Goal: Task Accomplishment & Management: Manage account settings

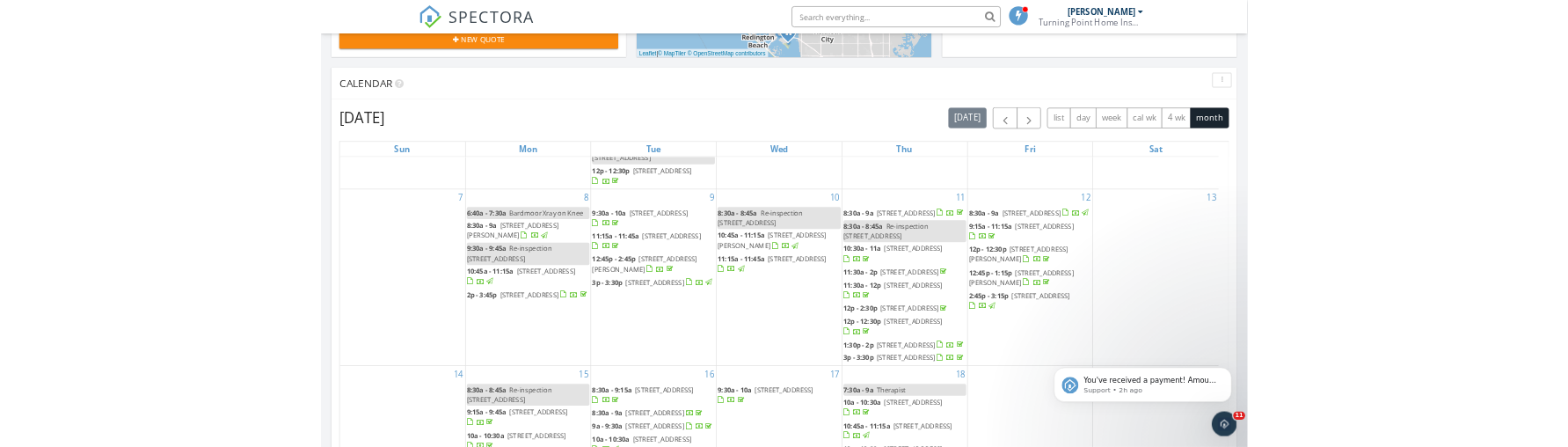
scroll to position [633, 0]
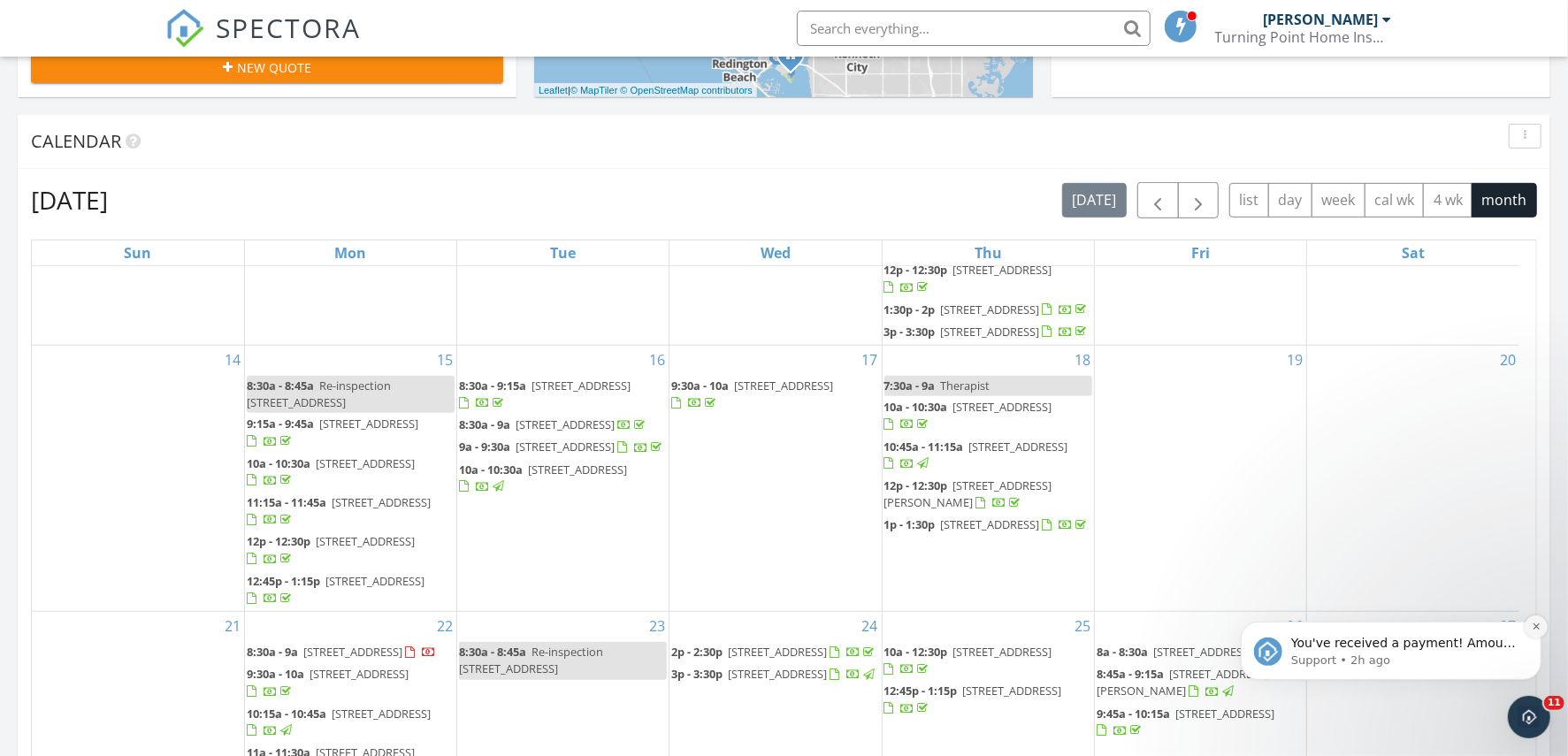
click at [1536, 624] on icon "Dismiss notification" at bounding box center [1536, 625] width 10 height 10
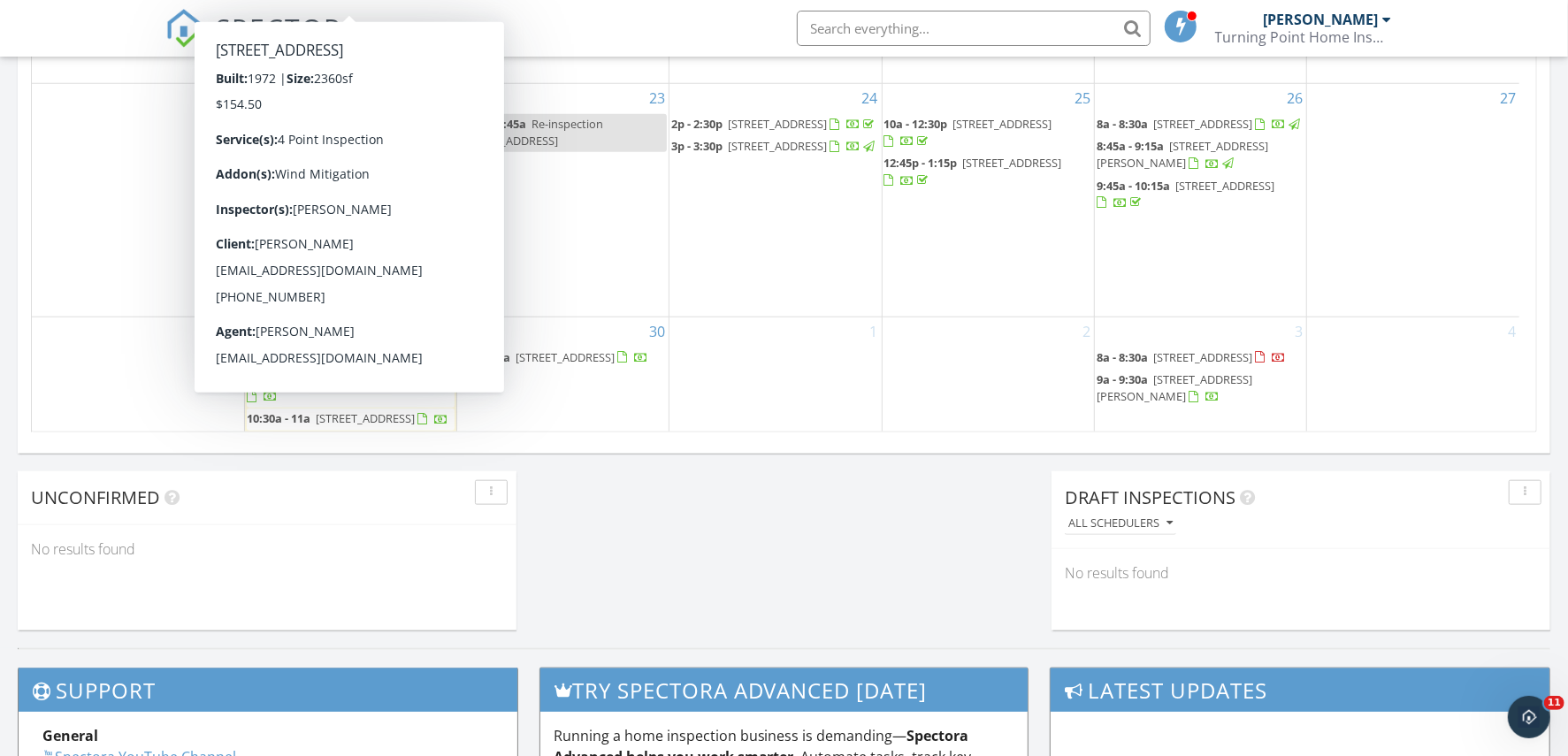
scroll to position [1106, 0]
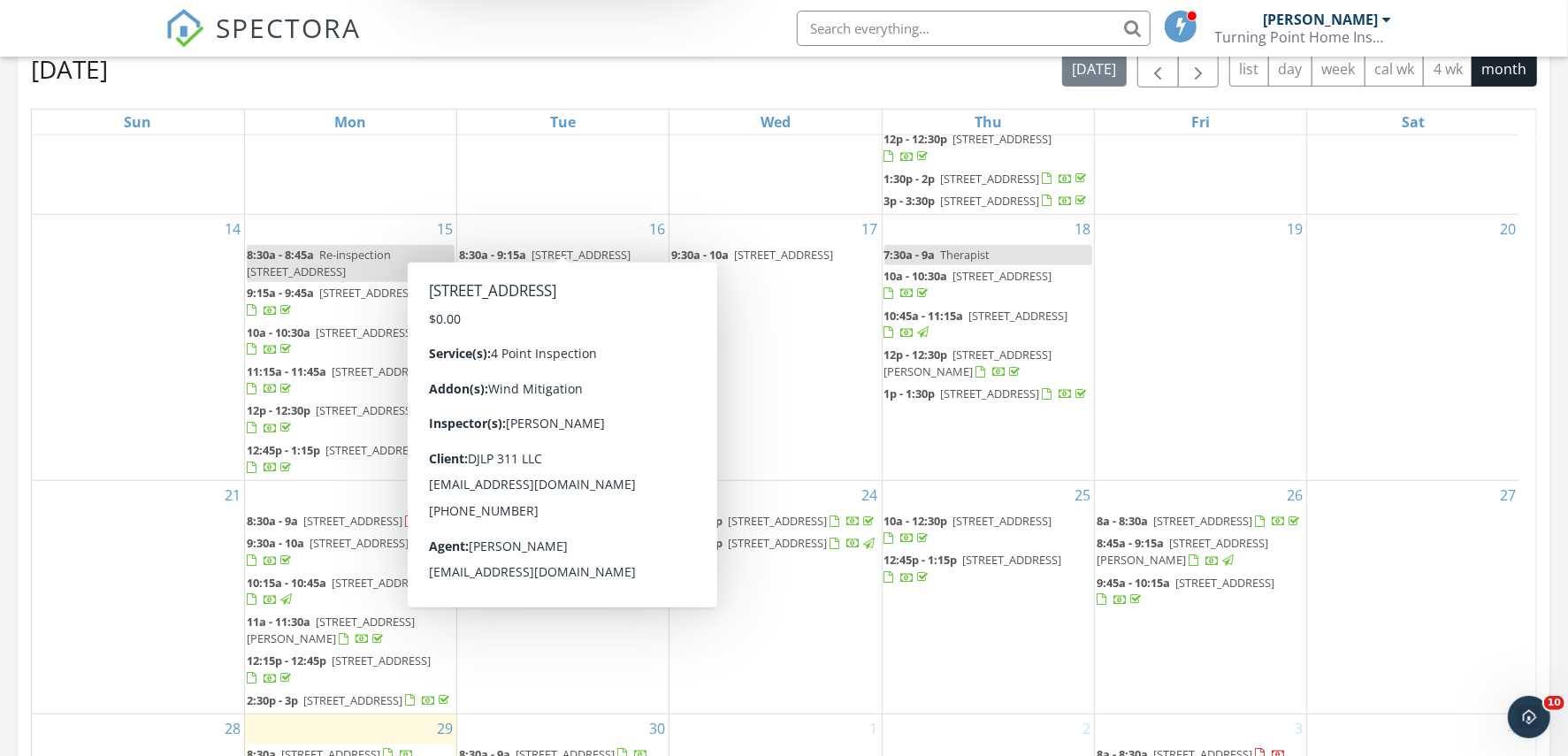
scroll to position [901, 0]
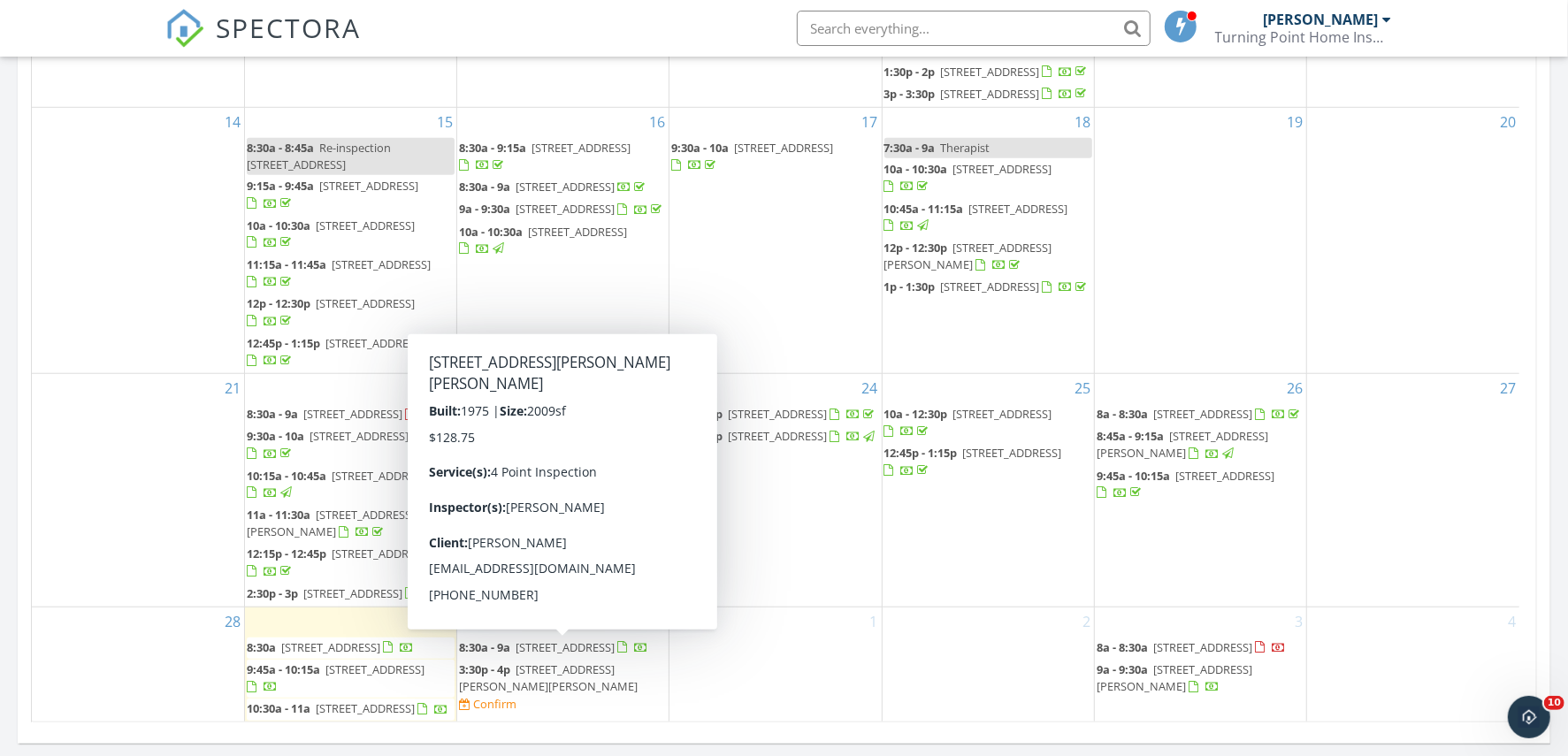
click at [522, 662] on span "1704 Elise Marie Dr, Seffner 33584" at bounding box center [548, 677] width 179 height 32
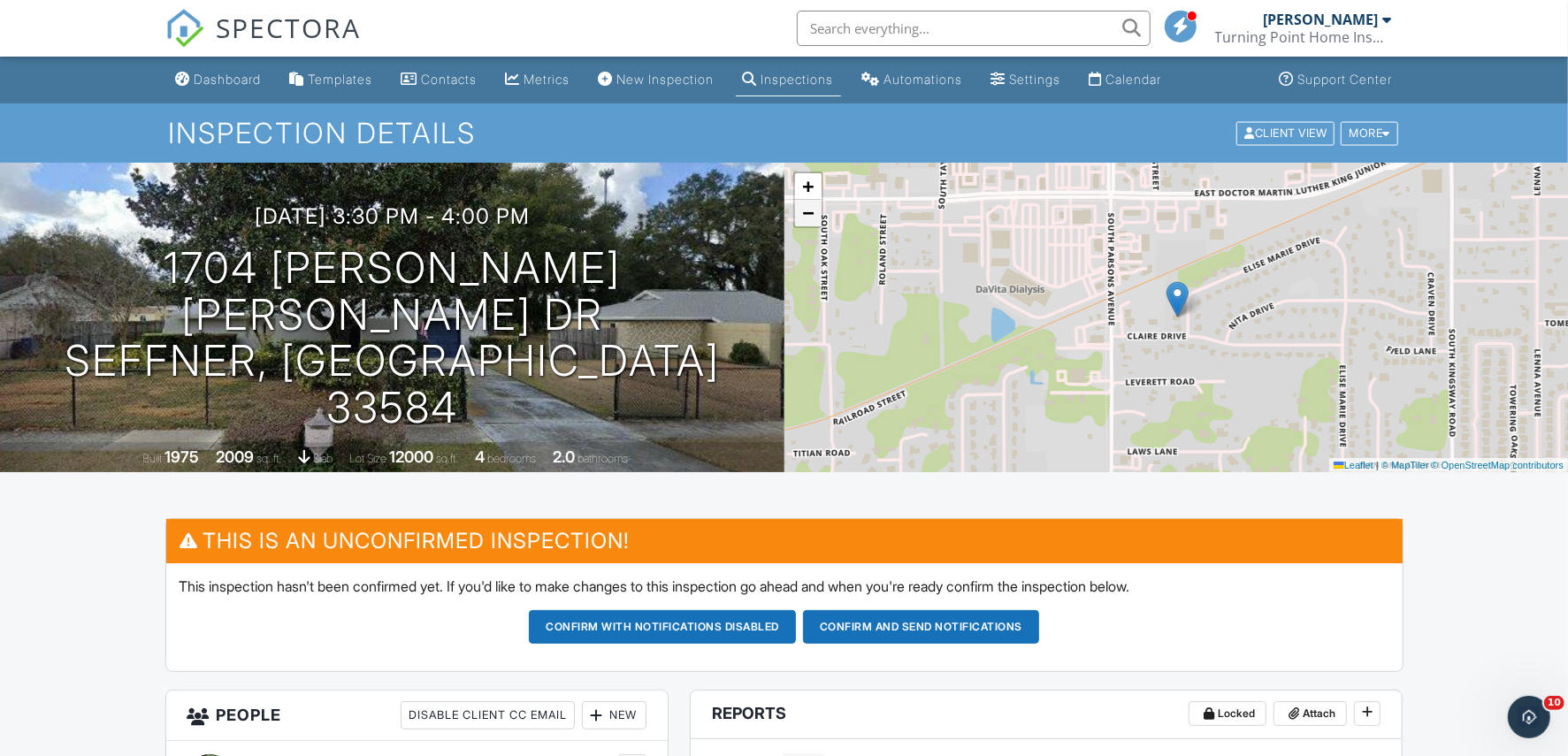
click at [804, 218] on span "−" at bounding box center [808, 213] width 11 height 22
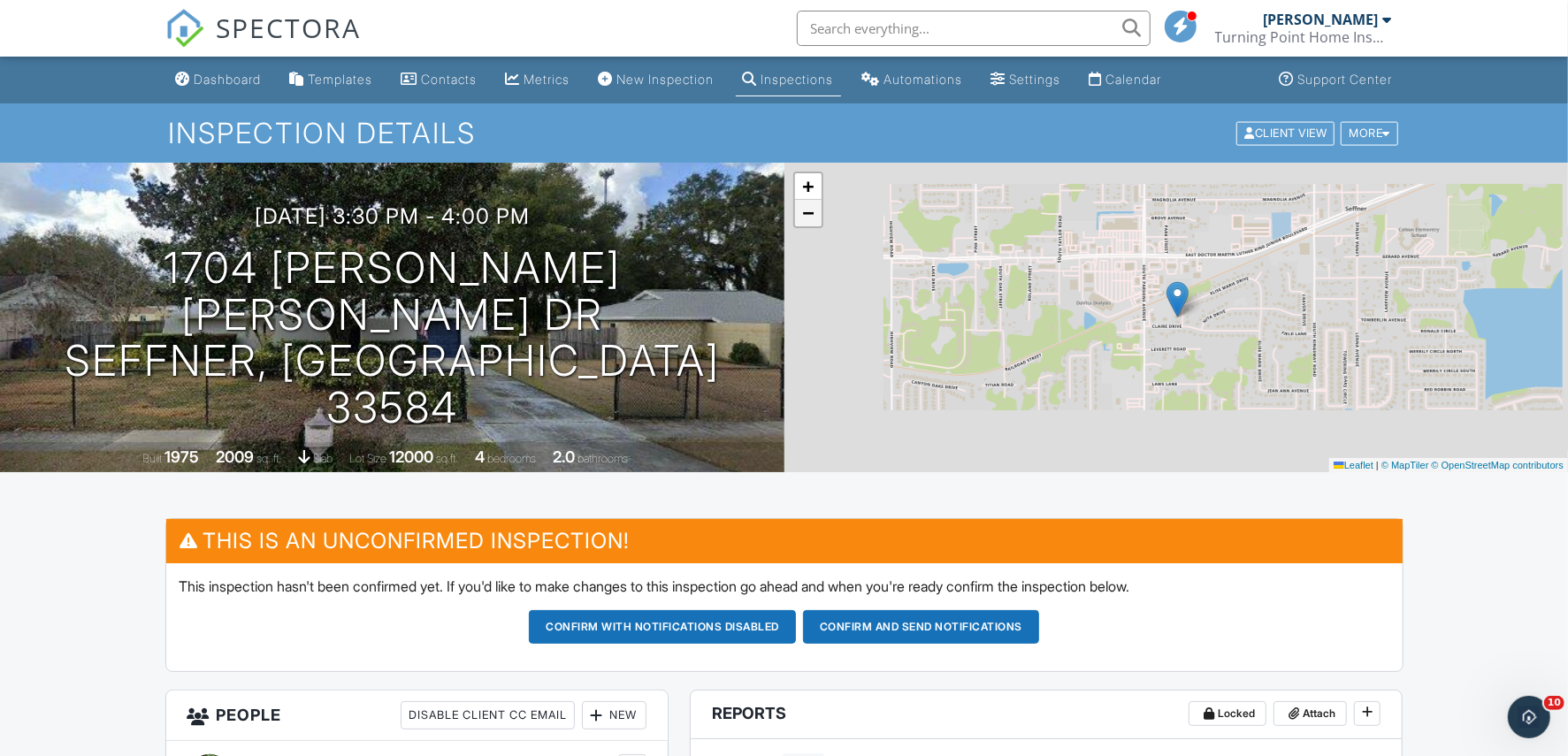
click at [804, 218] on span "−" at bounding box center [808, 213] width 11 height 22
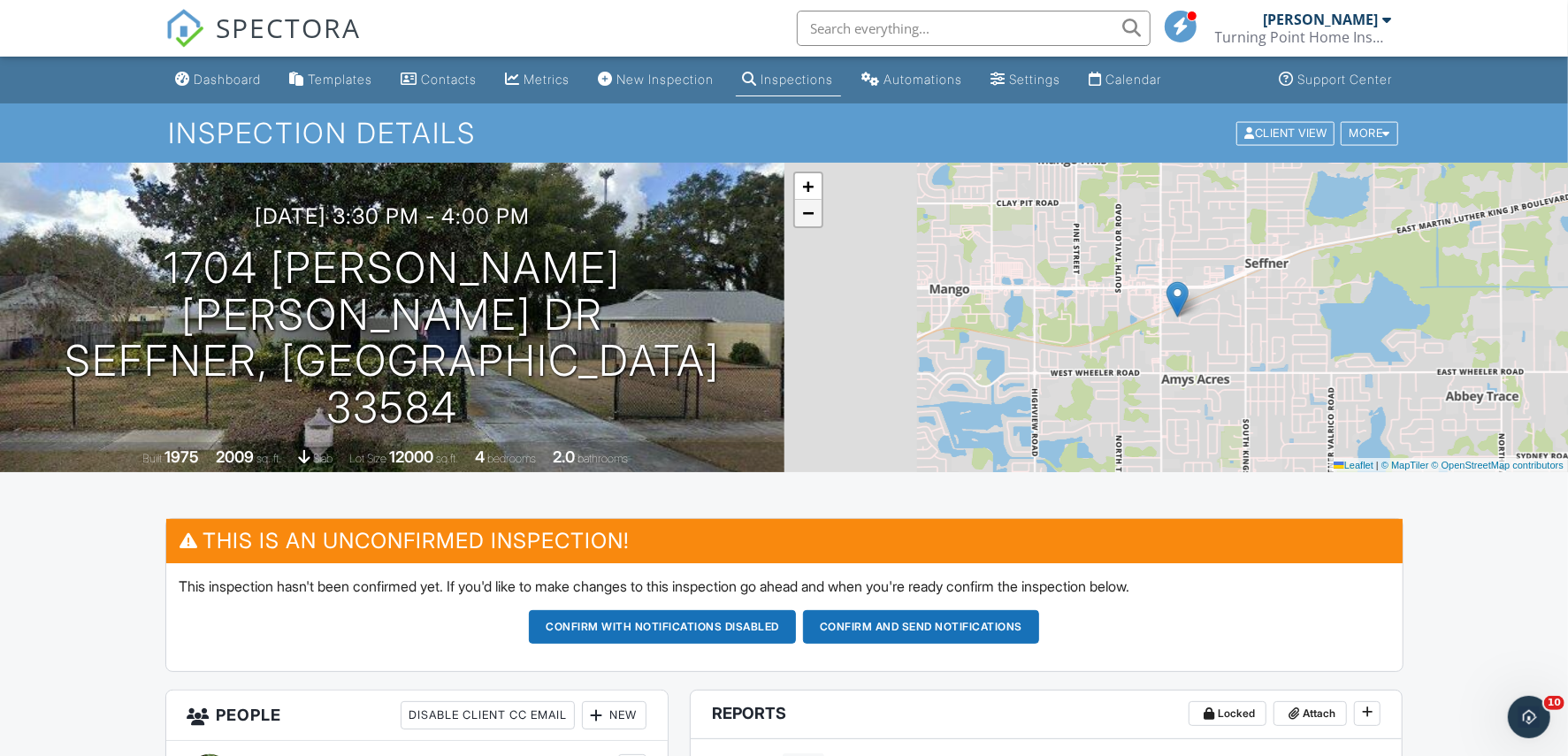
click at [804, 218] on span "−" at bounding box center [808, 213] width 11 height 22
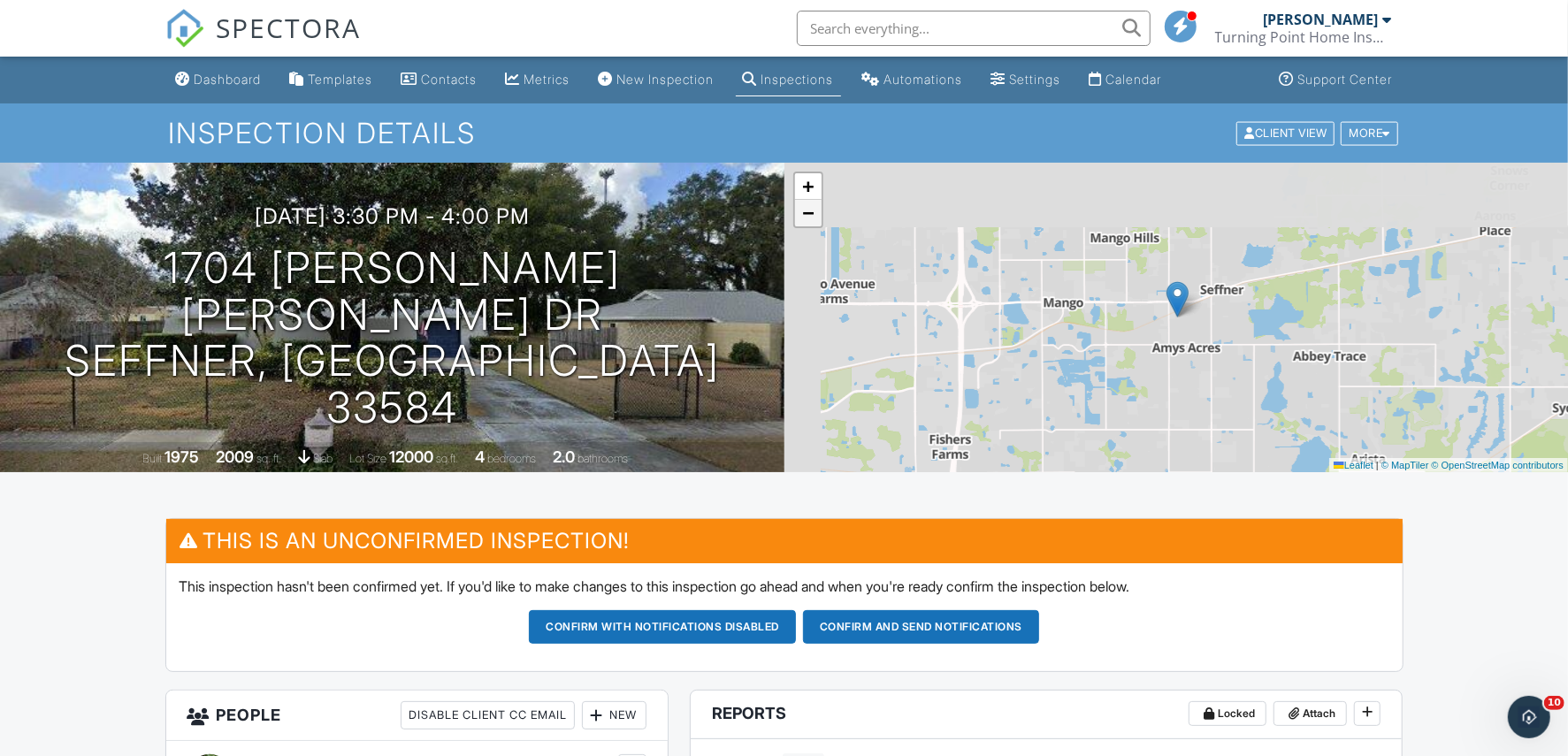
click at [804, 218] on span "−" at bounding box center [808, 213] width 11 height 22
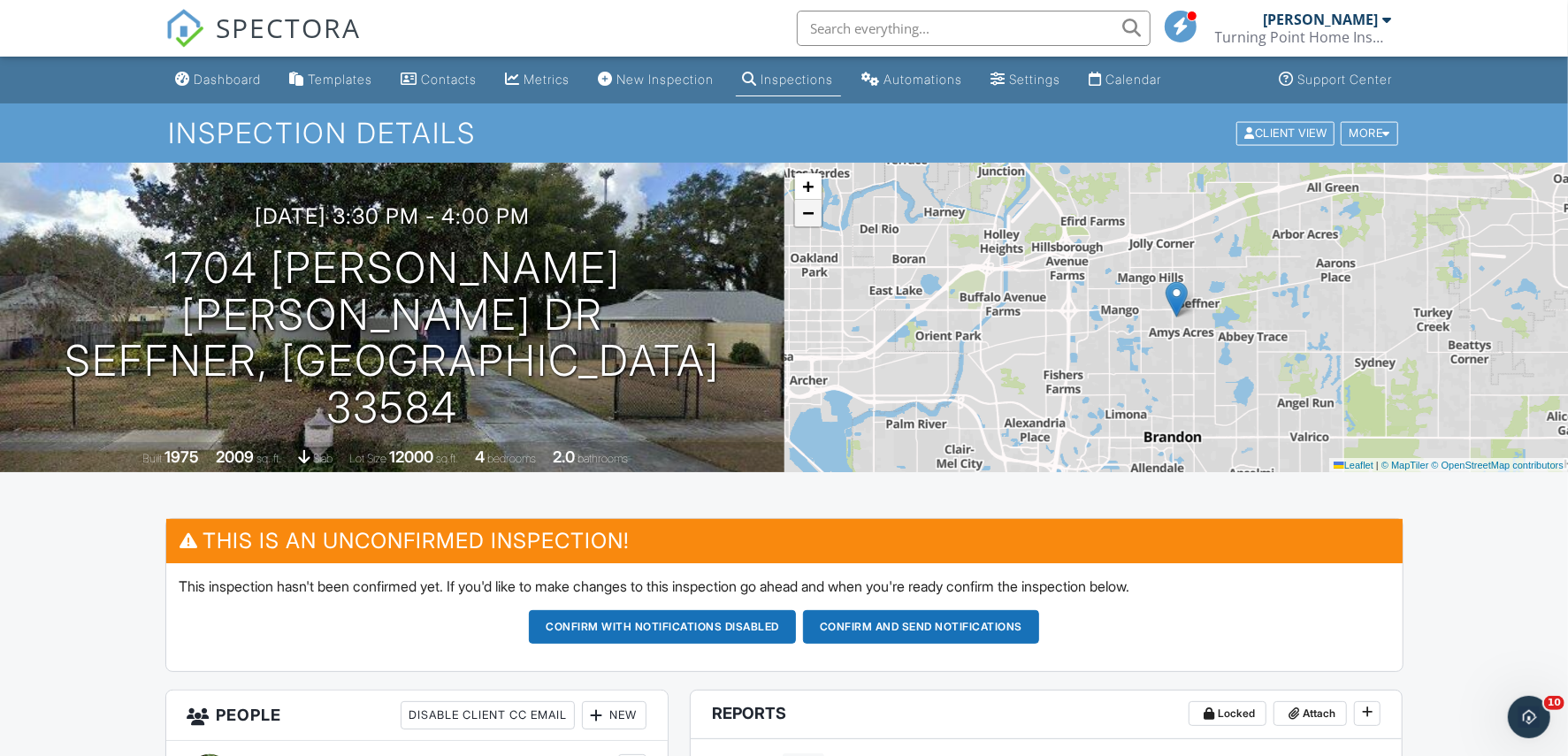
click at [804, 218] on span "−" at bounding box center [808, 213] width 11 height 22
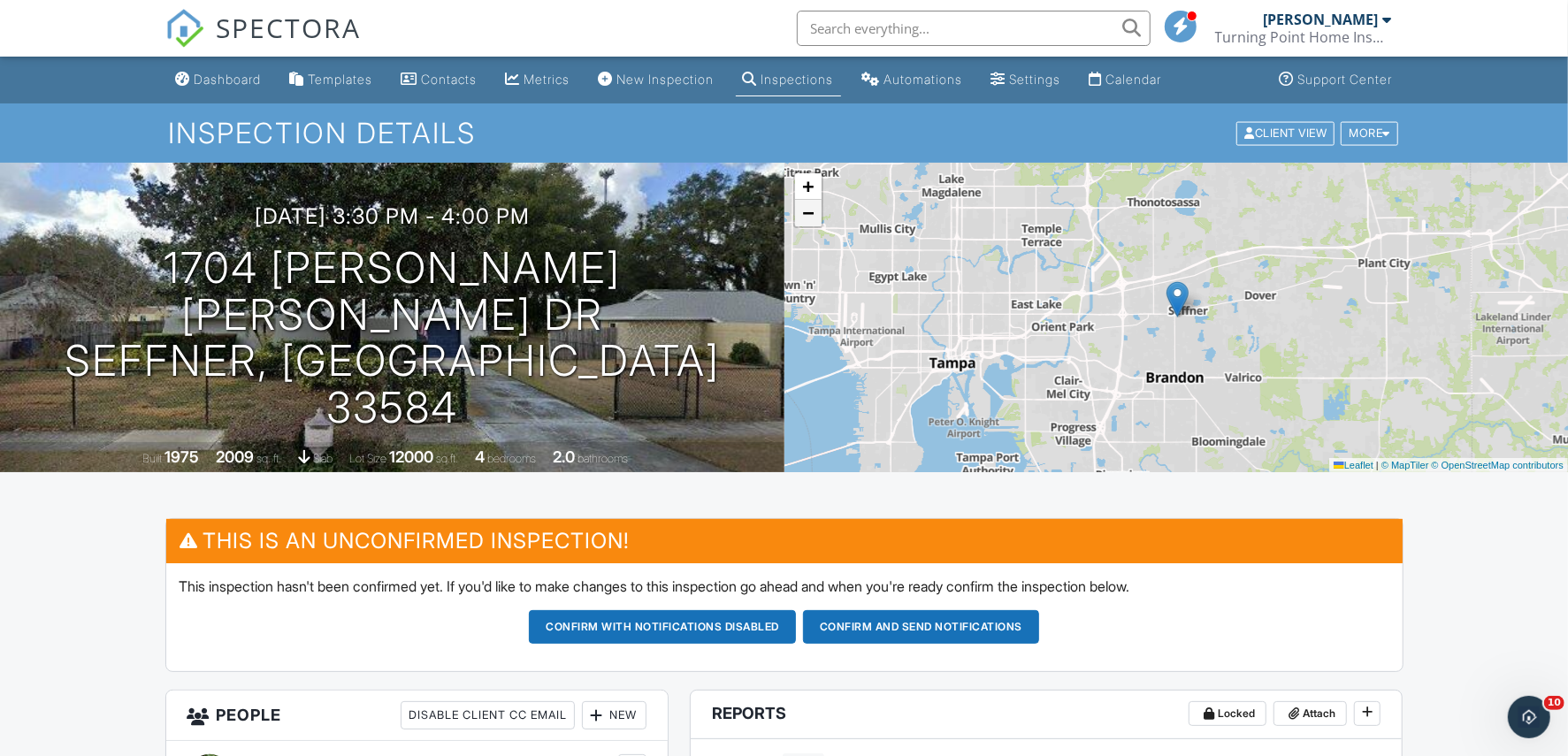
click at [804, 218] on span "−" at bounding box center [808, 213] width 11 height 22
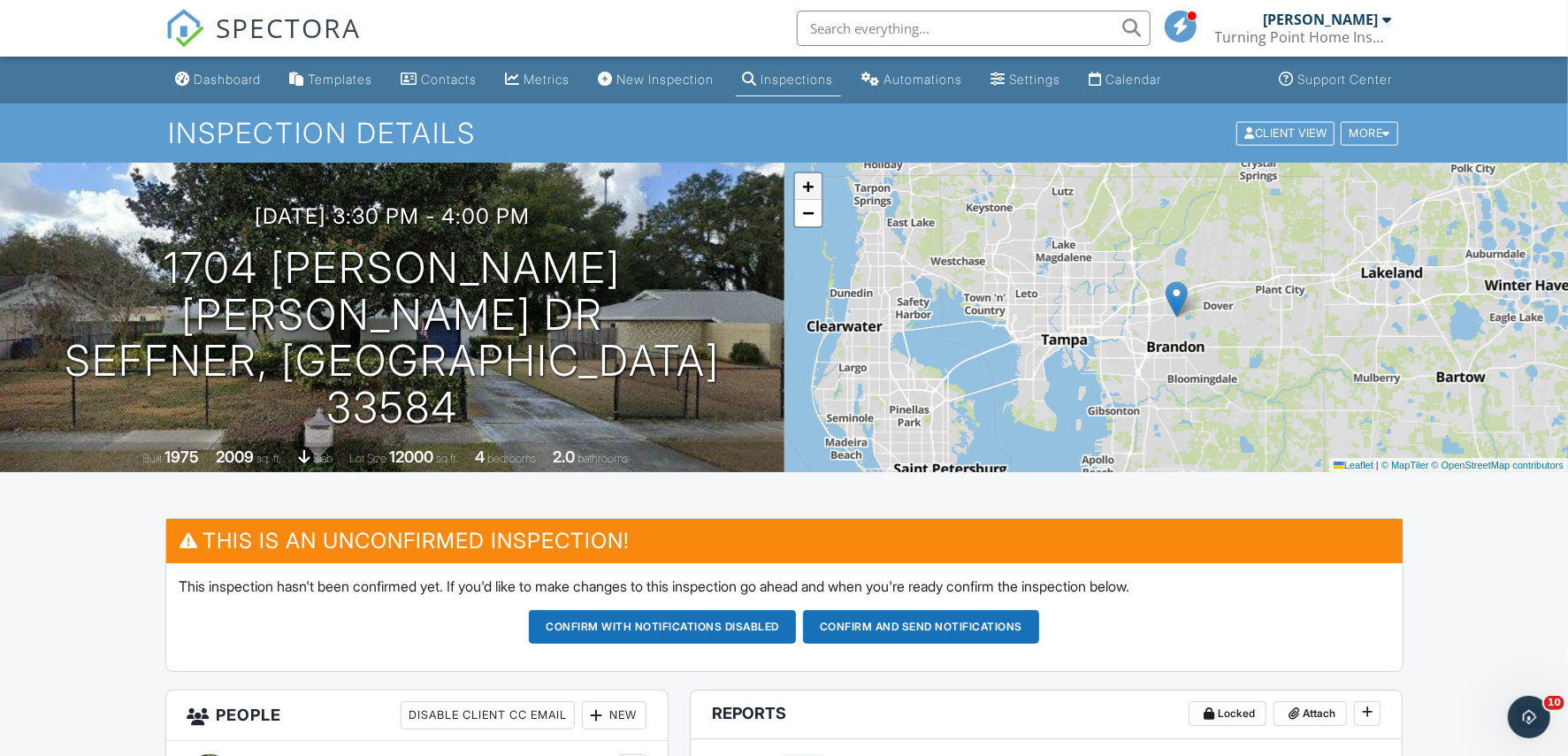
click at [810, 186] on span "+" at bounding box center [808, 186] width 11 height 22
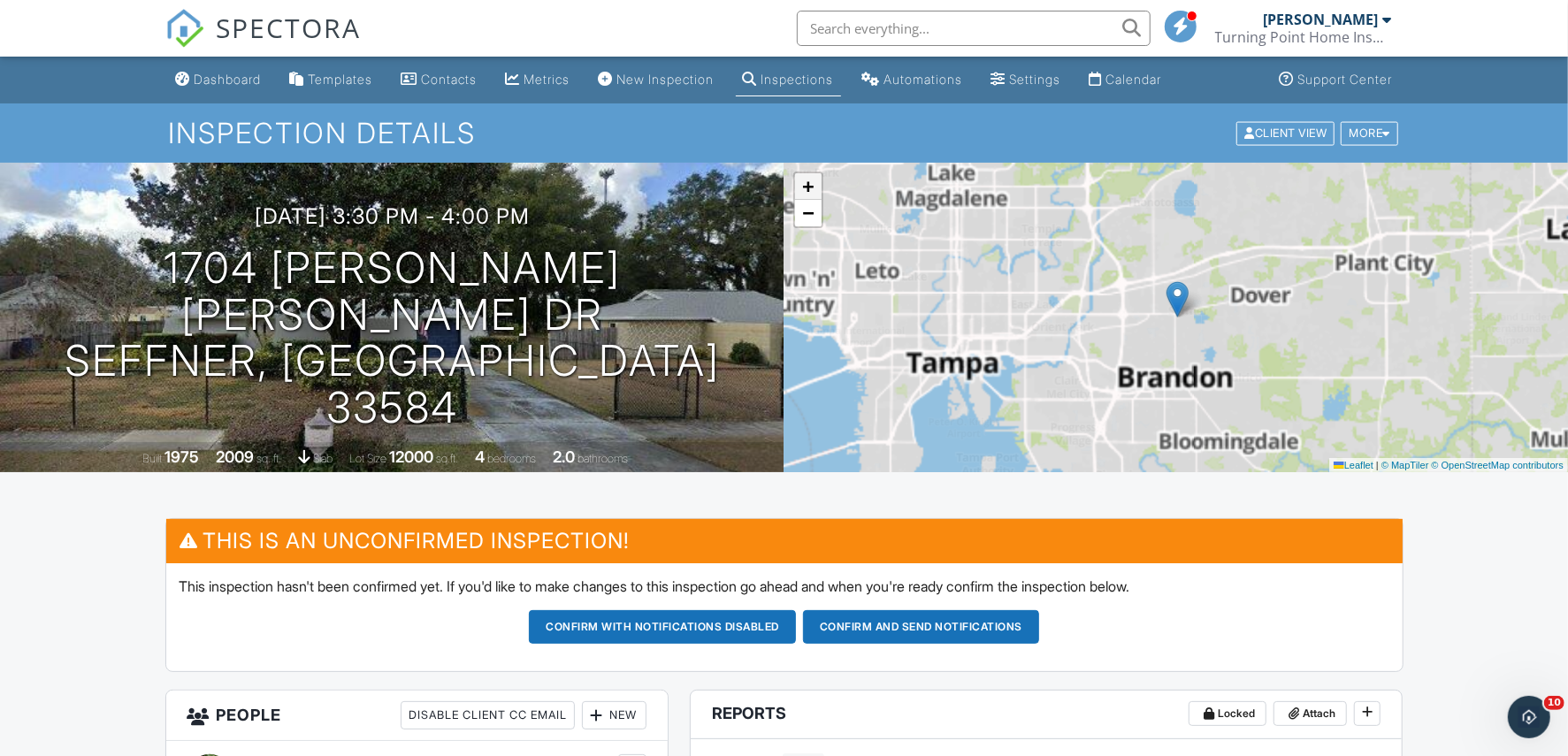
click at [810, 186] on span "+" at bounding box center [808, 186] width 11 height 22
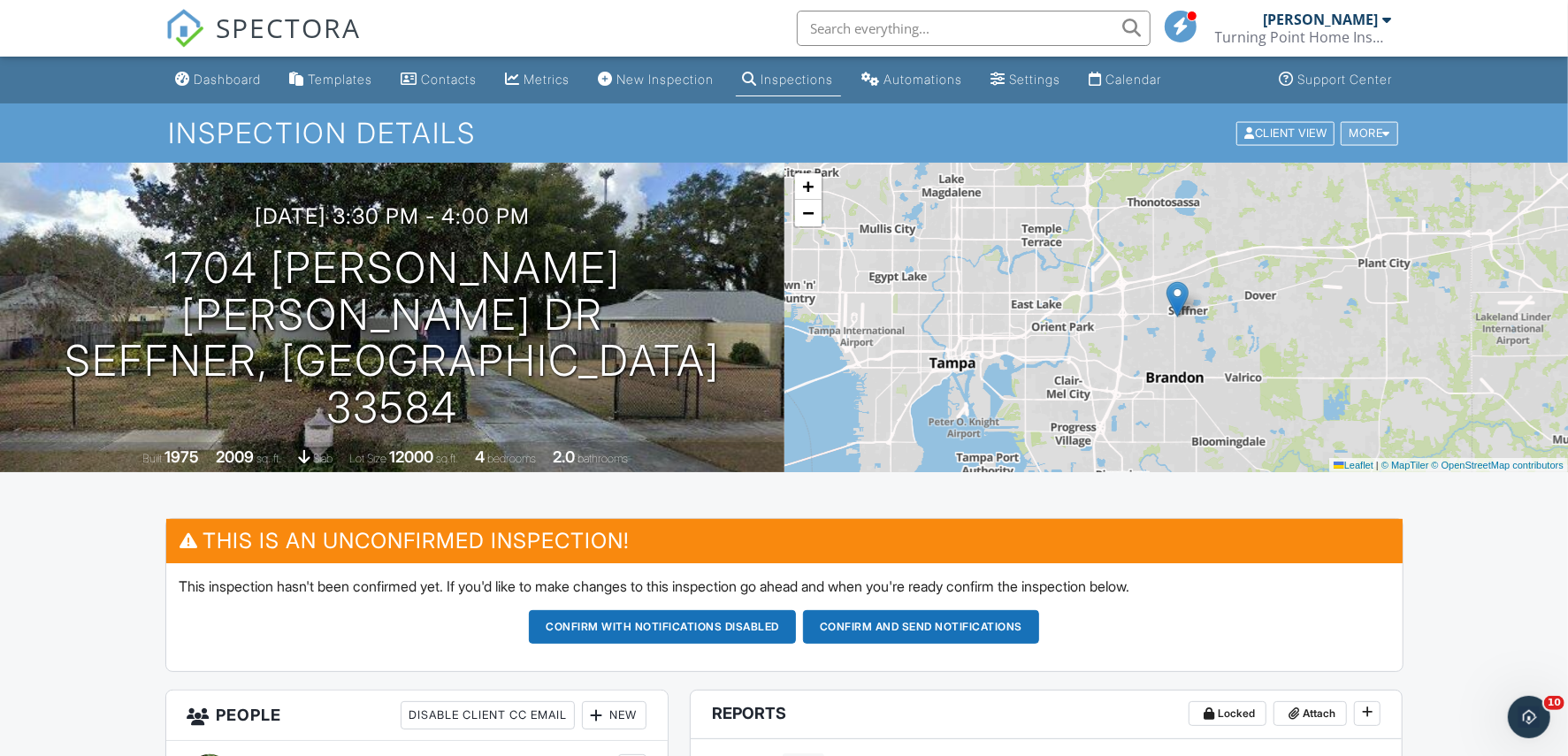
click at [1382, 132] on div at bounding box center [1386, 132] width 8 height 11
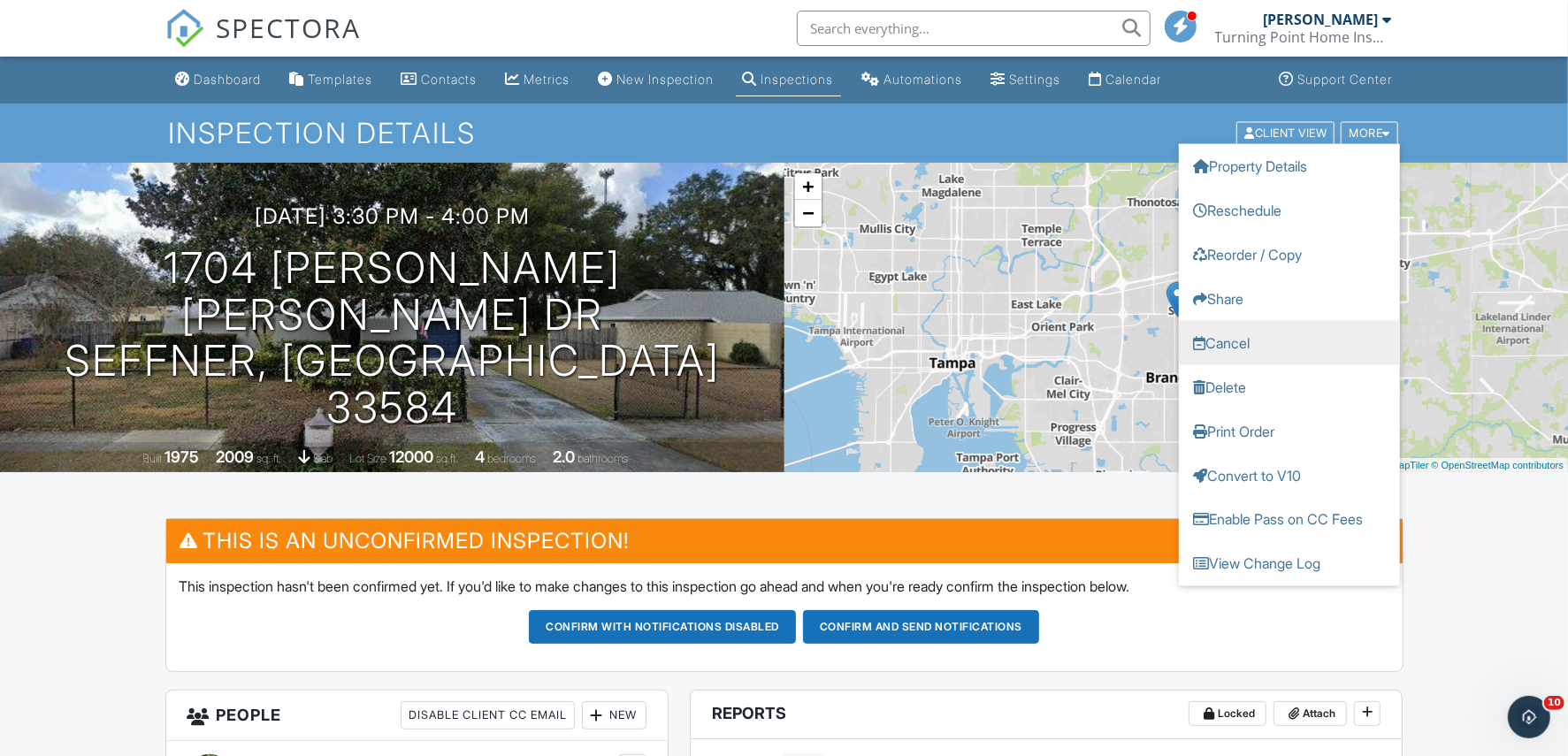
click at [1241, 346] on link "Cancel" at bounding box center [1289, 343] width 221 height 44
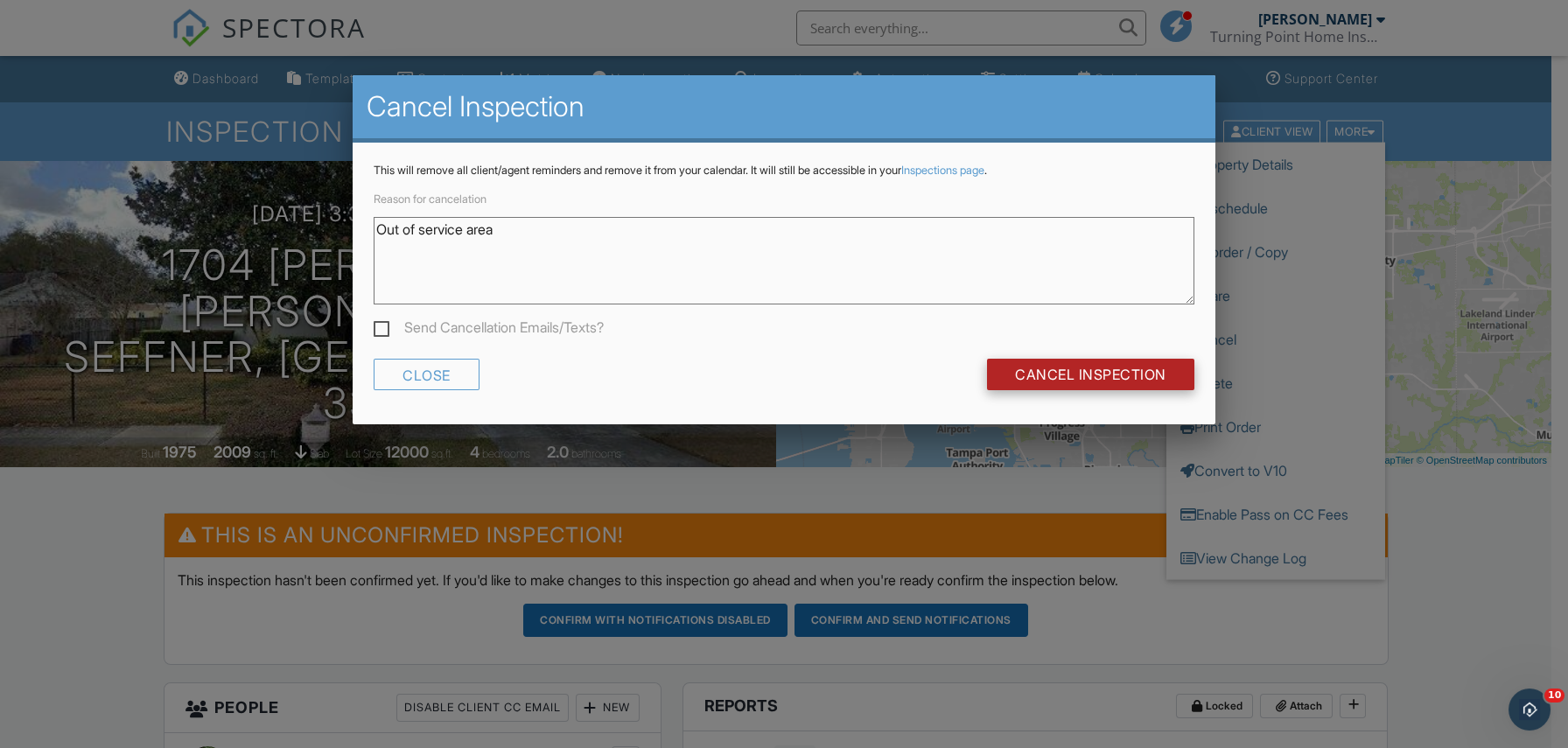
type textarea "Out of service area"
click at [1095, 372] on input "Cancel Inspection" at bounding box center [1091, 374] width 207 height 31
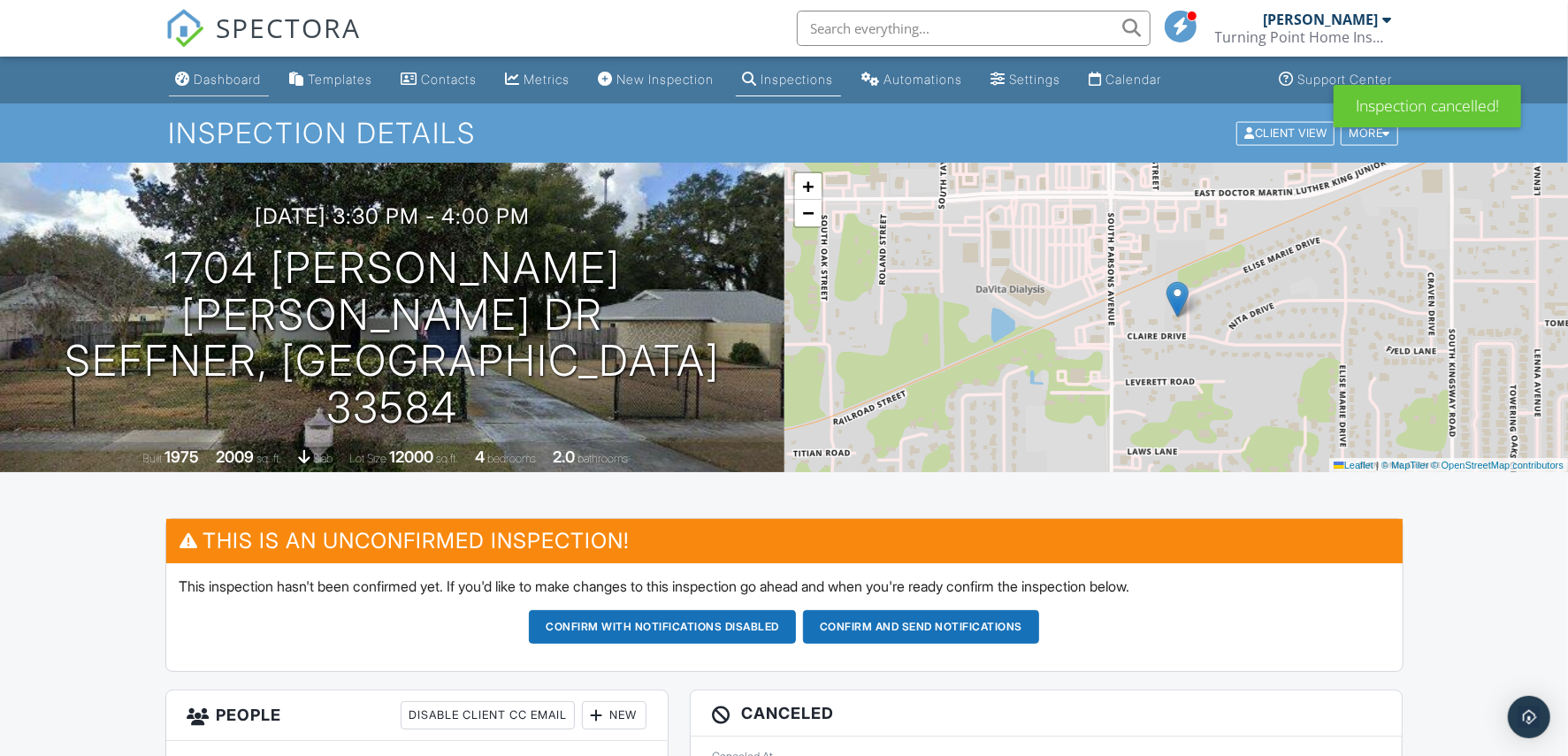
click at [210, 79] on div "Dashboard" at bounding box center [228, 79] width 68 height 15
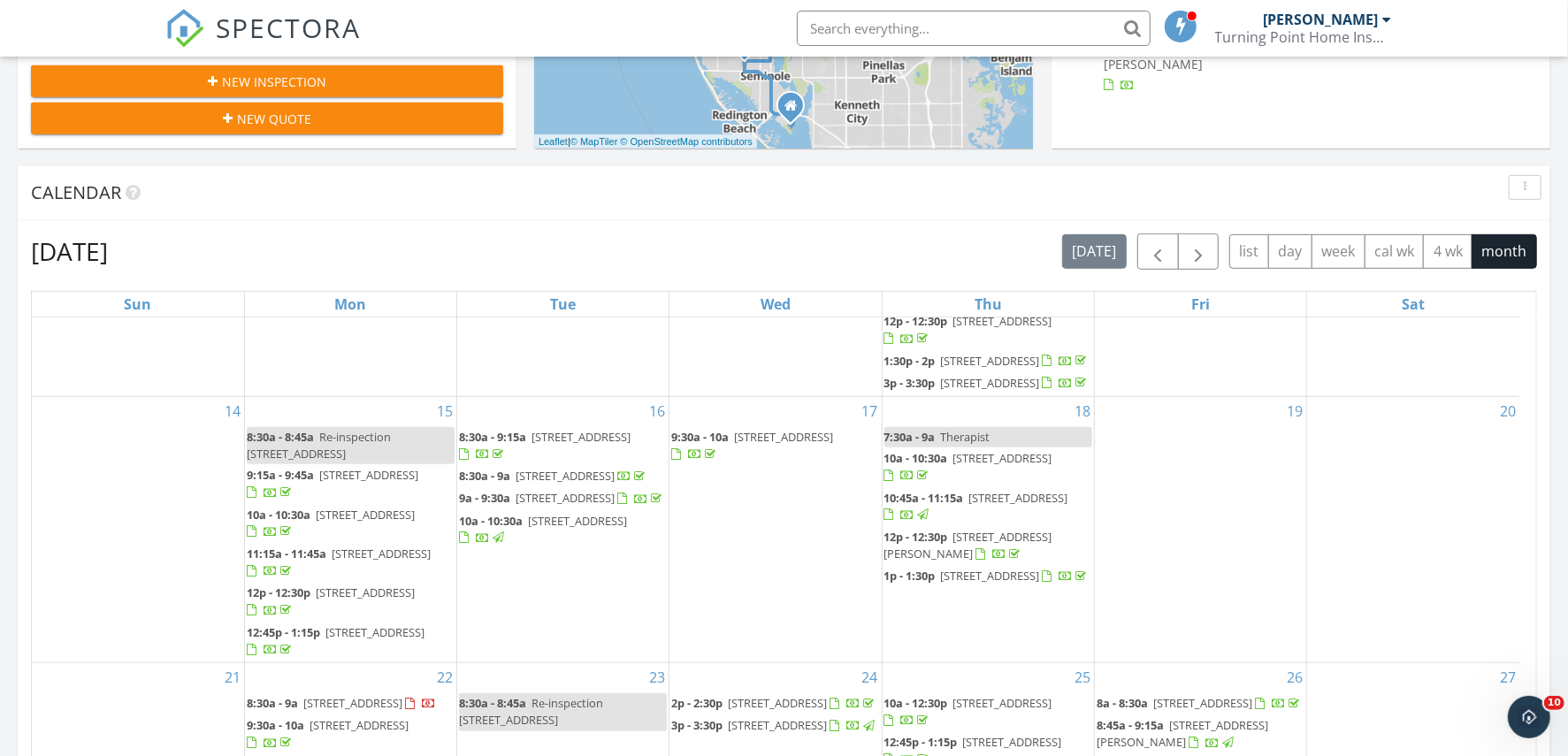
scroll to position [615, 0]
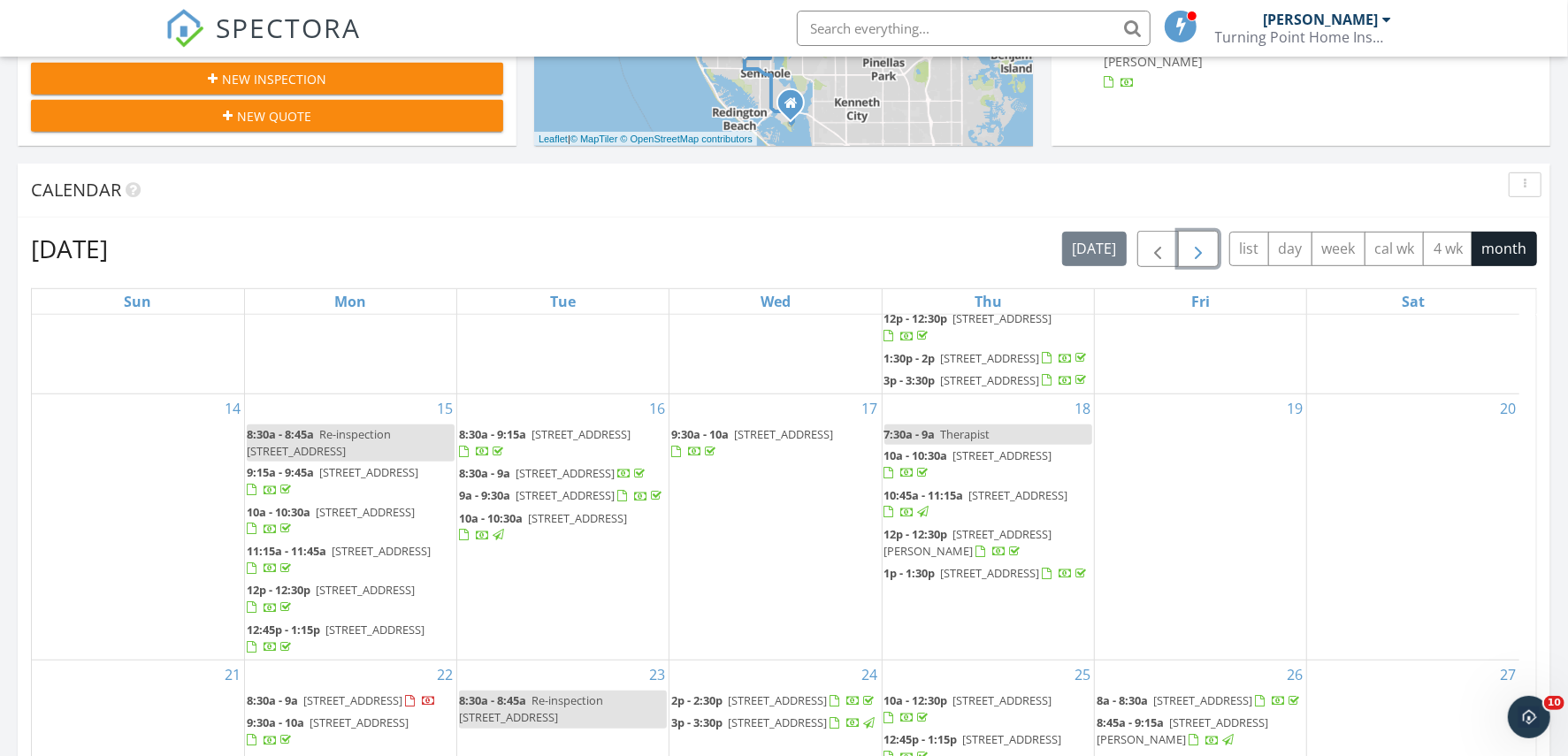
click at [1209, 246] on button "button" at bounding box center [1198, 248] width 42 height 36
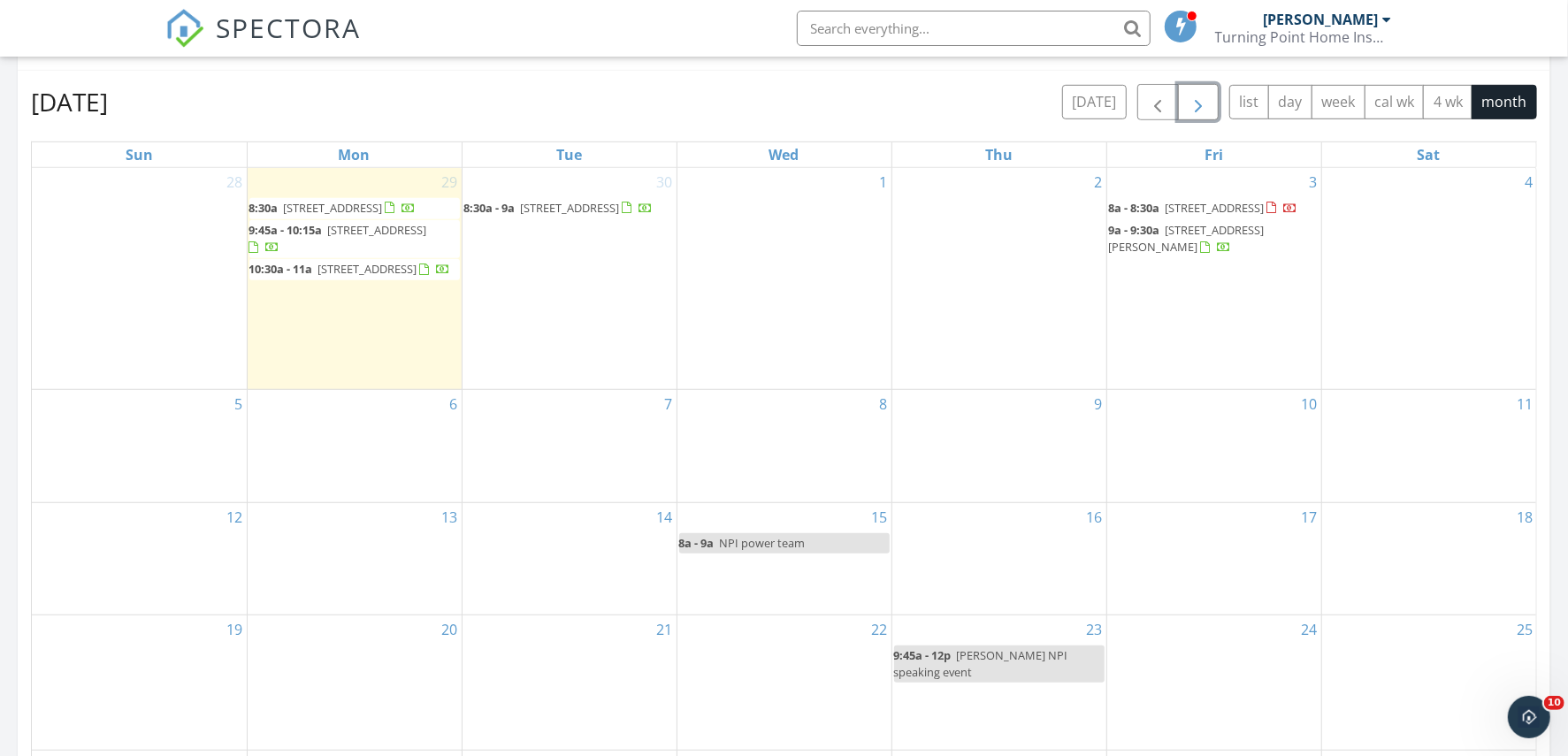
scroll to position [725, 0]
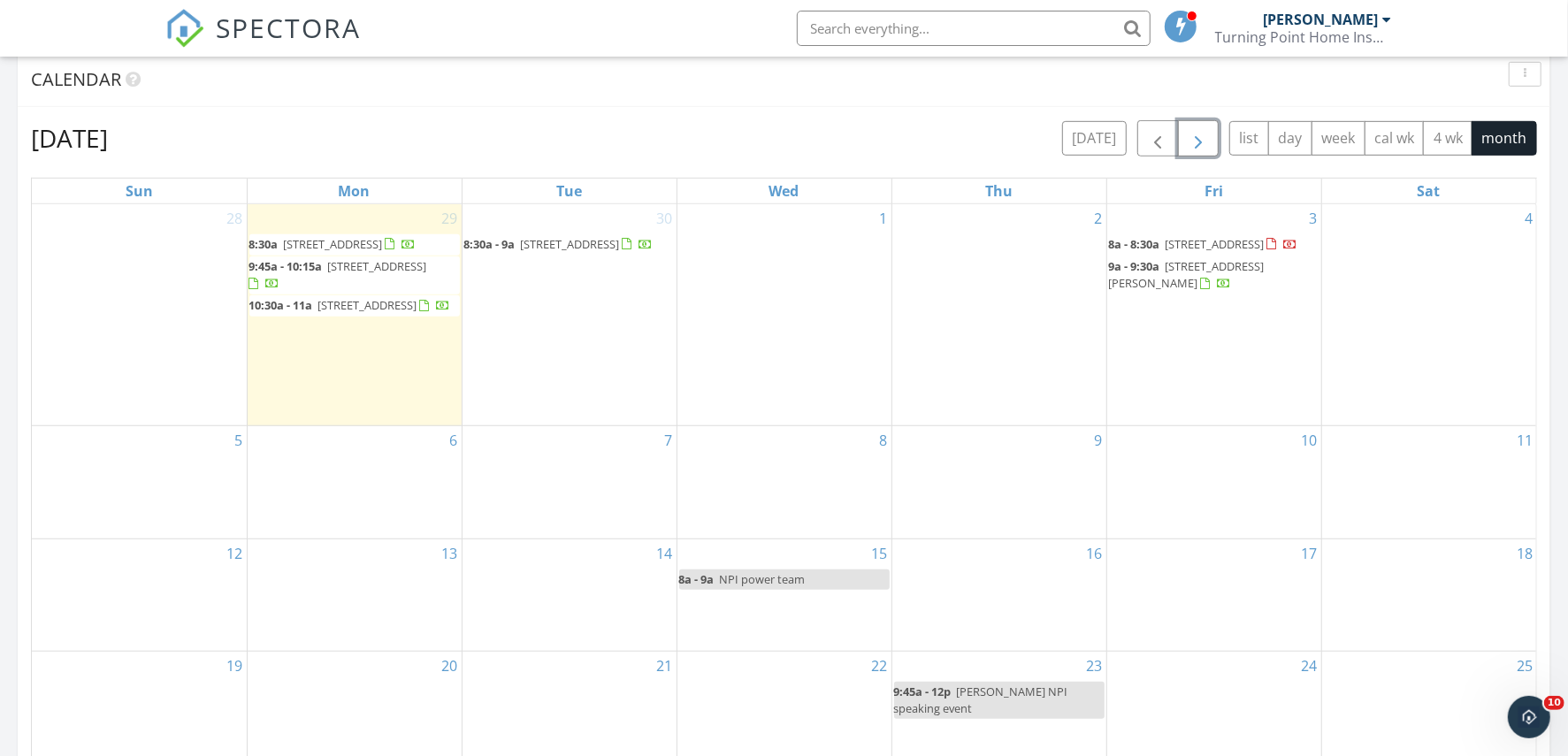
click at [574, 366] on div "30 8:30a - 9a 8184 24th Ave N, St. Petersburg 33710" at bounding box center [569, 316] width 214 height 222
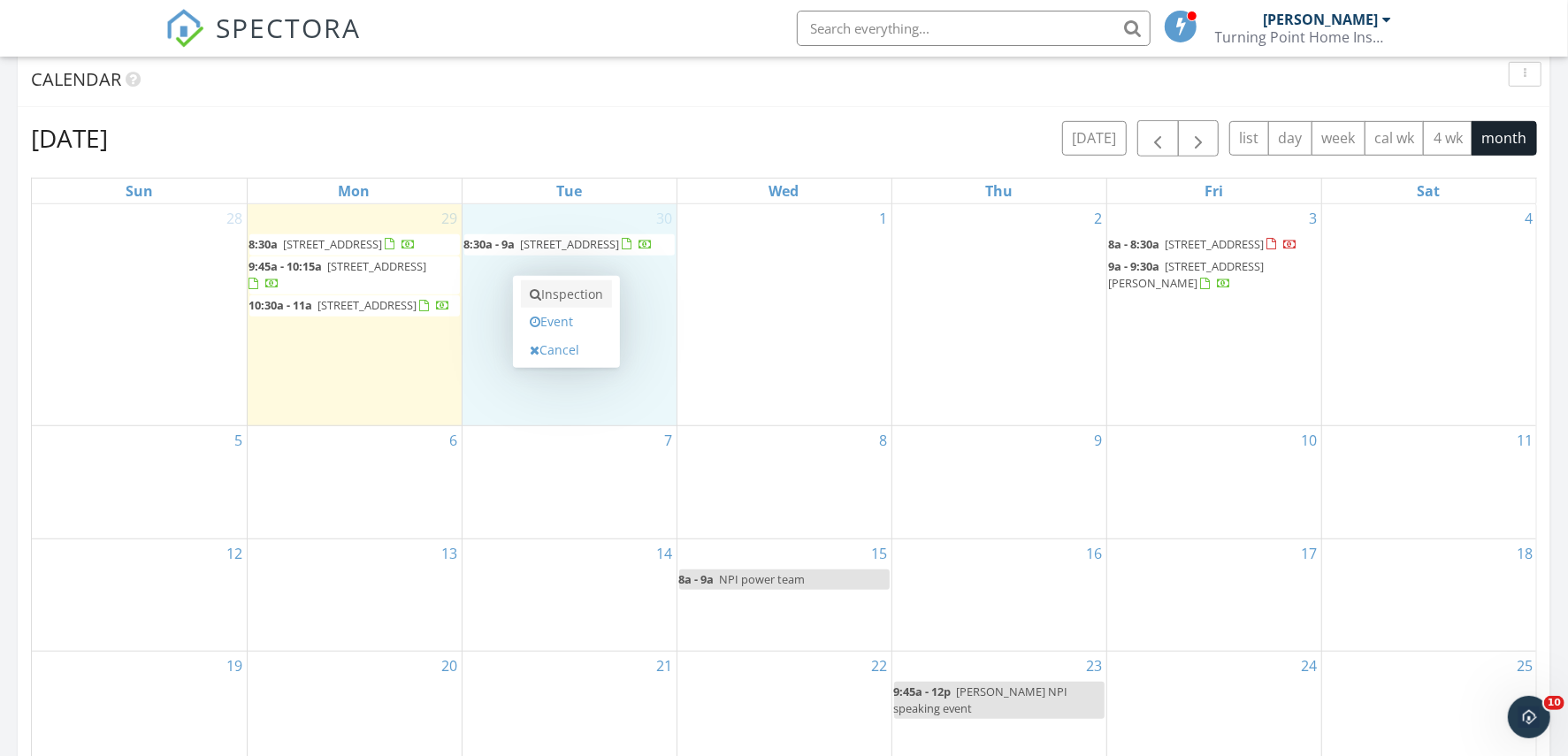
click at [596, 296] on link "Inspection" at bounding box center [566, 295] width 91 height 29
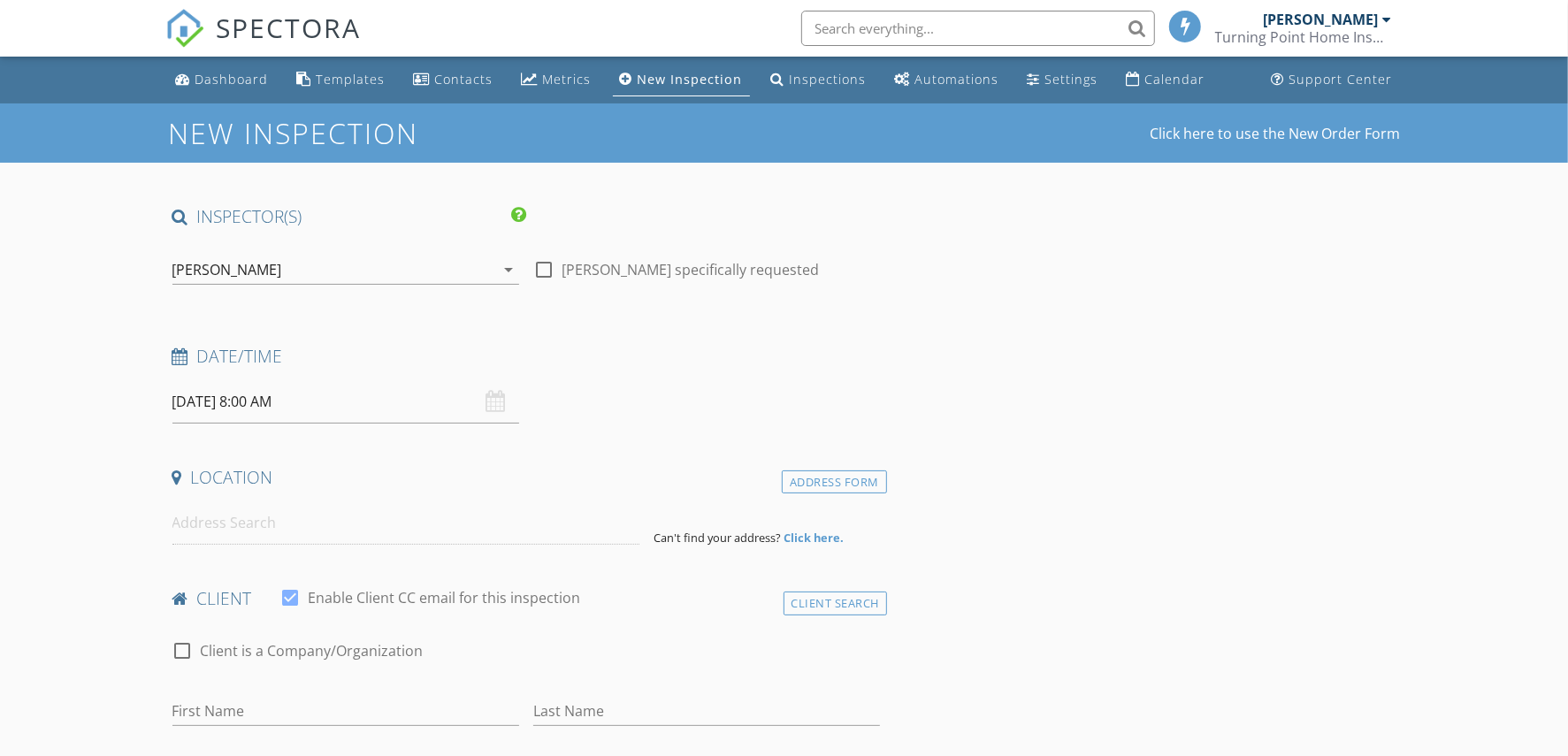
click at [270, 403] on input "09/30/2025 8:00 AM" at bounding box center [345, 402] width 346 height 44
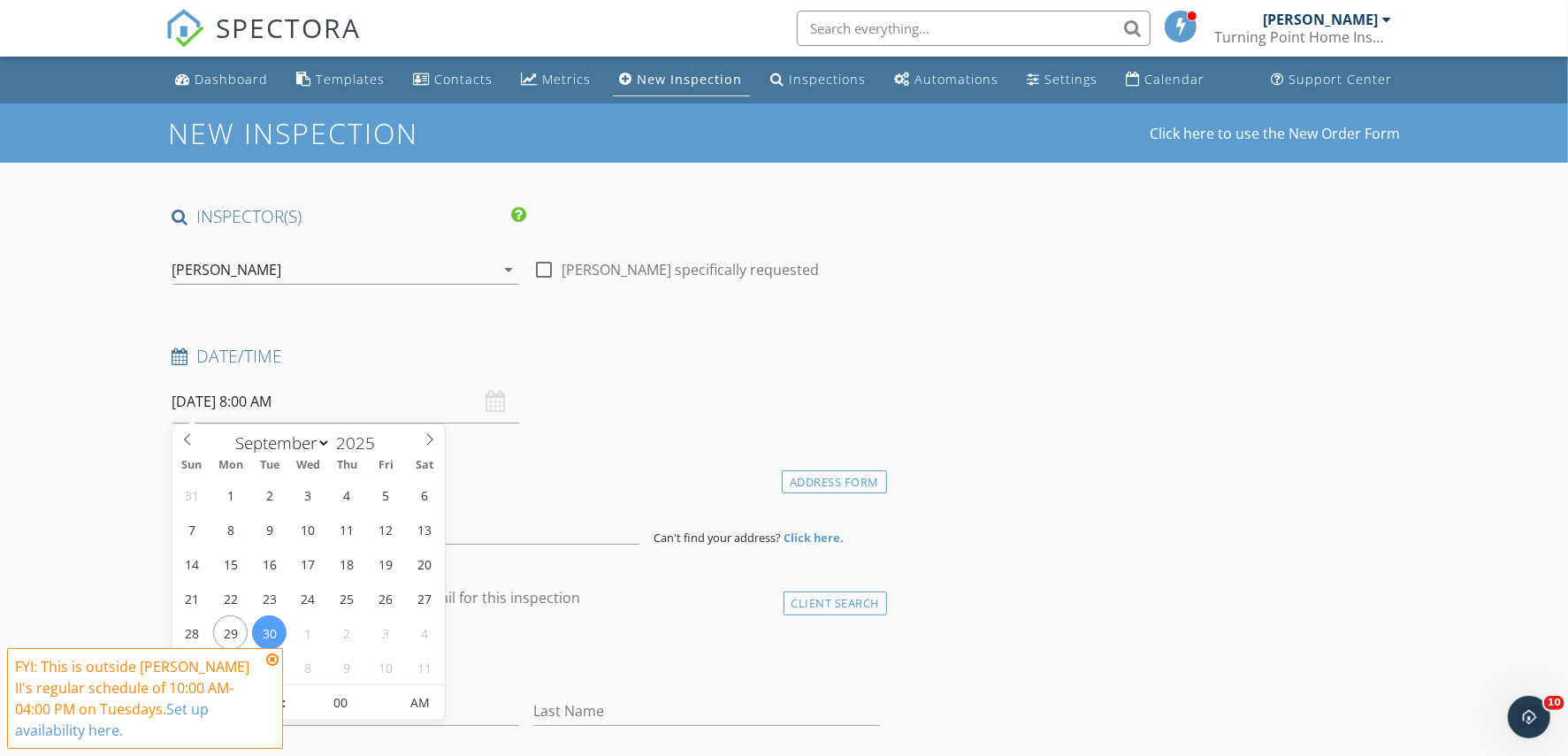
click at [273, 658] on icon at bounding box center [271, 660] width 12 height 14
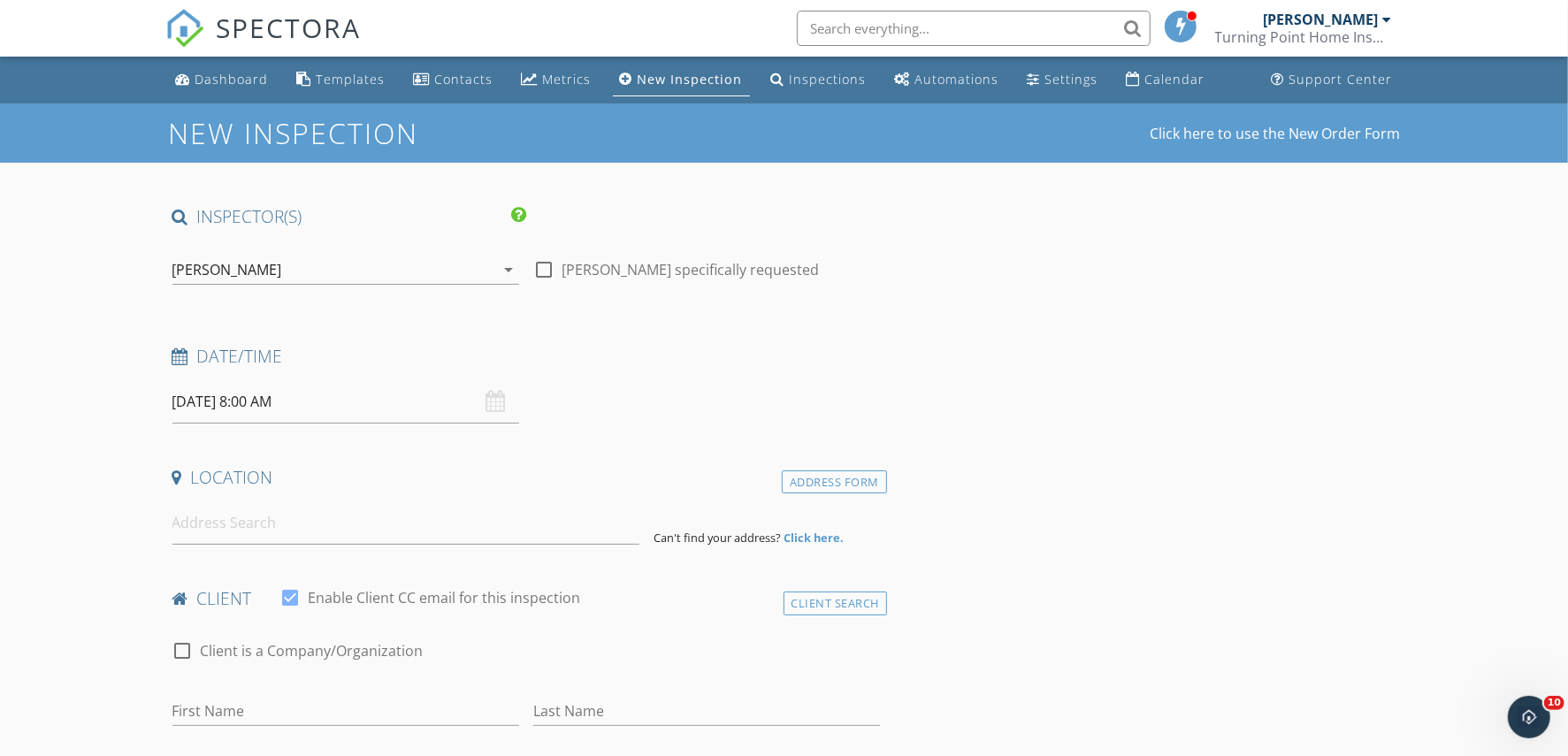
click at [268, 394] on input "09/30/2025 8:00 AM" at bounding box center [345, 402] width 346 height 44
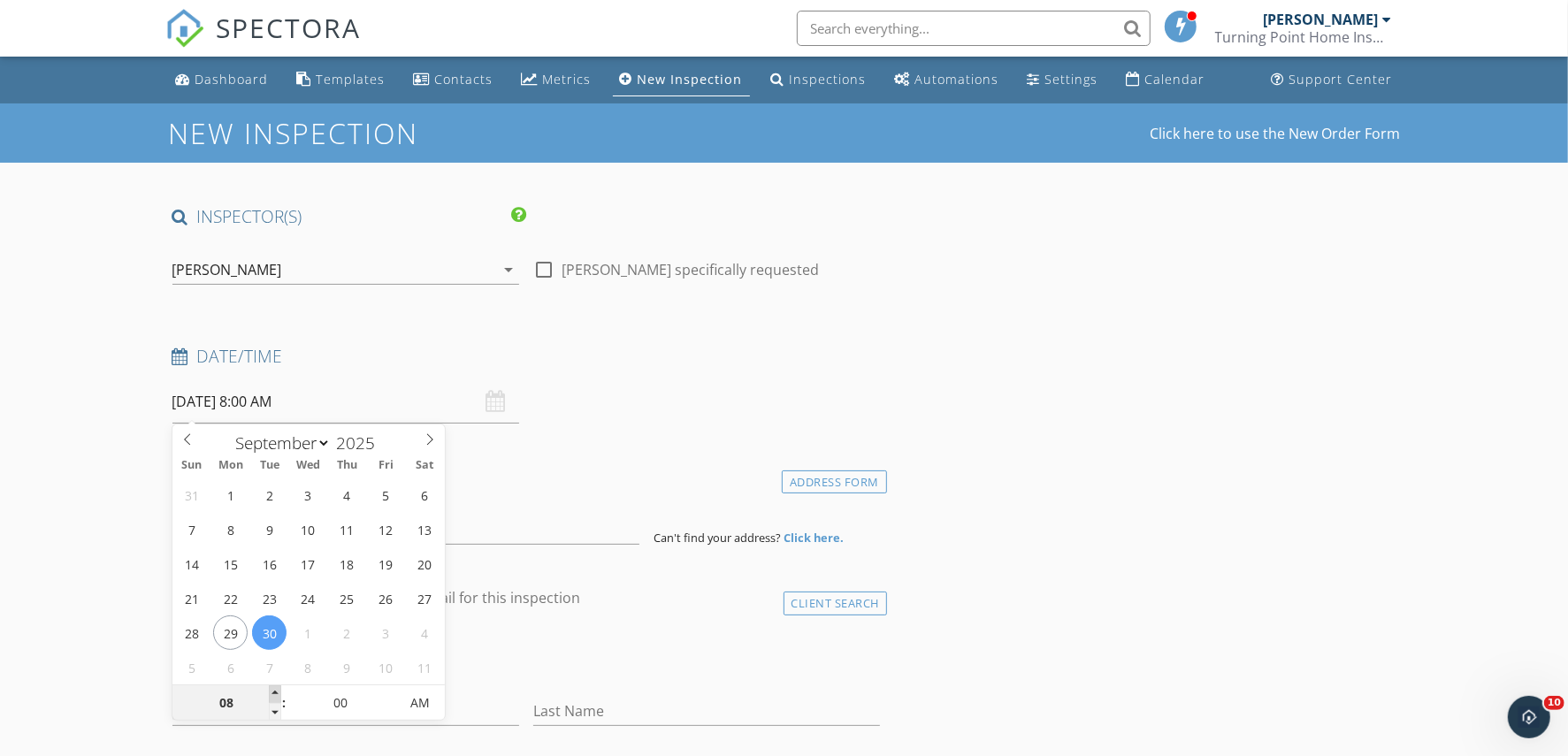
type input "09"
type input "09/30/2025 9:00 AM"
click at [273, 693] on span at bounding box center [274, 694] width 12 height 18
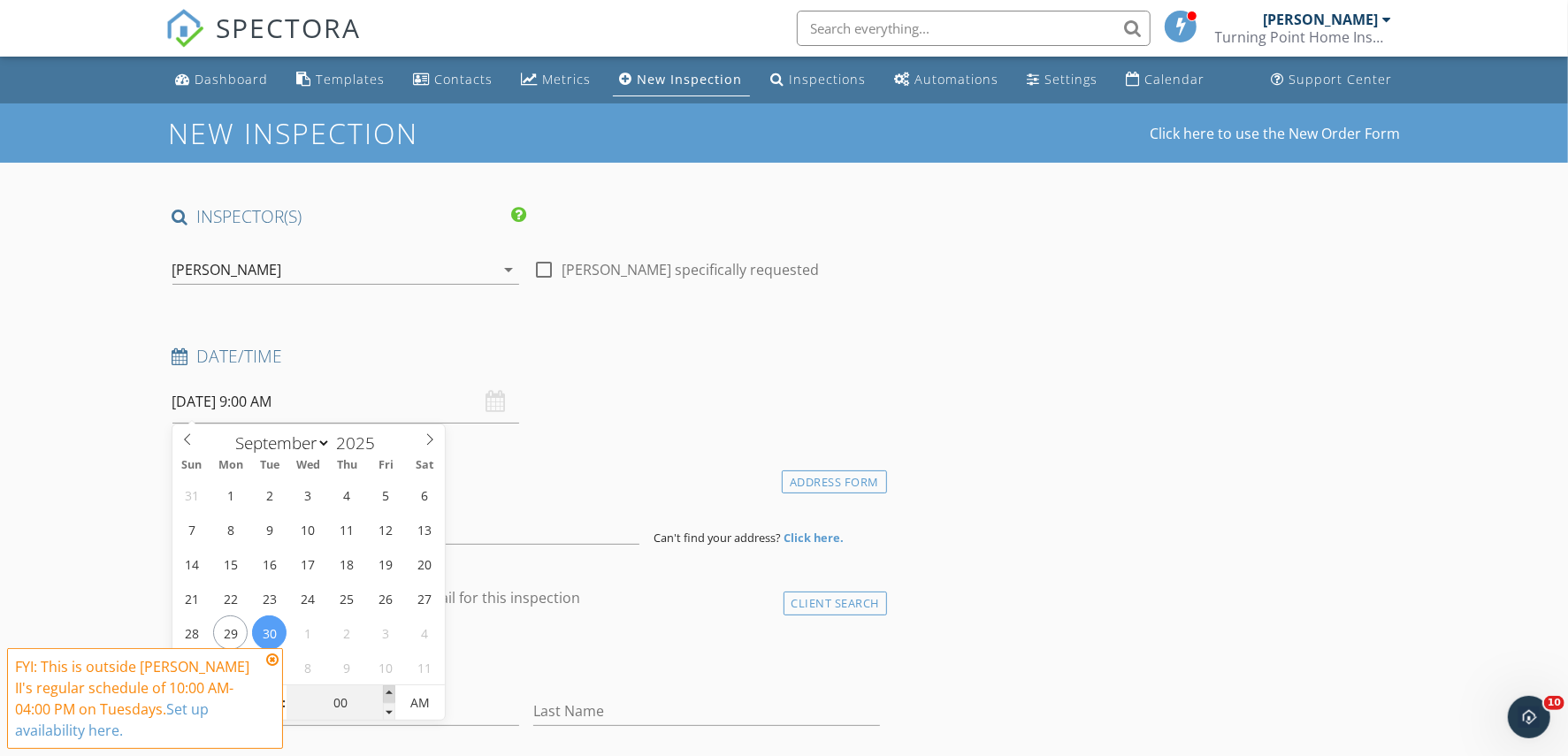
type input "05"
type input "09/30/2025 9:05 AM"
click at [393, 690] on span at bounding box center [388, 694] width 12 height 18
type input "10"
type input "09/30/2025 9:10 AM"
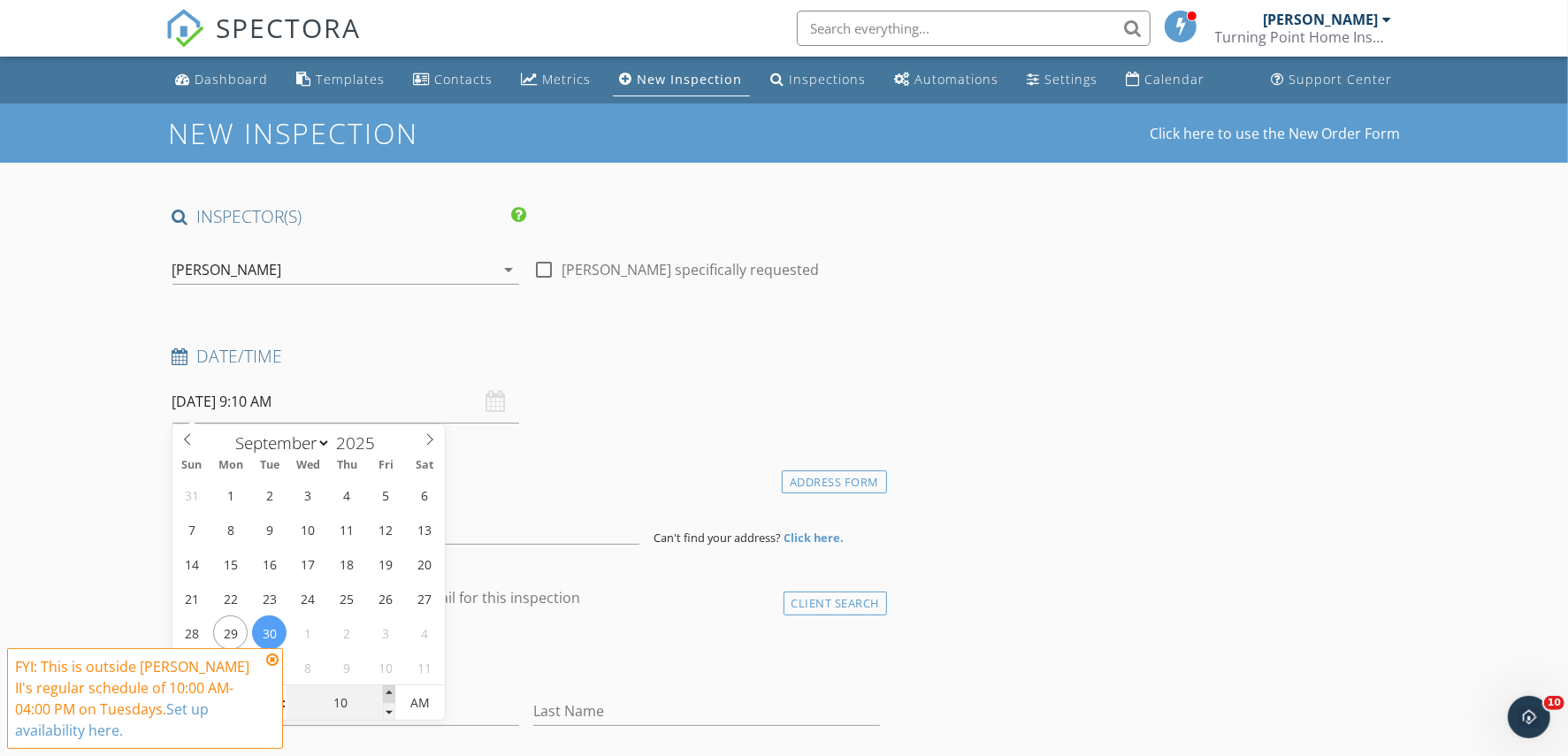
click at [393, 690] on span at bounding box center [388, 694] width 12 height 18
type input "15"
type input "09/30/2025 9:15 AM"
click at [393, 690] on span at bounding box center [388, 694] width 12 height 18
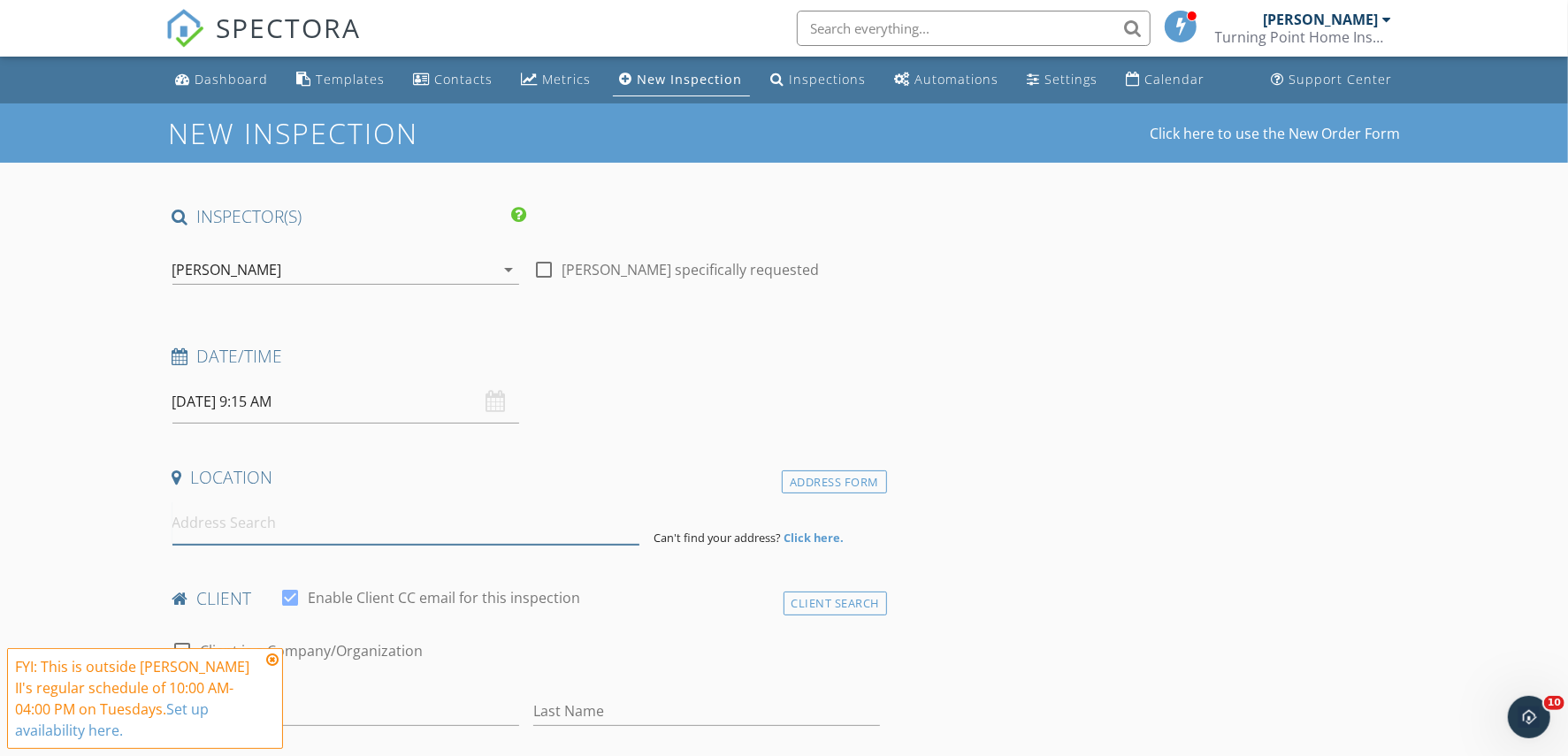
click at [226, 531] on input at bounding box center [406, 523] width 467 height 44
paste input "5153 58th Lane N"
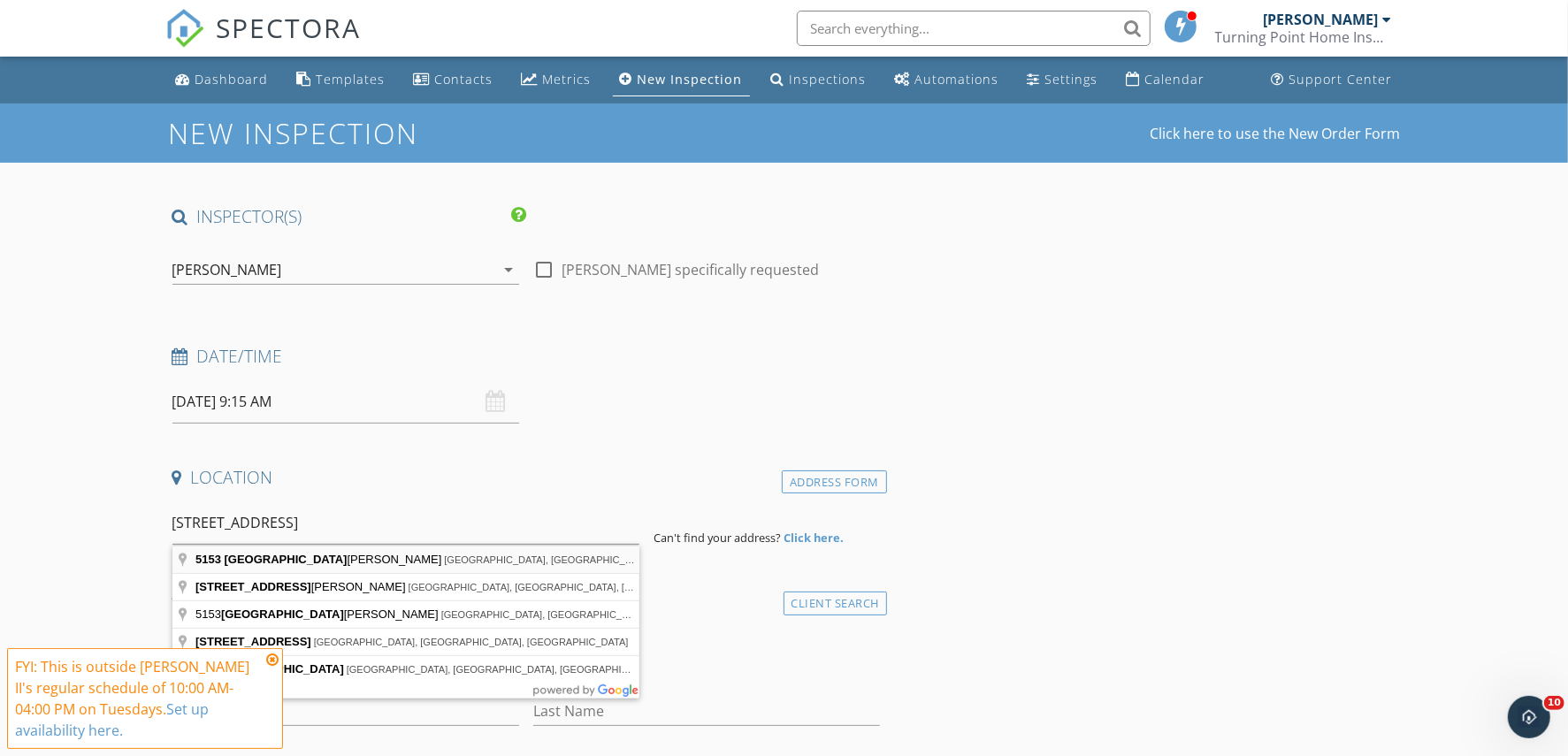
type input "5153 58th Lane North, Kenneth City, FL, USA"
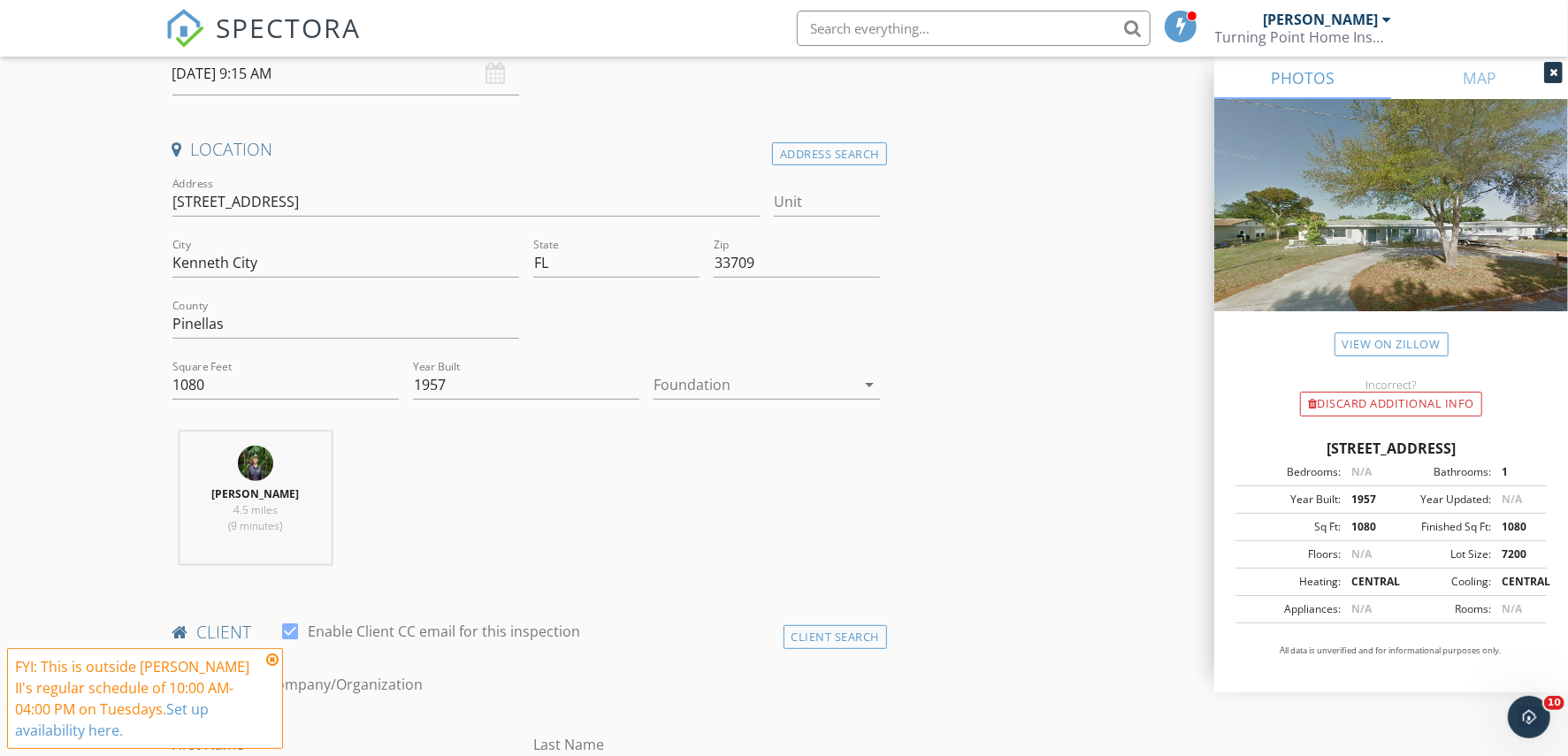
scroll to position [332, 0]
click at [677, 378] on div at bounding box center [755, 381] width 202 height 29
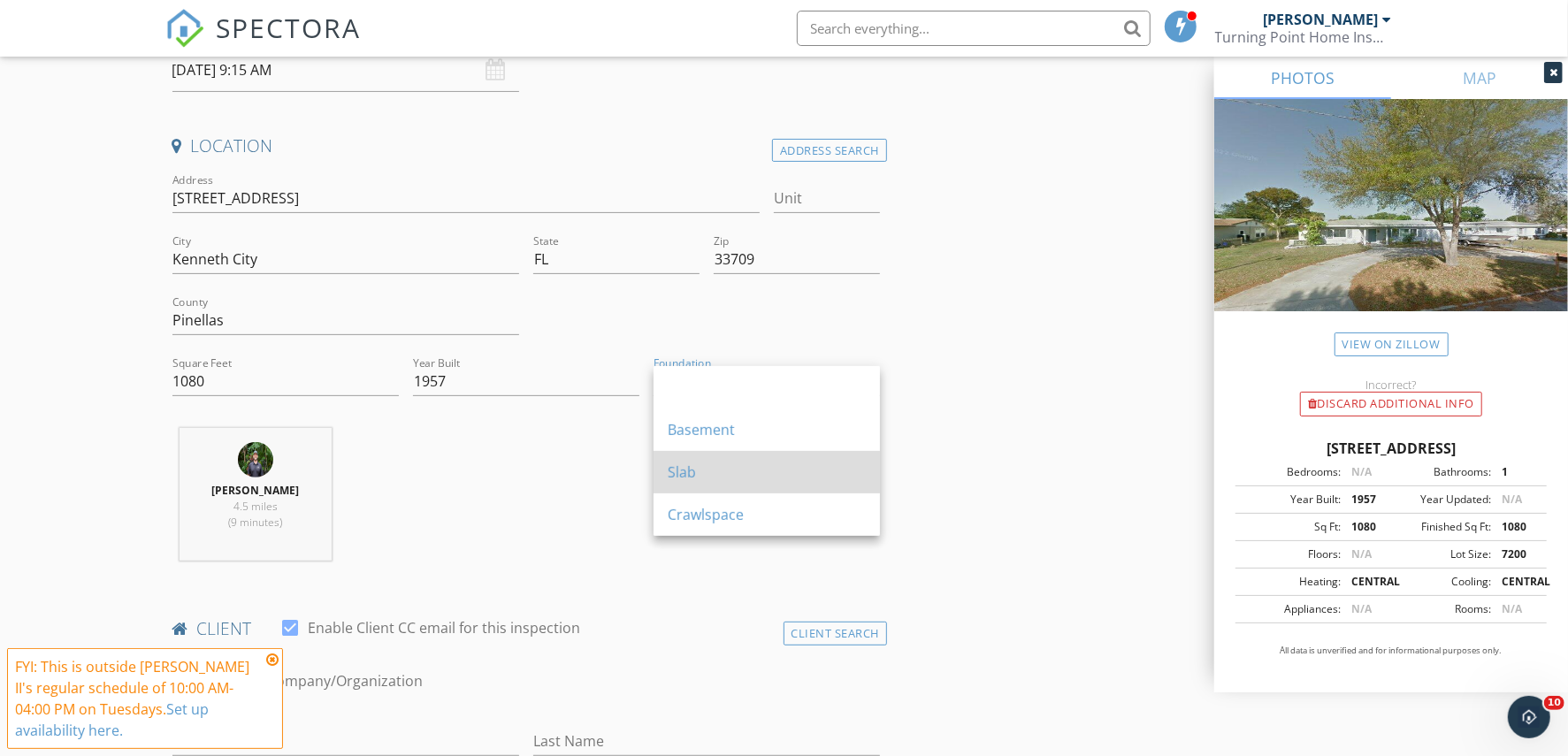
click at [685, 478] on div "Slab" at bounding box center [767, 472] width 198 height 21
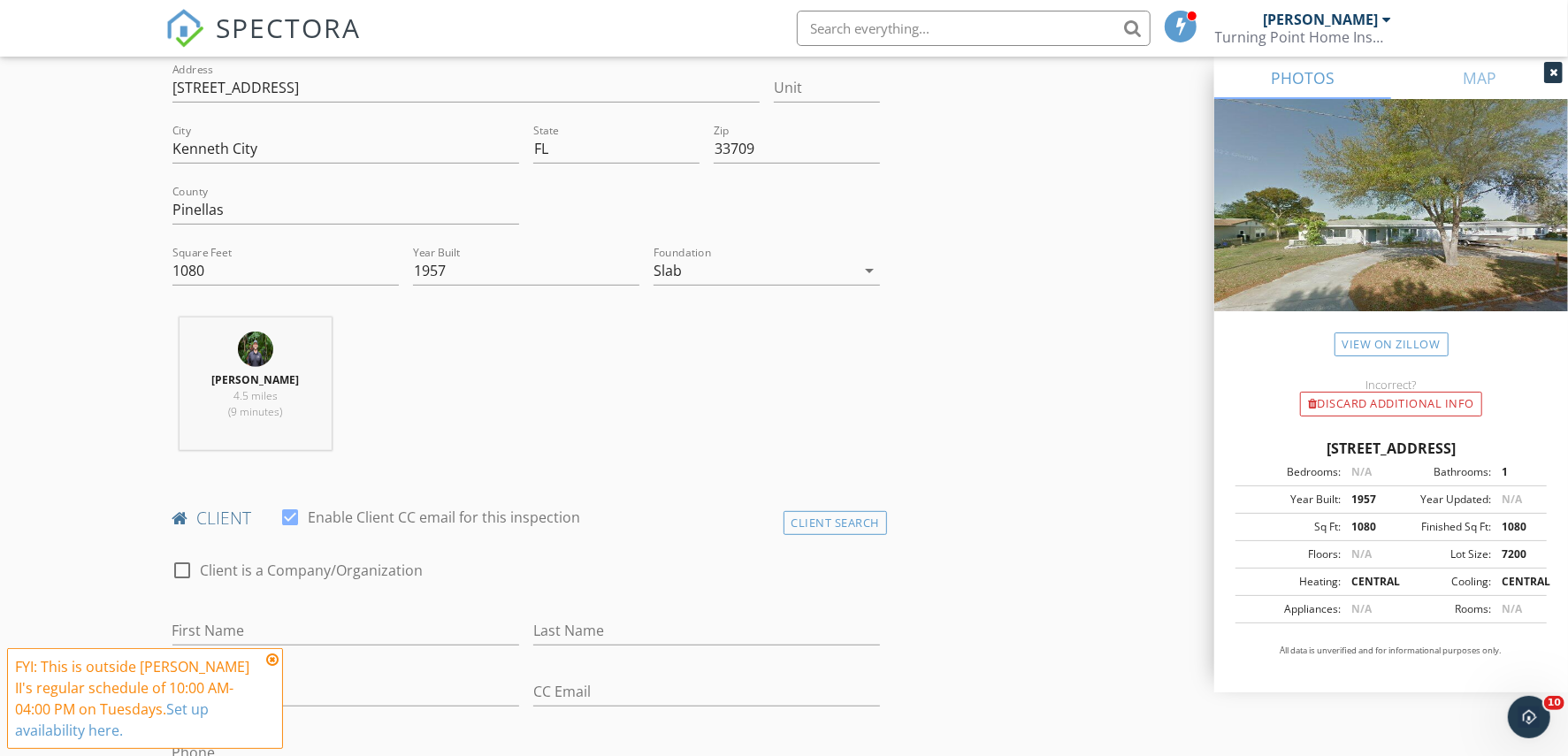
scroll to position [885, 0]
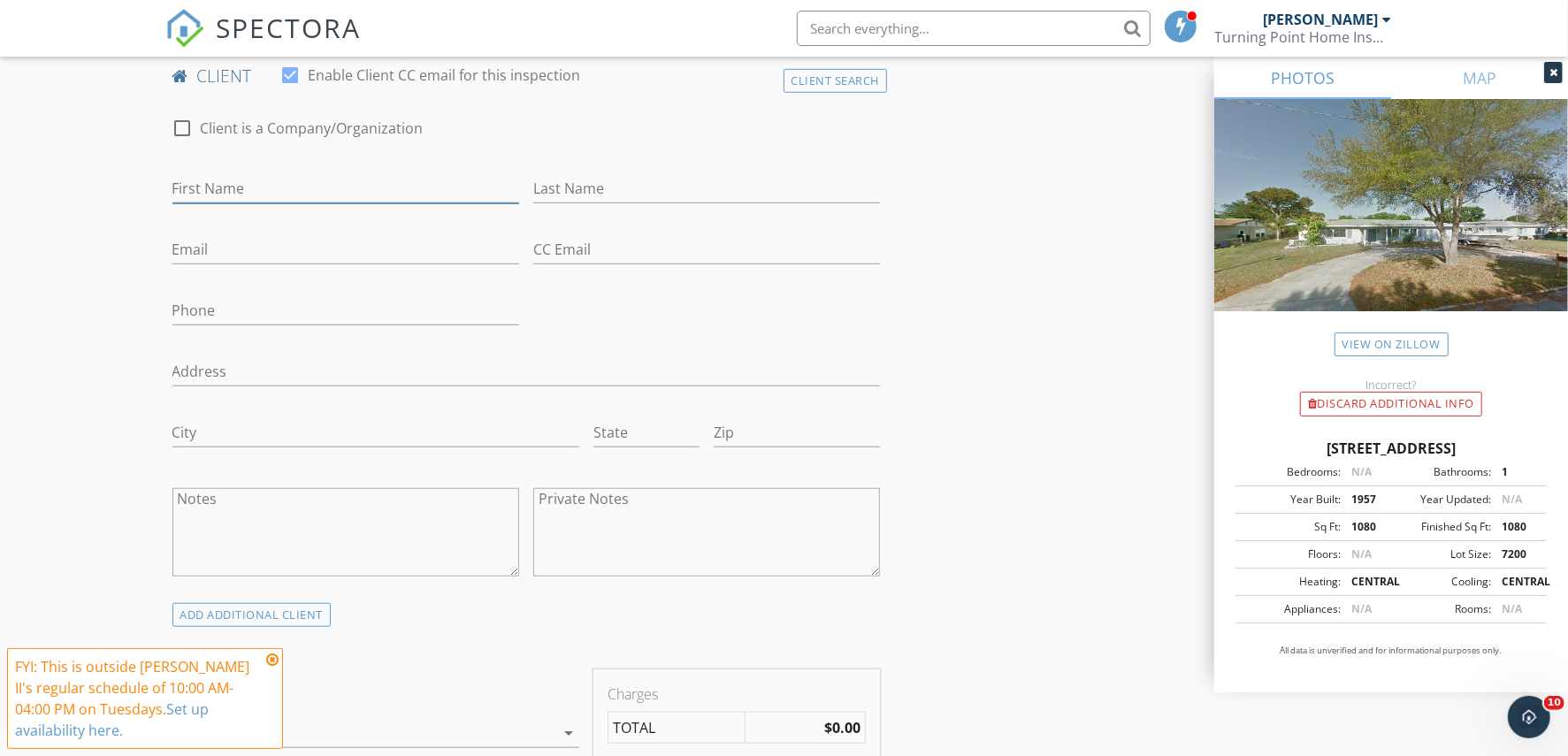
click at [321, 180] on input "First Name" at bounding box center [345, 189] width 346 height 30
paste input "Teresa Flower"
type input "Teresa Flower"
click at [573, 182] on input "Last Name" at bounding box center [707, 189] width 346 height 30
paste input "Teresa Flower"
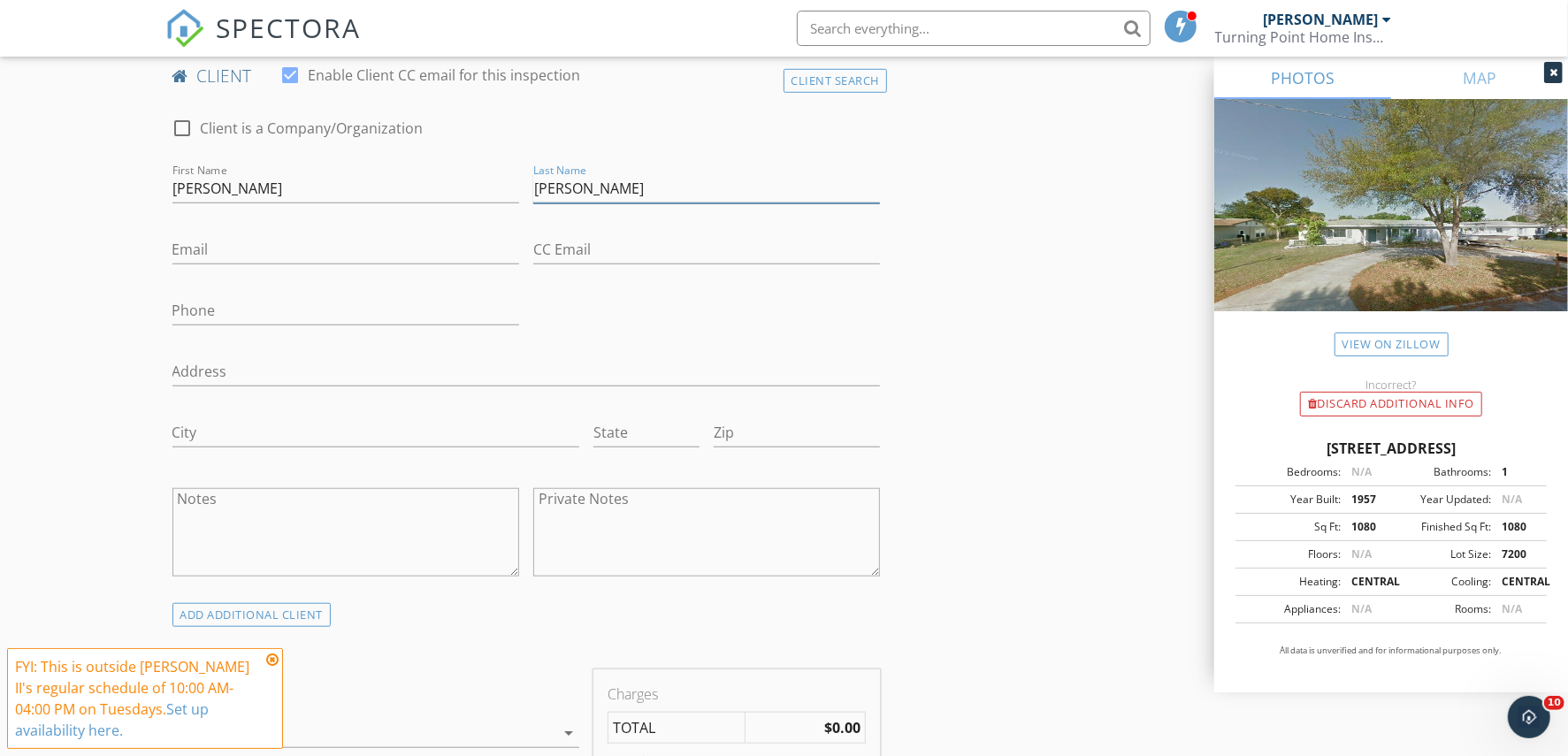
drag, startPoint x: 579, startPoint y: 191, endPoint x: 434, endPoint y: 197, distance: 145.1
click at [434, 197] on div "check_box_outline_blank Client is a Company/Organization First Name Teresa Flow…" at bounding box center [527, 351] width 722 height 503
type input "Flower"
click at [387, 197] on input "Teresa Flower" at bounding box center [345, 189] width 346 height 30
type input "Teresa"
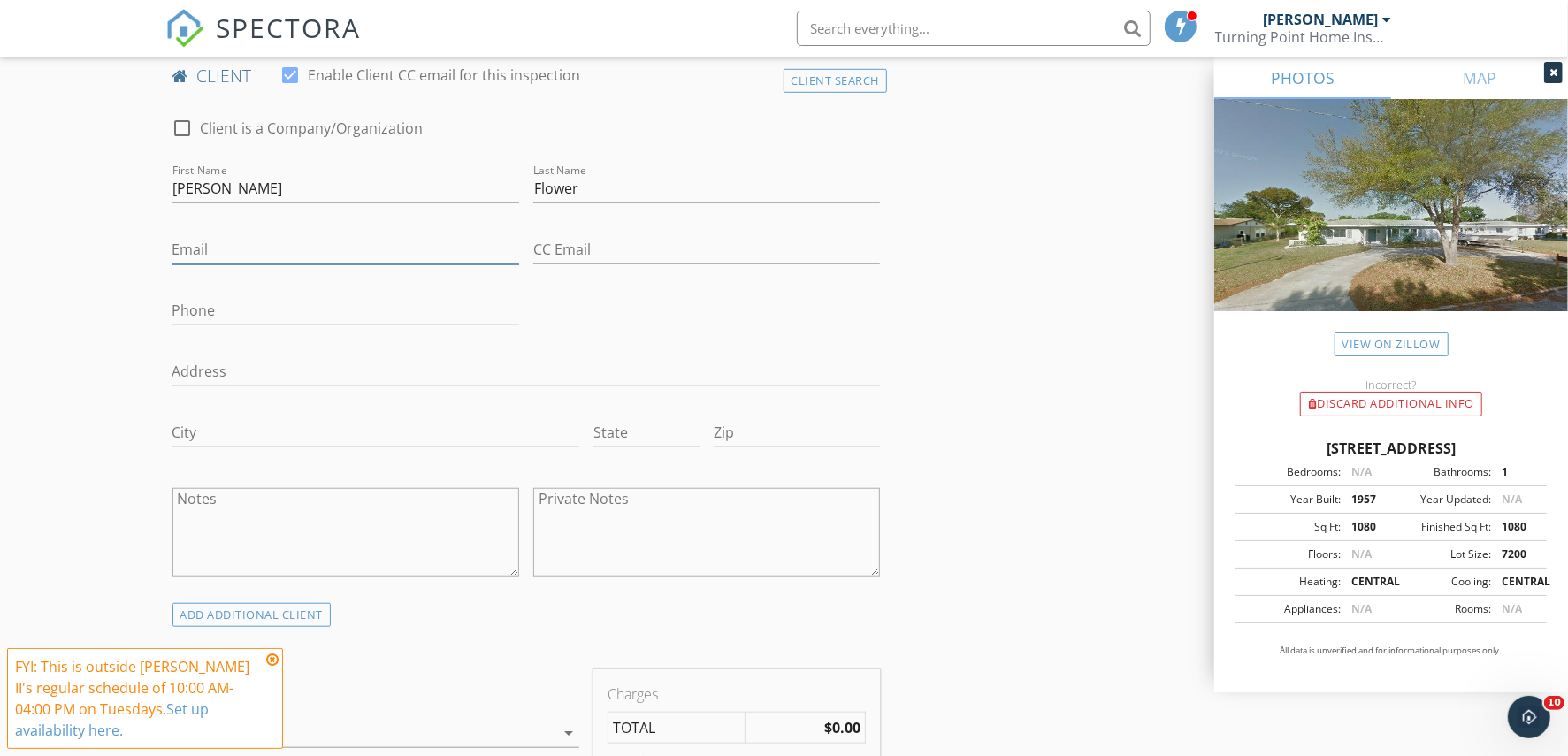
click at [214, 236] on input "Email" at bounding box center [345, 250] width 346 height 30
paste input "teresaflowerfl@gmail.com"
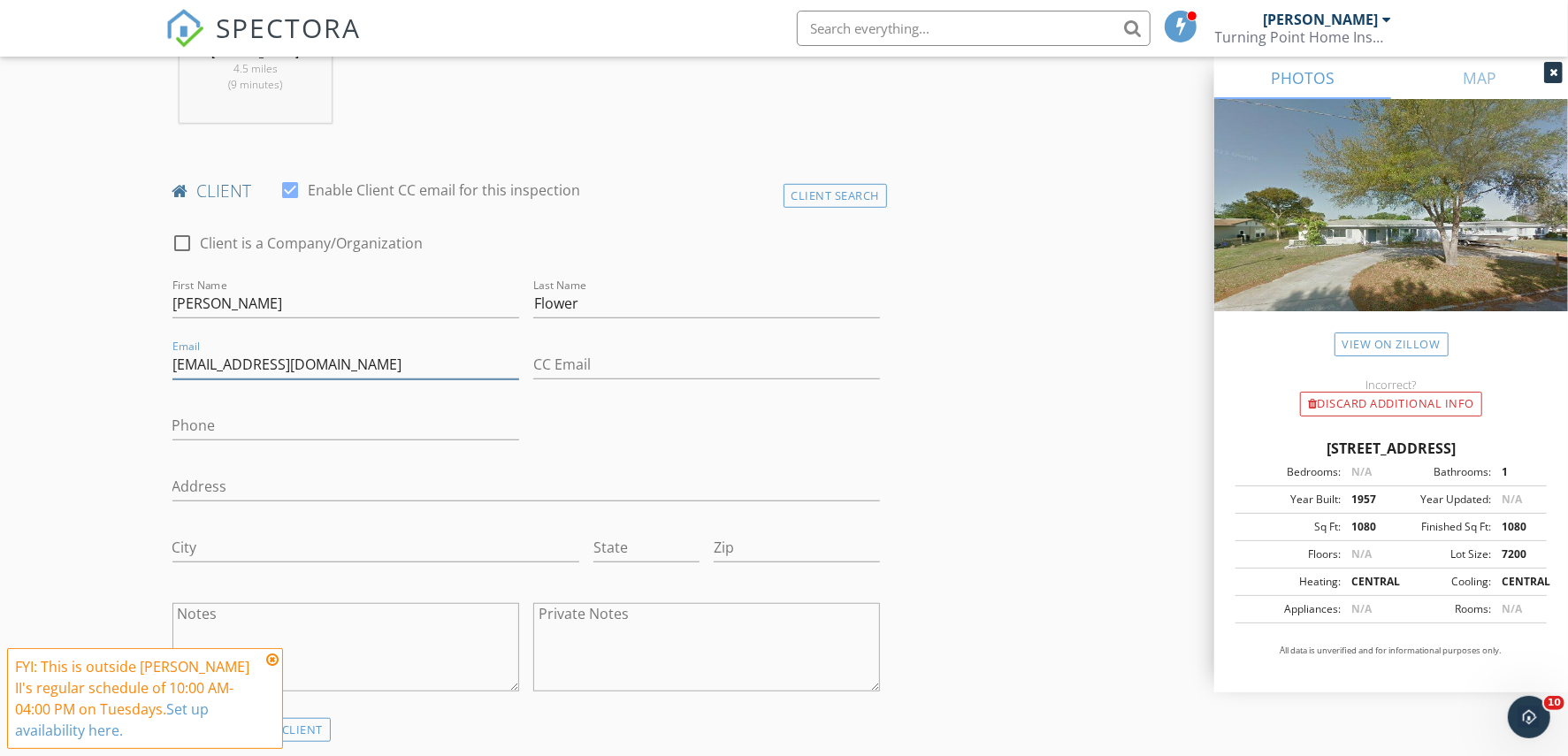
scroll to position [774, 0]
type input "teresaflowerfl@gmail.com"
click at [393, 419] on input "Phone" at bounding box center [345, 422] width 346 height 30
paste input "727-492-4886"
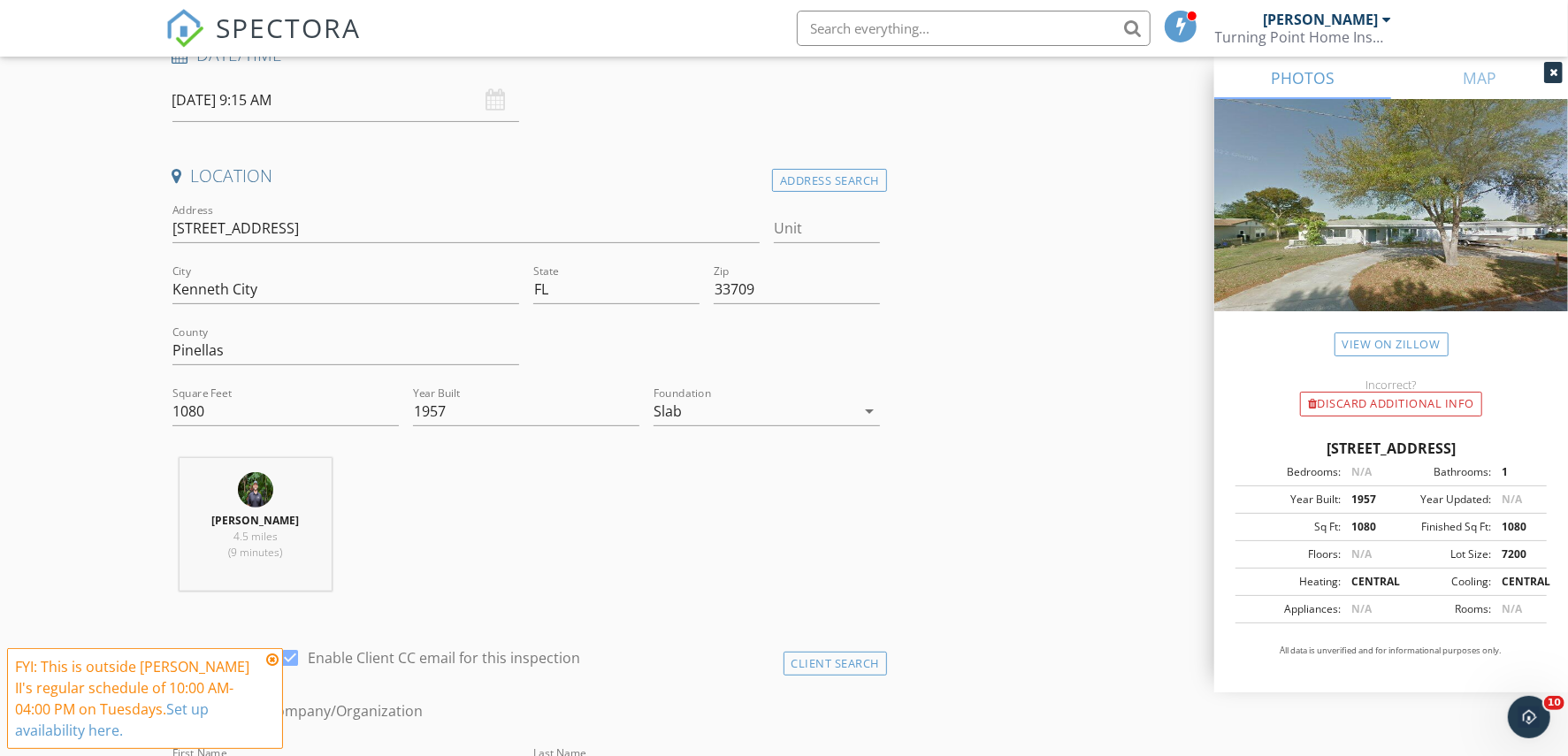
scroll to position [221, 0]
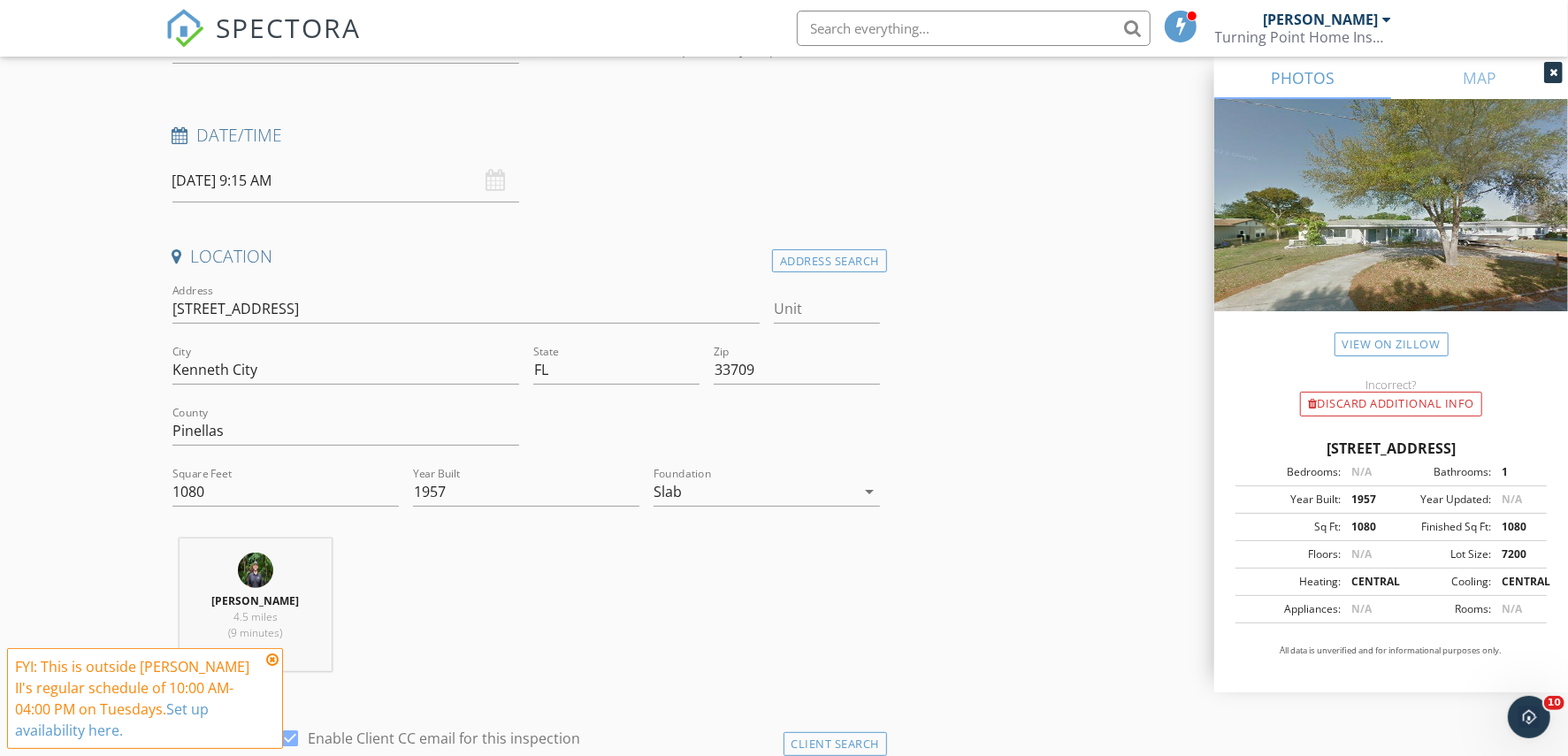
type input "727-492-4886"
drag, startPoint x: 293, startPoint y: 306, endPoint x: 88, endPoint y: 301, distance: 205.1
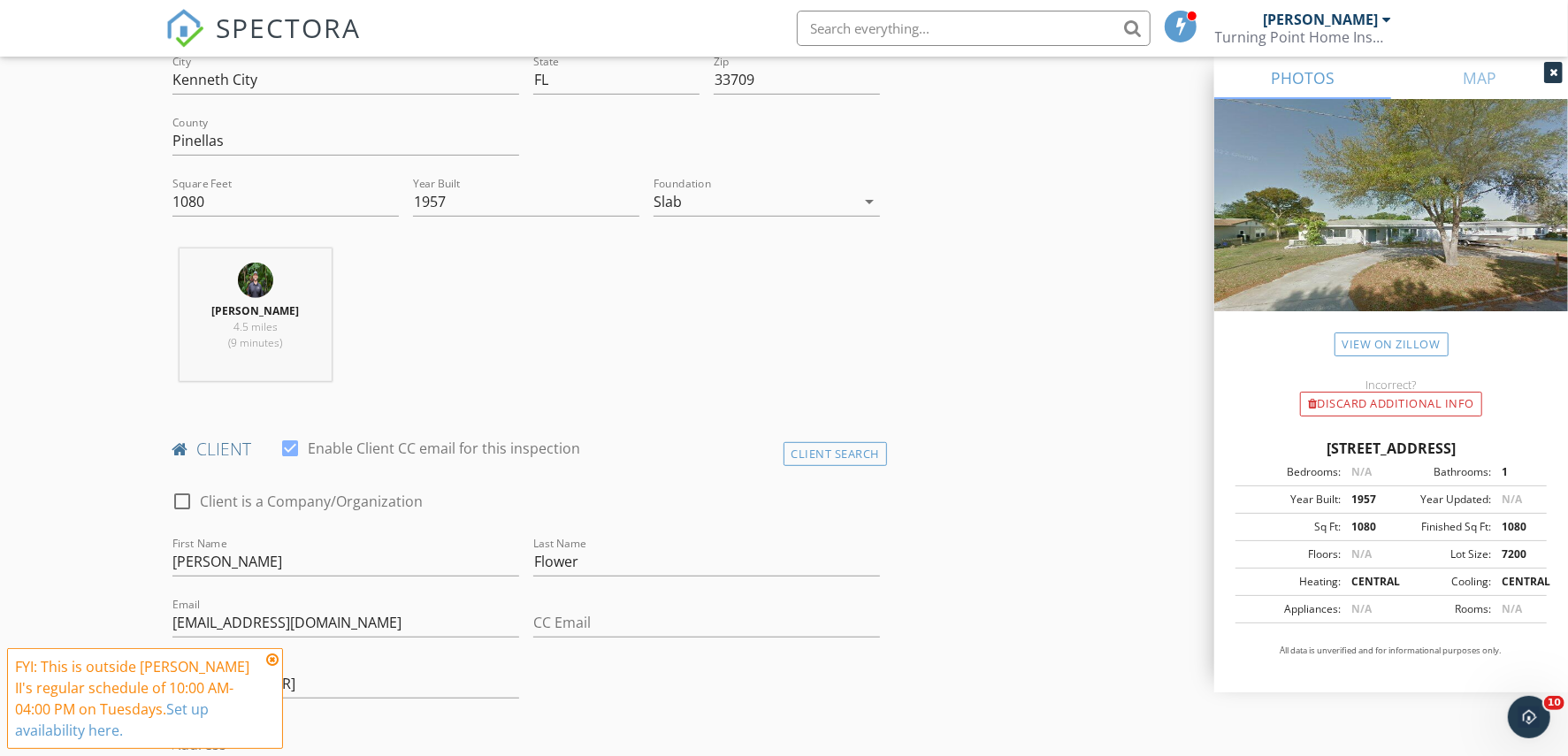
scroll to position [774, 0]
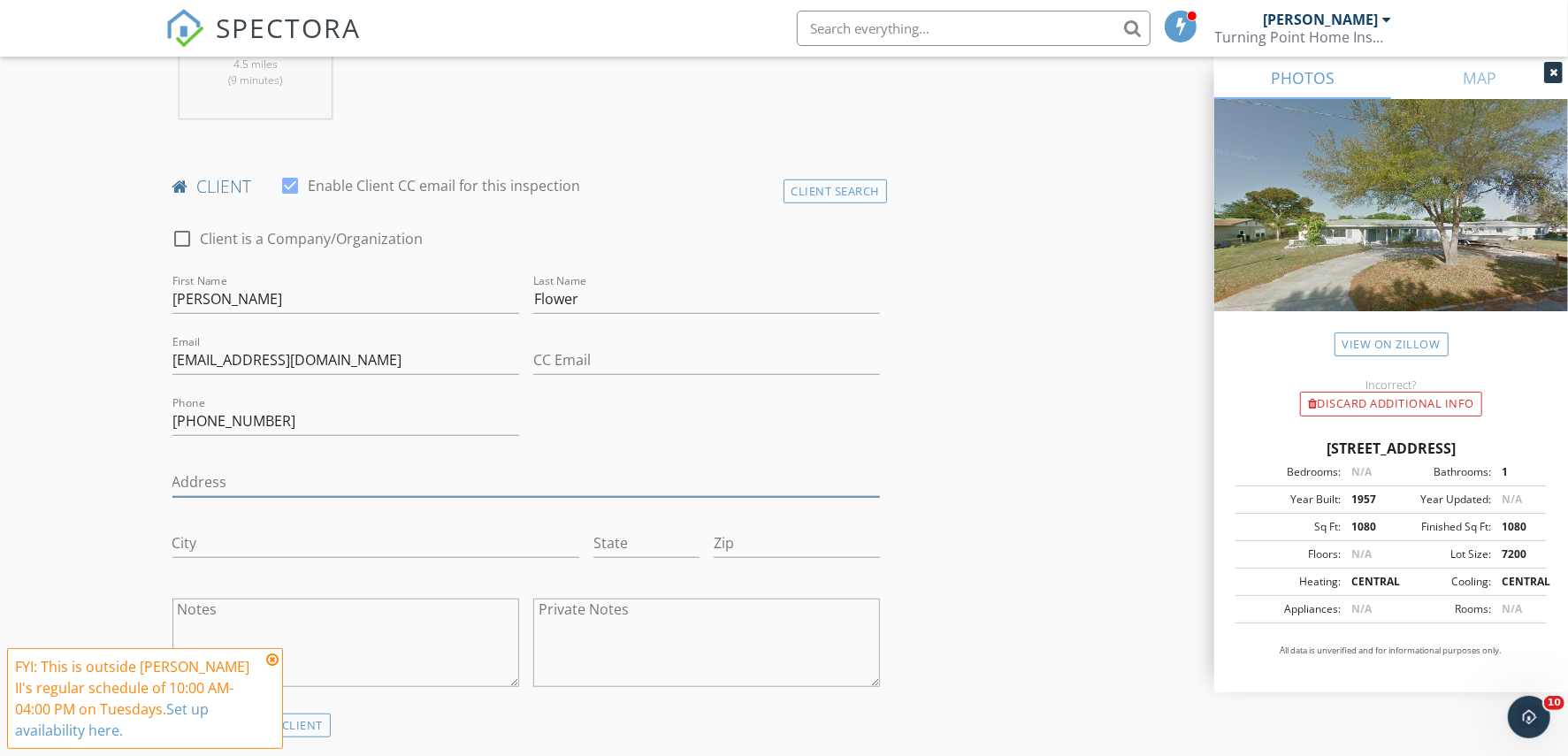
click at [200, 470] on input "Address" at bounding box center [526, 483] width 709 height 30
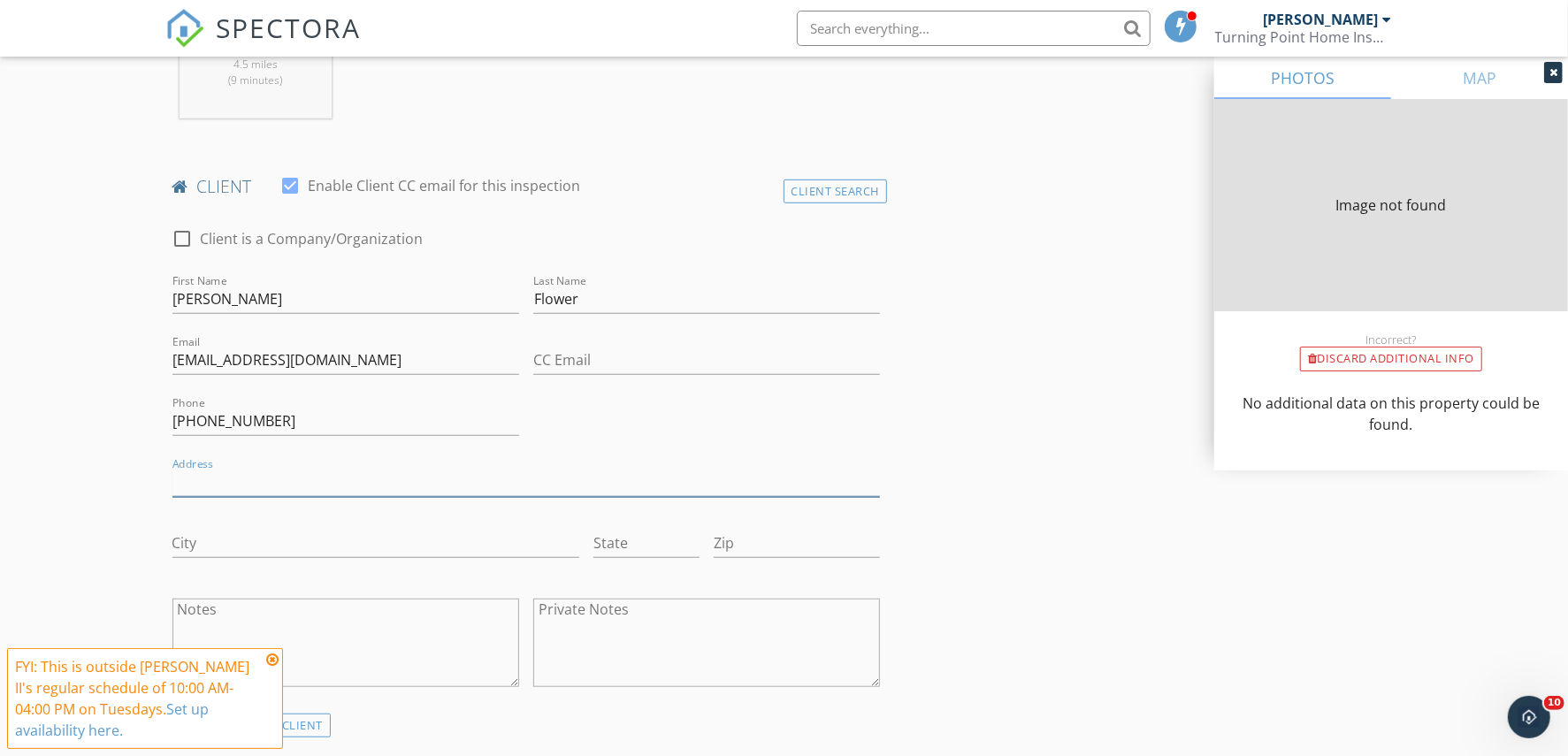
type input "1080"
type input "1957"
paste input "5153 58th Ln N"
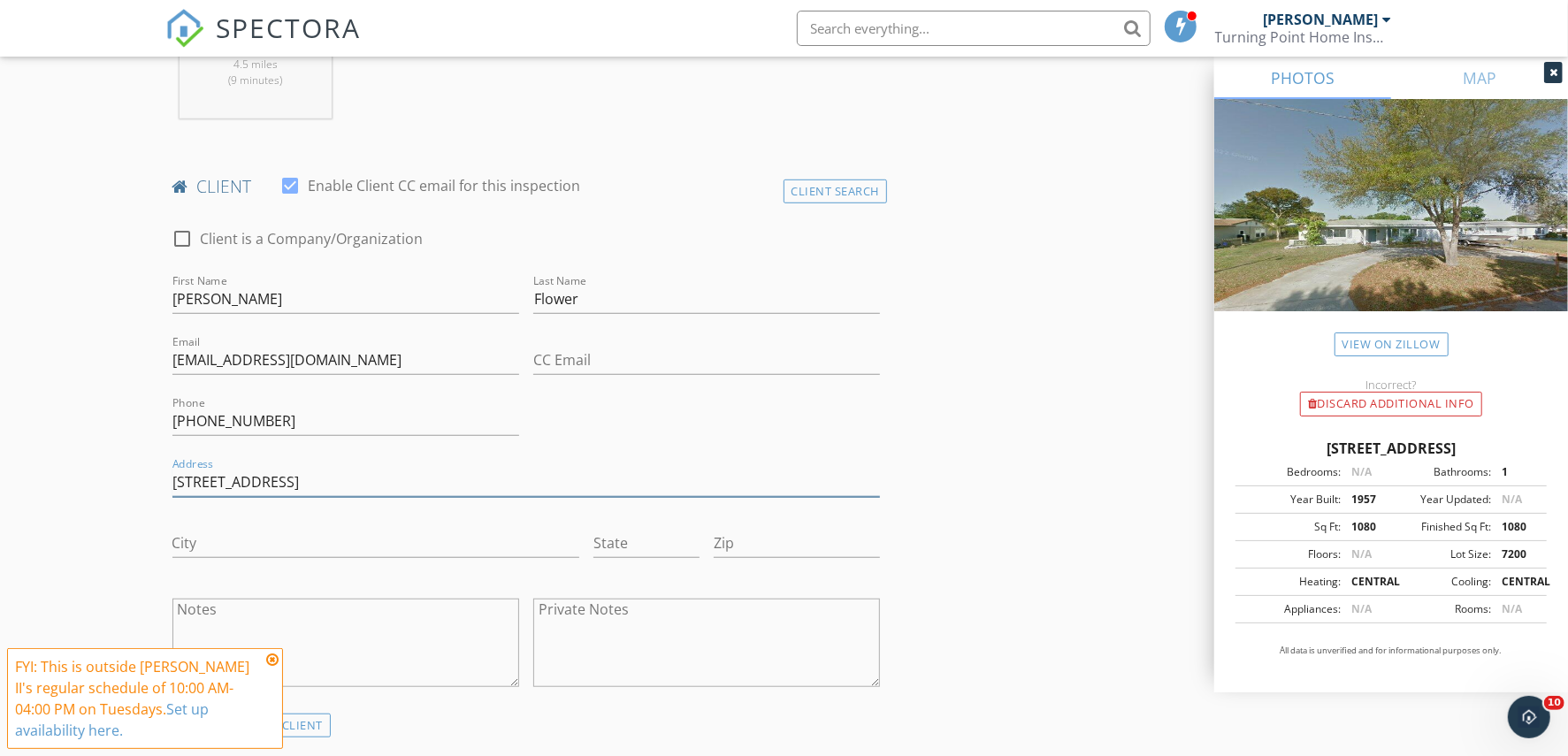
scroll to position [332, 0]
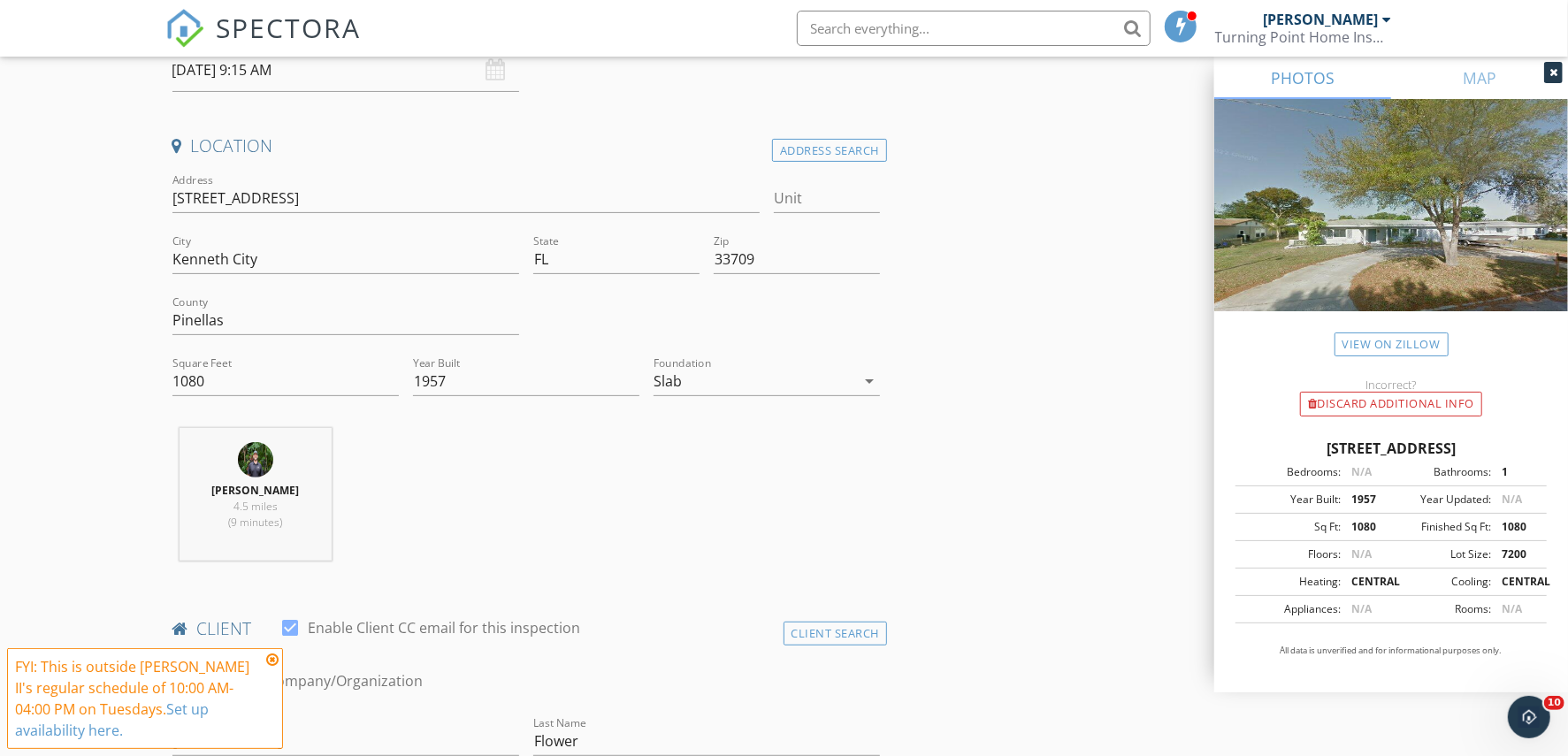
type input "5153 58th Ln N"
drag, startPoint x: 275, startPoint y: 265, endPoint x: 5, endPoint y: 217, distance: 274.2
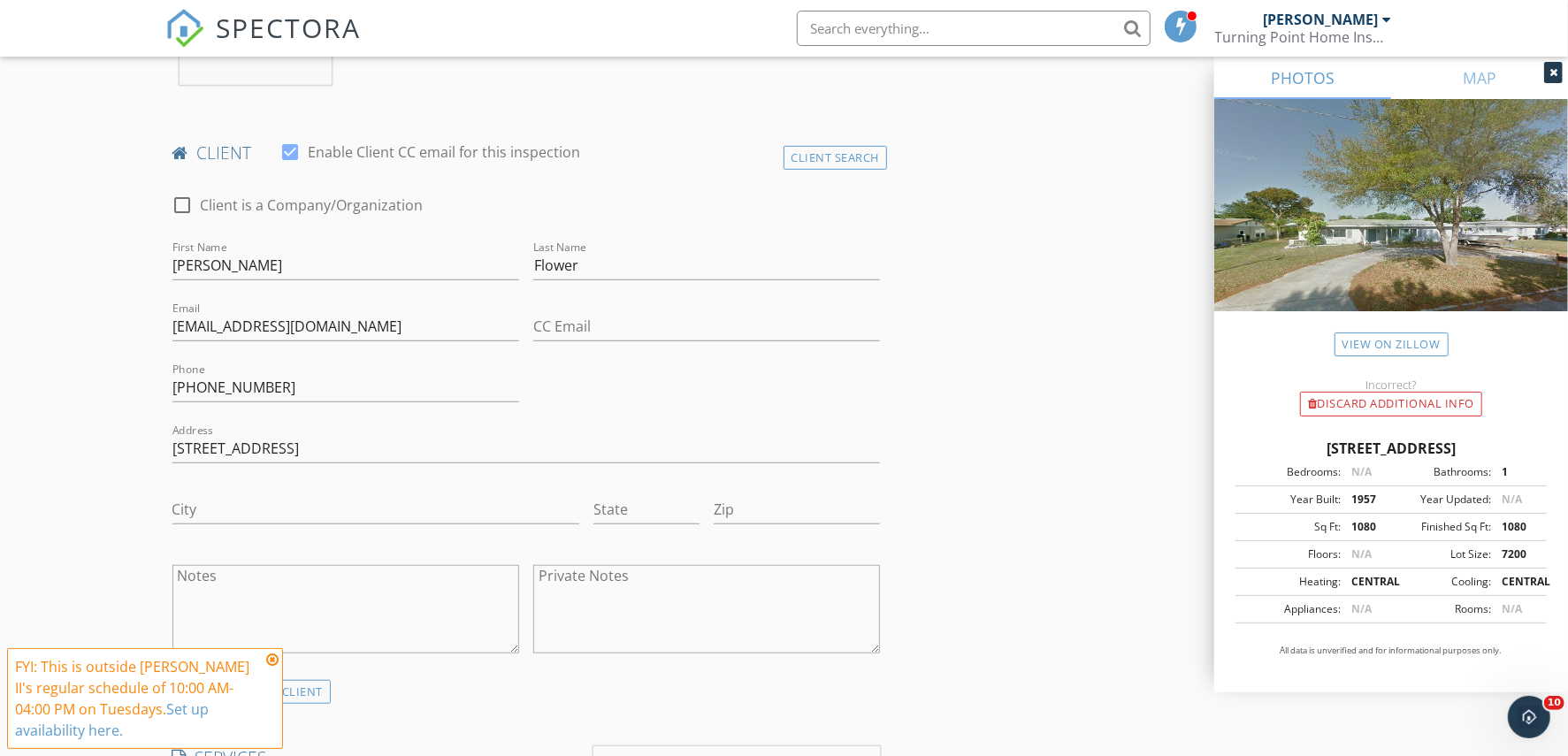
scroll to position [885, 0]
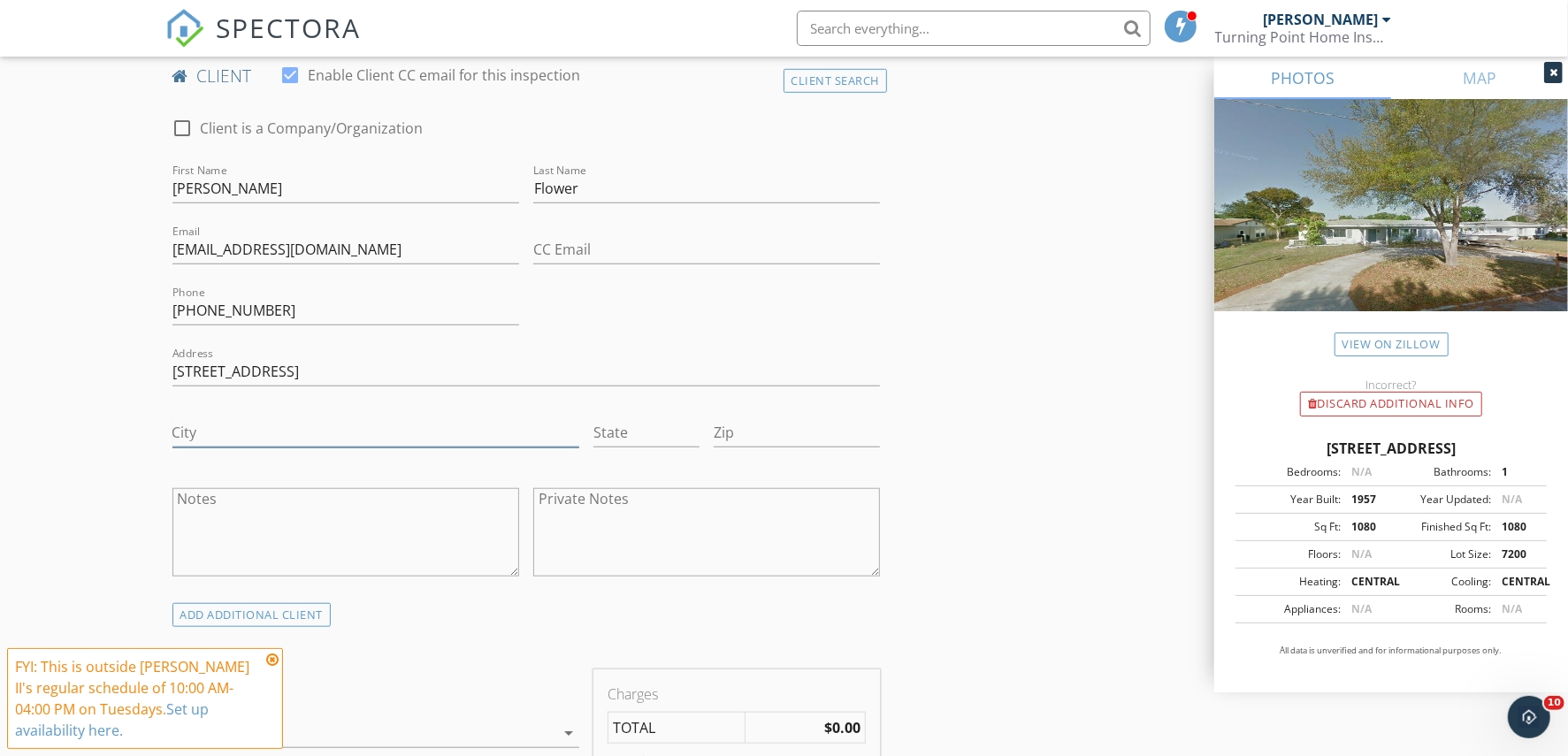
click at [188, 423] on input "City" at bounding box center [375, 434] width 407 height 30
paste input "Kenneth City"
type input "Kenneth City"
click at [662, 435] on input "State" at bounding box center [646, 434] width 107 height 30
type input "FL"
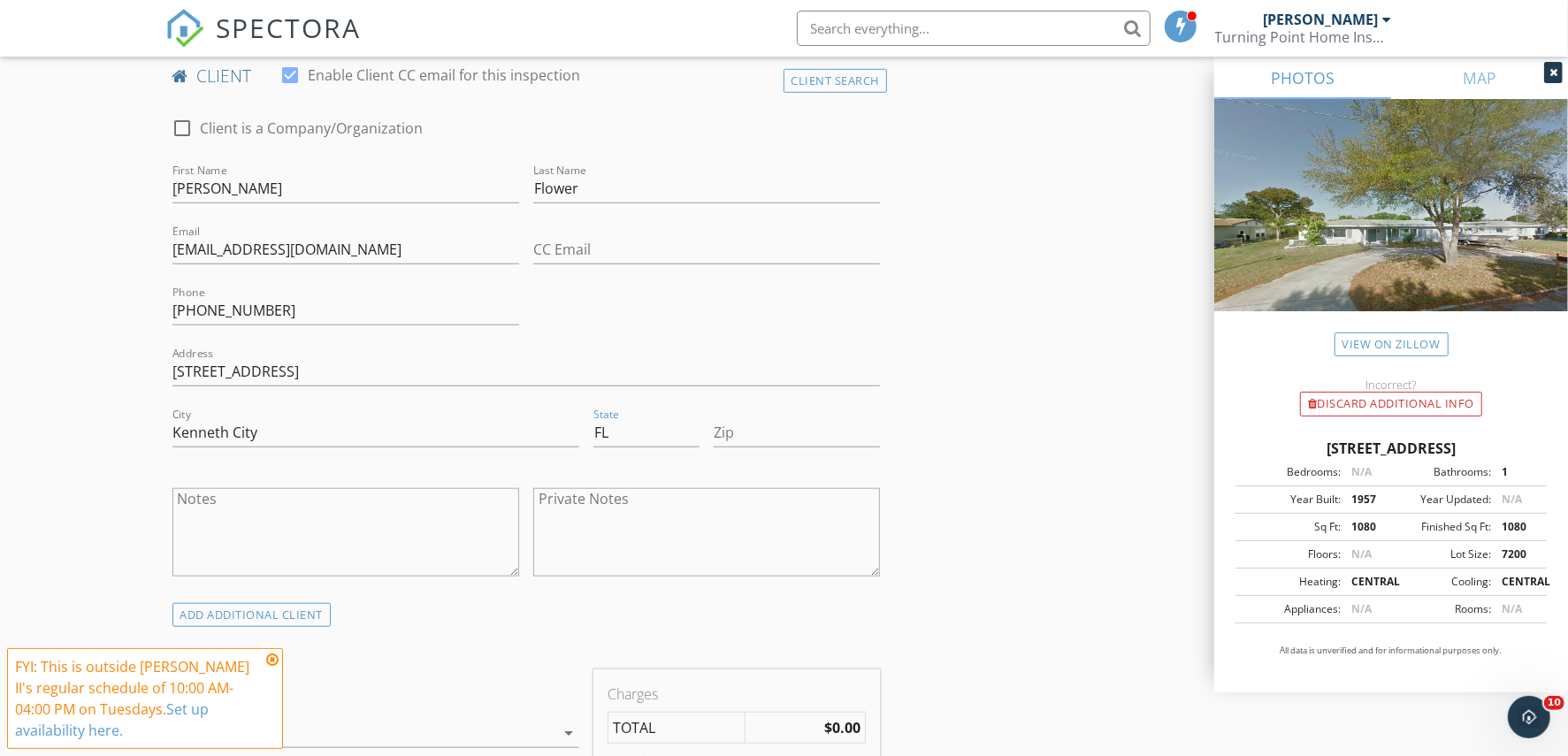
drag, startPoint x: 1104, startPoint y: 329, endPoint x: 1041, endPoint y: 330, distance: 63.0
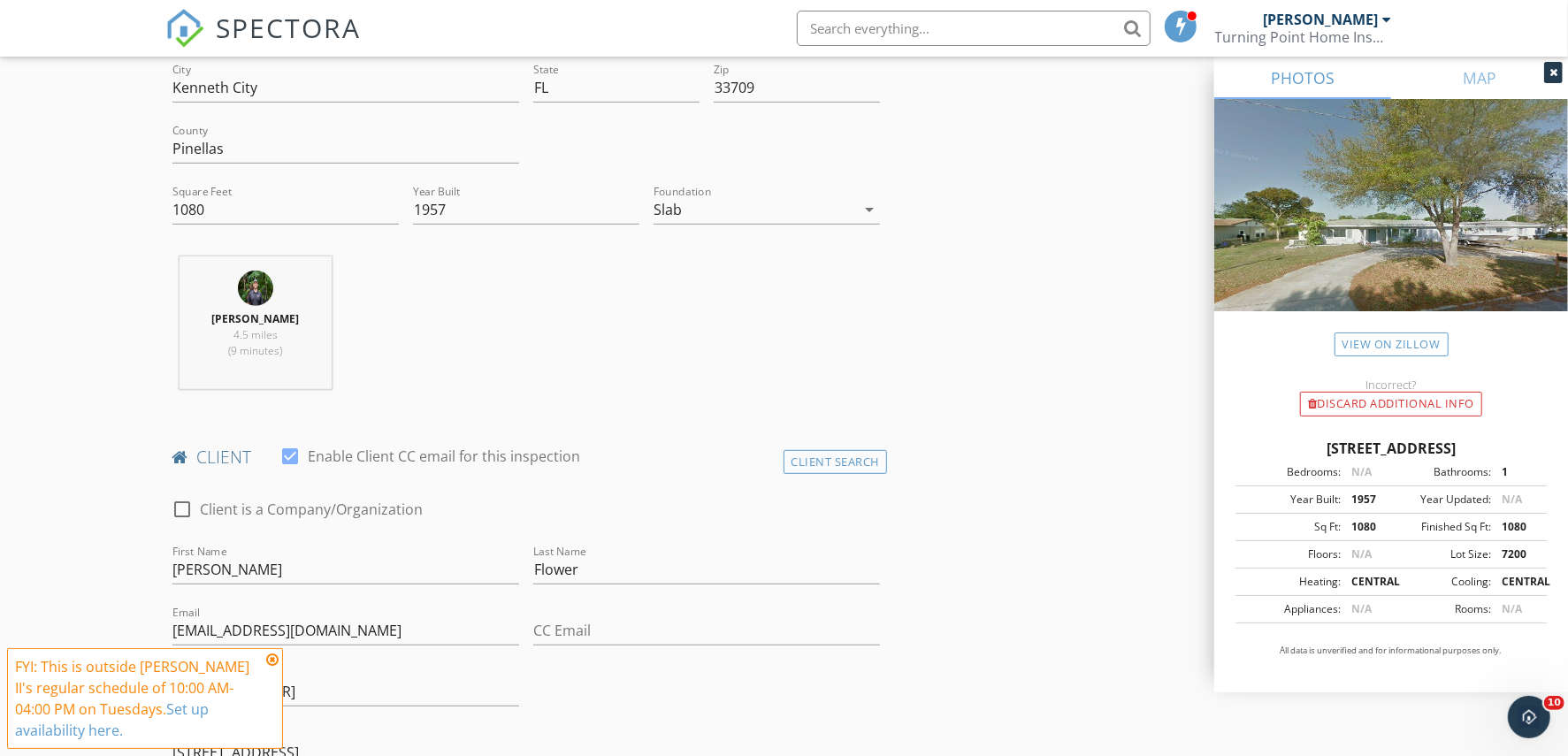
scroll to position [221, 0]
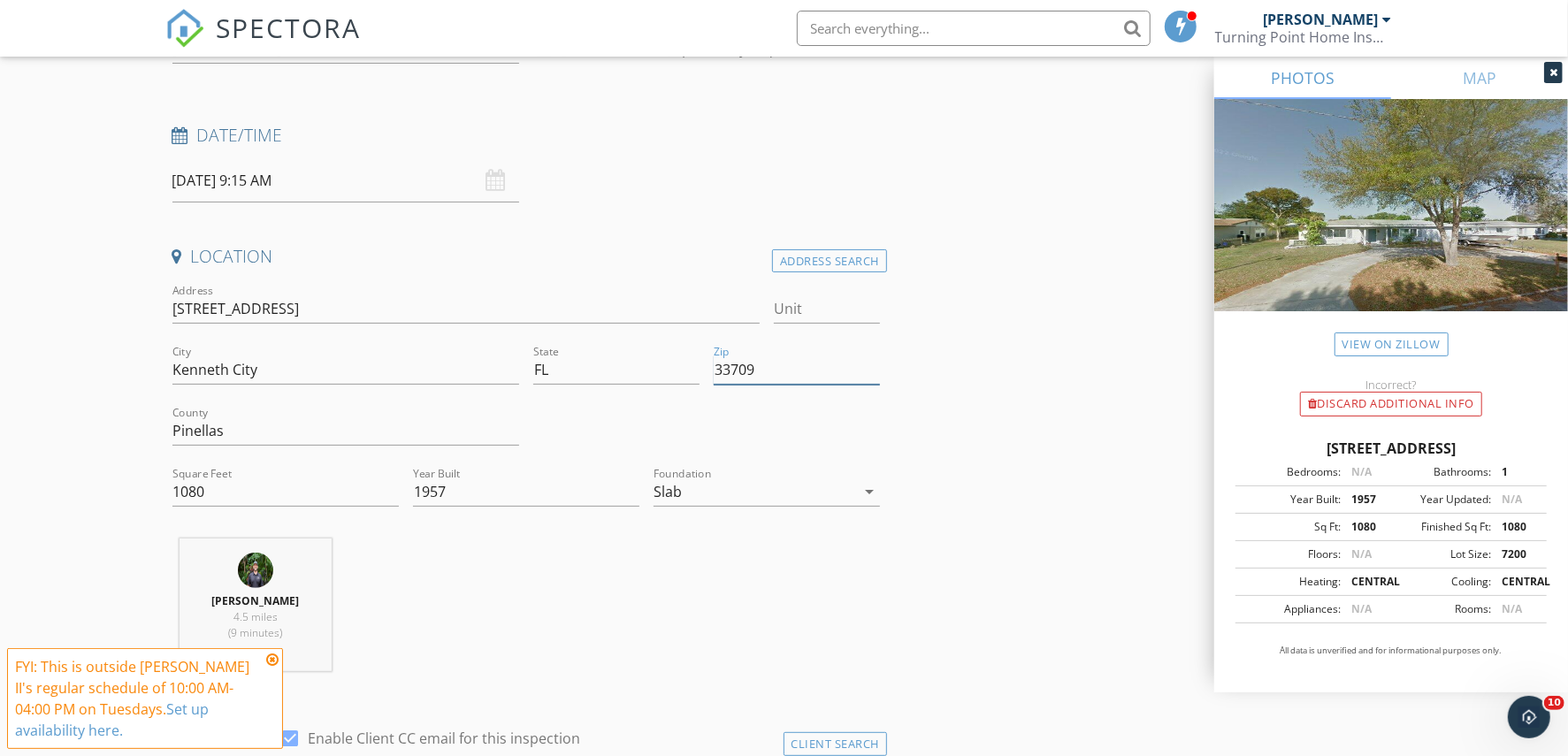
drag, startPoint x: 765, startPoint y: 359, endPoint x: 713, endPoint y: 373, distance: 53.9
click at [714, 373] on input "33709" at bounding box center [797, 371] width 167 height 30
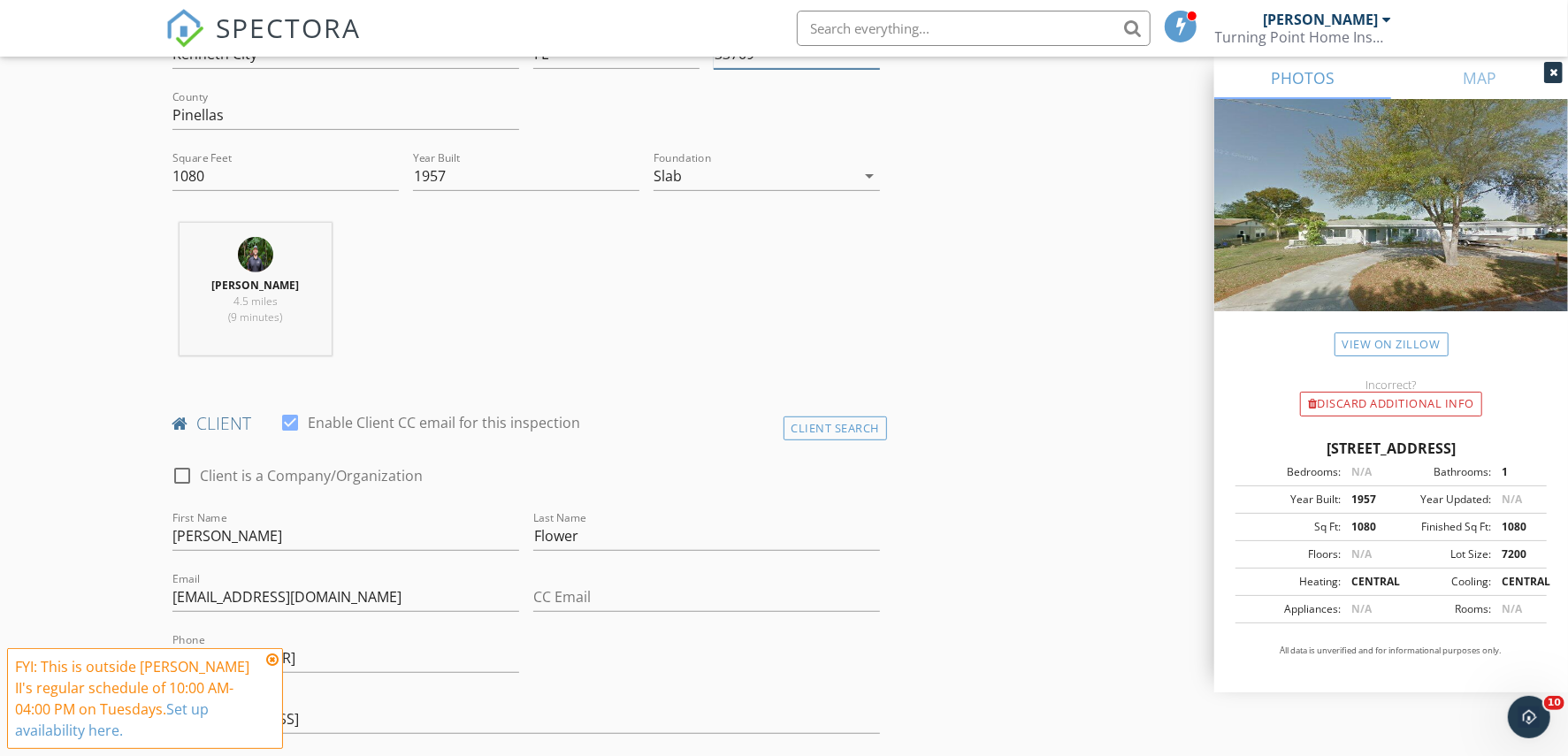
scroll to position [774, 0]
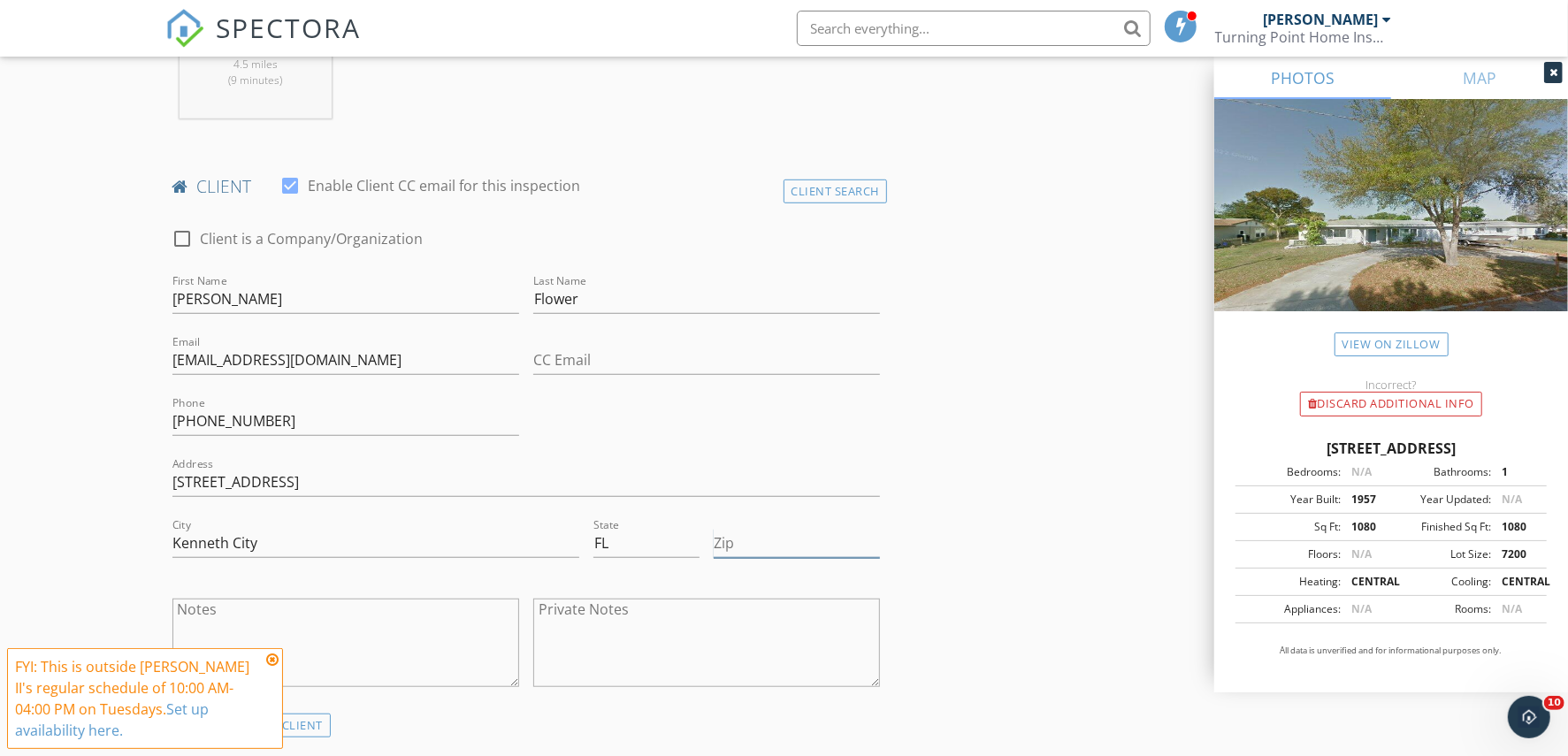
click at [743, 554] on input "Zip" at bounding box center [797, 544] width 167 height 30
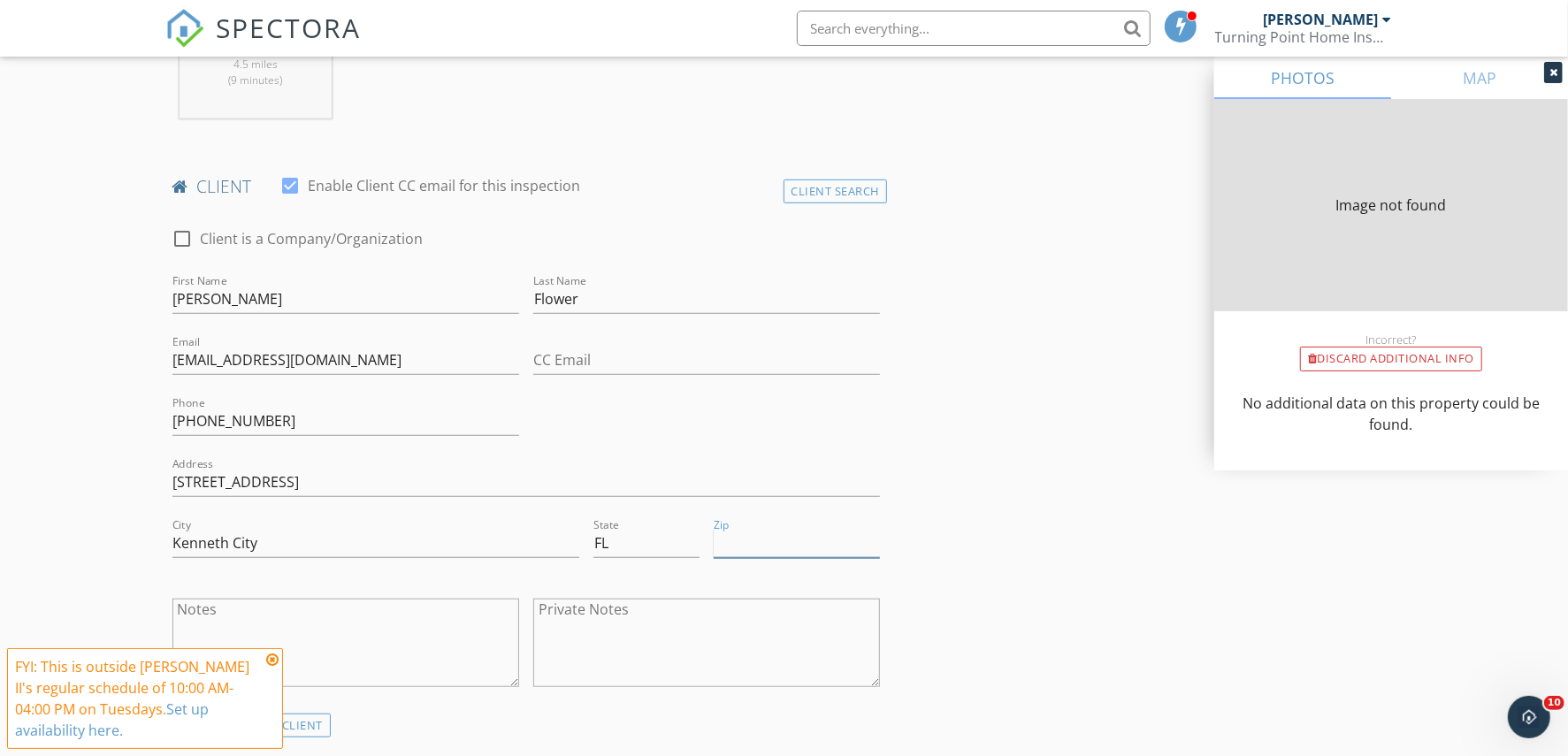
type input "1080"
type input "1957"
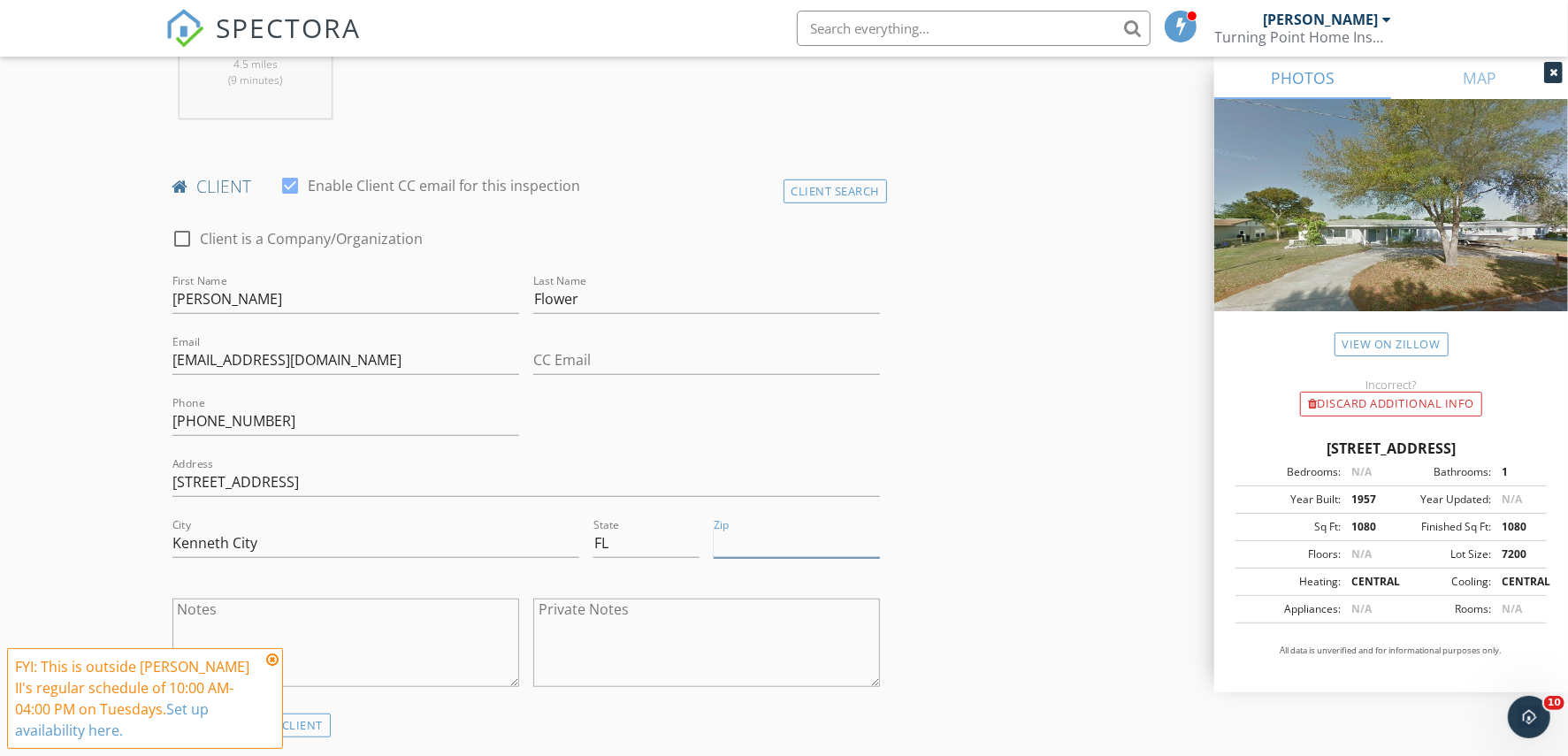
paste input "33709"
type input "33709"
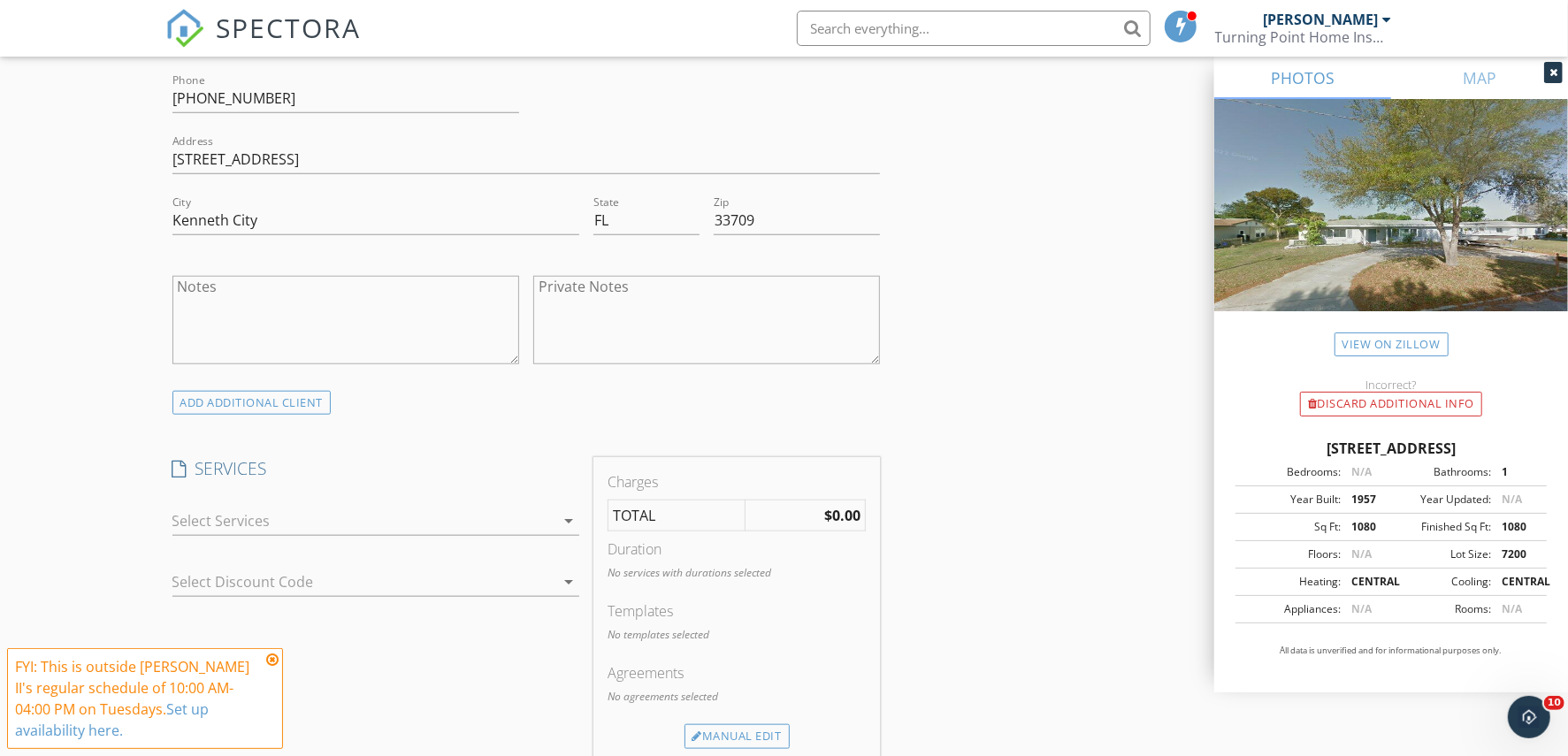
scroll to position [1327, 0]
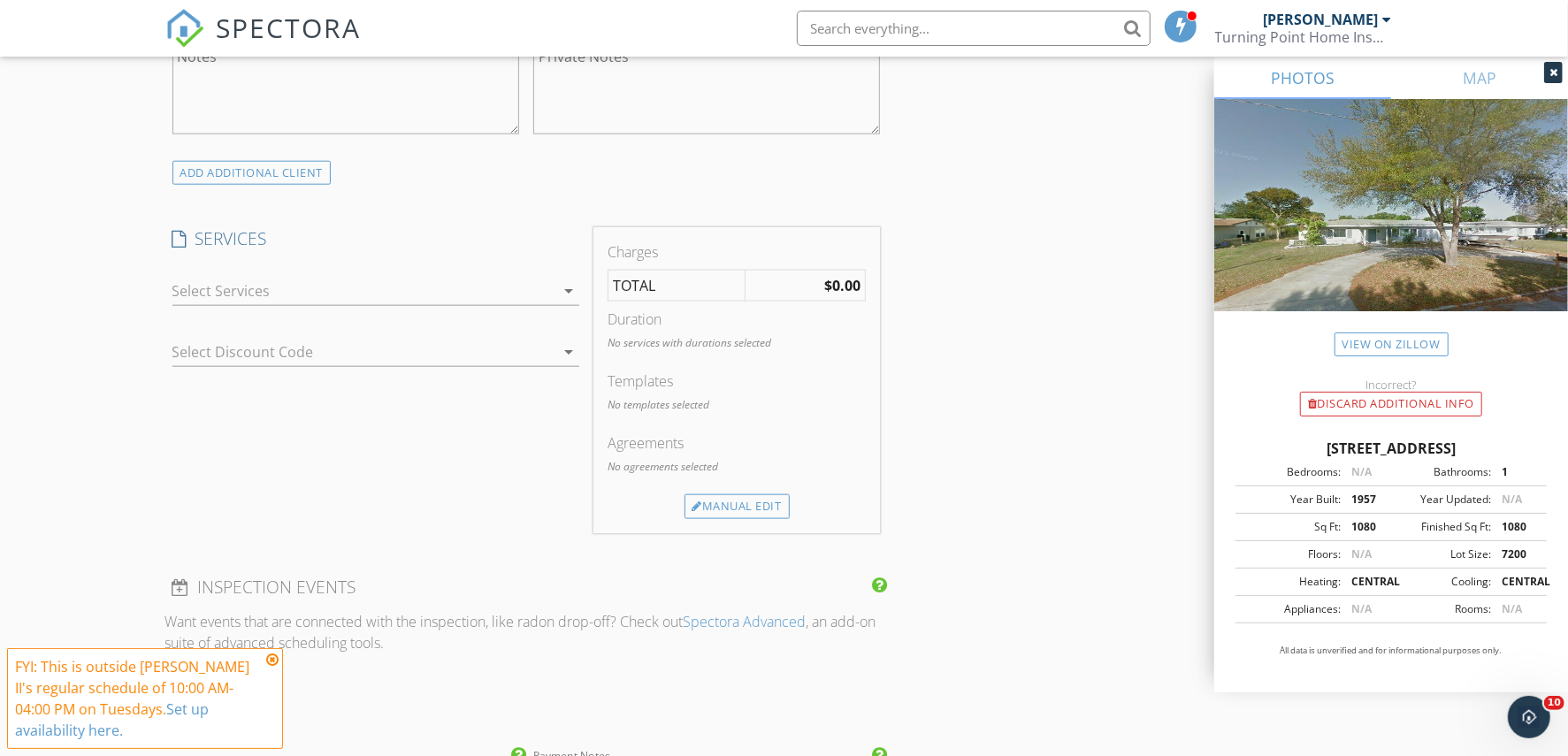
click at [242, 294] on div at bounding box center [363, 291] width 382 height 29
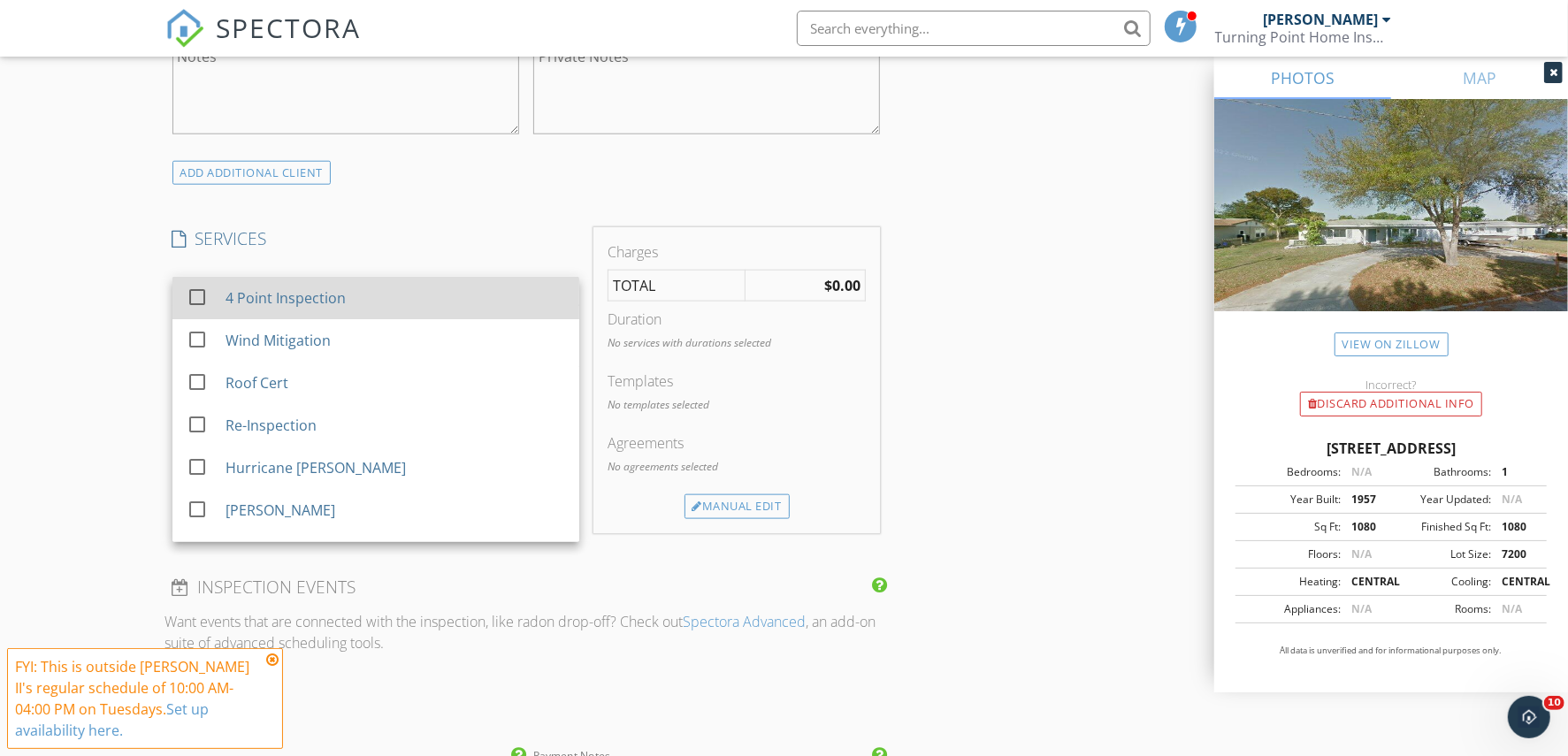
click at [244, 294] on div "4 Point Inspection" at bounding box center [285, 297] width 120 height 21
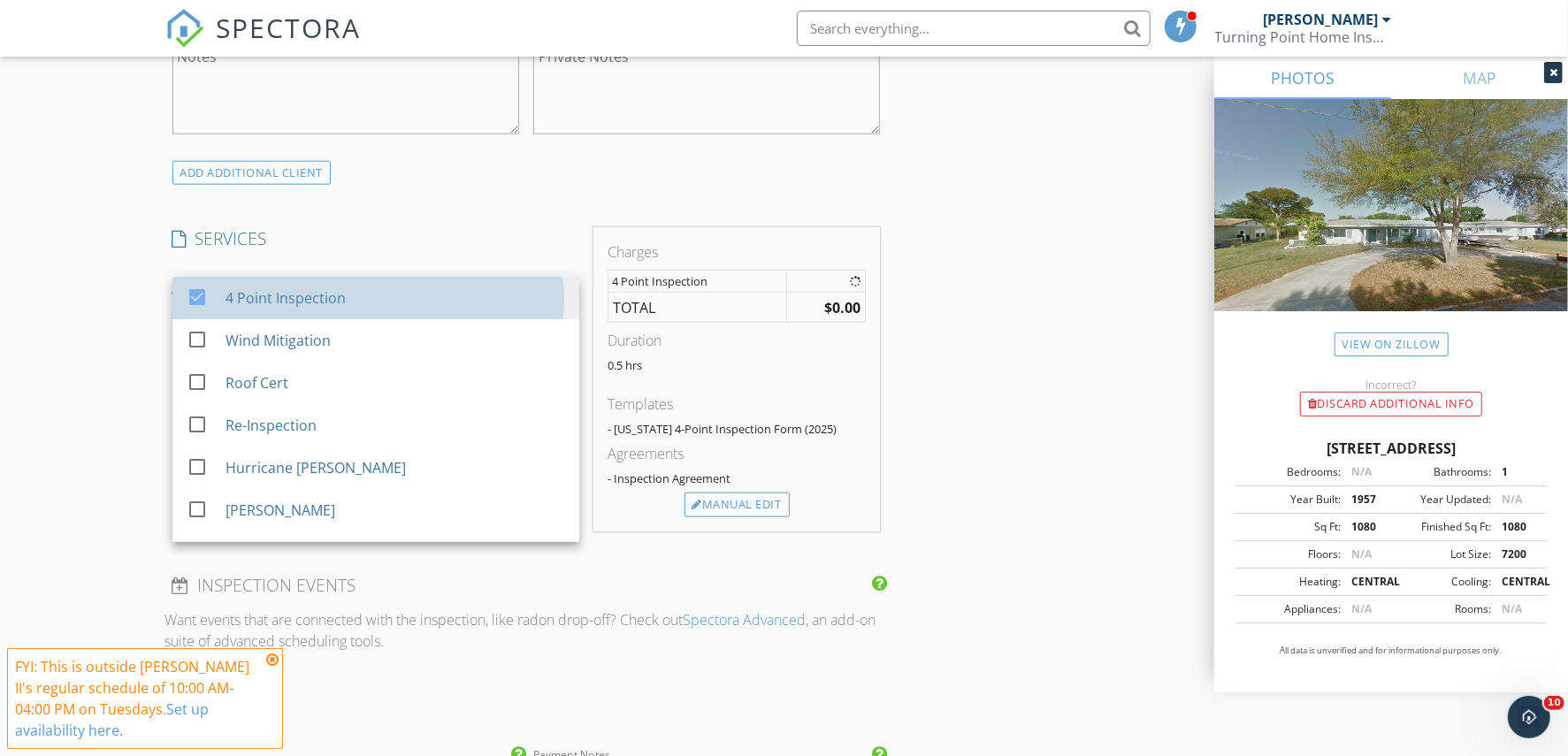
click at [71, 282] on div "New Inspection Click here to use the New Order Form INSPECTOR(S) check_box Clif…" at bounding box center [784, 320] width 1568 height 3088
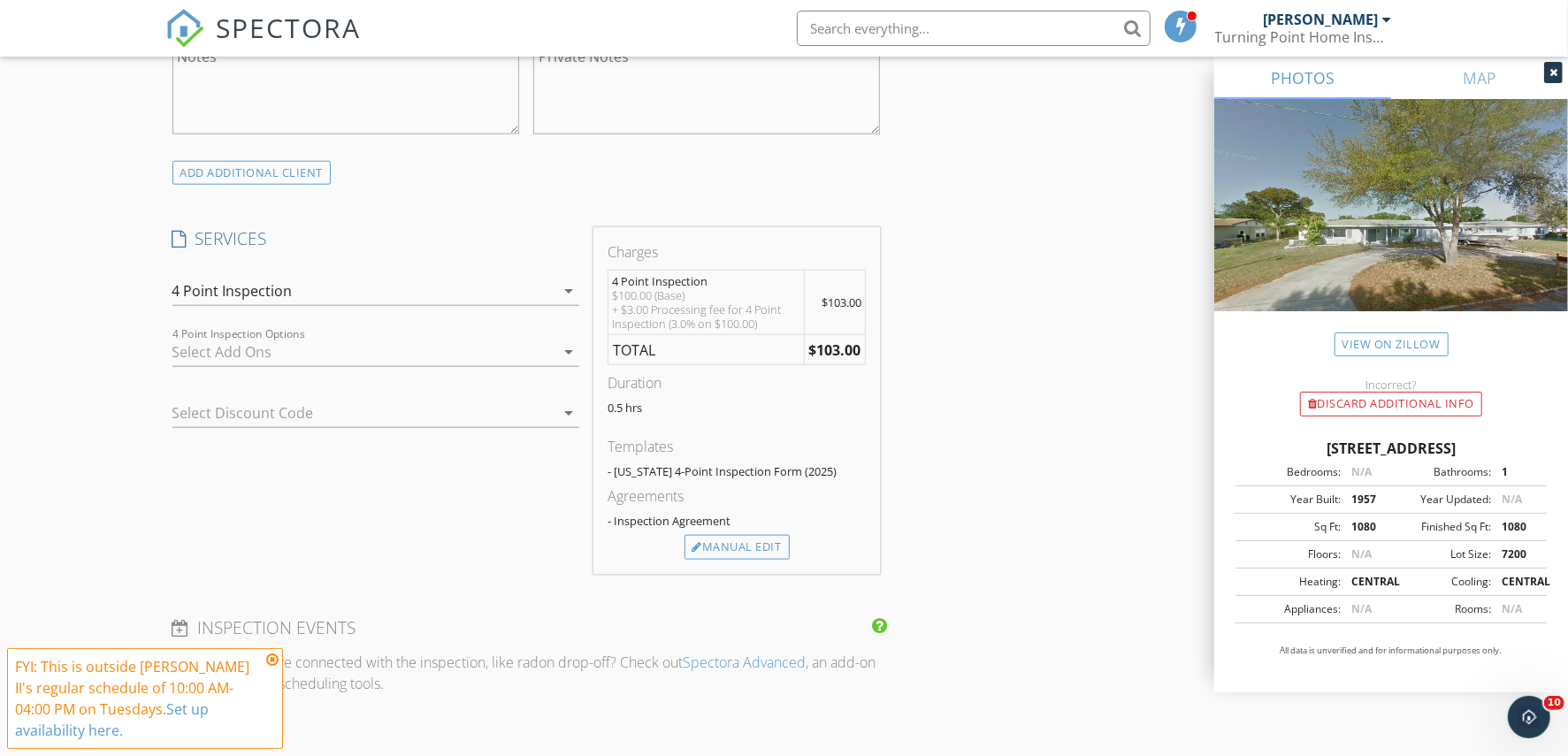
click at [206, 349] on div at bounding box center [363, 352] width 382 height 29
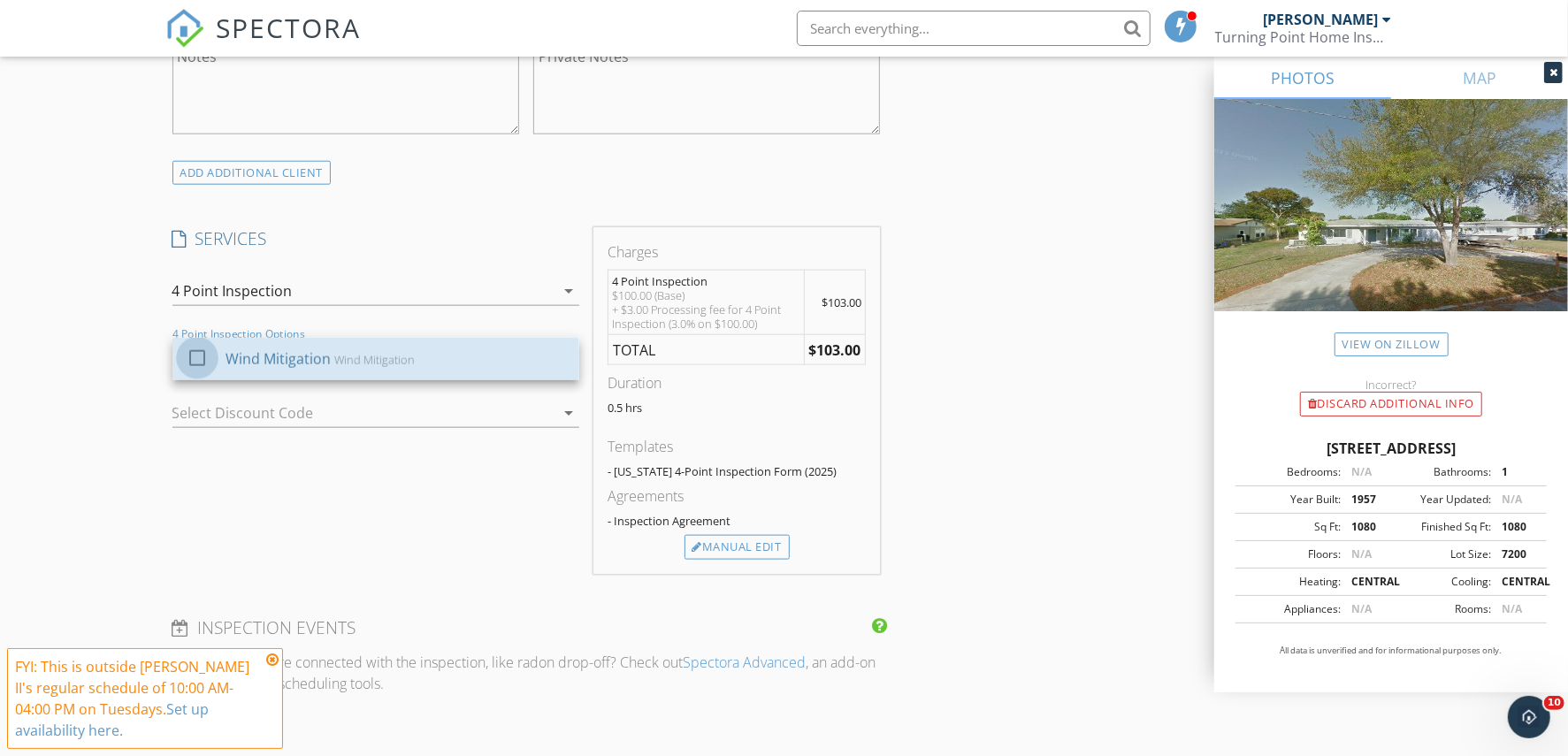
drag, startPoint x: 206, startPoint y: 361, endPoint x: 73, endPoint y: 351, distance: 133.4
click at [205, 361] on div at bounding box center [197, 358] width 30 height 30
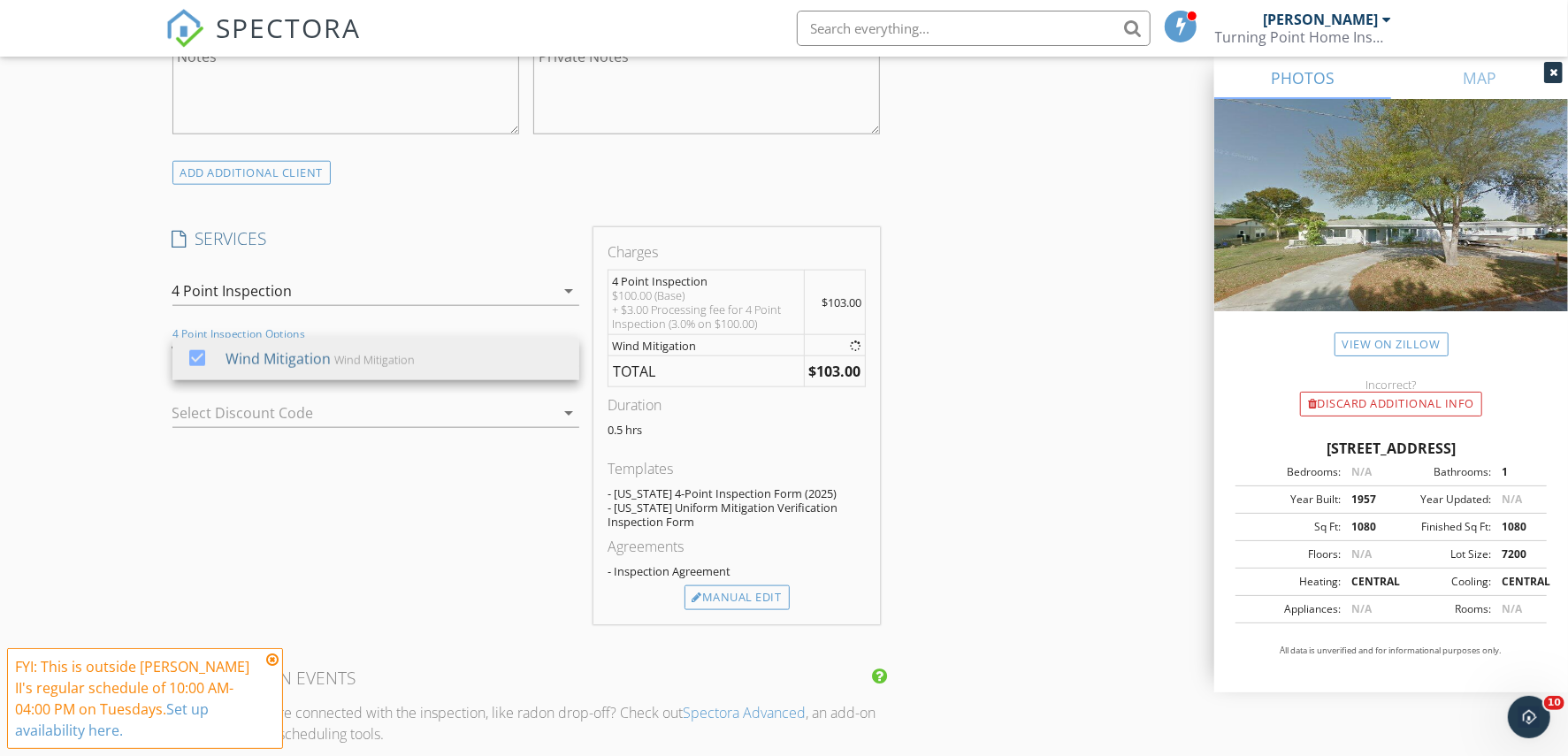
drag, startPoint x: 70, startPoint y: 353, endPoint x: 81, endPoint y: 354, distance: 11.0
click at [73, 354] on div "New Inspection Click here to use the New Order Form INSPECTOR(S) check_box Clif…" at bounding box center [784, 367] width 1568 height 3182
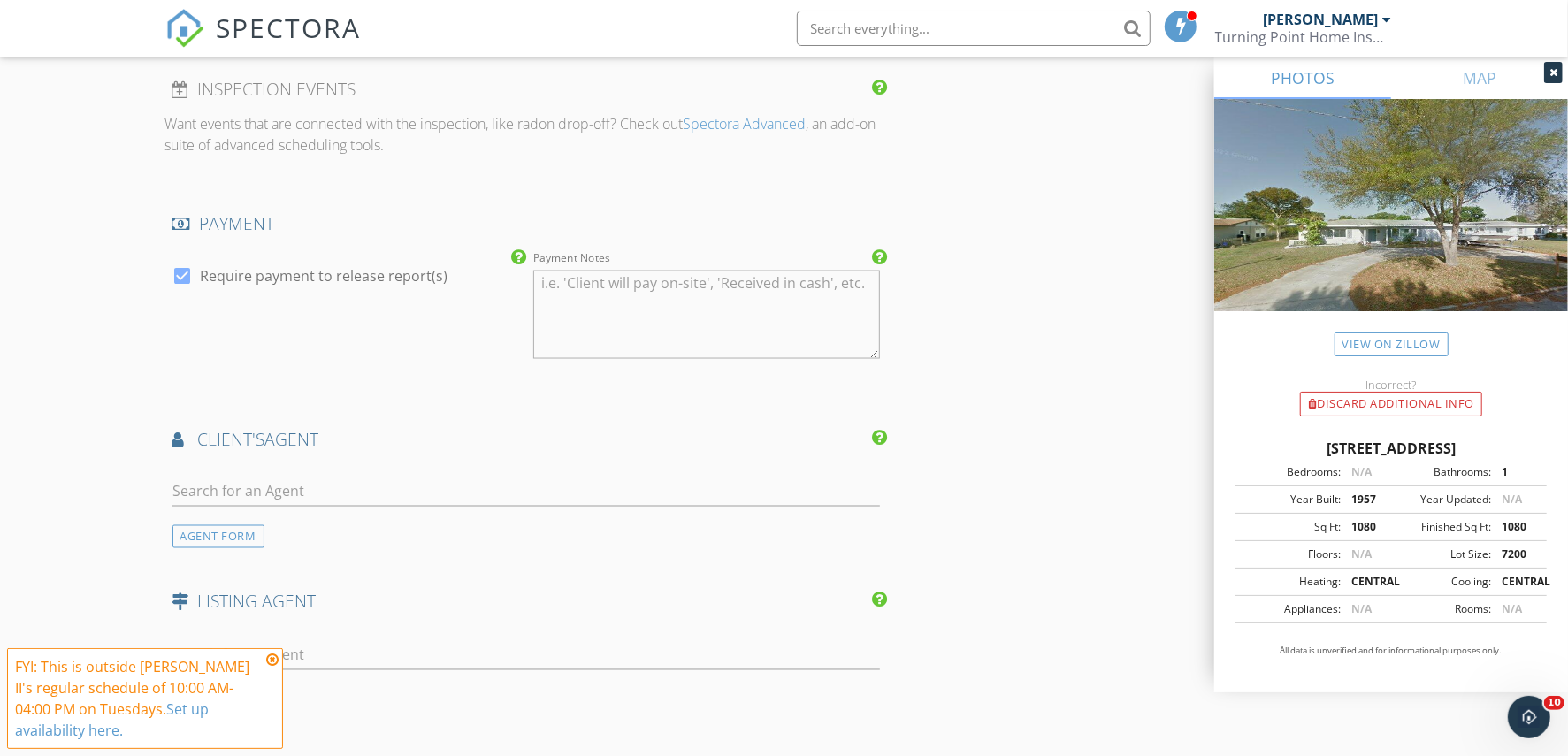
scroll to position [1990, 0]
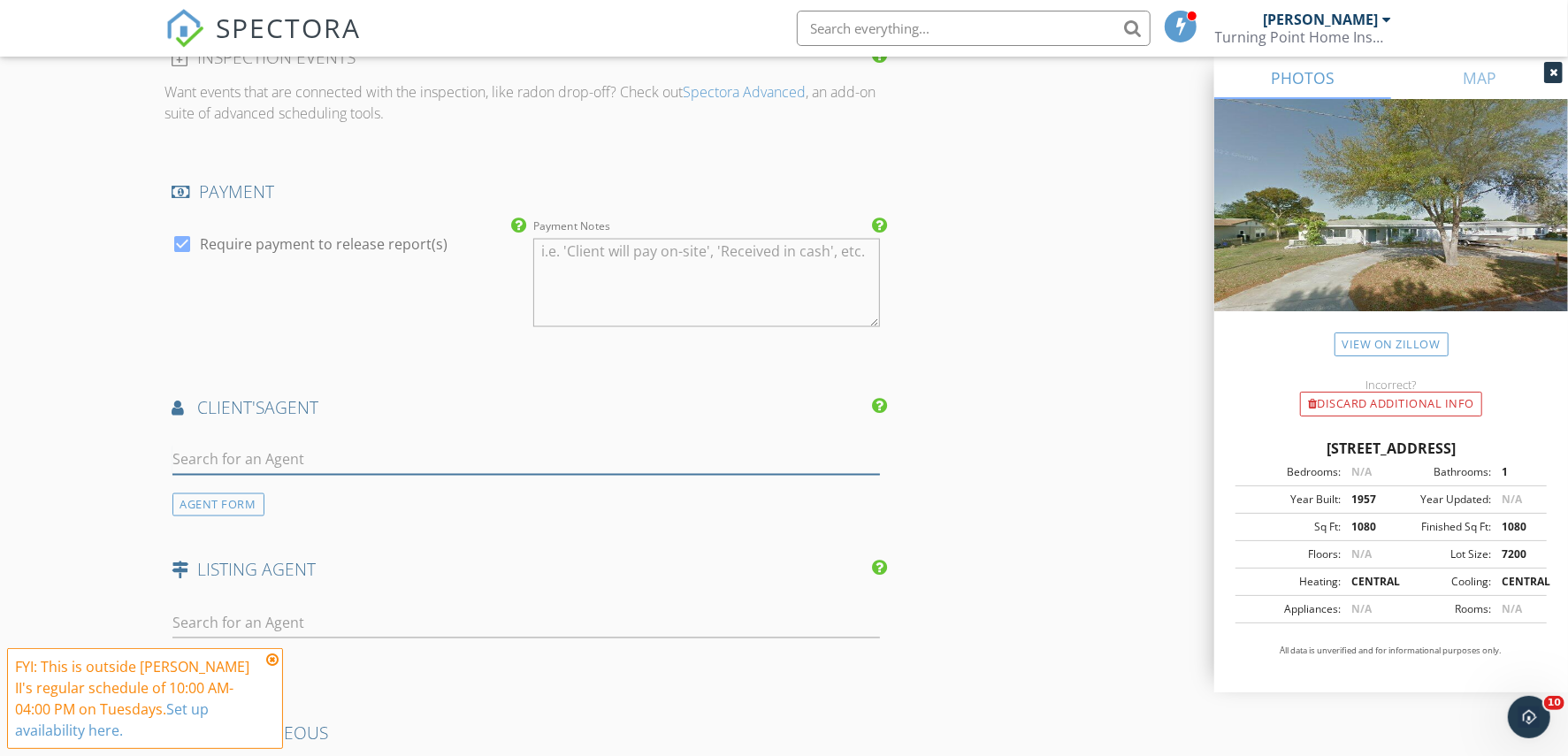
click at [325, 451] on input "text" at bounding box center [526, 460] width 709 height 30
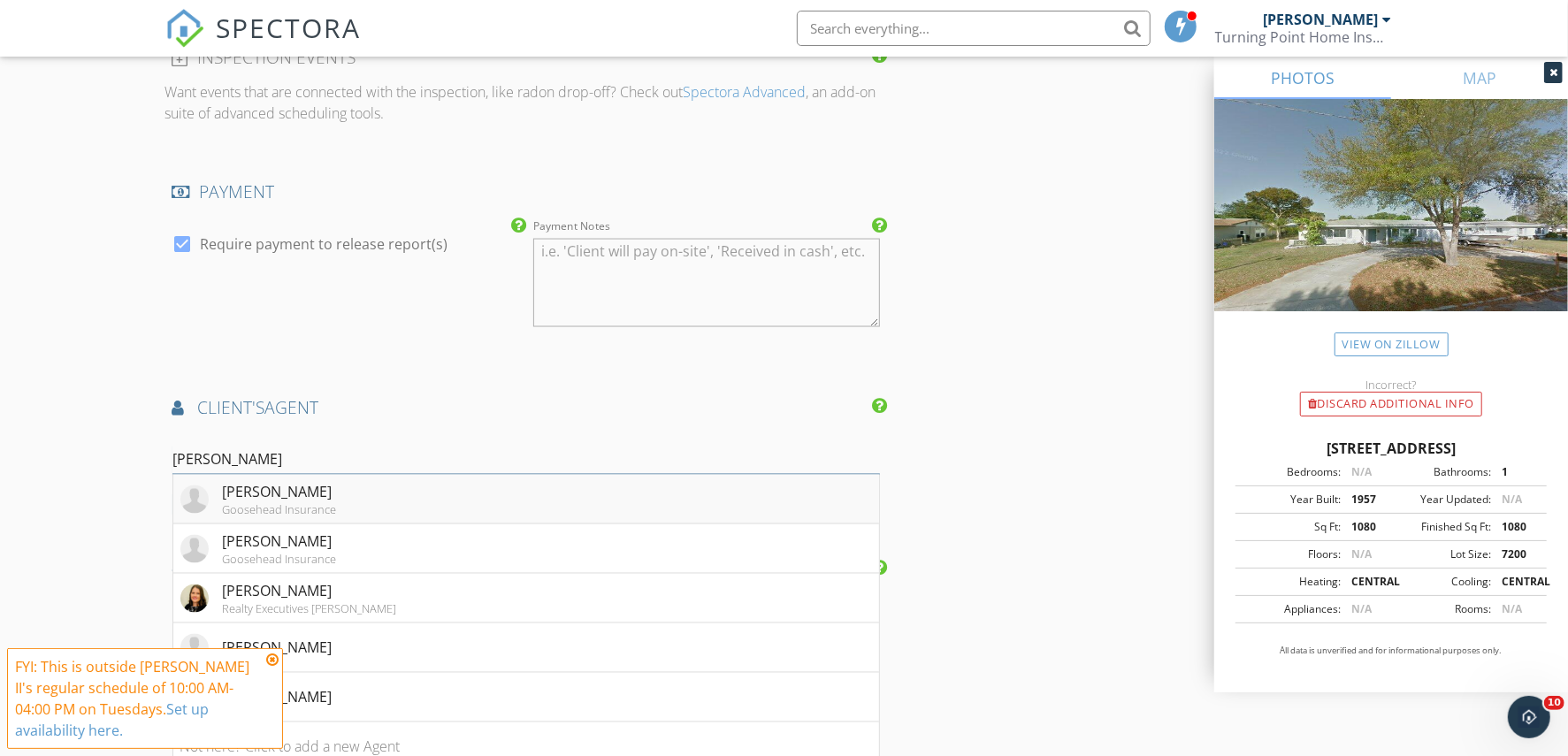
type input "harrison"
click at [304, 482] on div "Harrison Froid" at bounding box center [280, 492] width 114 height 21
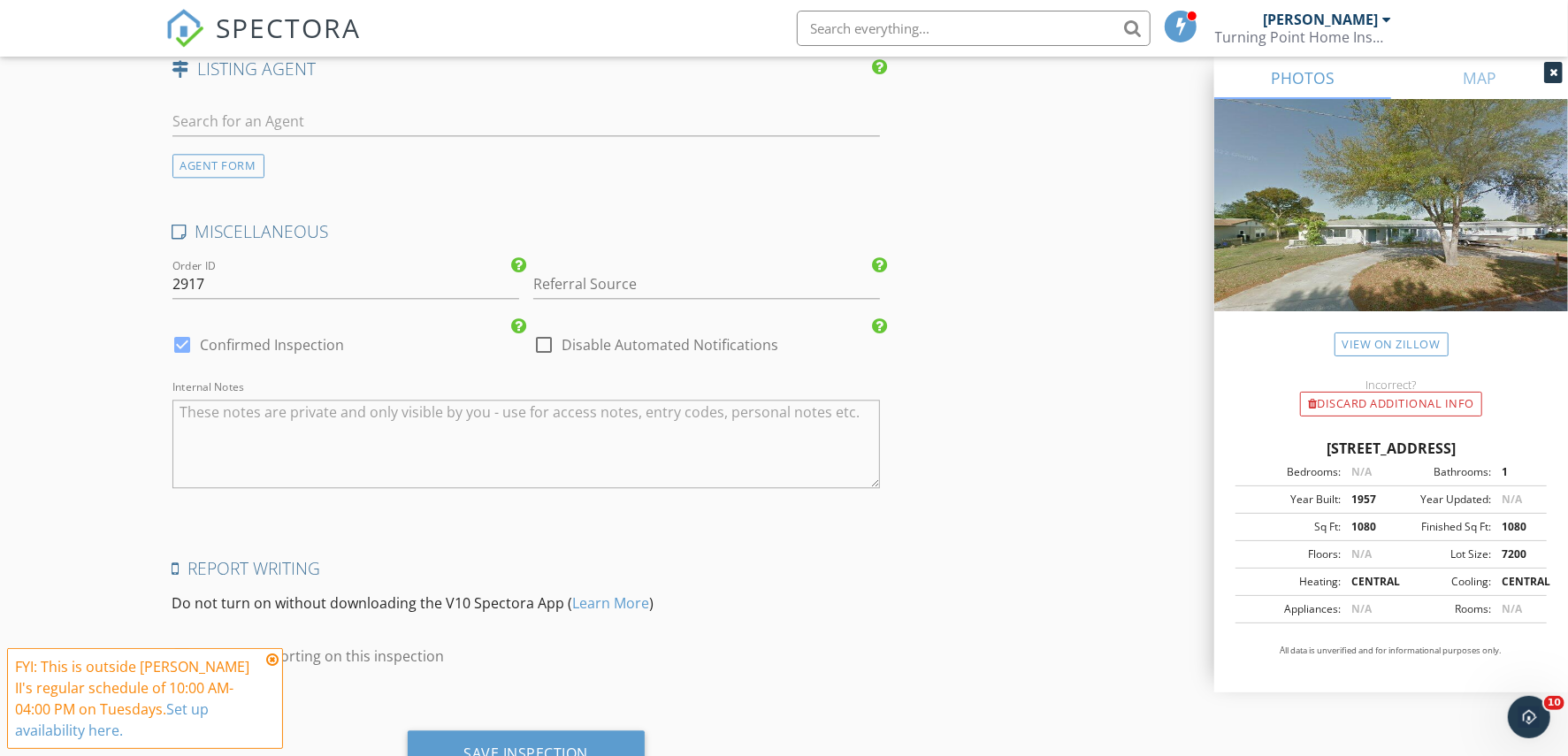
scroll to position [3092, 0]
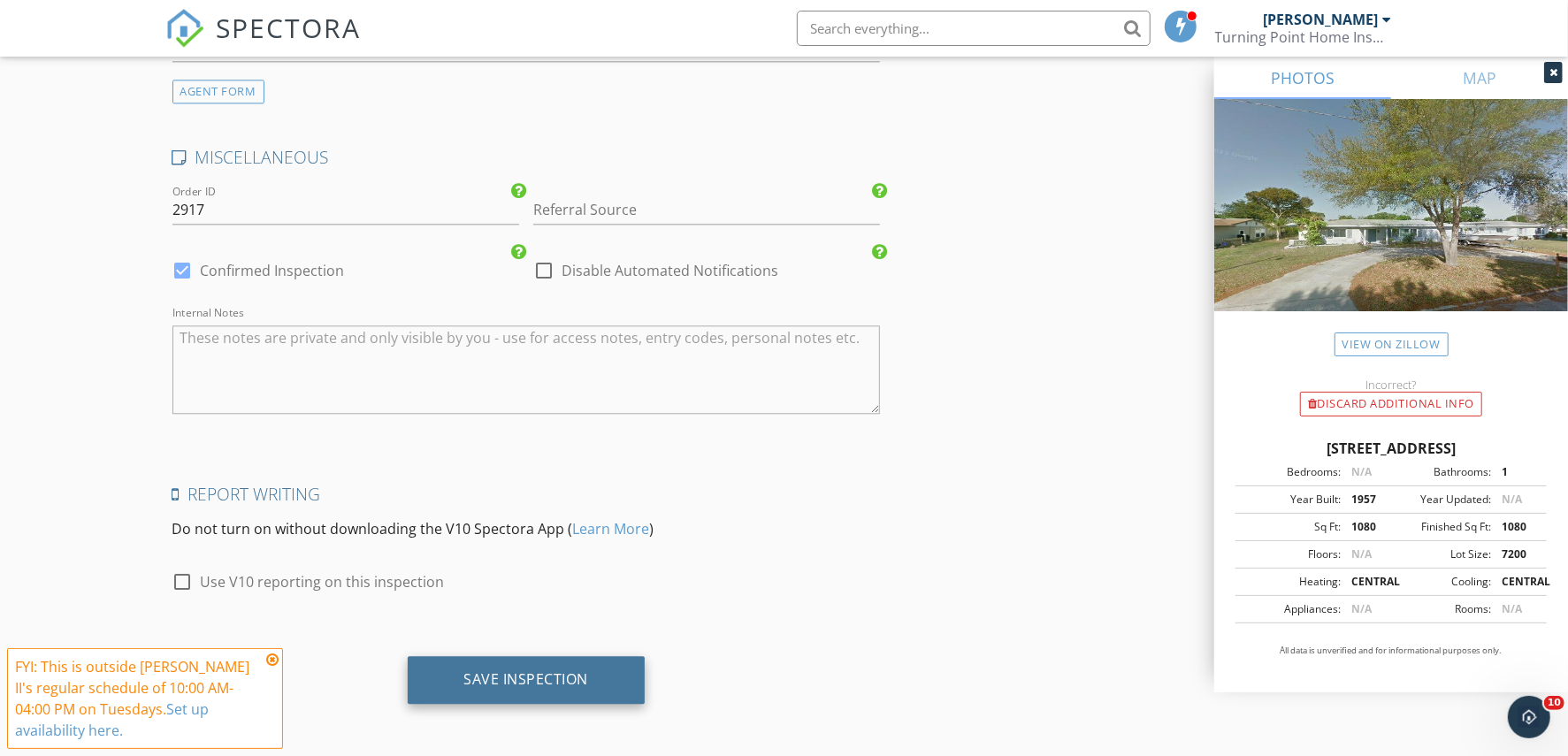
click at [520, 690] on div "Save Inspection" at bounding box center [526, 681] width 238 height 48
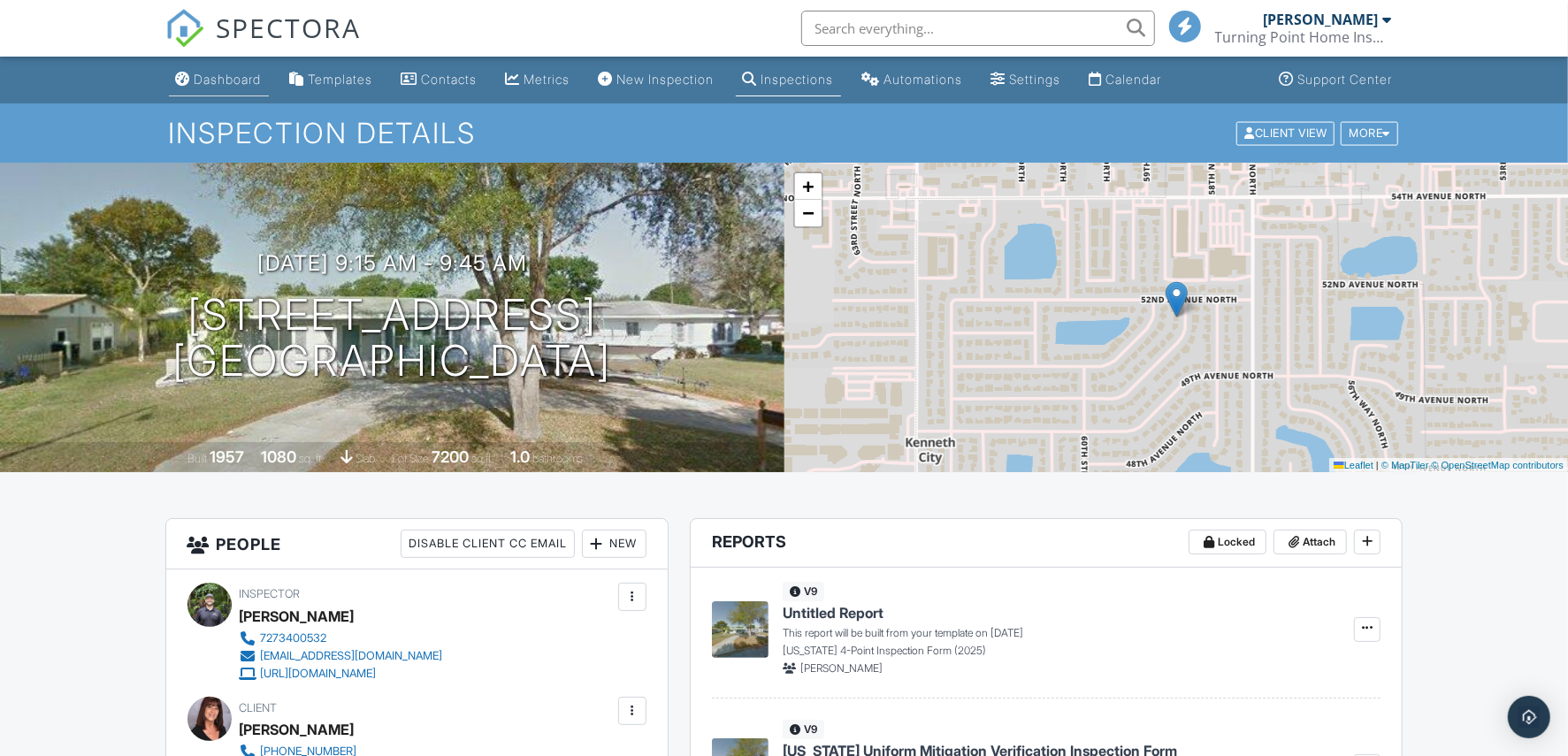
click at [237, 85] on div "Dashboard" at bounding box center [228, 79] width 68 height 15
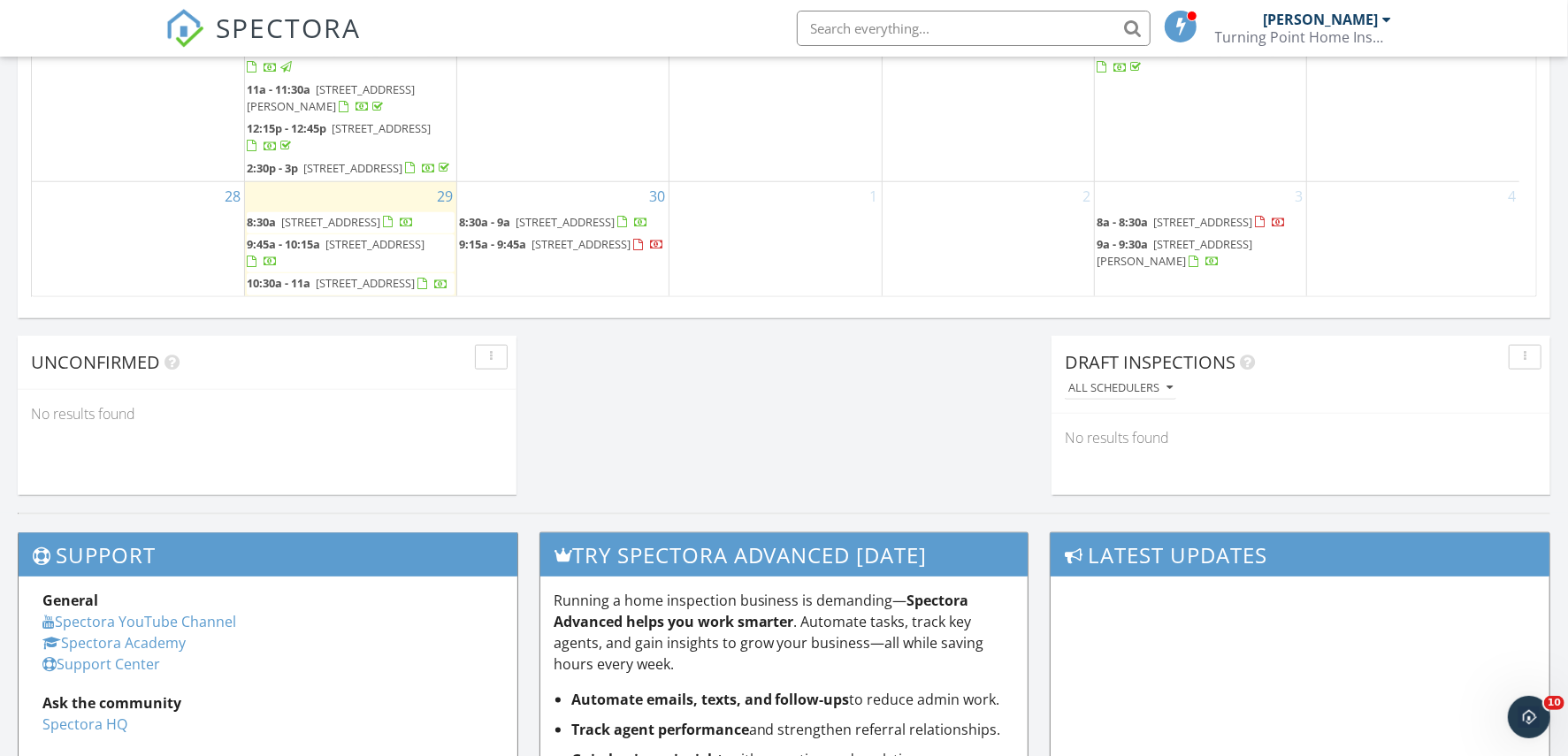
scroll to position [1216, 0]
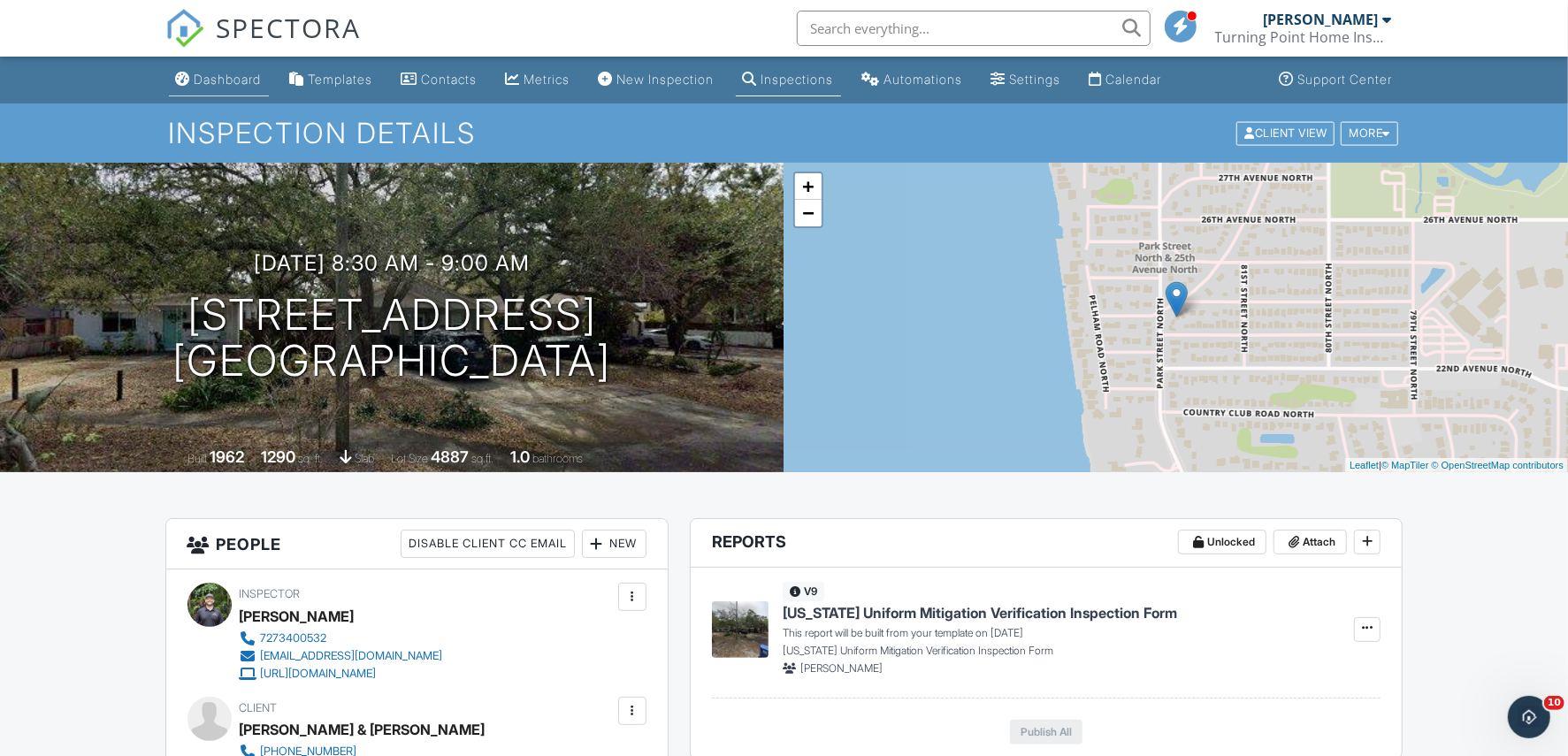
click at [222, 74] on div "Dashboard" at bounding box center [228, 79] width 68 height 15
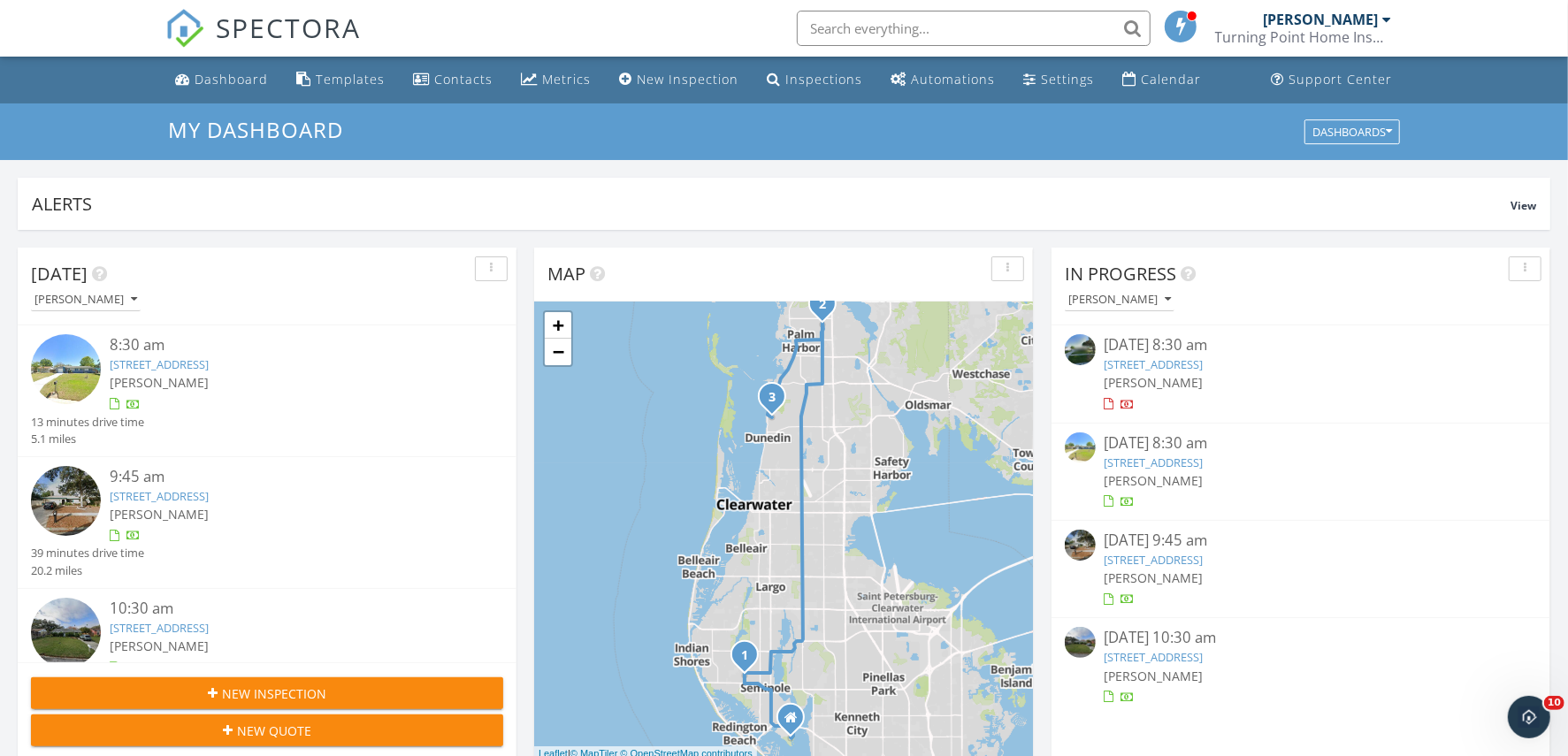
click at [1001, 22] on input "text" at bounding box center [973, 28] width 354 height 35
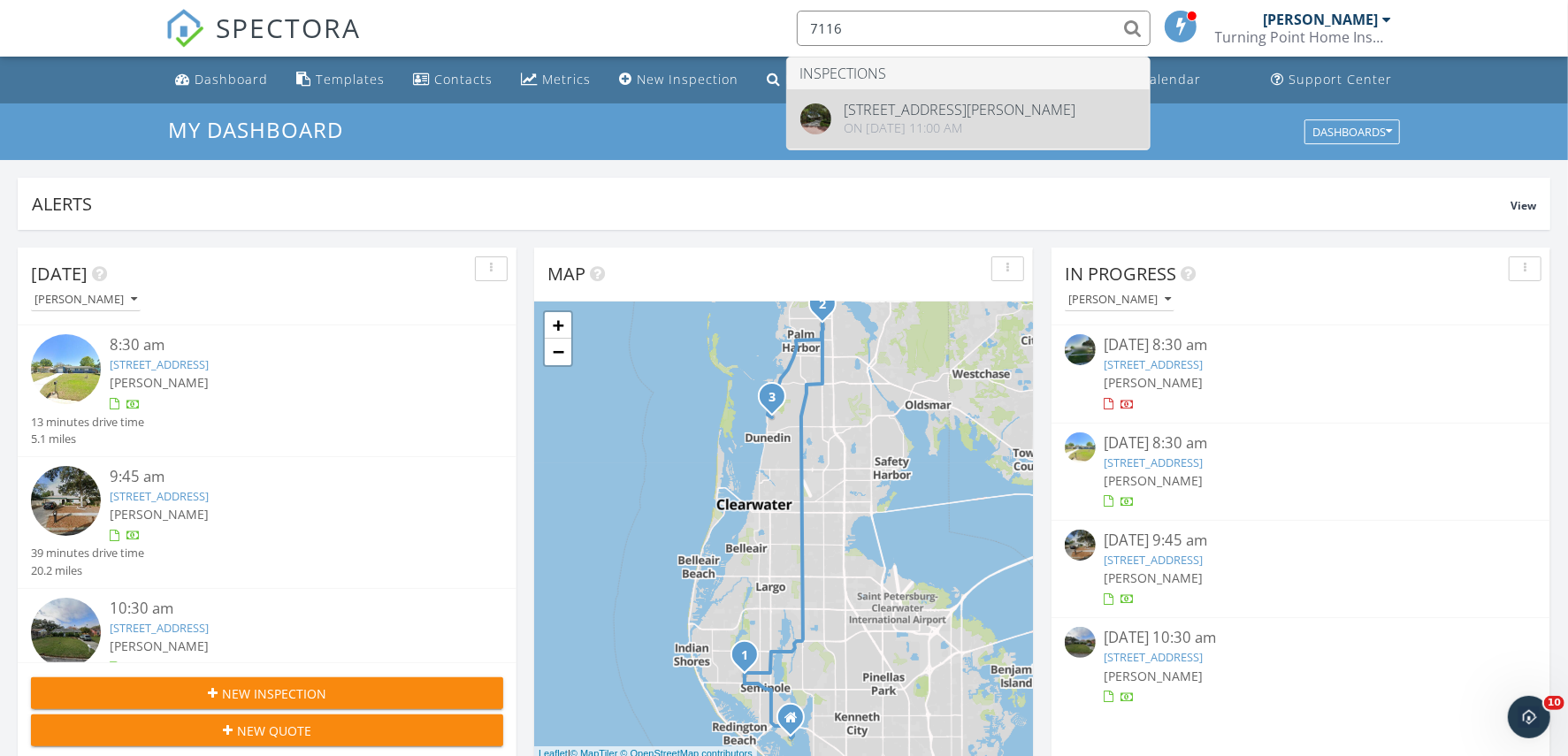
type input "7116"
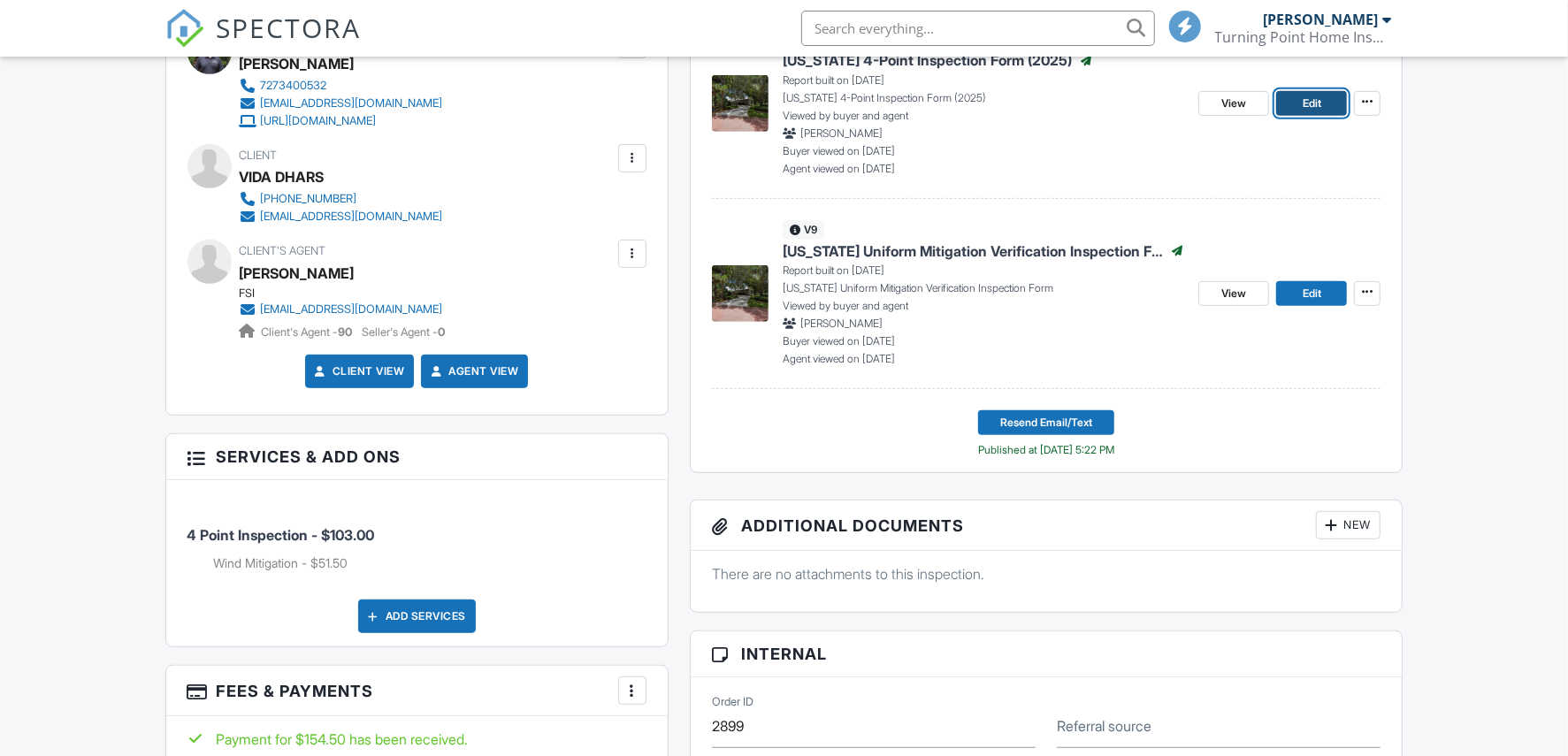
click at [1304, 103] on span "Edit" at bounding box center [1312, 103] width 19 height 18
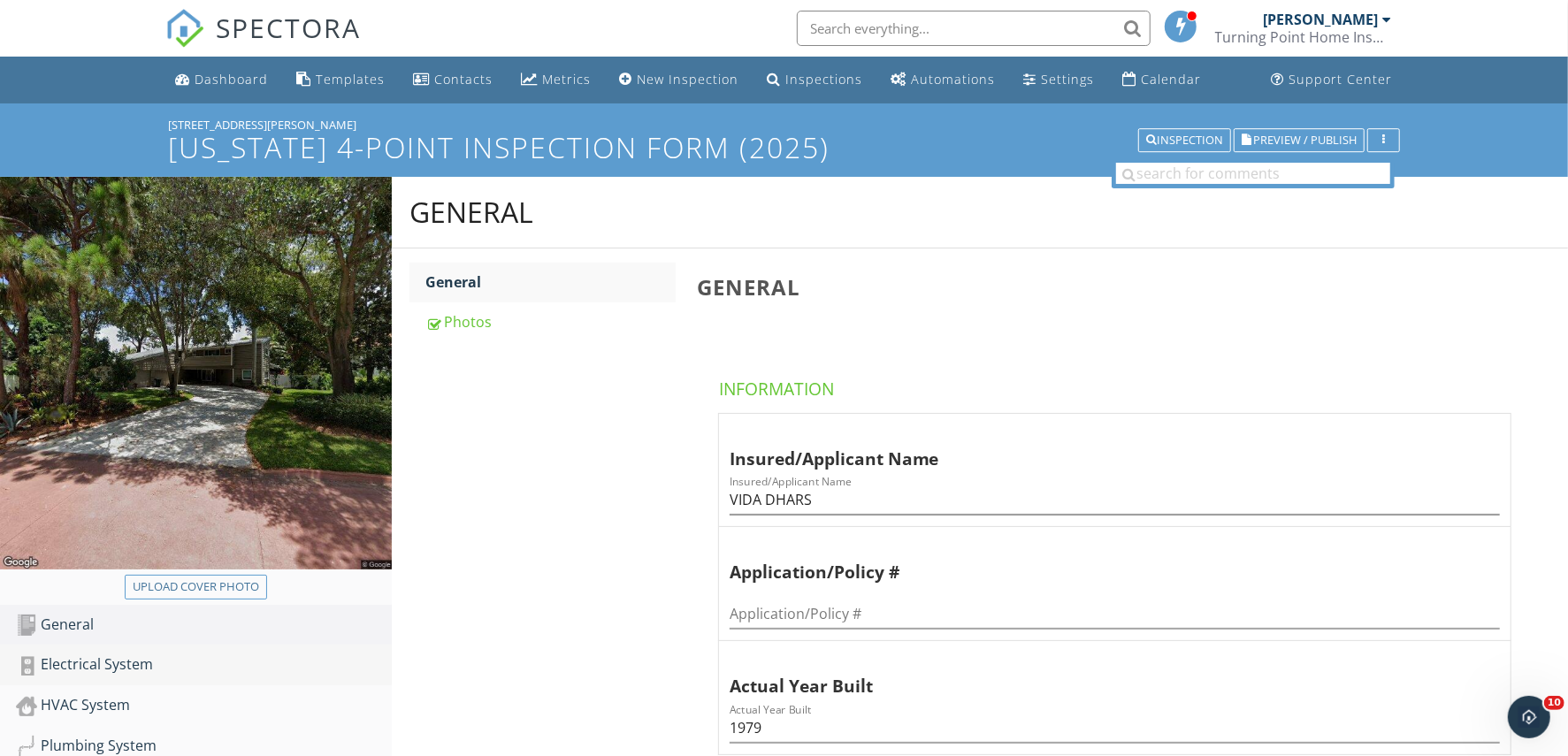
click at [96, 676] on link "Electrical System" at bounding box center [204, 665] width 376 height 41
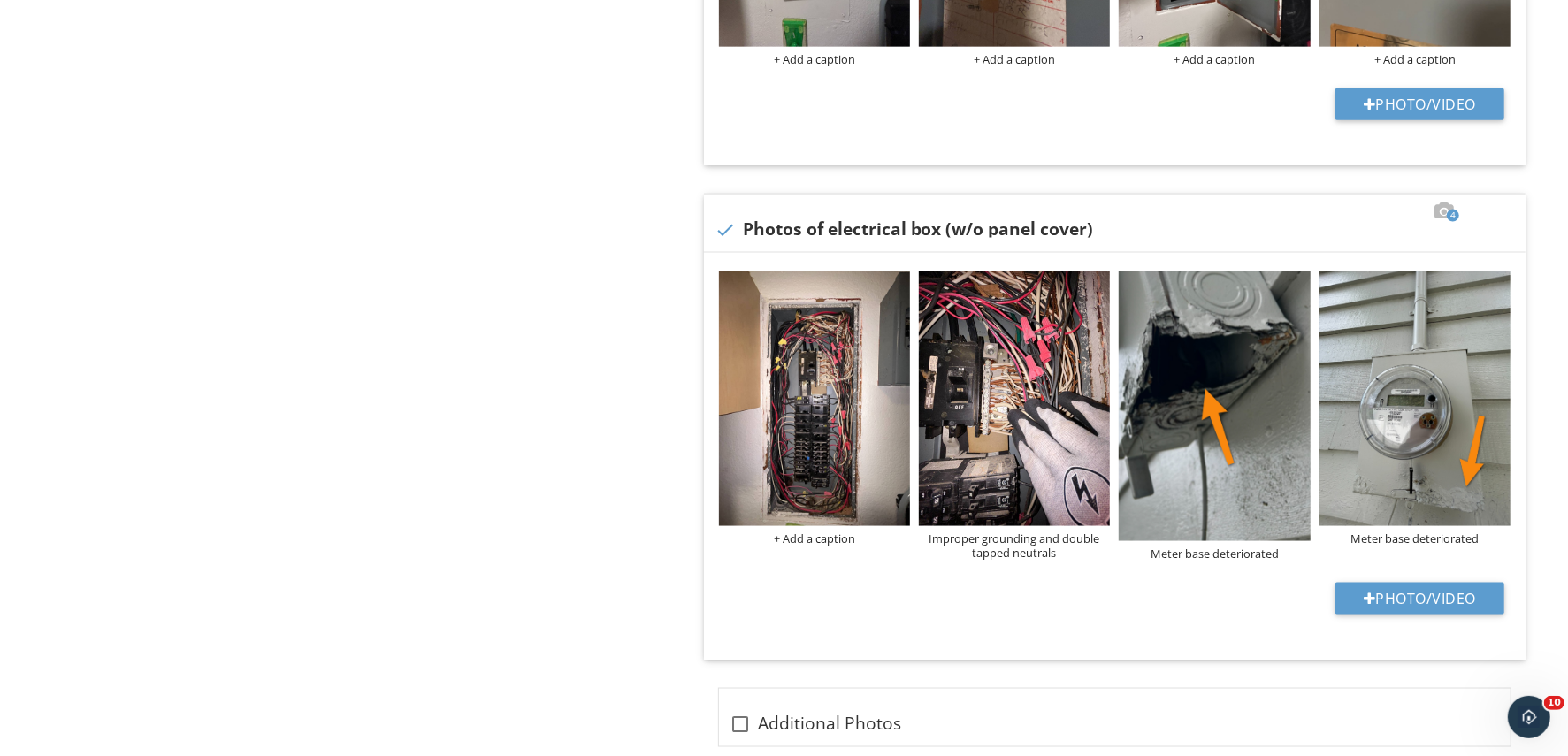
scroll to position [1658, 0]
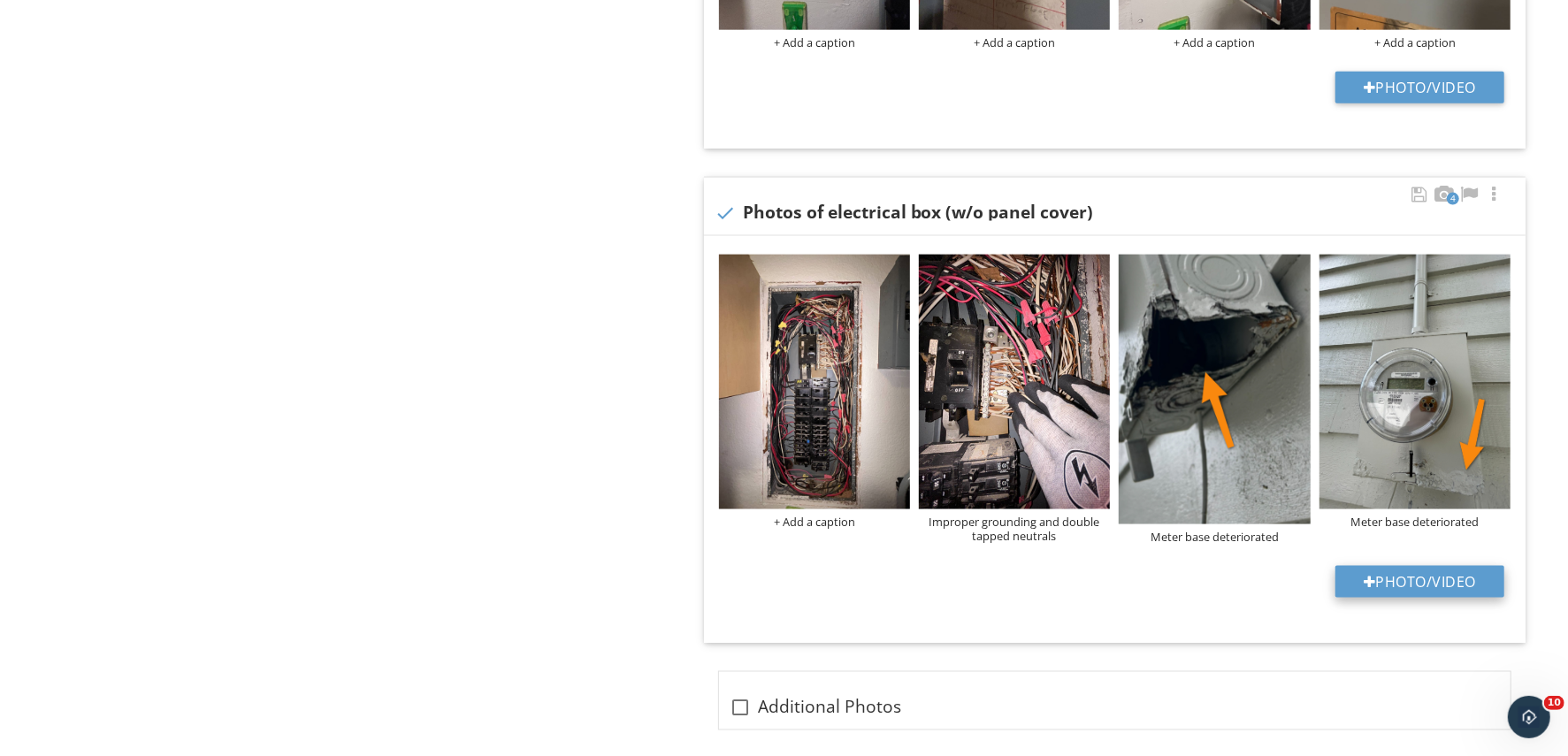
click at [1424, 582] on button "Photo/Video" at bounding box center [1420, 582] width 169 height 32
type input "C:\fakepath\Screenshot 2025-09-29 115632.png"
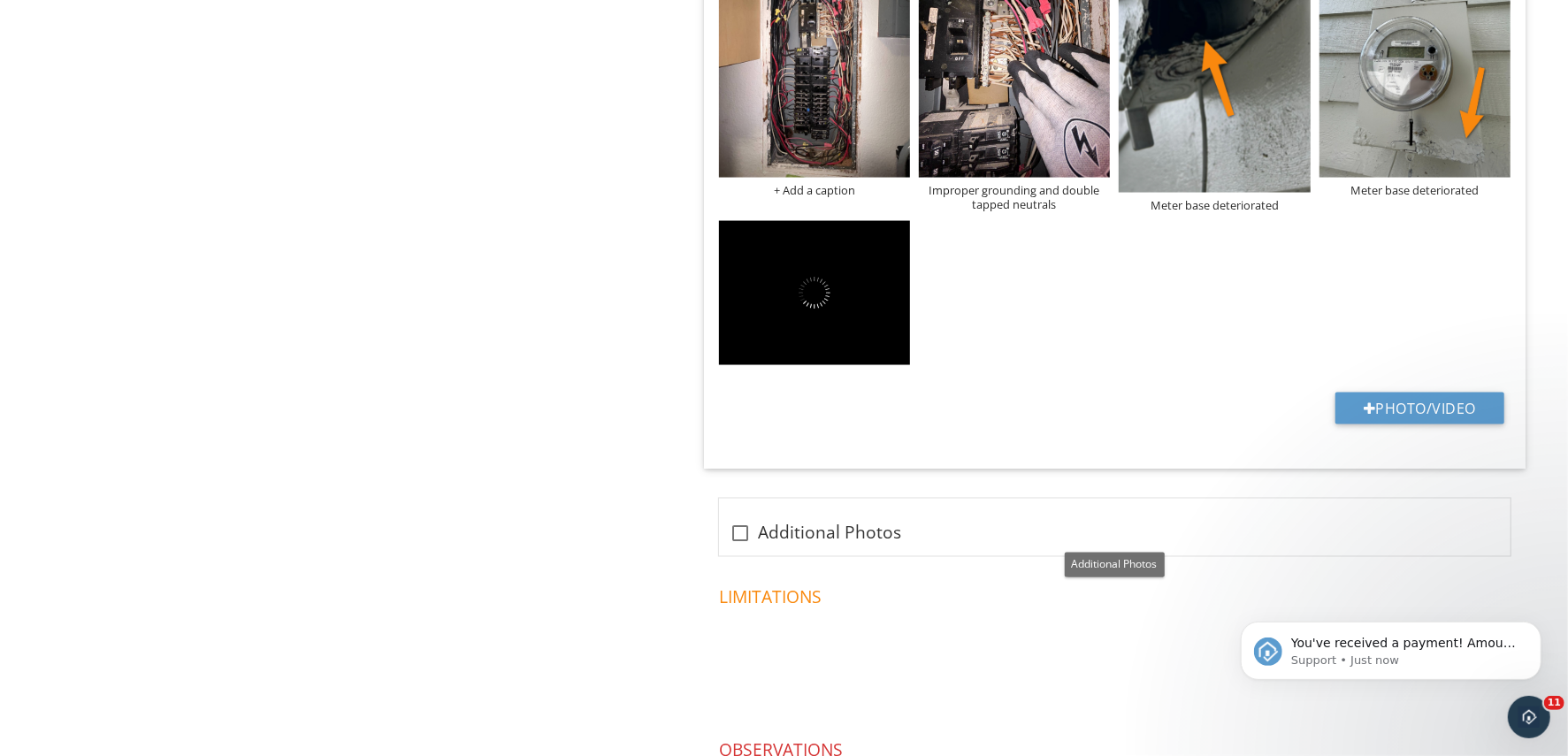
scroll to position [0, 0]
click at [1539, 622] on icon "Dismiss notification" at bounding box center [1536, 625] width 10 height 10
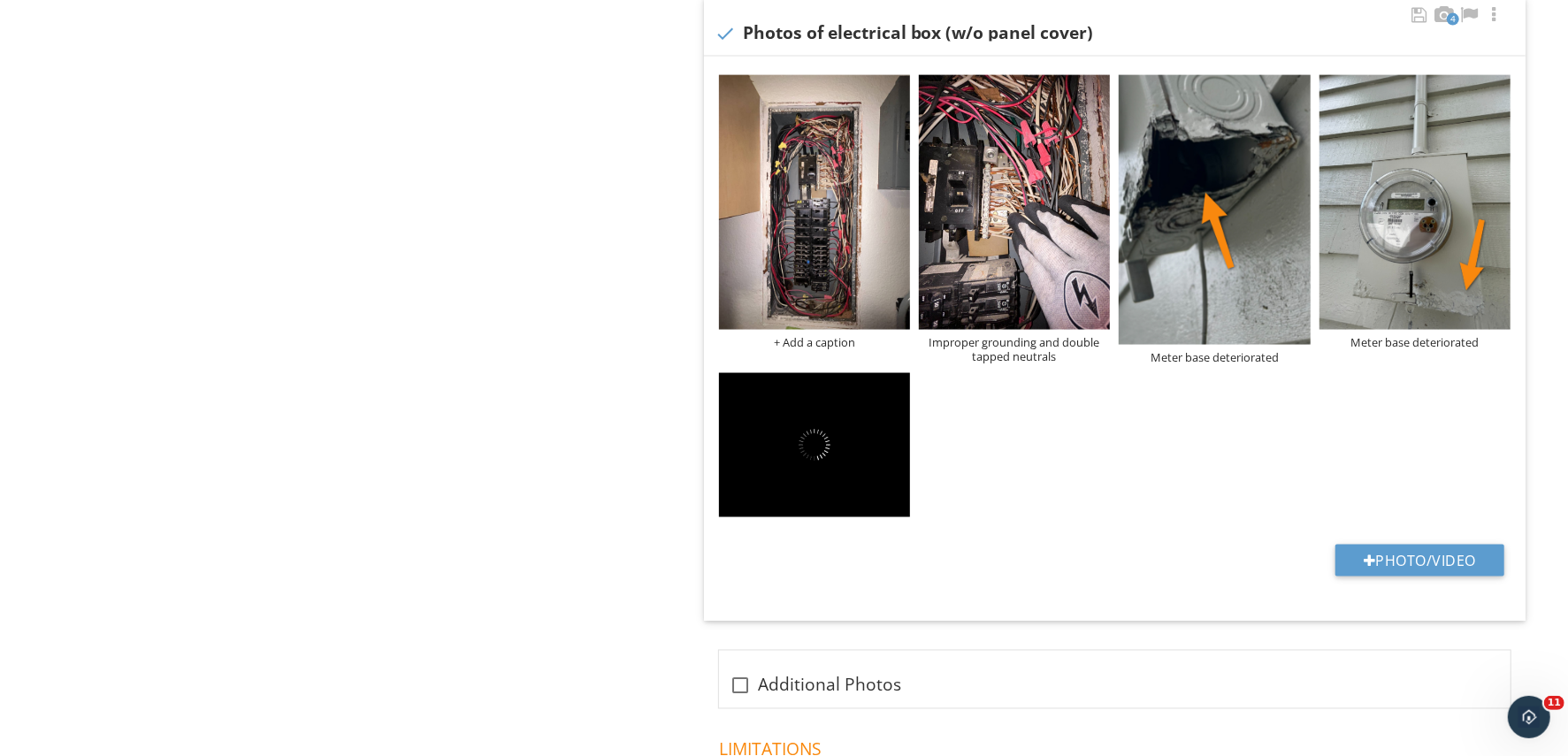
scroll to position [1770, 0]
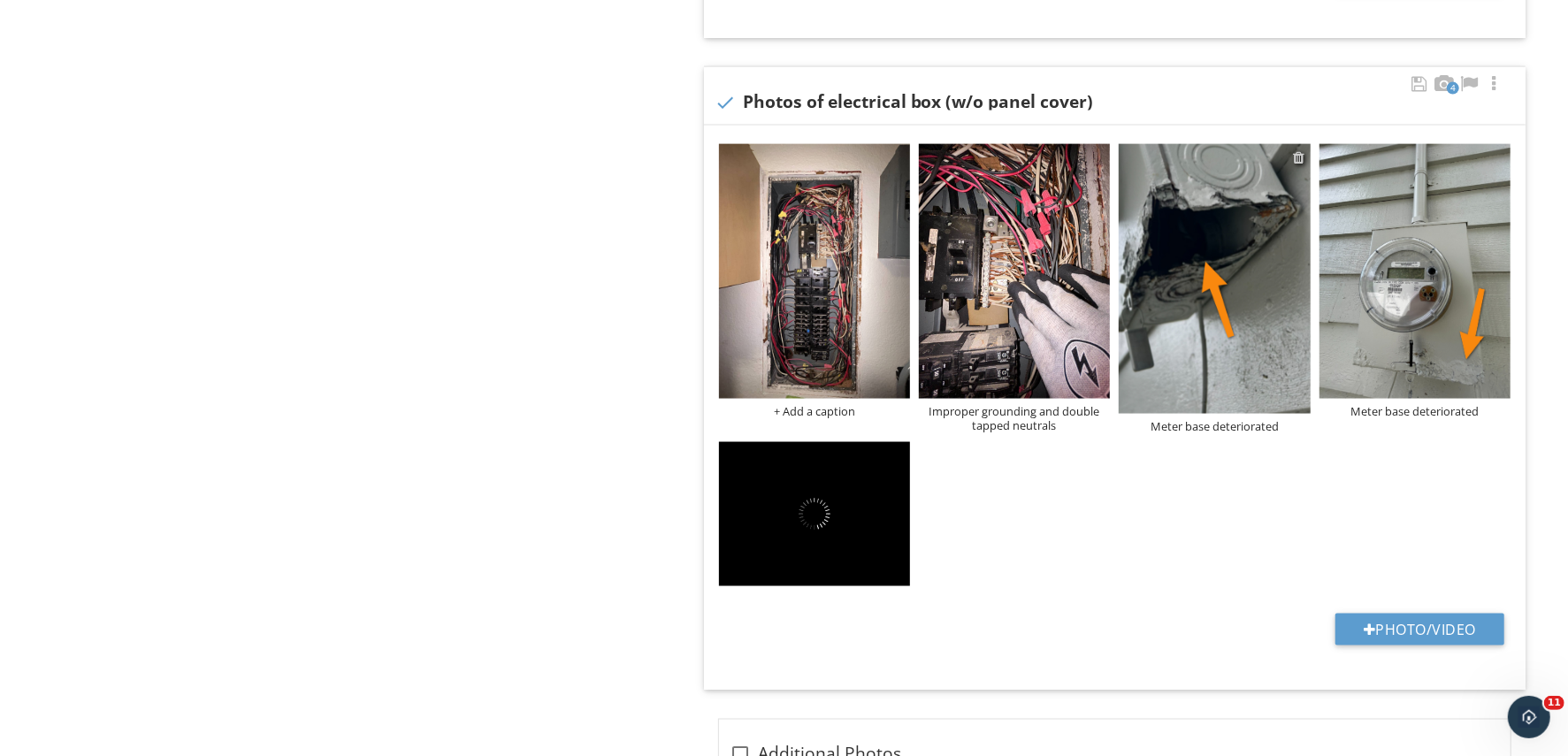
click at [1301, 159] on div at bounding box center [1299, 157] width 11 height 14
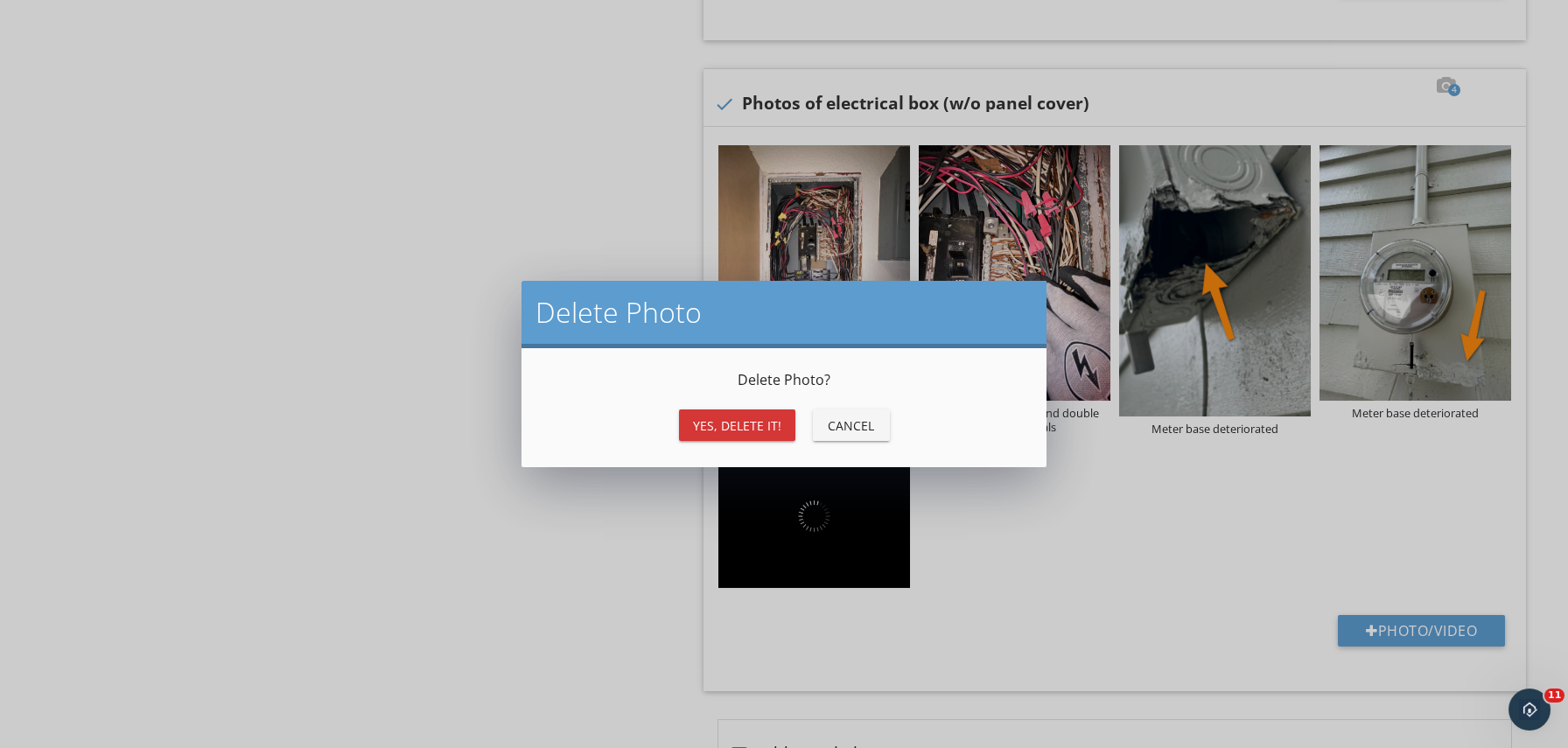
click at [741, 424] on div "Yes, Delete it!" at bounding box center [737, 426] width 88 height 18
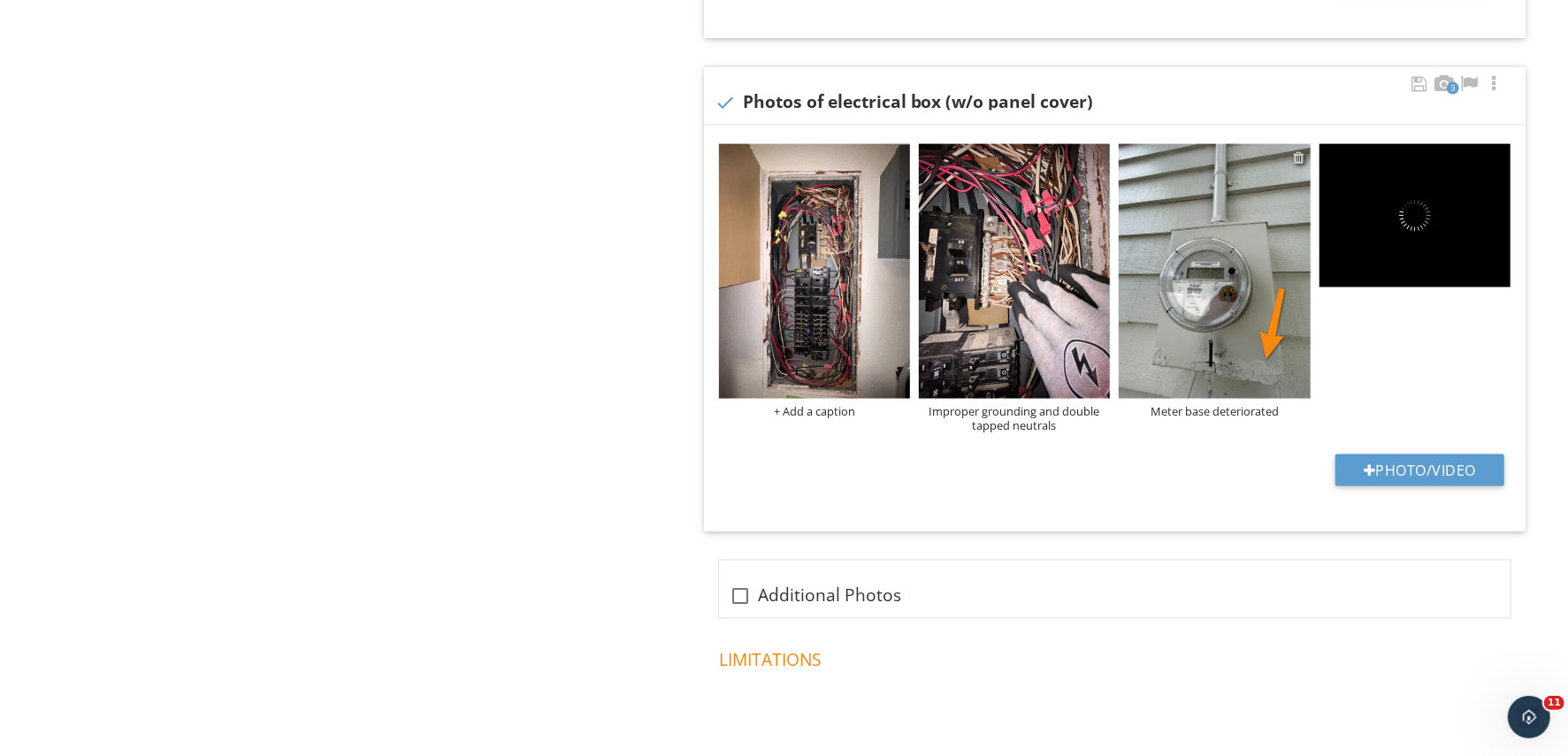
click at [1296, 150] on div at bounding box center [1299, 157] width 11 height 14
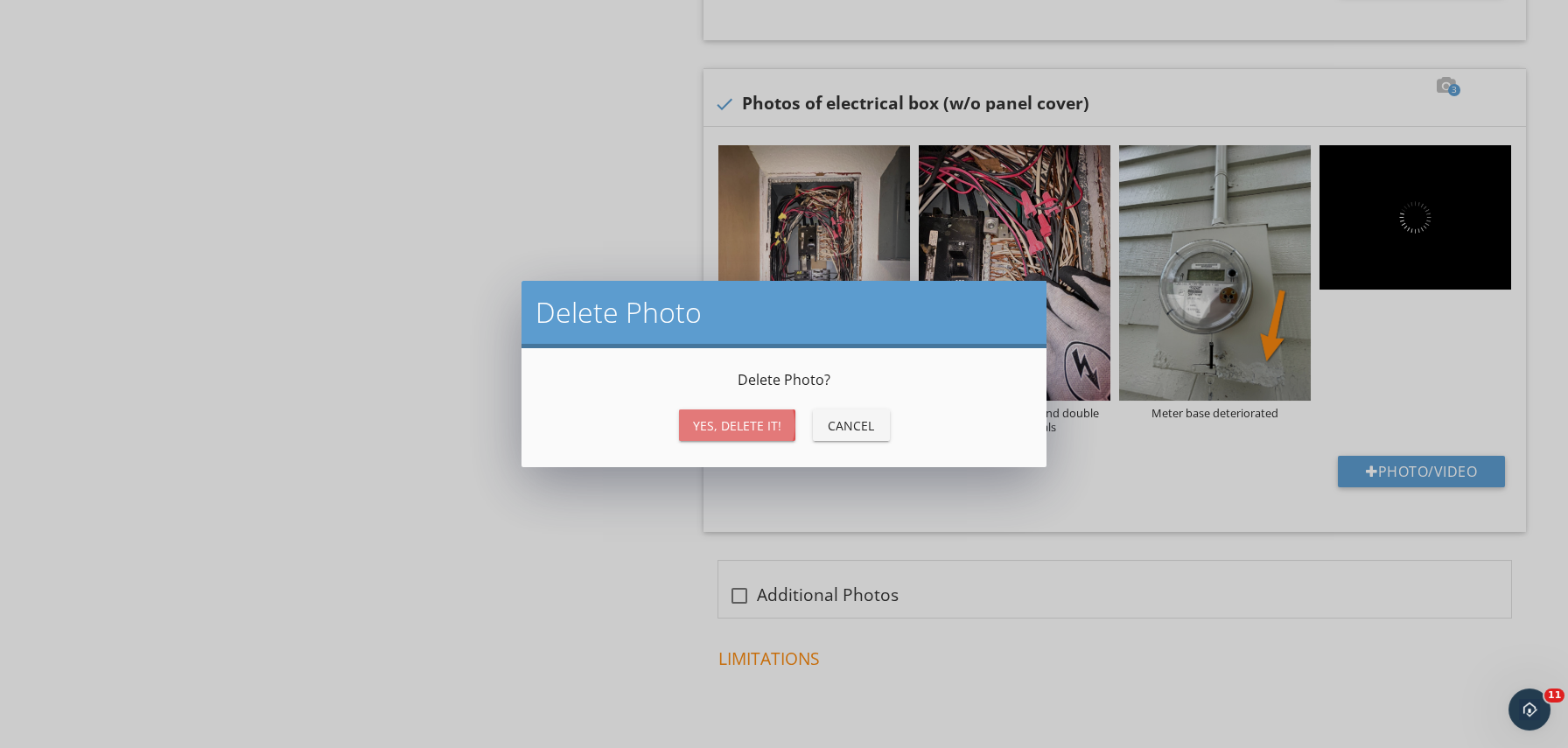
drag, startPoint x: 748, startPoint y: 422, endPoint x: 805, endPoint y: 398, distance: 61.8
click at [747, 424] on div "Yes, Delete it!" at bounding box center [737, 426] width 88 height 18
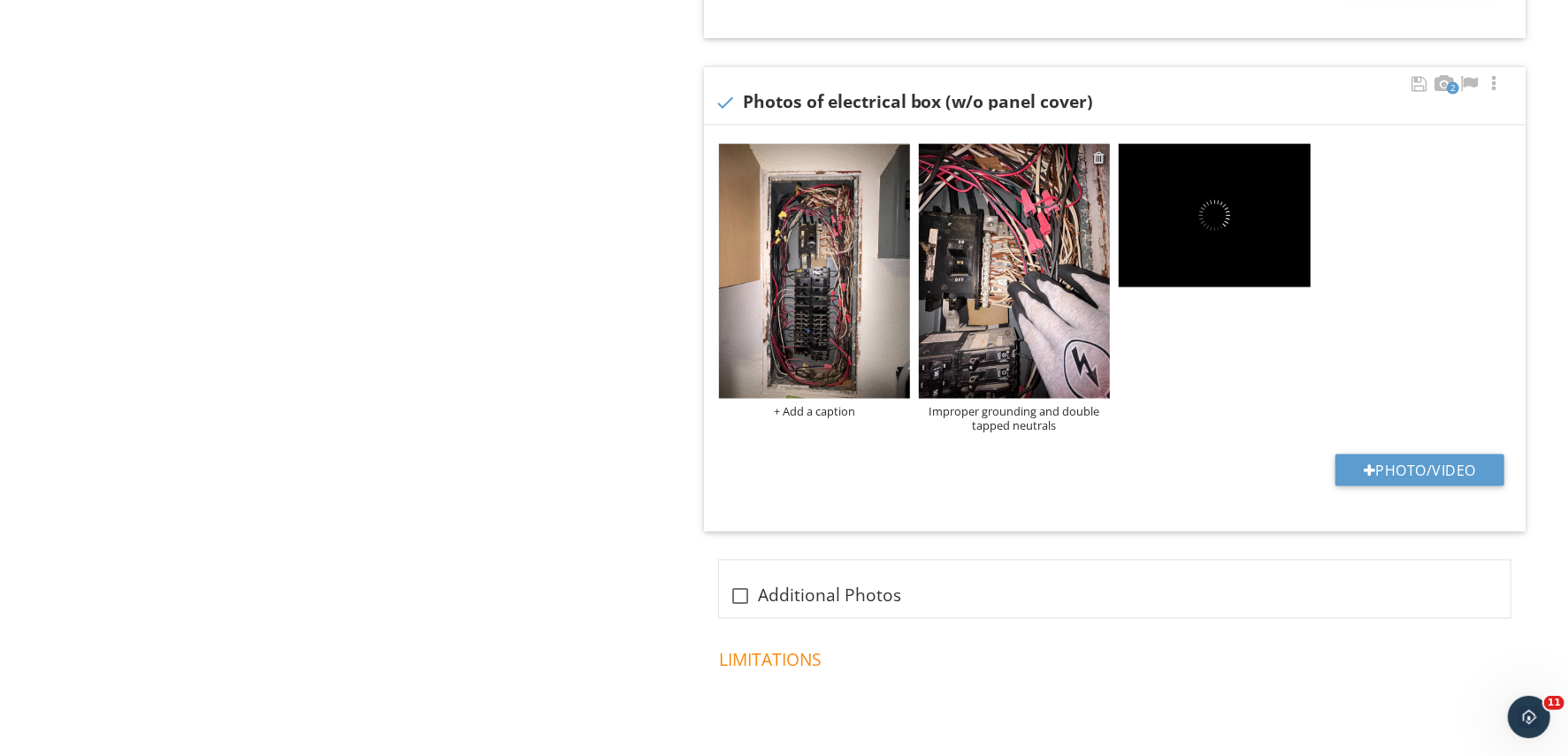
click at [1099, 158] on div at bounding box center [1098, 157] width 11 height 14
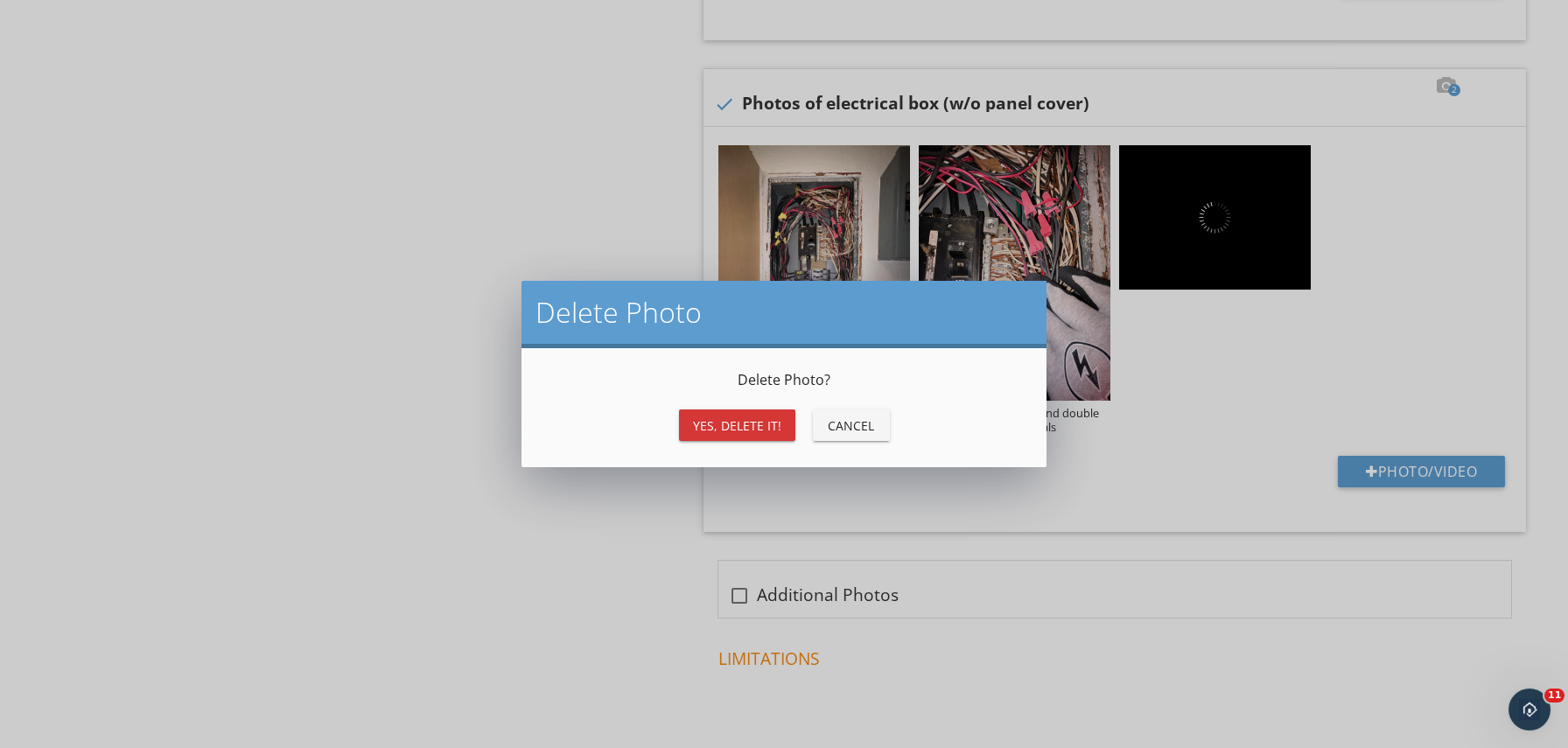
click at [709, 424] on div "Yes, Delete it!" at bounding box center [737, 426] width 88 height 18
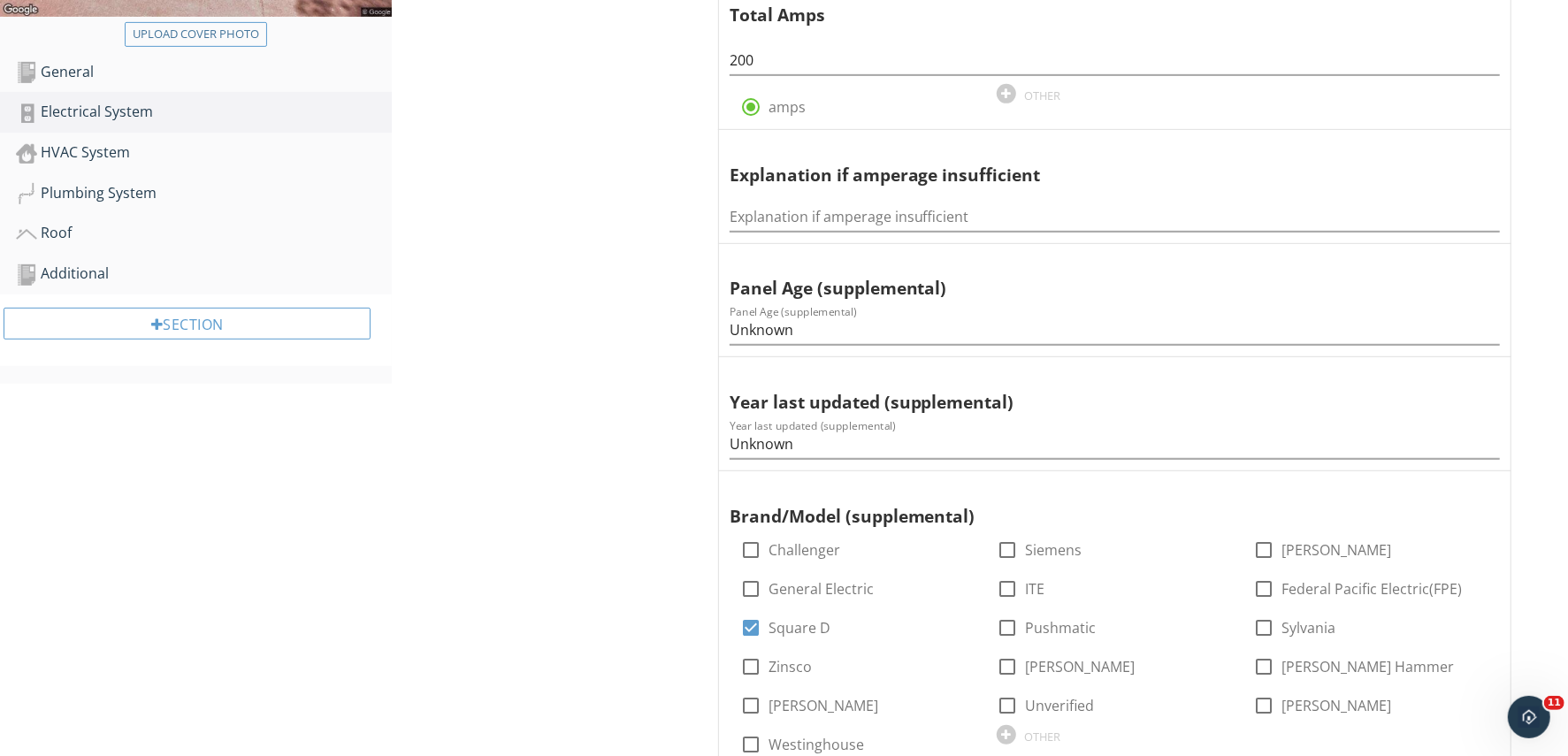
scroll to position [110, 0]
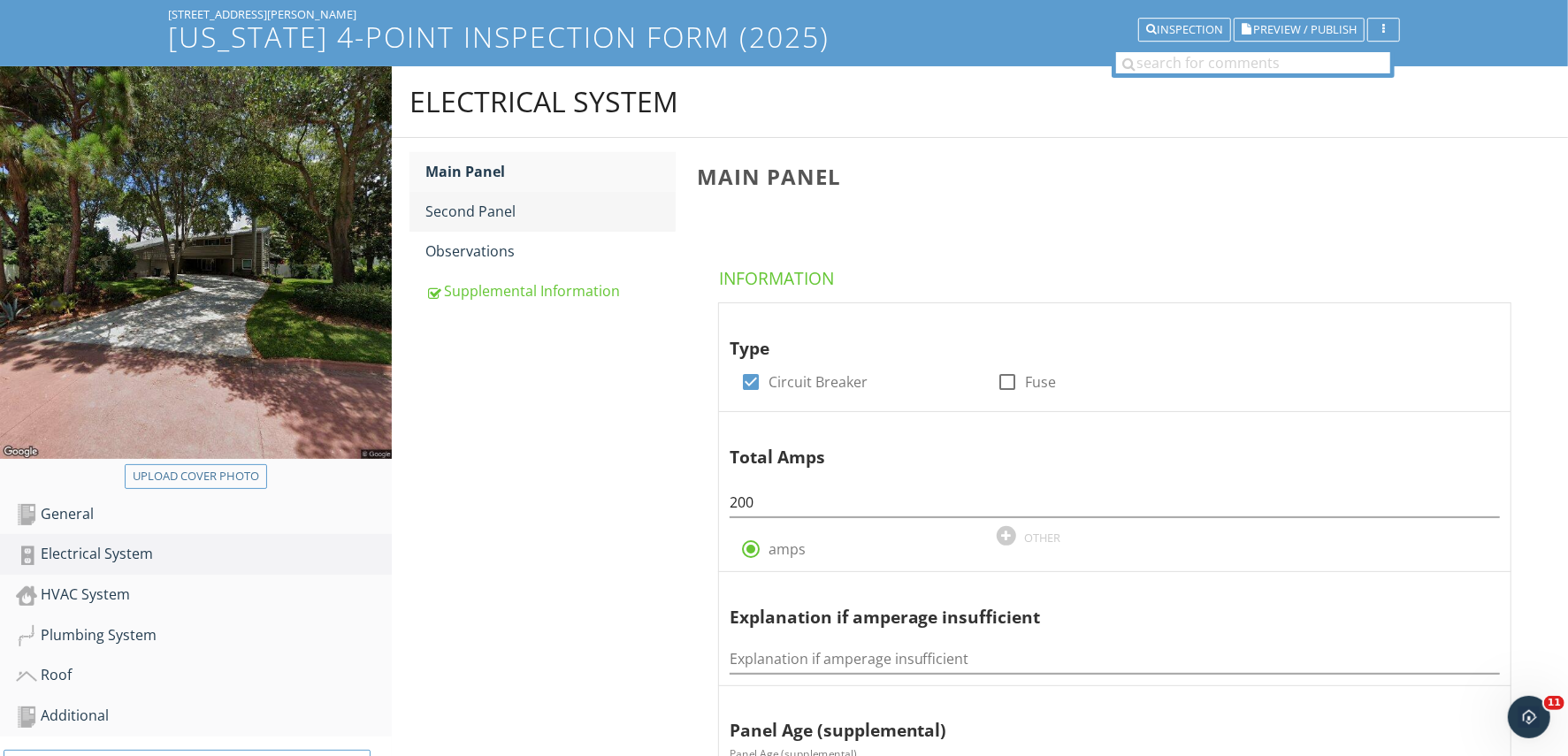
click at [486, 213] on div "Second Panel" at bounding box center [549, 211] width 249 height 21
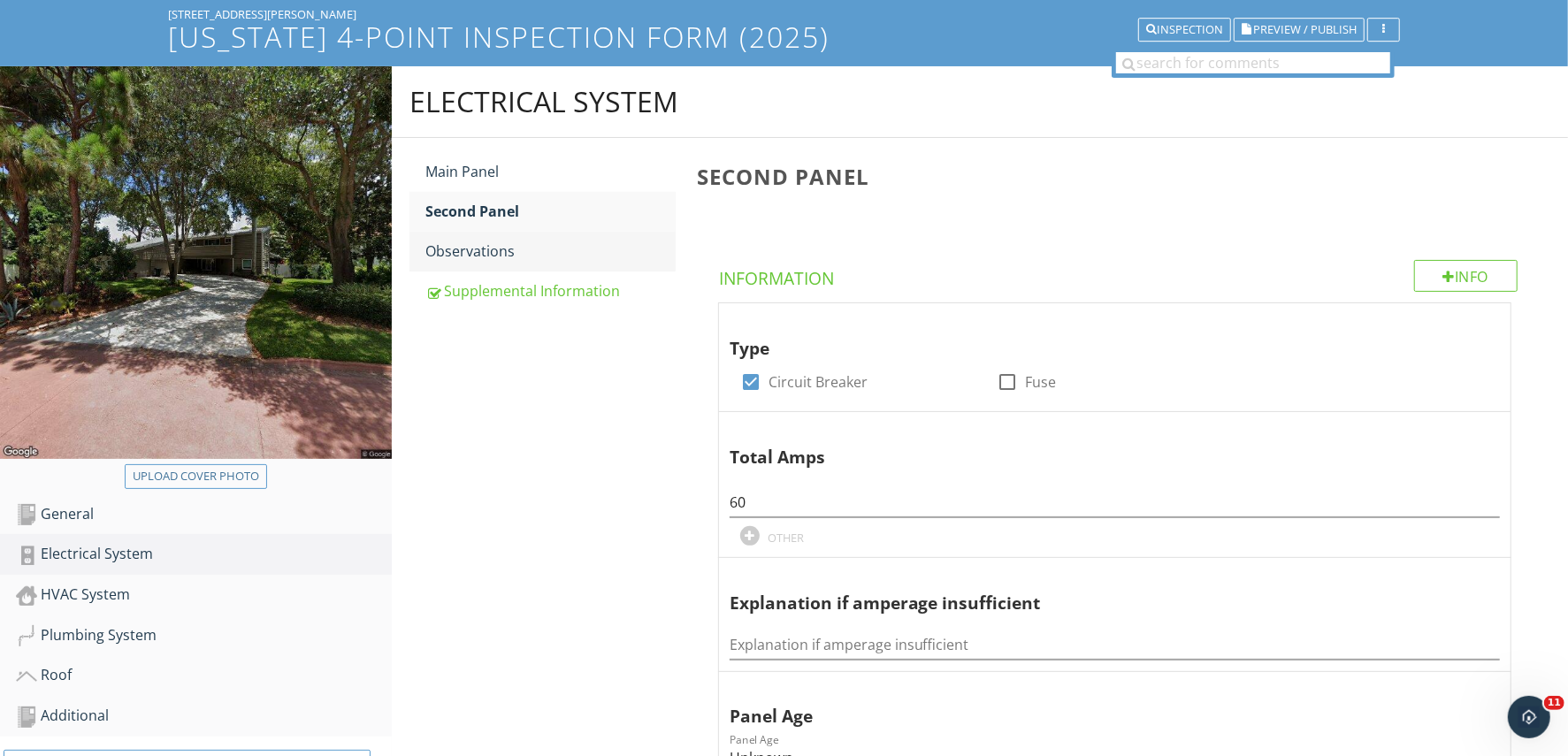
click at [496, 257] on div "Observations" at bounding box center [549, 251] width 249 height 21
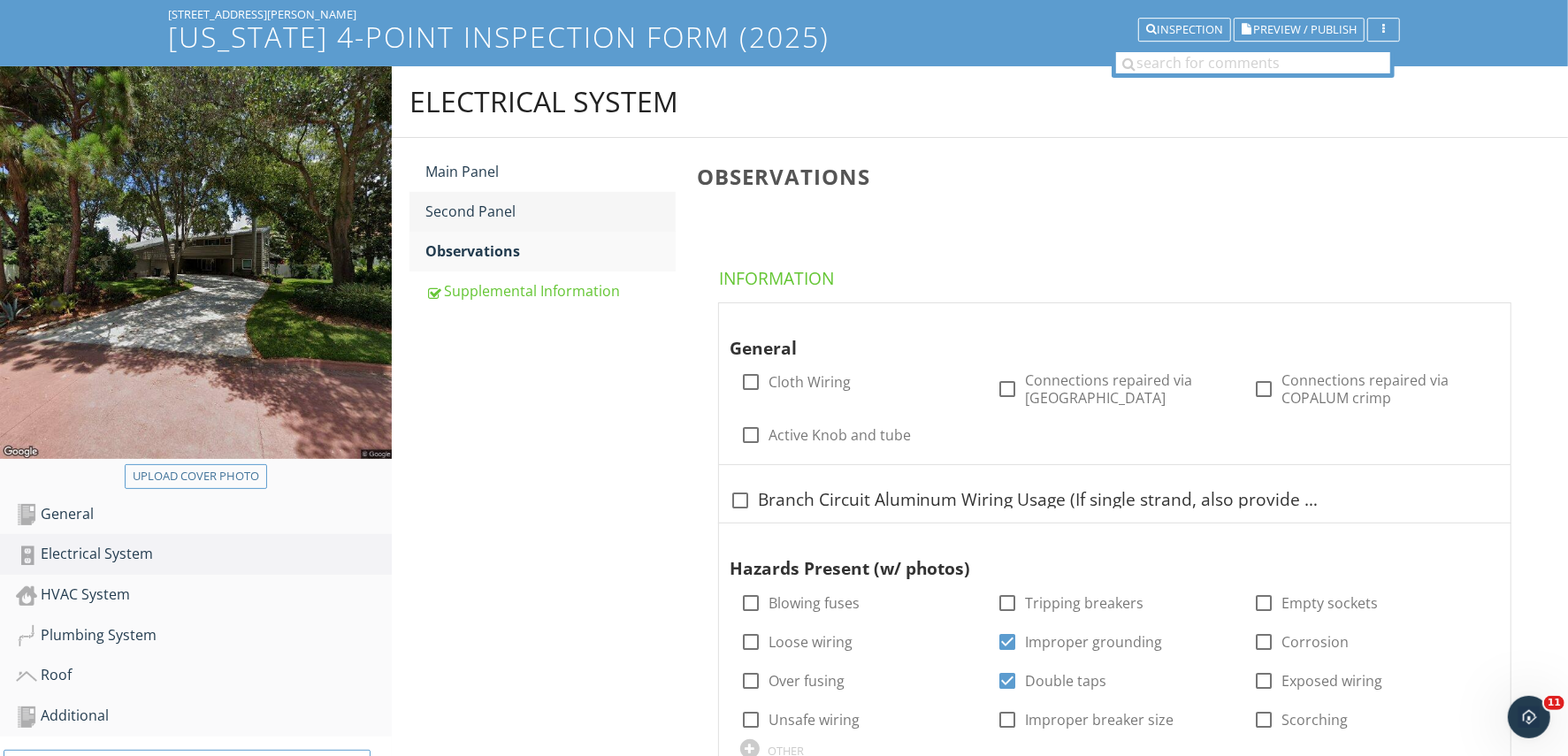
click at [506, 209] on div "Second Panel" at bounding box center [549, 211] width 249 height 21
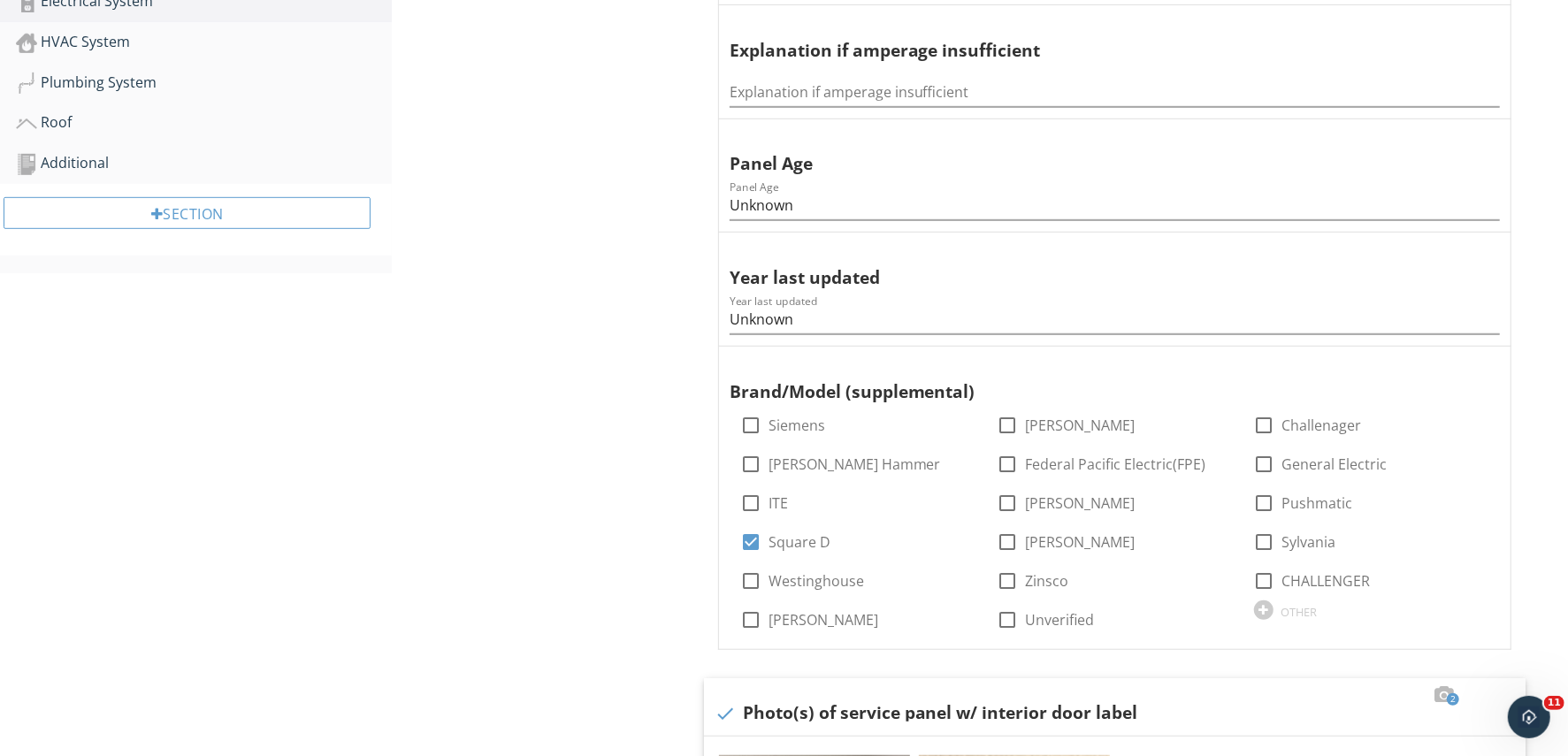
scroll to position [221, 0]
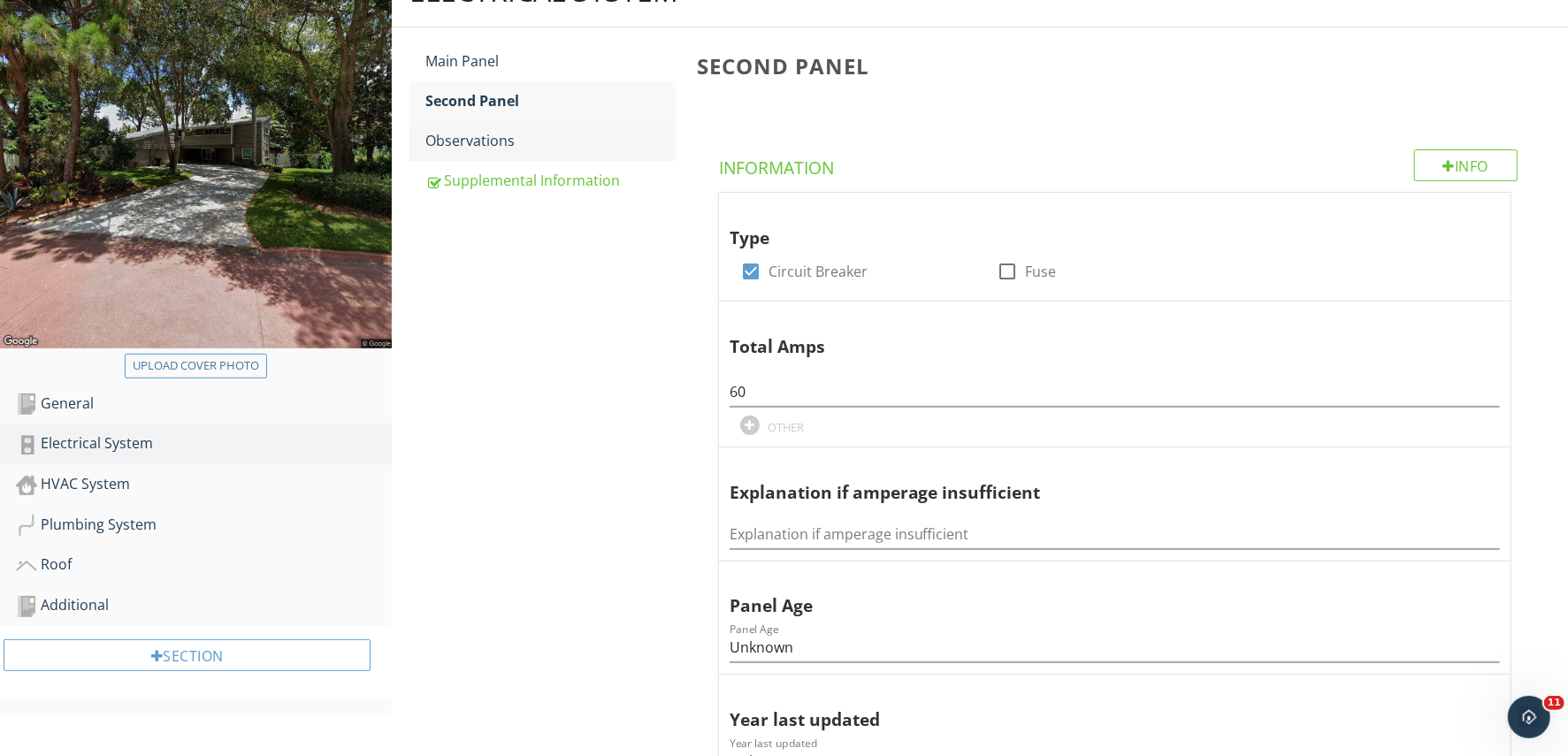
click at [483, 132] on div "Observations" at bounding box center [549, 140] width 249 height 21
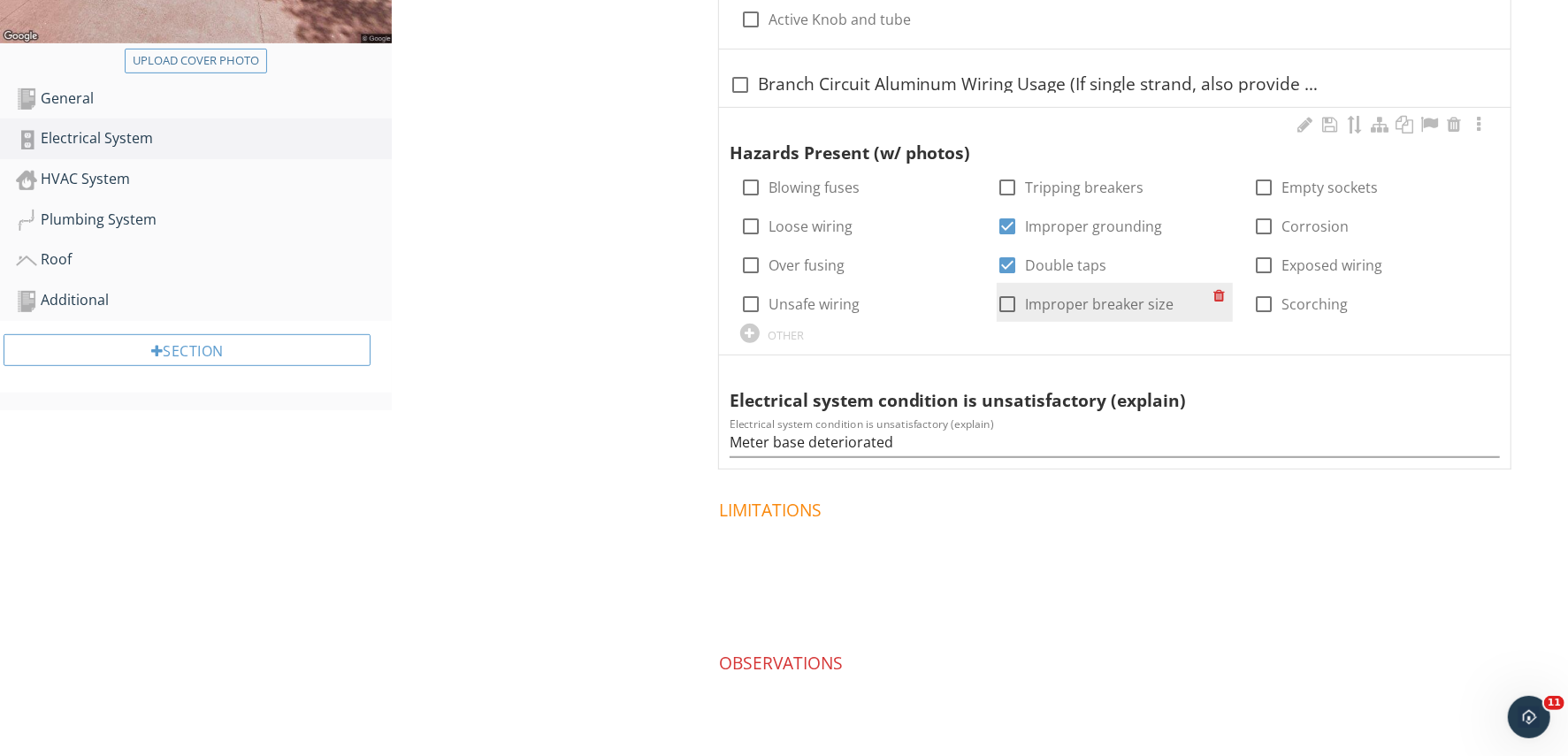
scroll to position [553, 0]
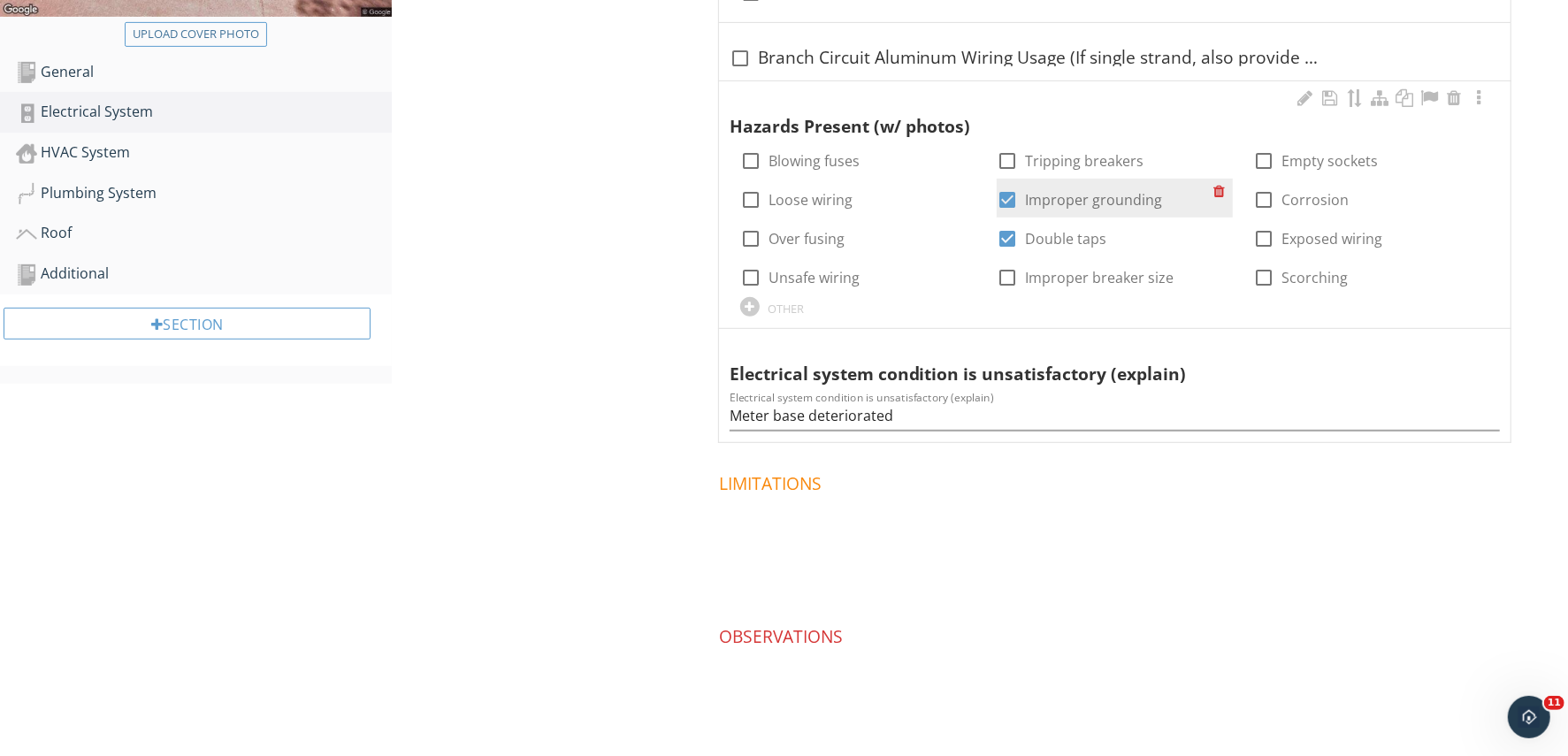
click at [1013, 201] on div at bounding box center [1007, 200] width 30 height 30
checkbox input "false"
click at [1007, 240] on div at bounding box center [1007, 239] width 30 height 30
checkbox input "false"
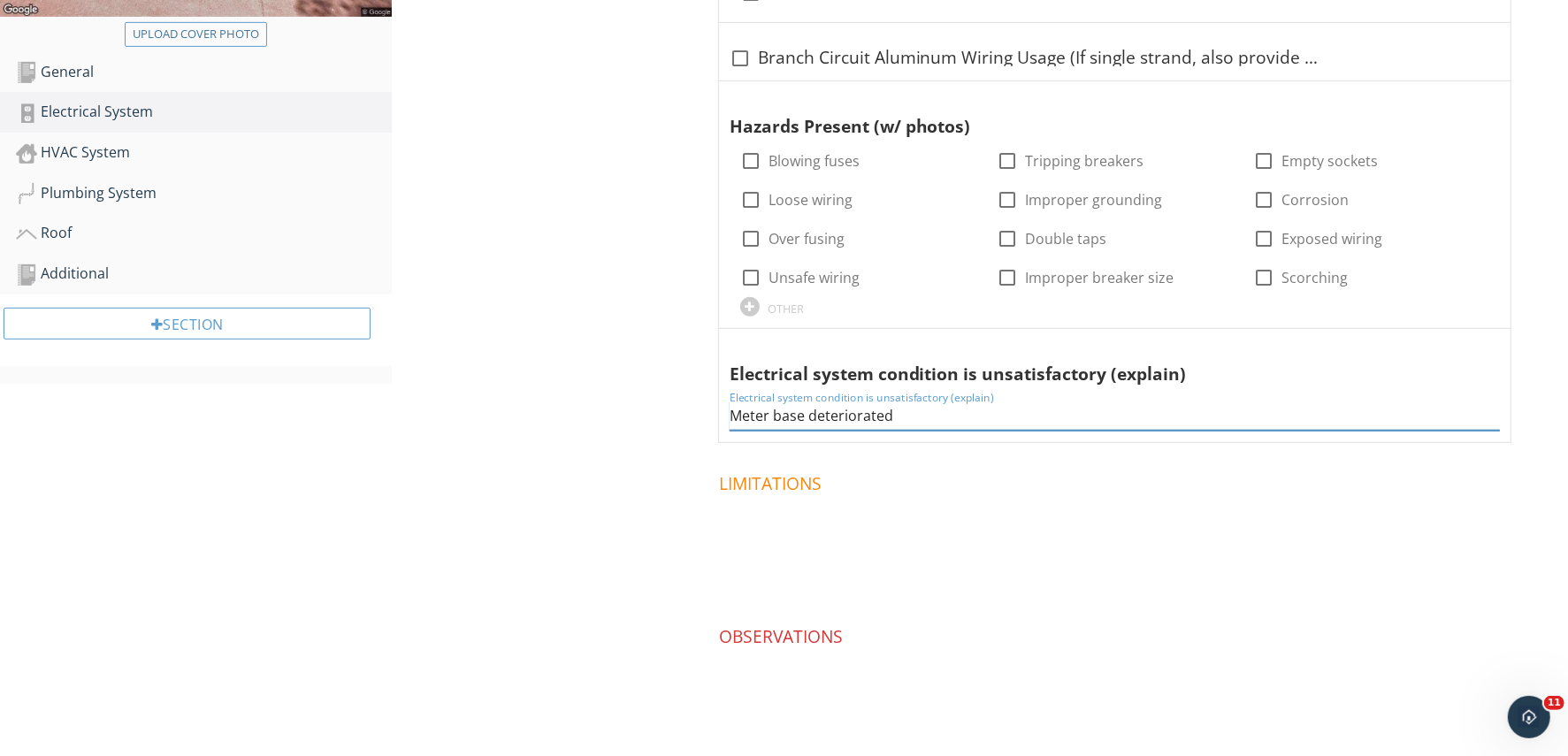
drag, startPoint x: 914, startPoint y: 407, endPoint x: 597, endPoint y: 398, distance: 317.1
click at [597, 398] on div "Electrical System Main Panel Second Panel Observations Supplemental Information…" at bounding box center [980, 208] width 1176 height 1169
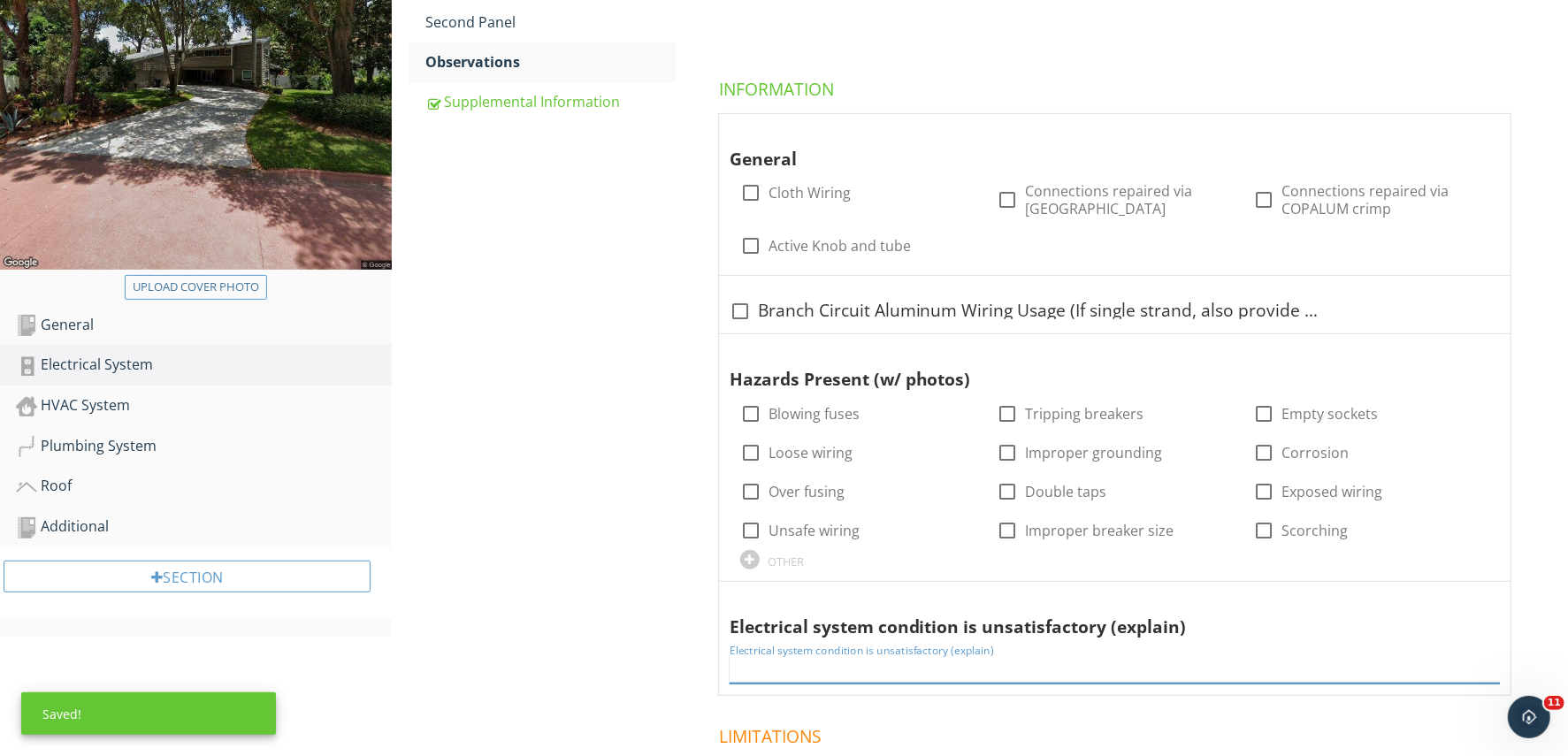
scroll to position [0, 0]
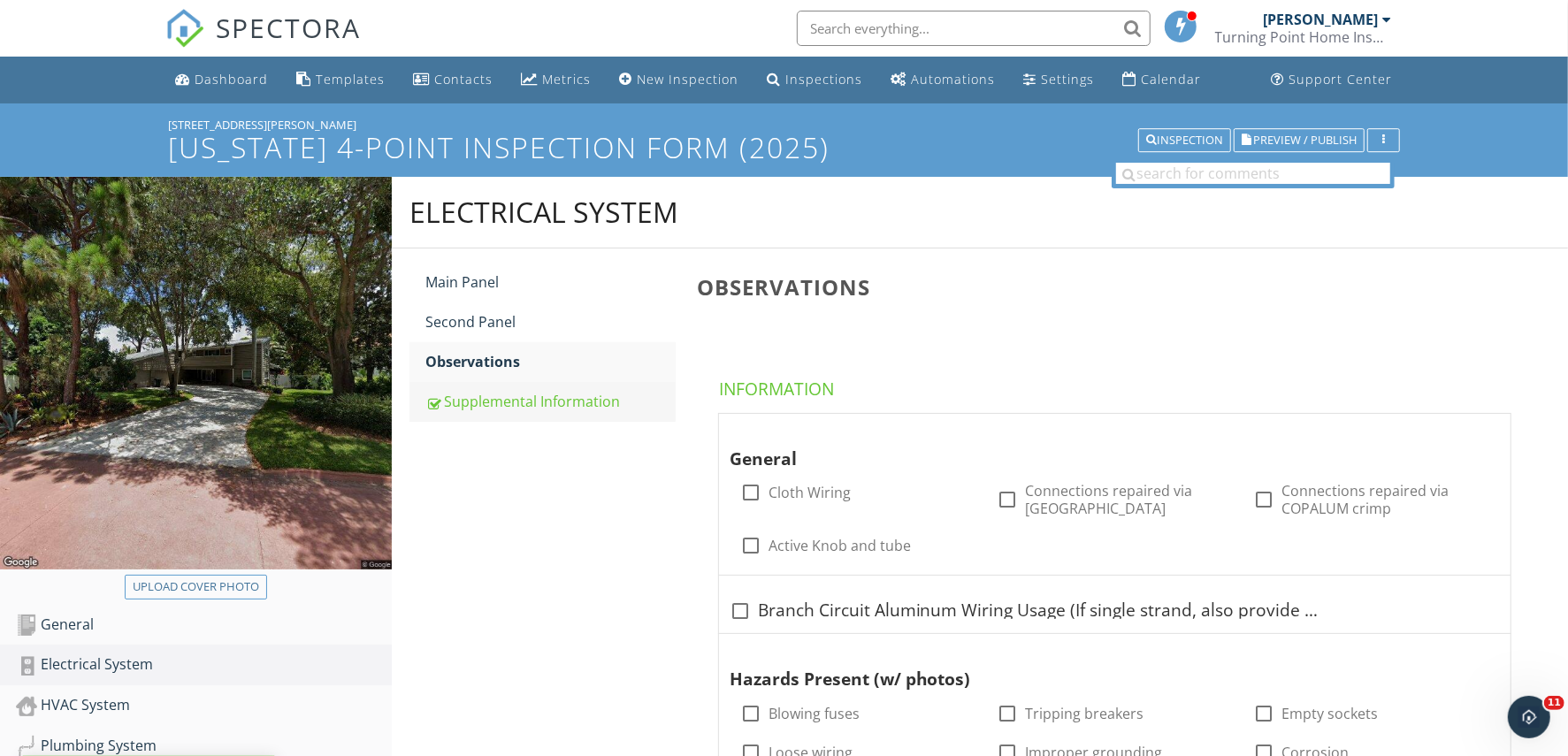
drag, startPoint x: 503, startPoint y: 397, endPoint x: 525, endPoint y: 397, distance: 22.0
click at [503, 397] on div "Supplemental Information" at bounding box center [549, 401] width 249 height 21
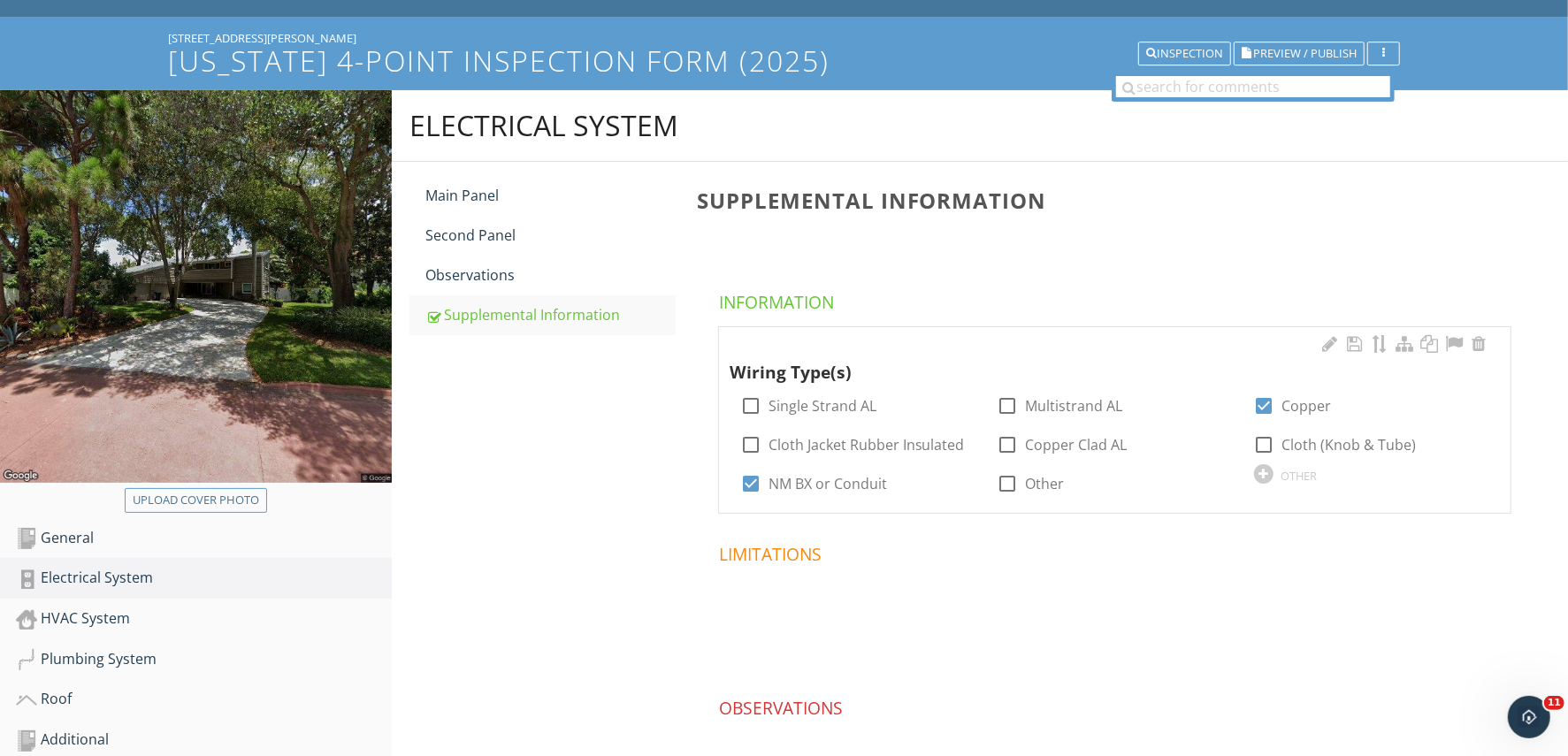
scroll to position [195, 0]
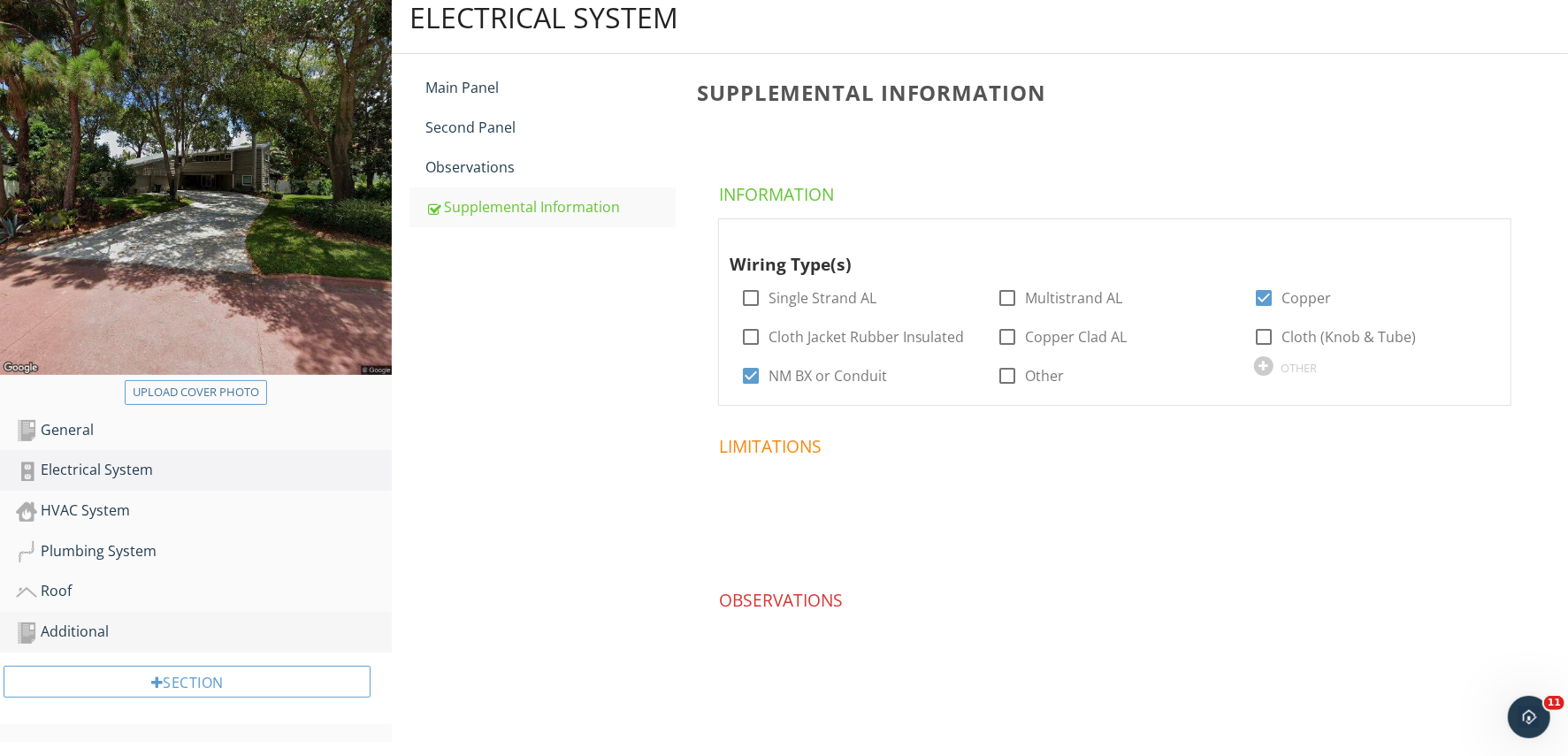
click at [88, 622] on div "Additional" at bounding box center [204, 632] width 376 height 23
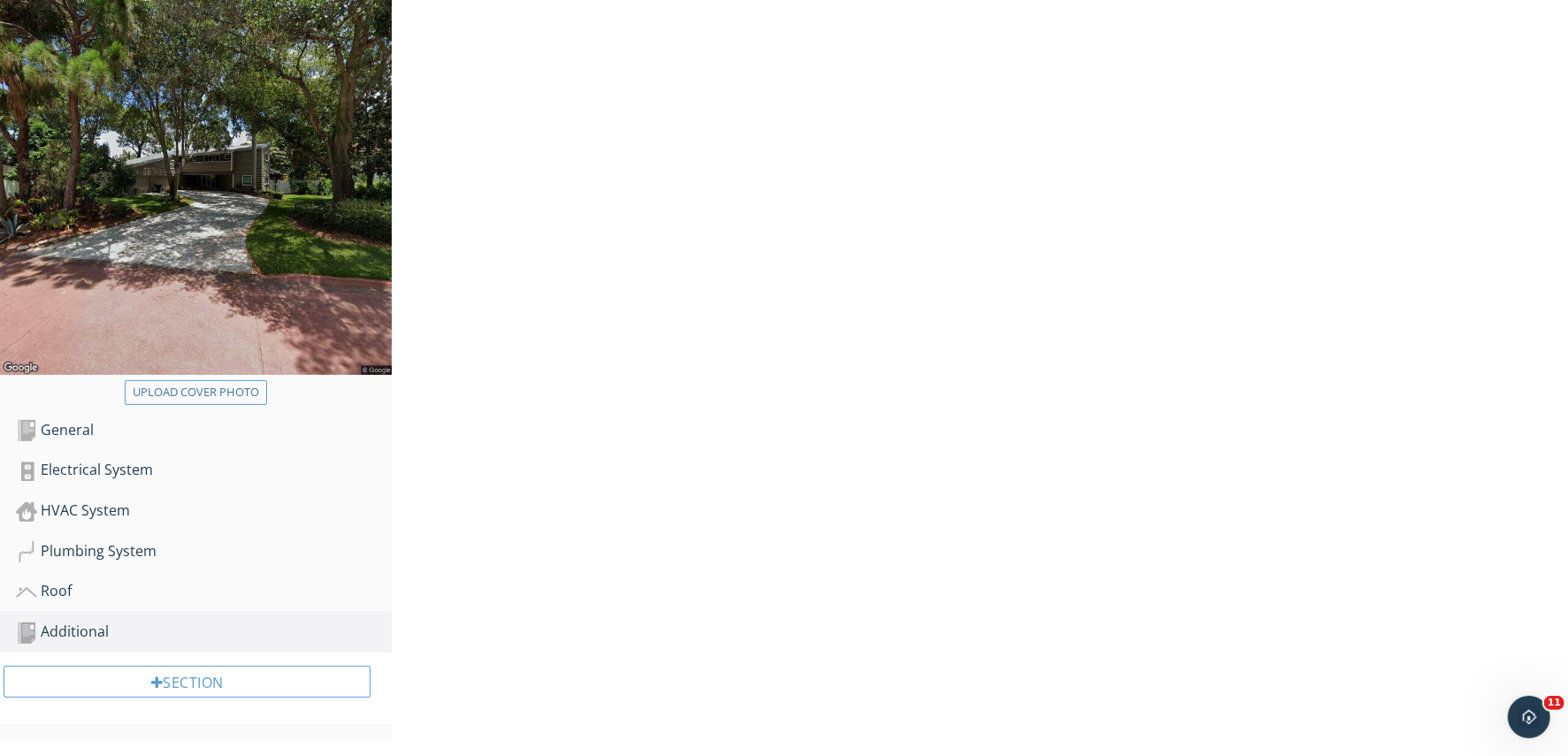
scroll to position [179, 0]
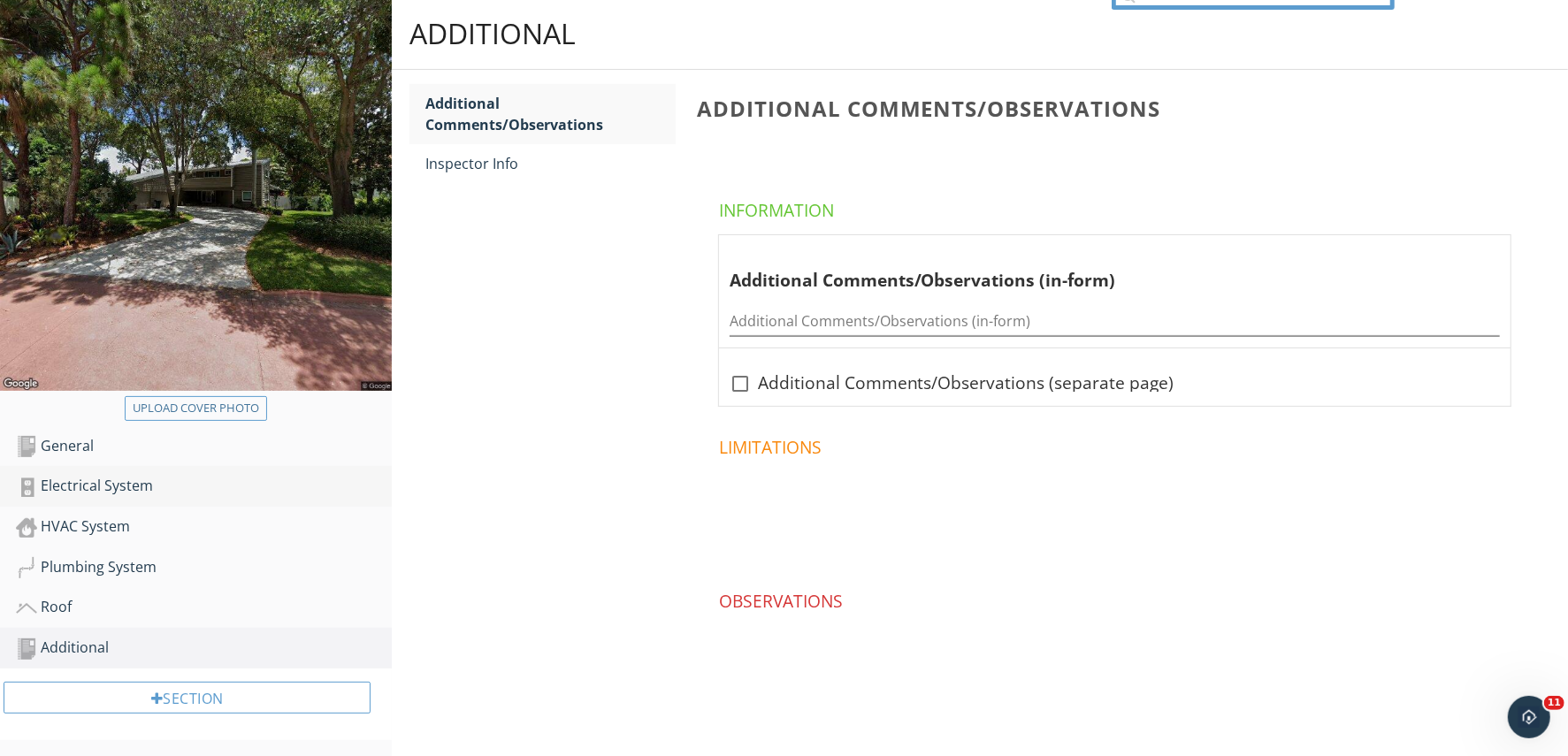
click at [107, 489] on div "Electrical System" at bounding box center [204, 486] width 376 height 23
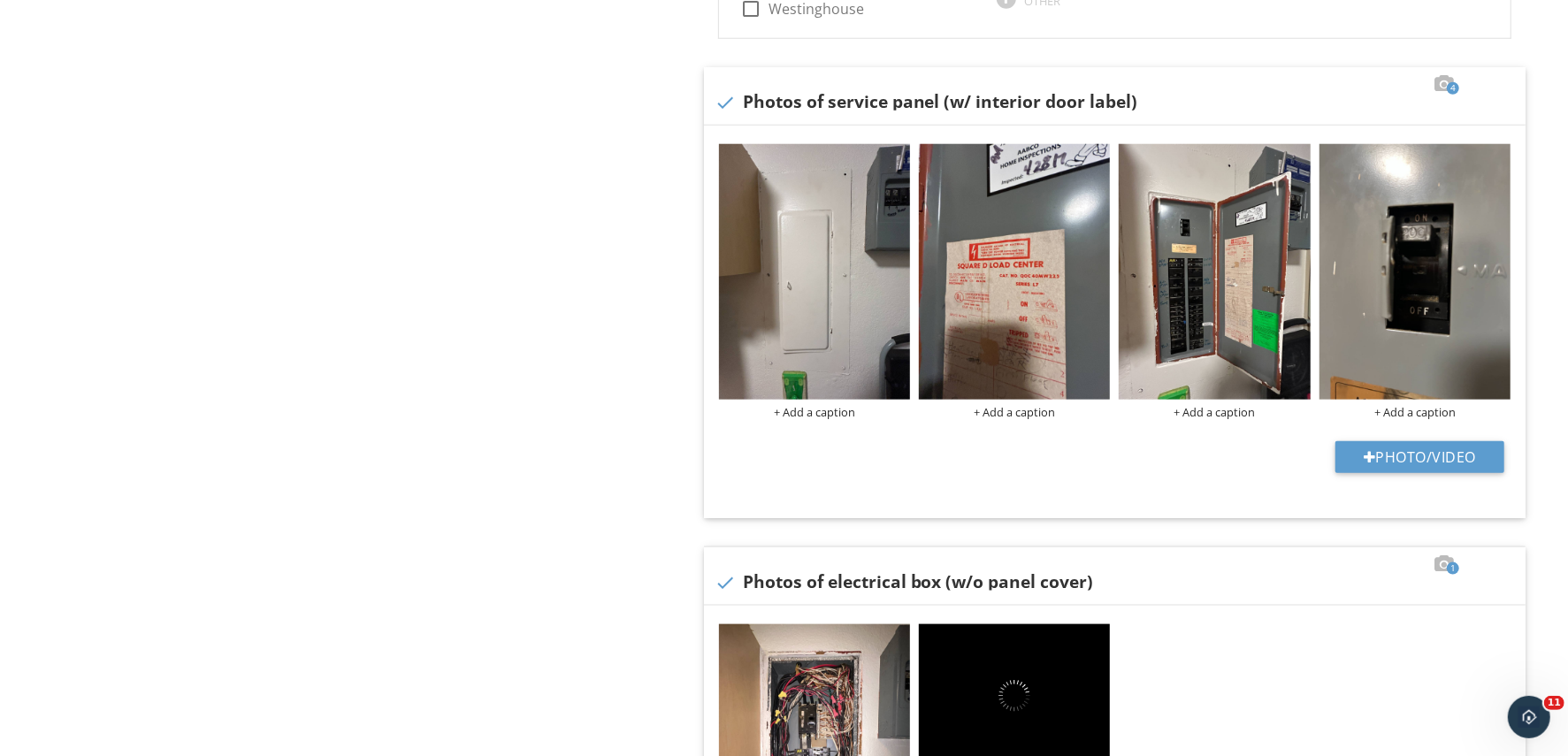
scroll to position [1521, 0]
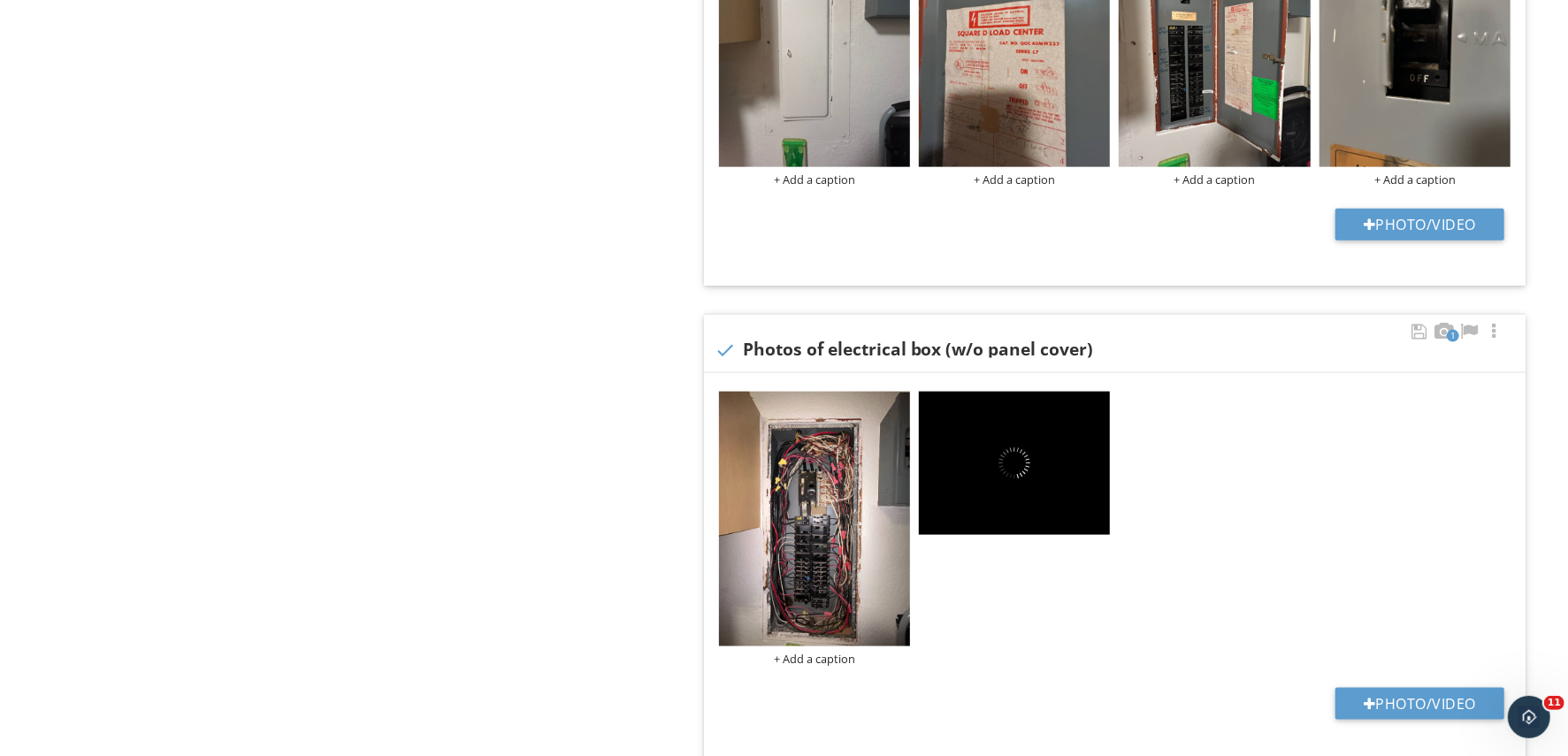
click at [1047, 423] on img at bounding box center [1014, 463] width 191 height 144
click at [1196, 444] on div "+ Add a caption" at bounding box center [1115, 529] width 800 height 284
click at [1416, 702] on button "Photo/Video" at bounding box center [1420, 704] width 169 height 32
type input "C:\fakepath\Screenshot 2025-09-29 115654.png"
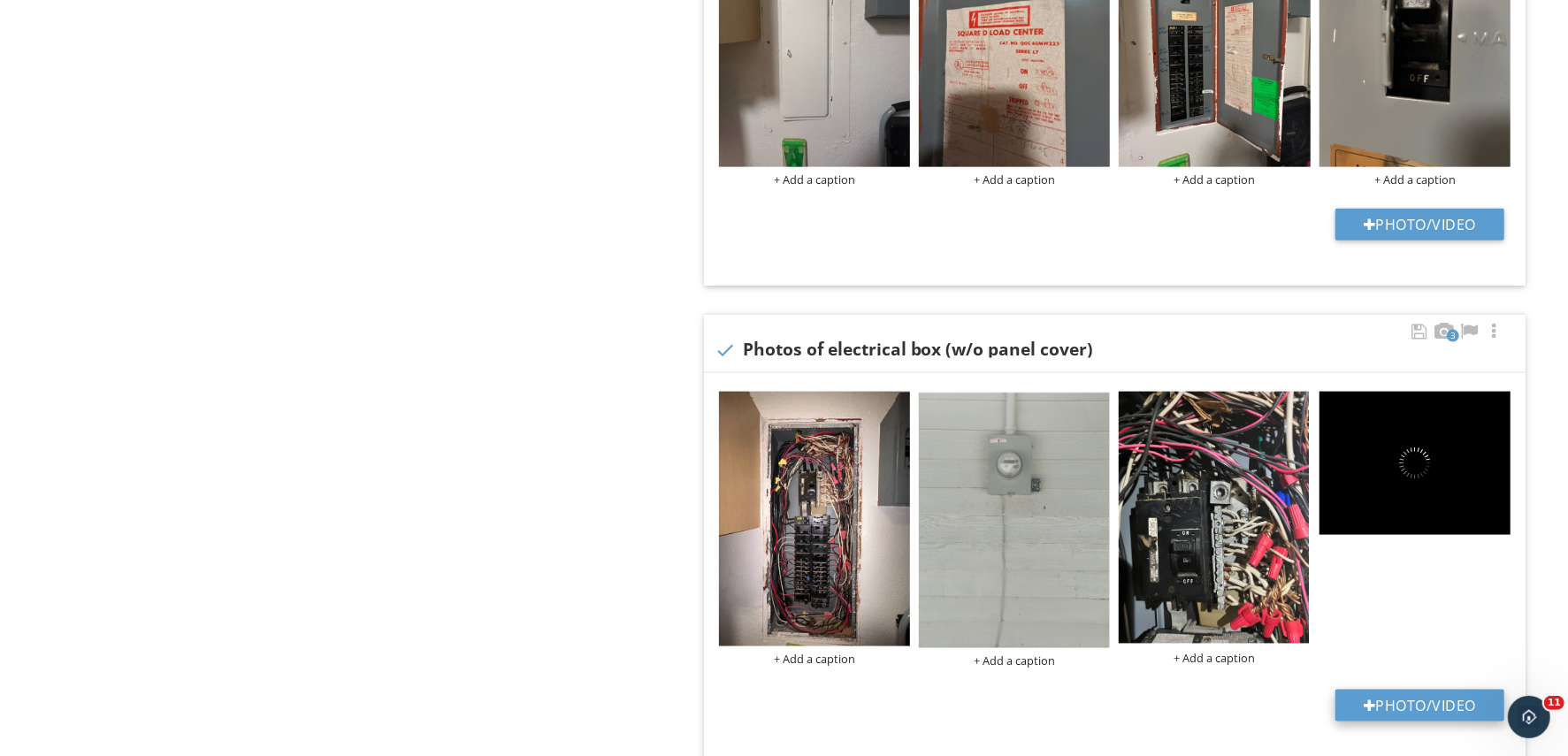
click at [1396, 696] on button "Photo/Video" at bounding box center [1420, 706] width 169 height 32
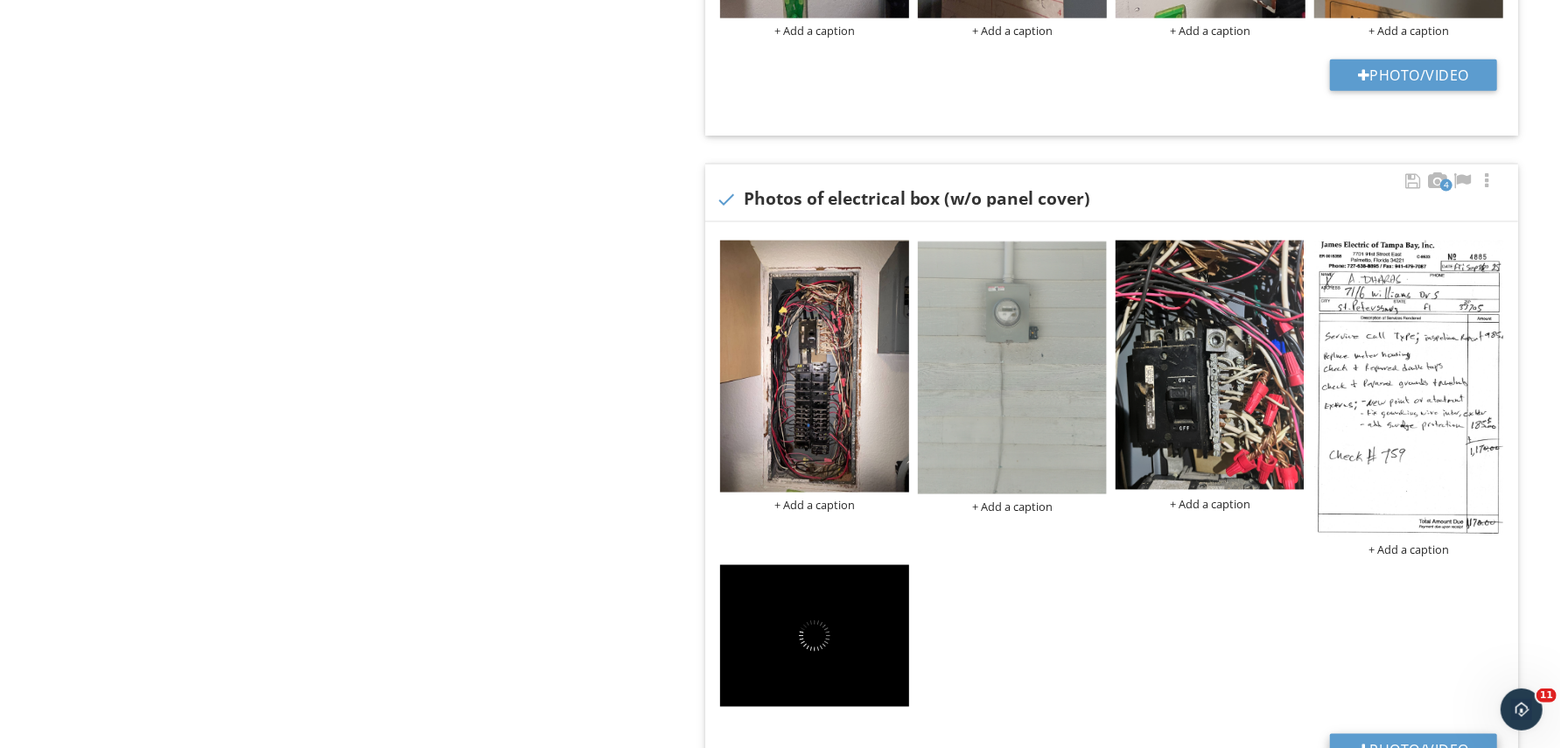
scroll to position [1833, 0]
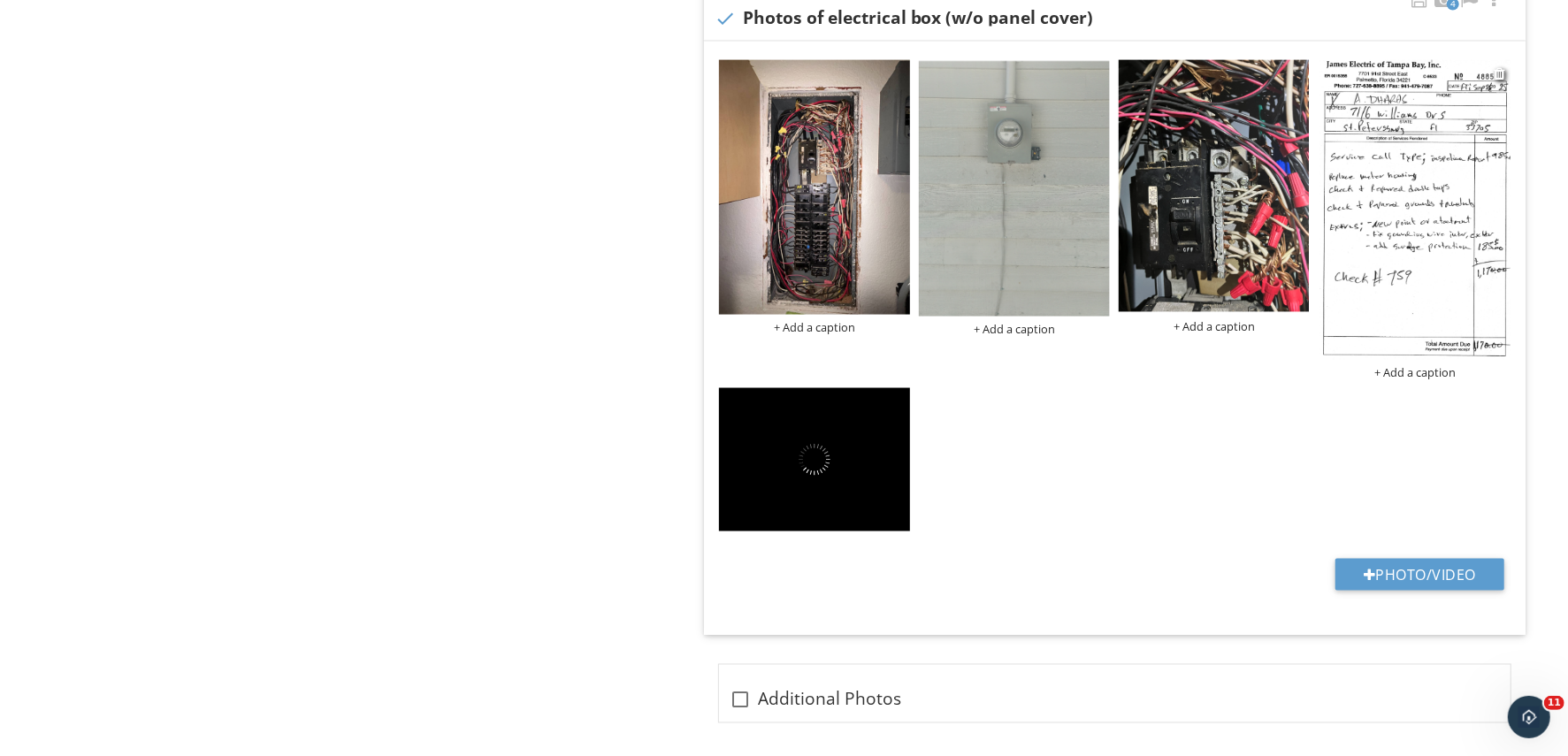
click at [1434, 368] on div "+ Add a caption" at bounding box center [1415, 372] width 191 height 14
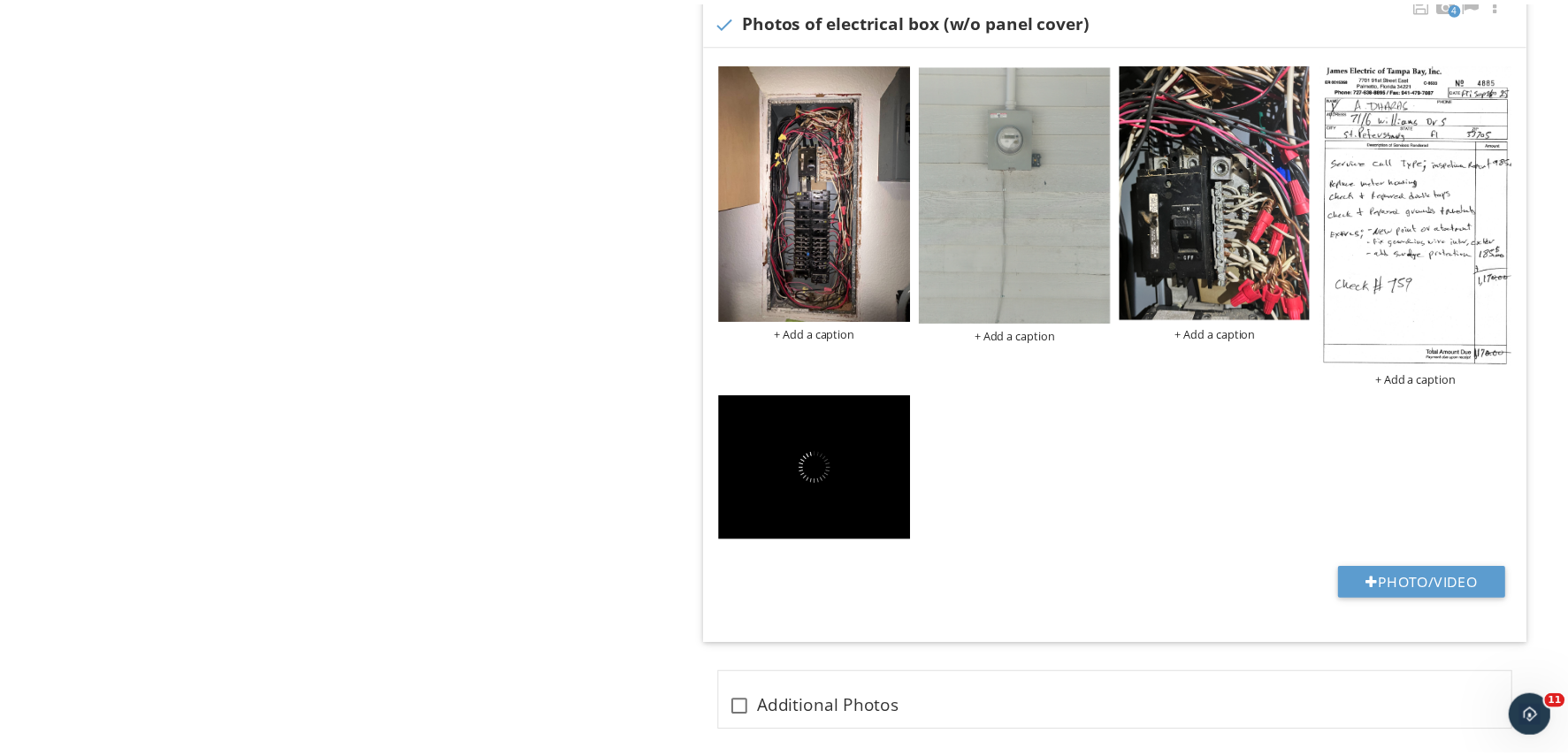
scroll to position [0, 0]
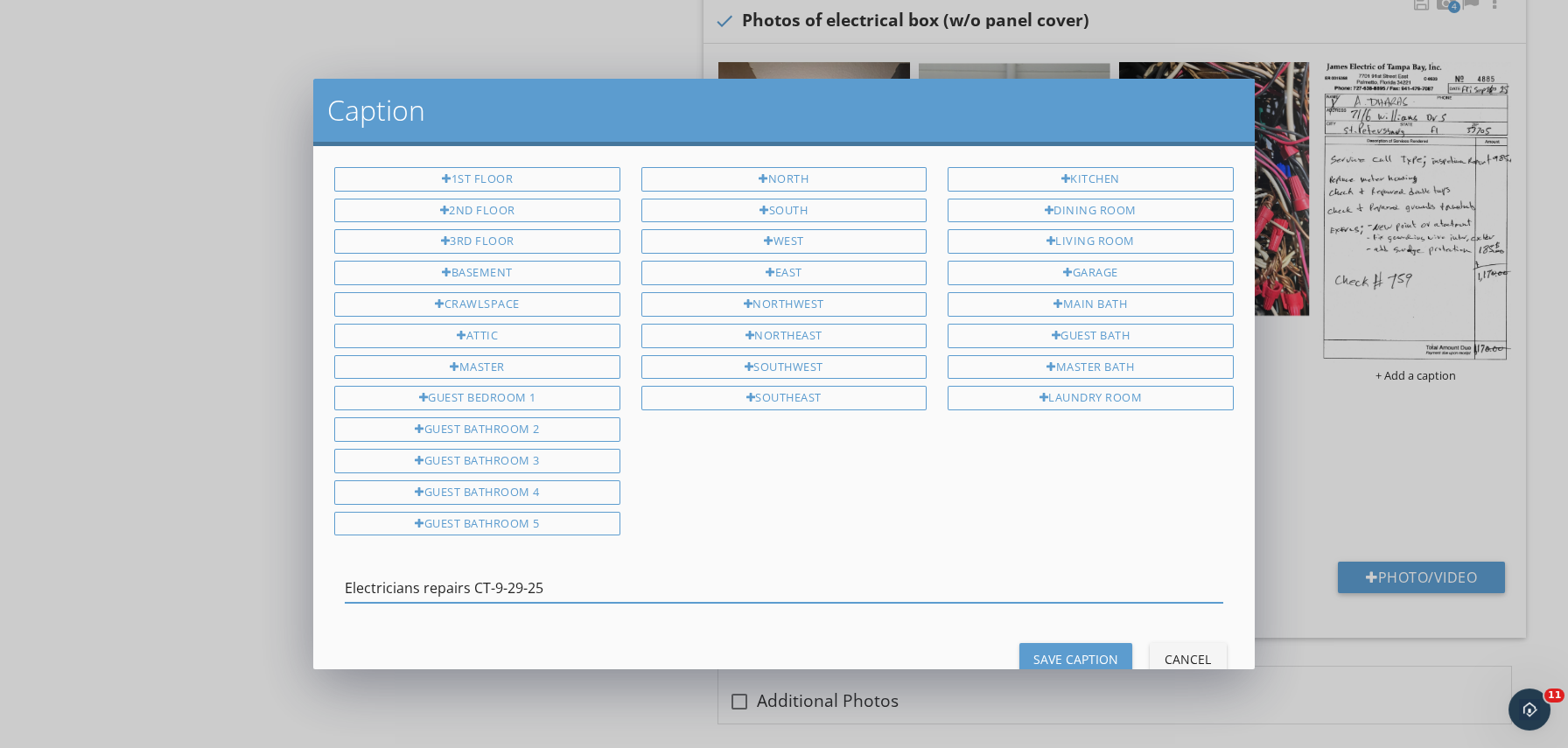
drag, startPoint x: 429, startPoint y: 568, endPoint x: 262, endPoint y: 566, distance: 167.0
click at [262, 566] on div "Caption 1st Floor 2nd Floor 3rd Floor Basement Crawlspace Attic Master Guest Be…" at bounding box center [784, 374] width 1568 height 748
type input "Electricians repairs CT-9-29-25"
click at [1093, 653] on div "Save Caption" at bounding box center [1076, 659] width 85 height 18
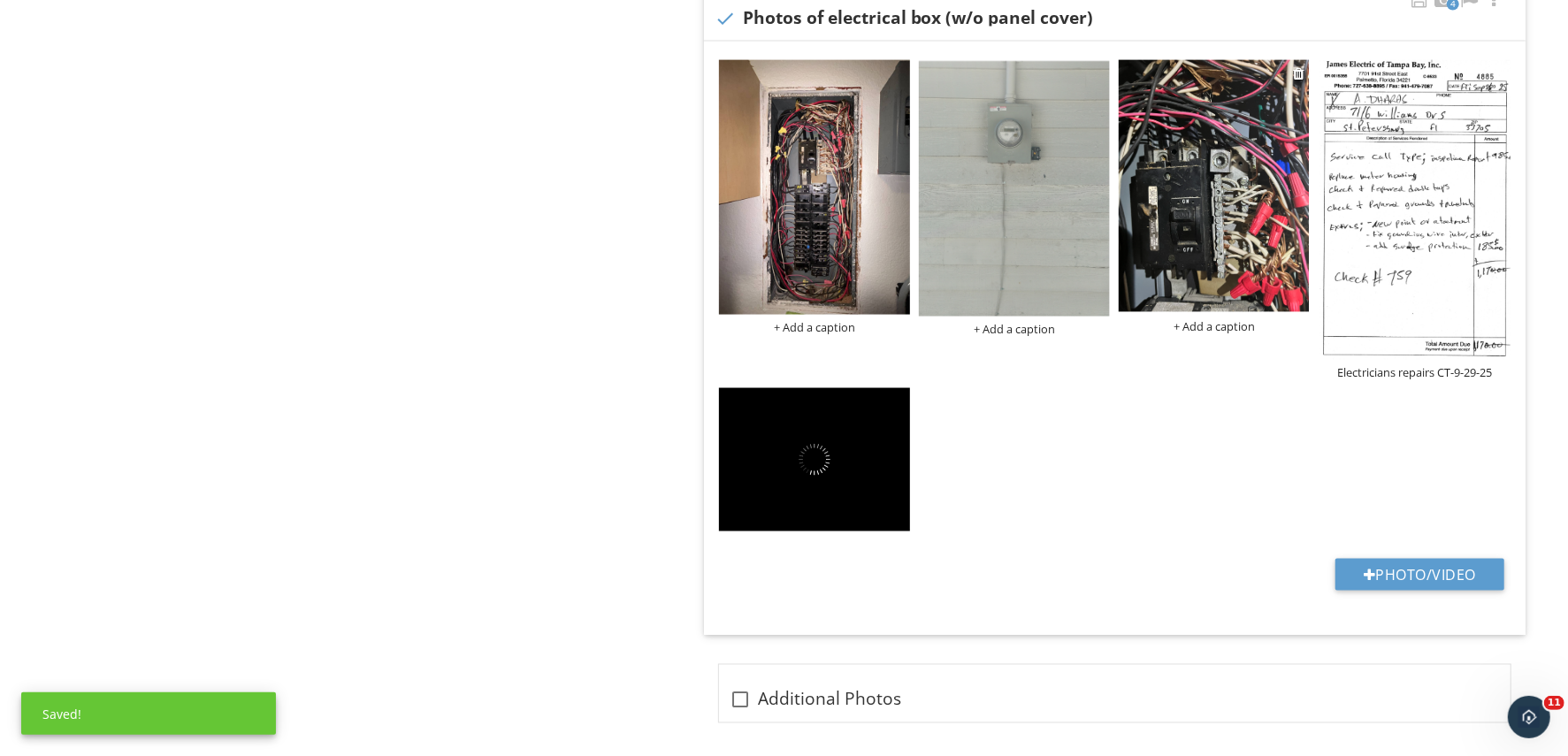
click at [1211, 323] on div "+ Add a caption" at bounding box center [1214, 326] width 191 height 14
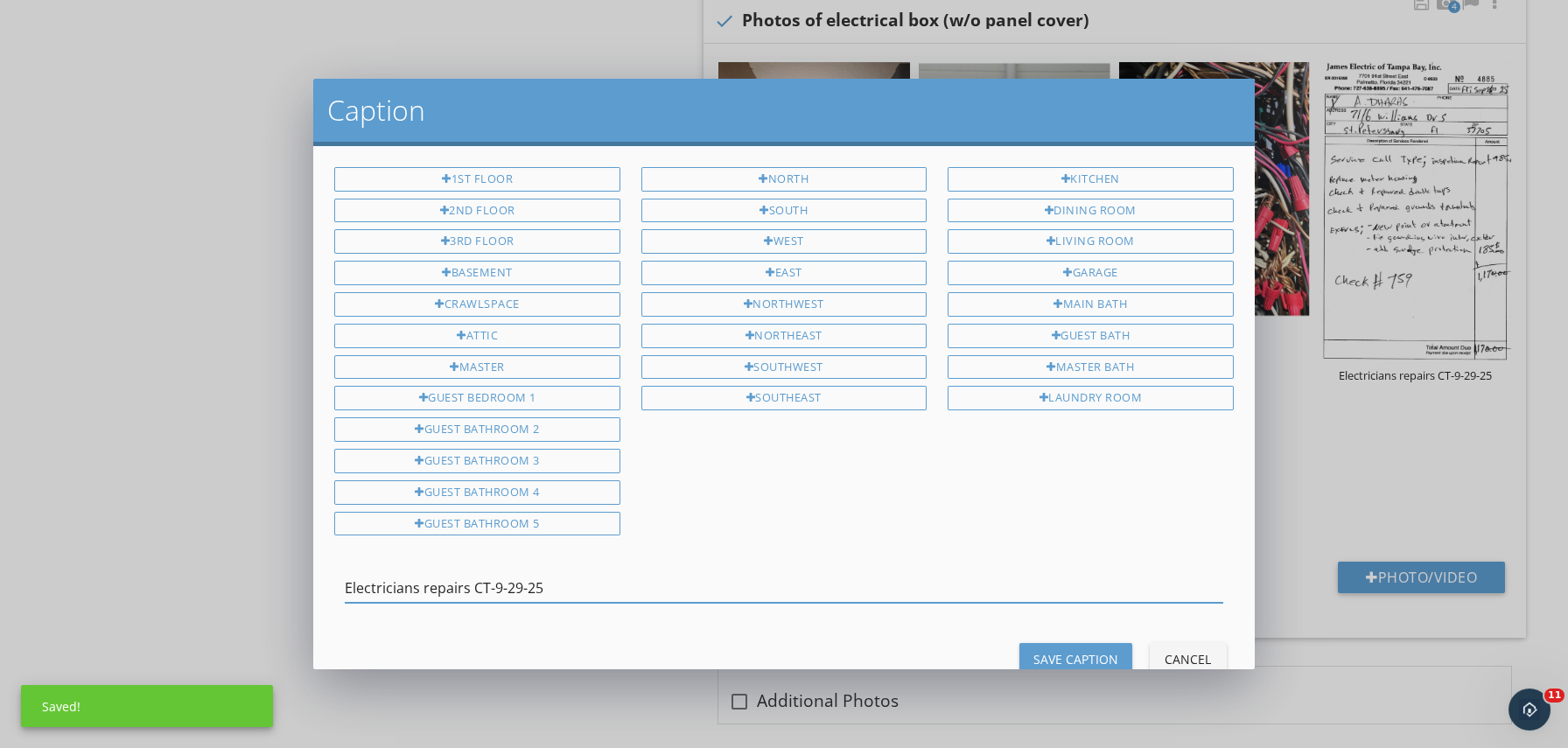
type input "Electricians repairs CT-9-29-25"
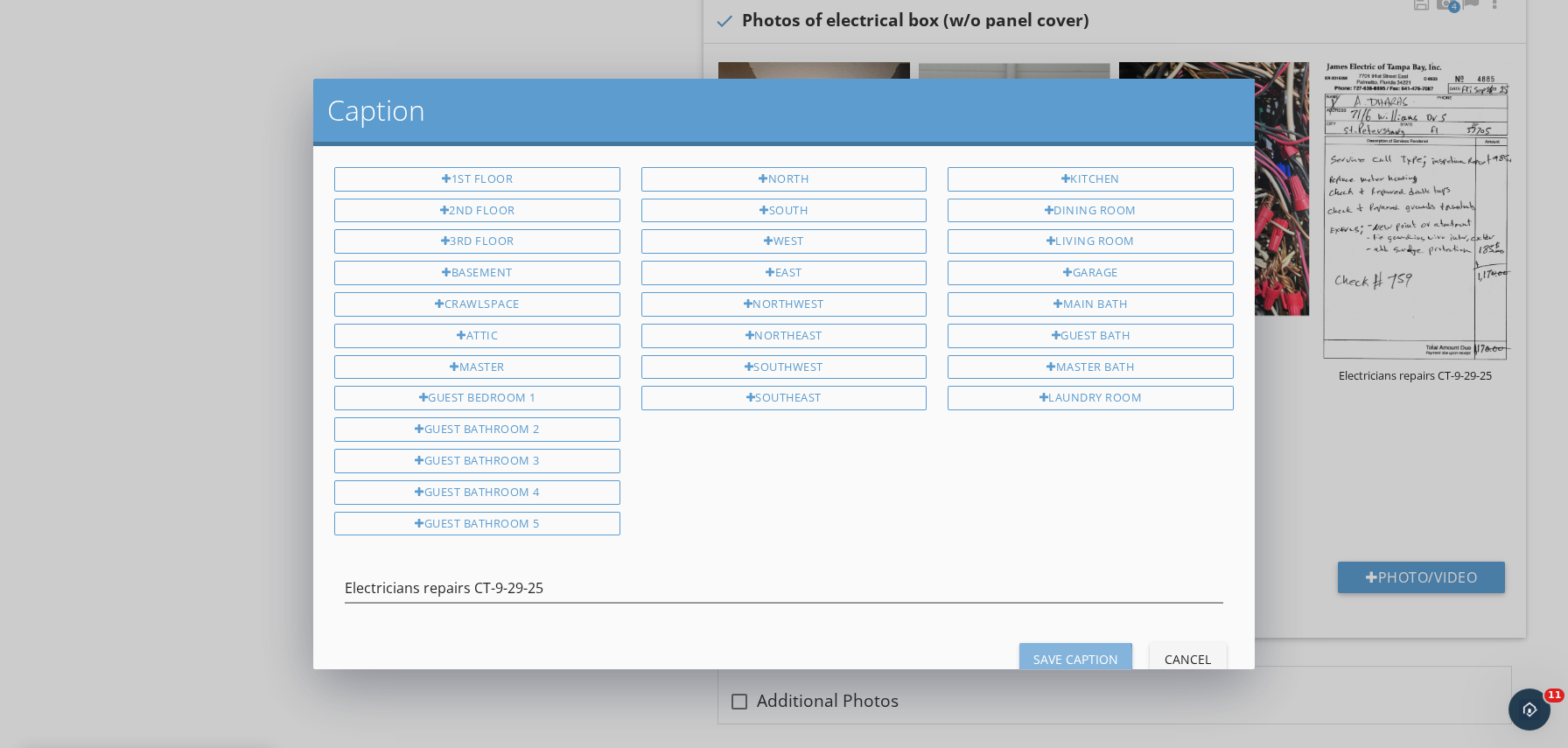
click at [1101, 650] on div "Save Caption" at bounding box center [1076, 659] width 85 height 18
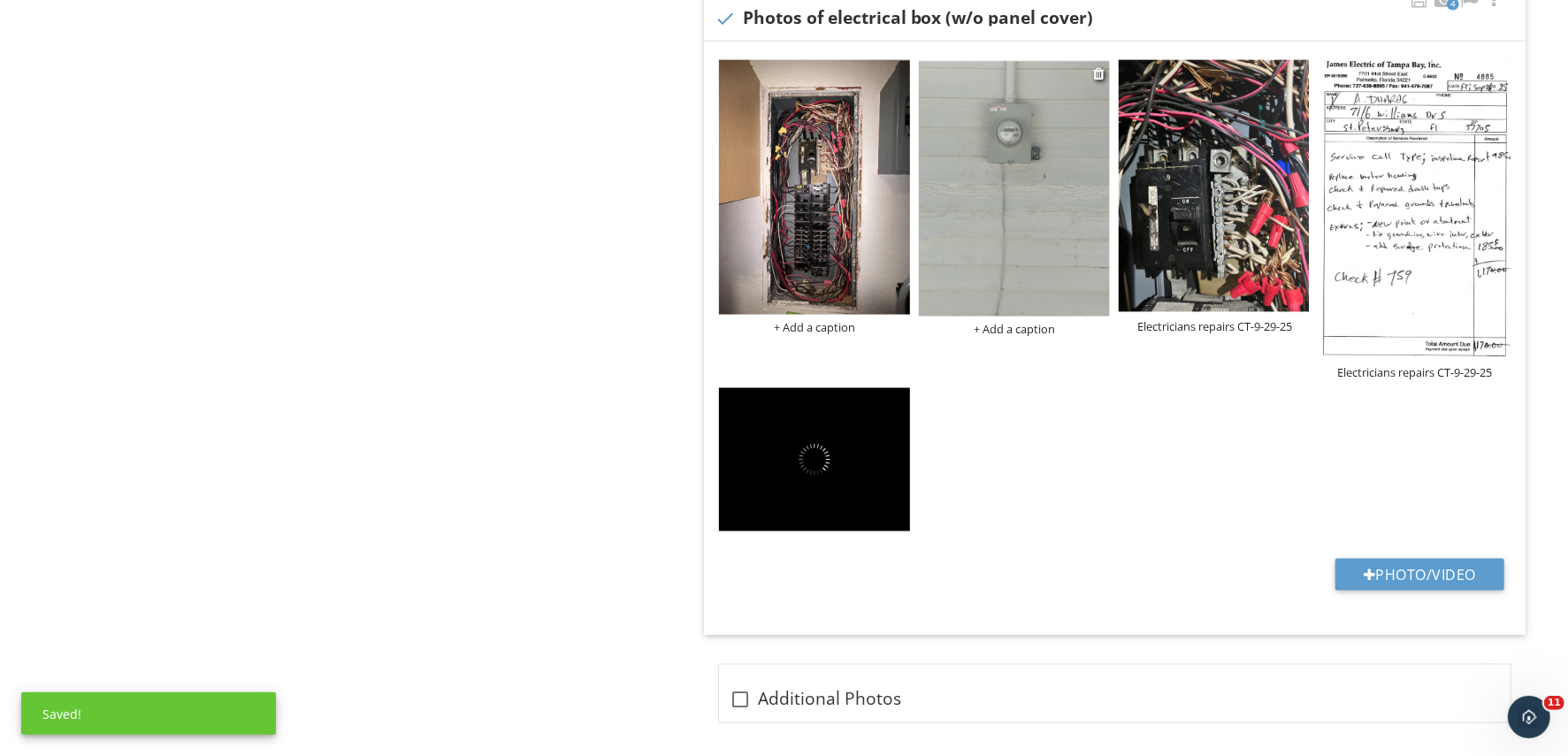
click at [1030, 328] on div "+ Add a caption" at bounding box center [1014, 329] width 191 height 14
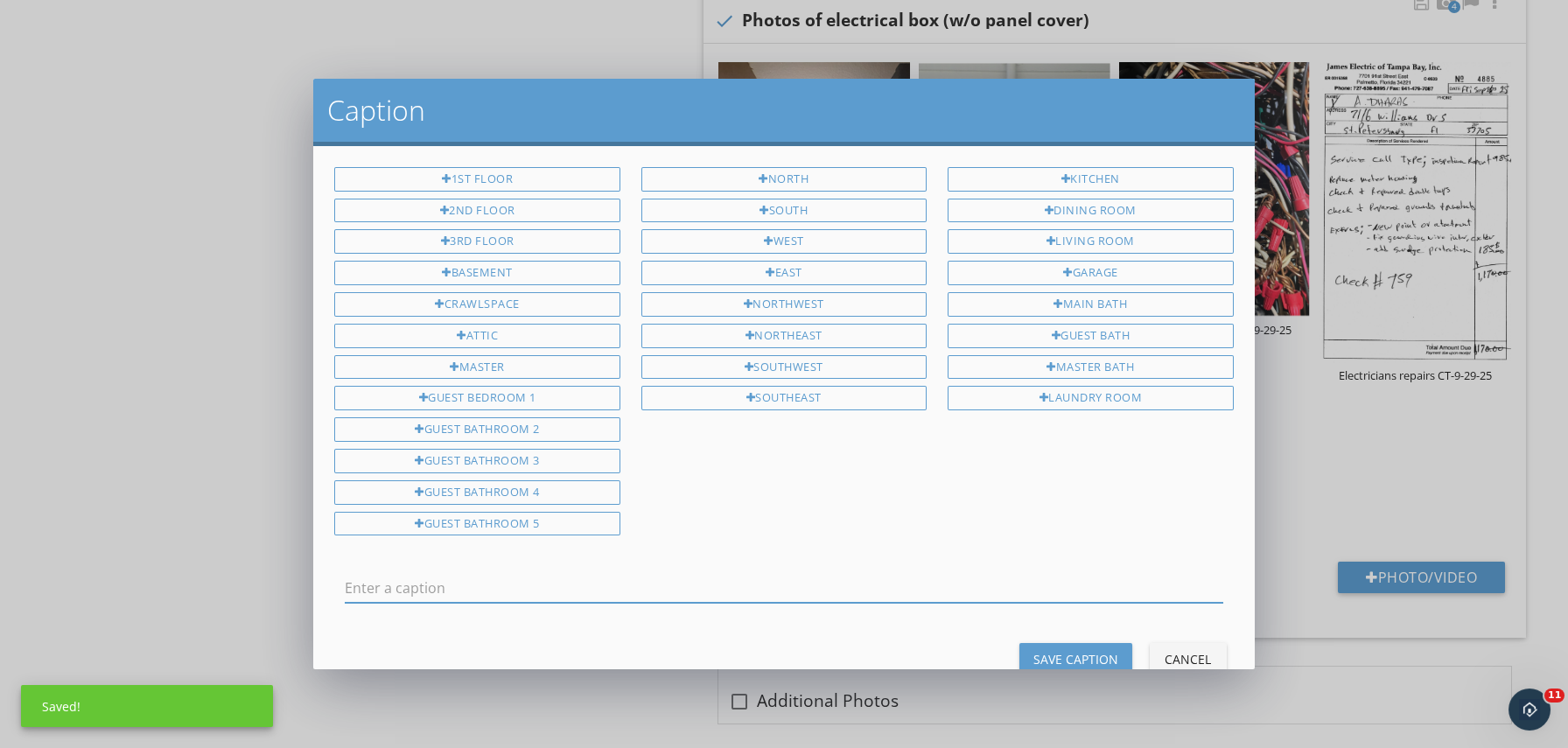
click at [477, 589] on input "text" at bounding box center [784, 588] width 878 height 29
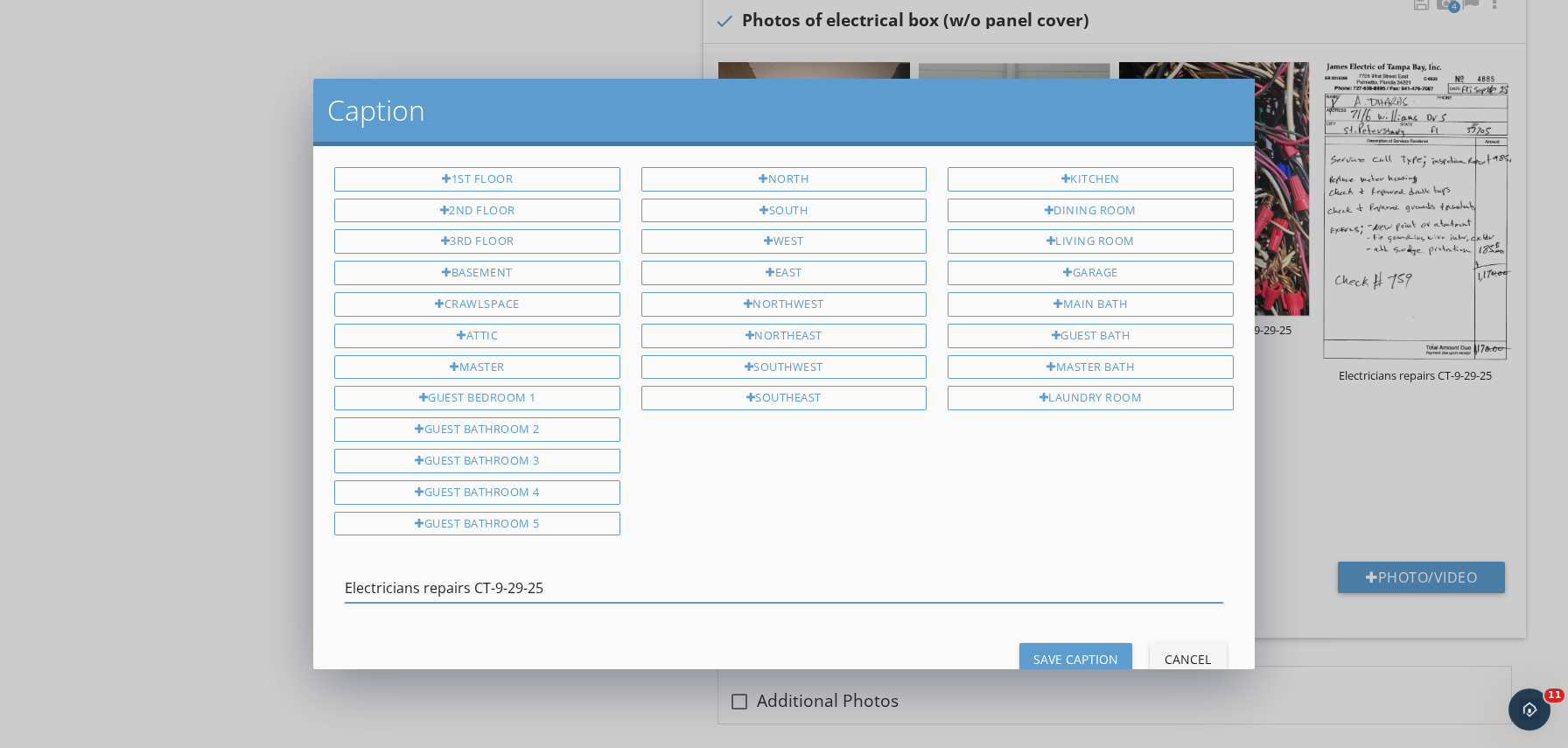
type input "Electricians repairs CT-9-29-25"
click at [1039, 645] on button "Save Caption" at bounding box center [1075, 659] width 113 height 31
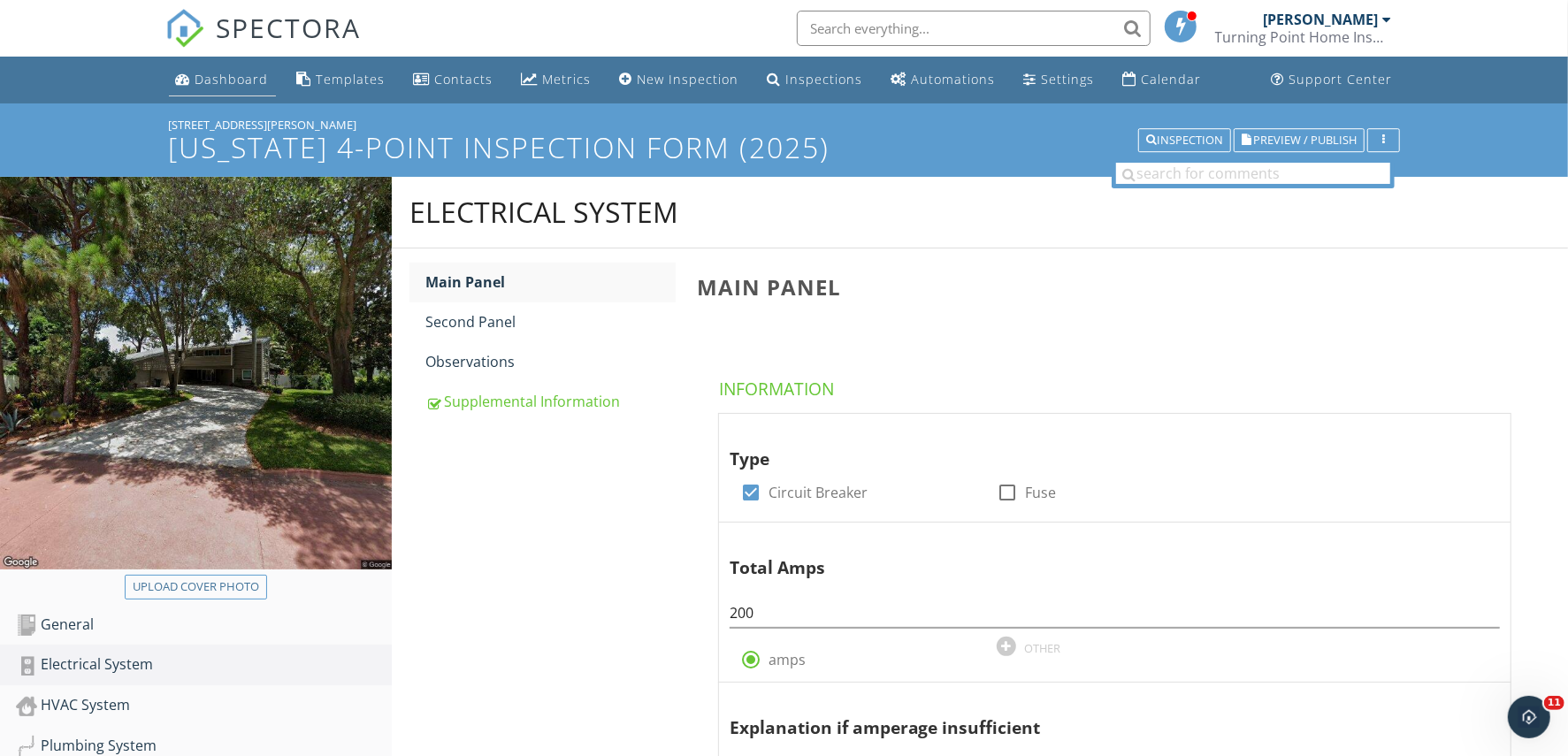
click at [248, 82] on div "Dashboard" at bounding box center [232, 79] width 73 height 17
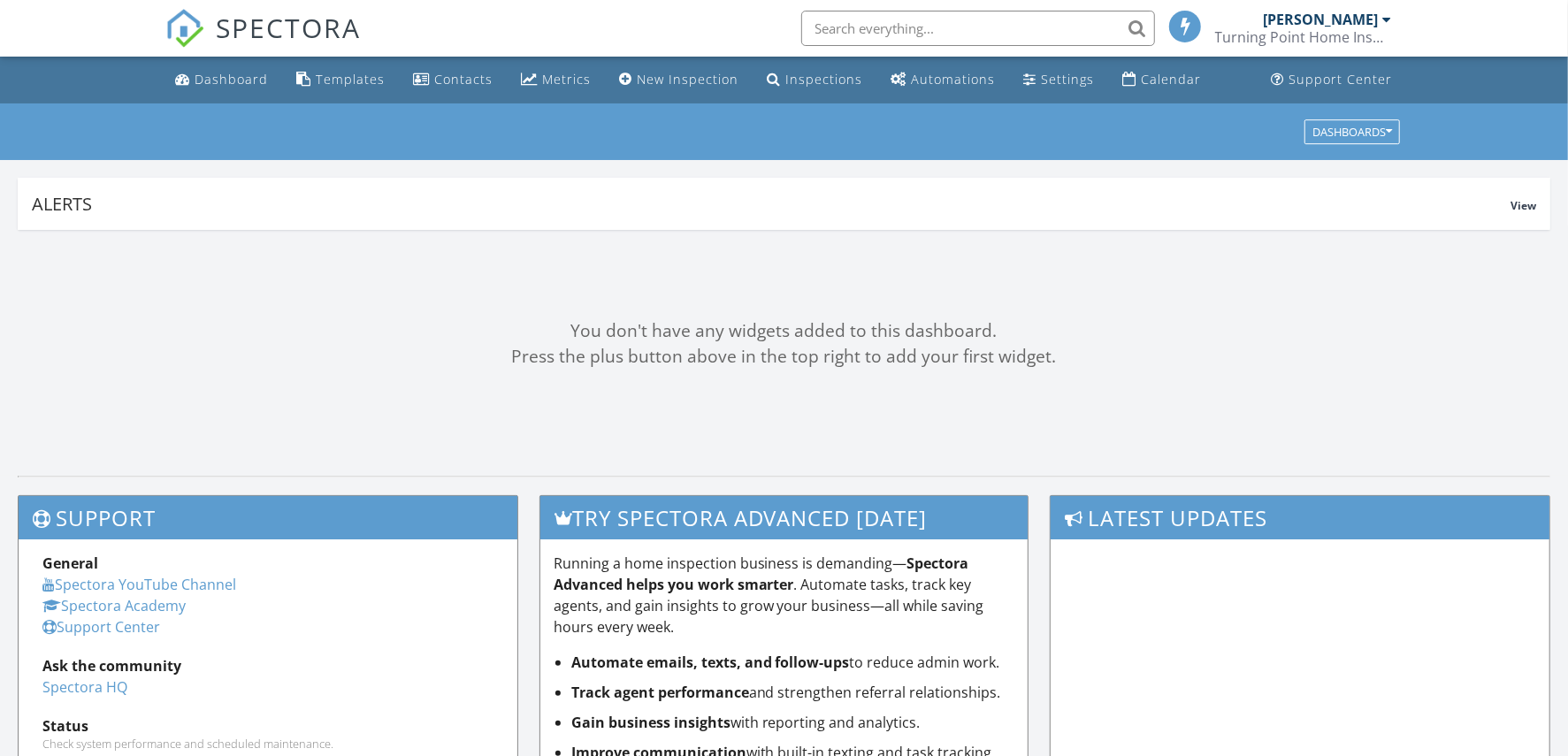
click at [899, 32] on input "text" at bounding box center [978, 28] width 354 height 35
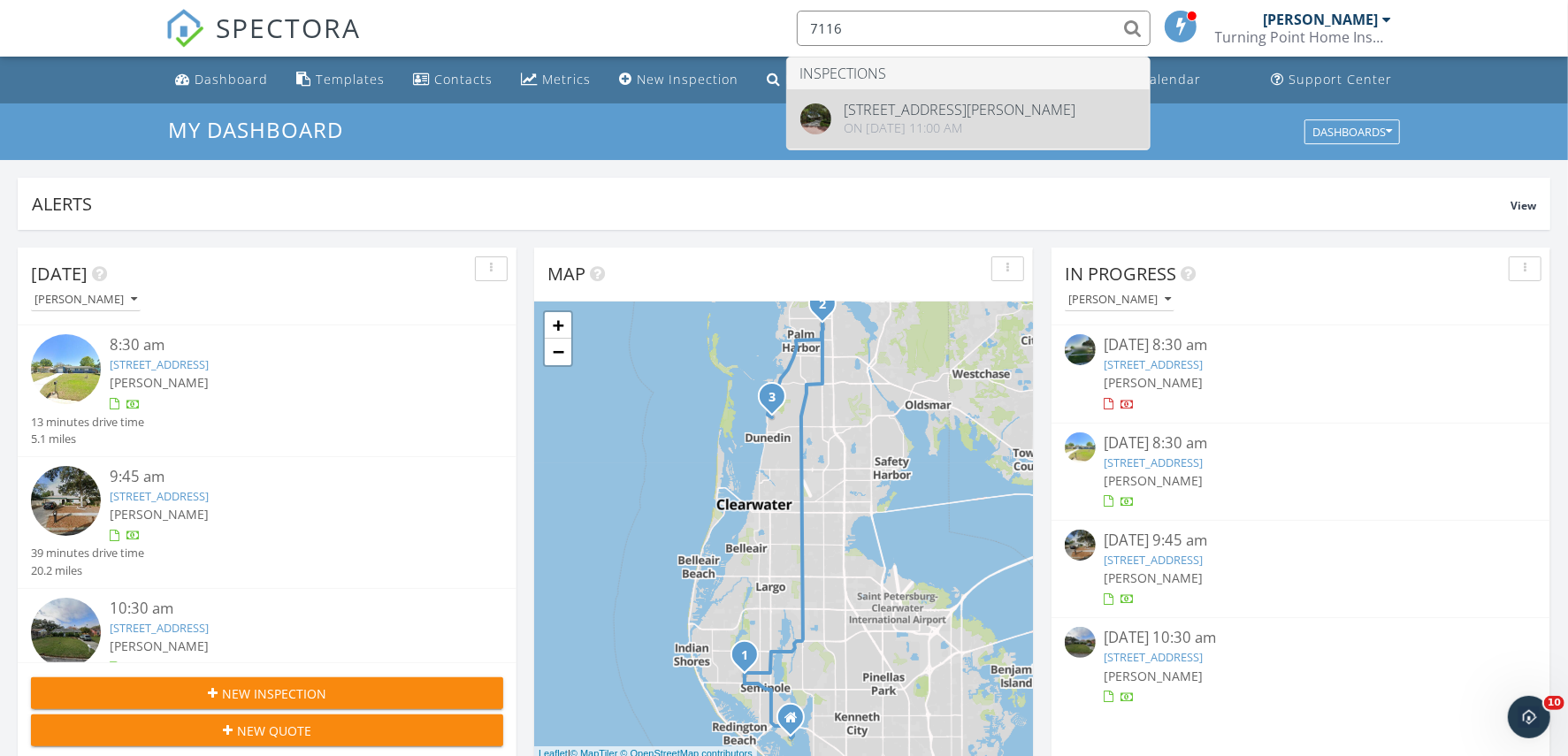
type input "7116"
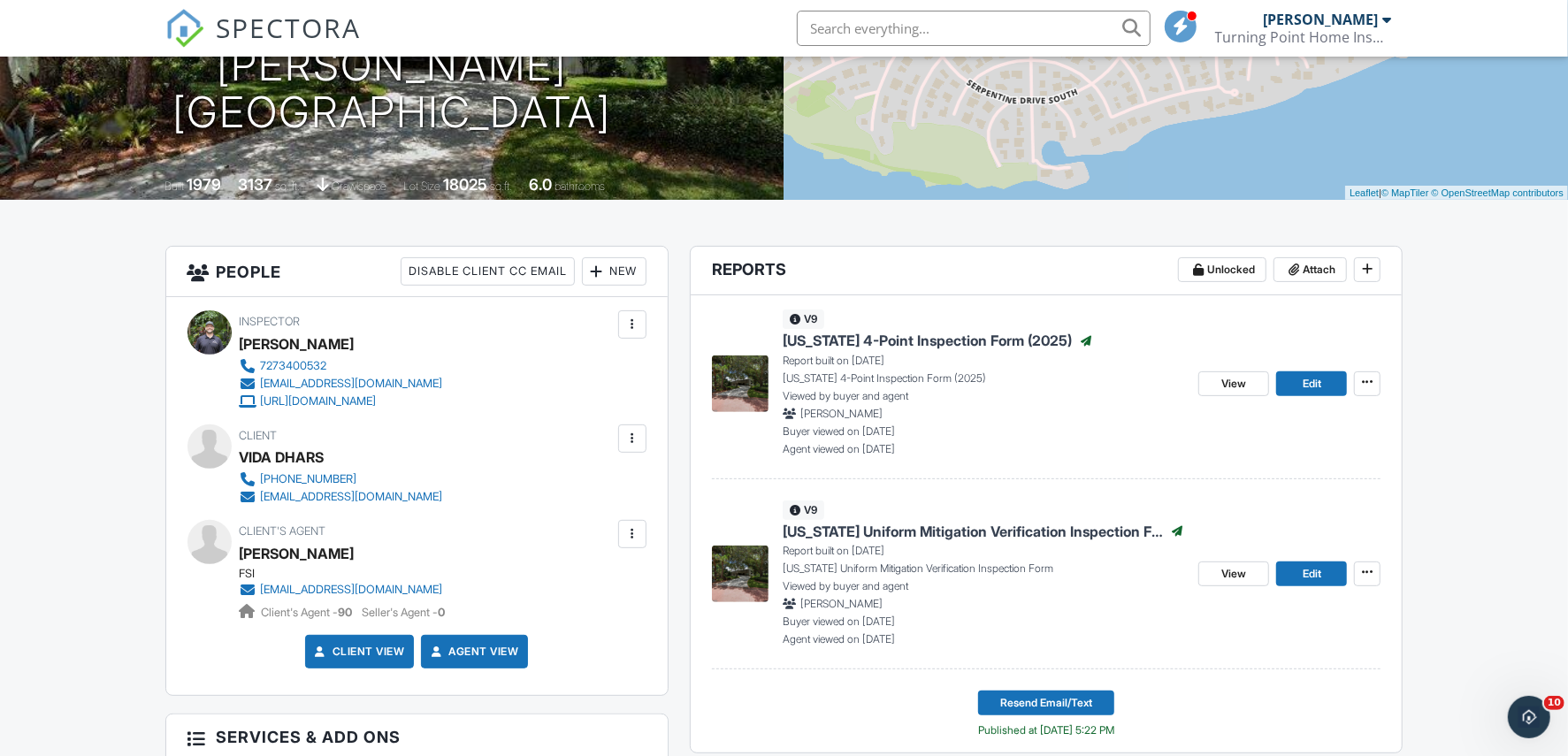
scroll to position [442, 0]
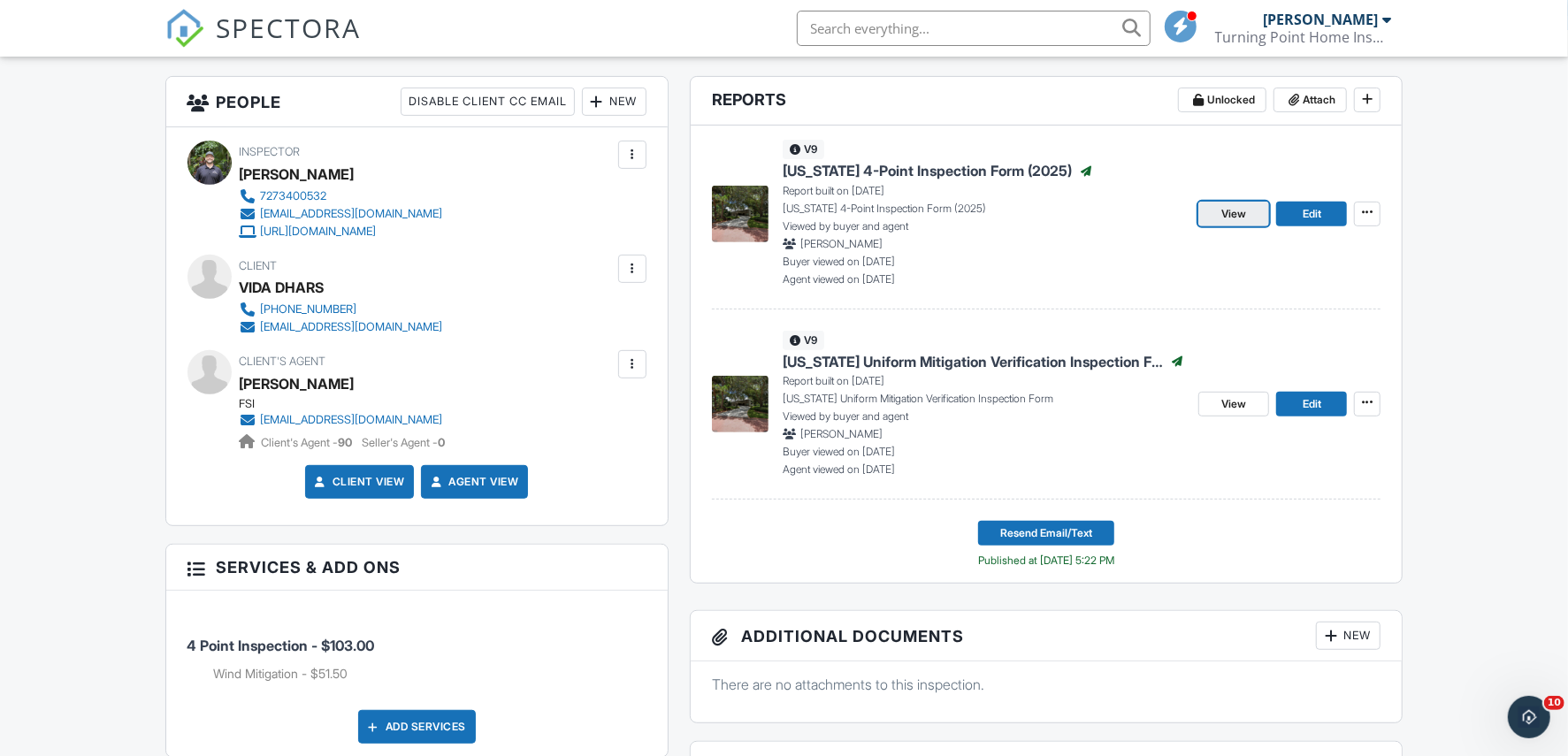
click at [1244, 208] on span "View" at bounding box center [1234, 214] width 25 height 18
click at [1051, 533] on span "Resend Email/Text" at bounding box center [1046, 533] width 92 height 18
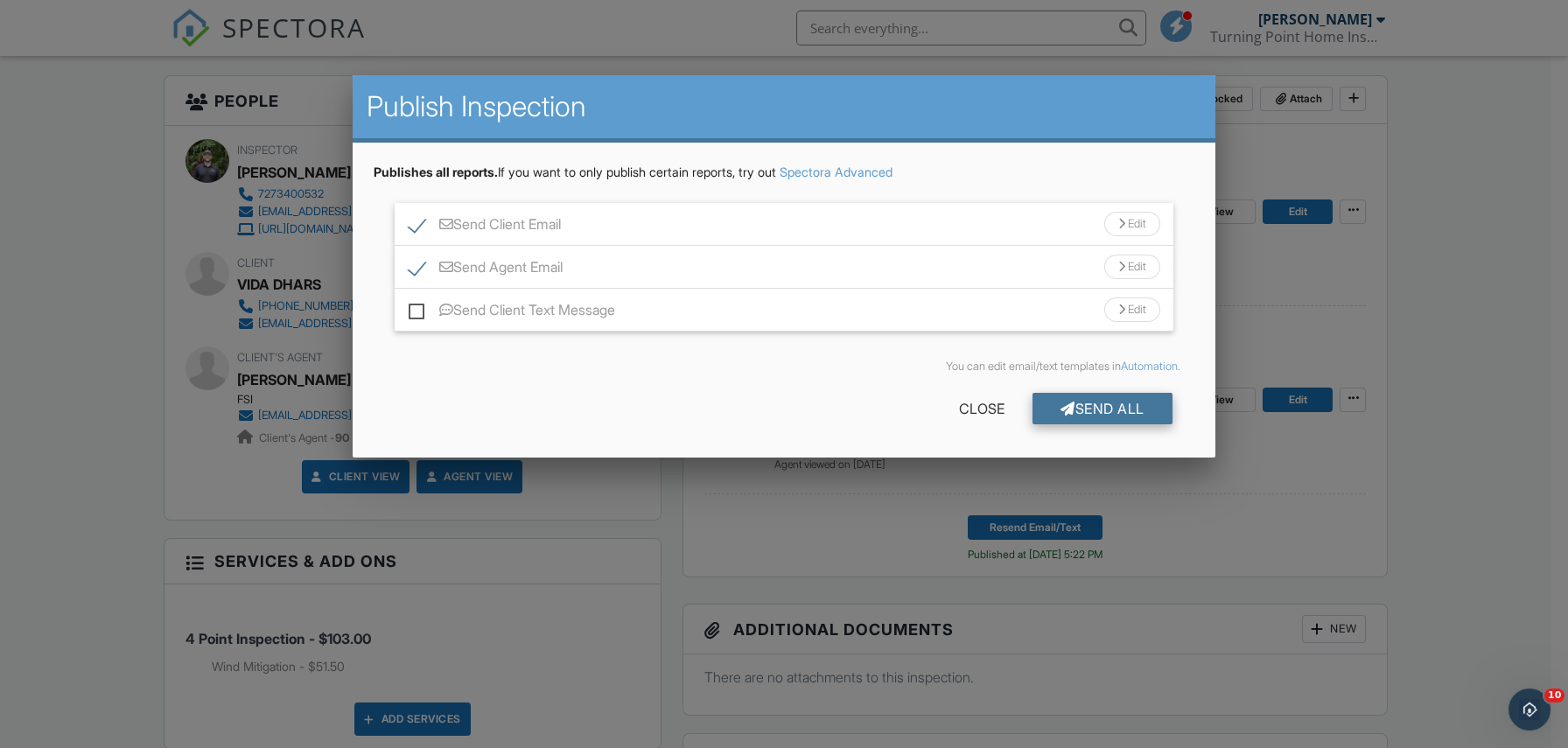
click at [1108, 401] on div "Send All" at bounding box center [1102, 409] width 140 height 31
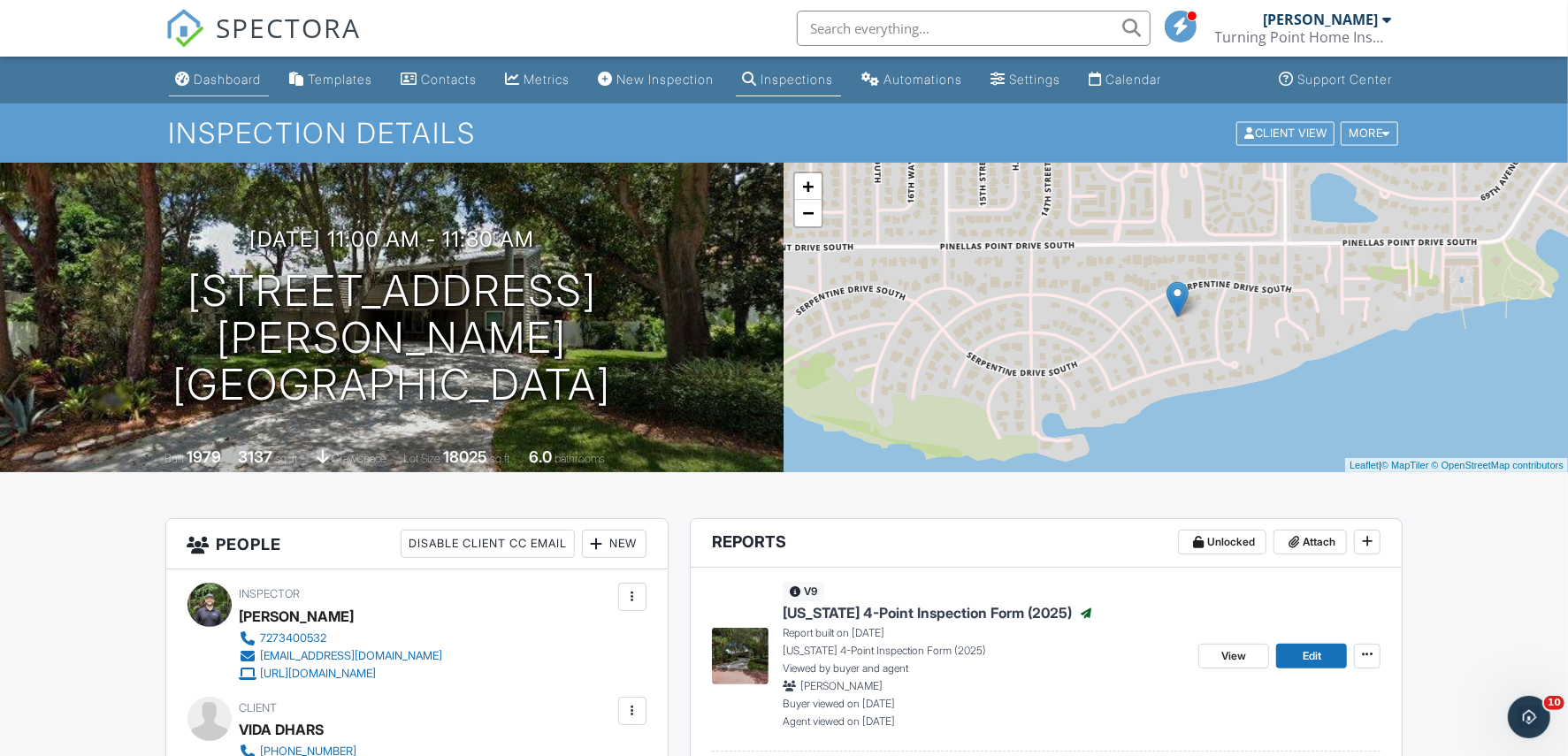
click at [240, 88] on link "Dashboard" at bounding box center [219, 80] width 100 height 32
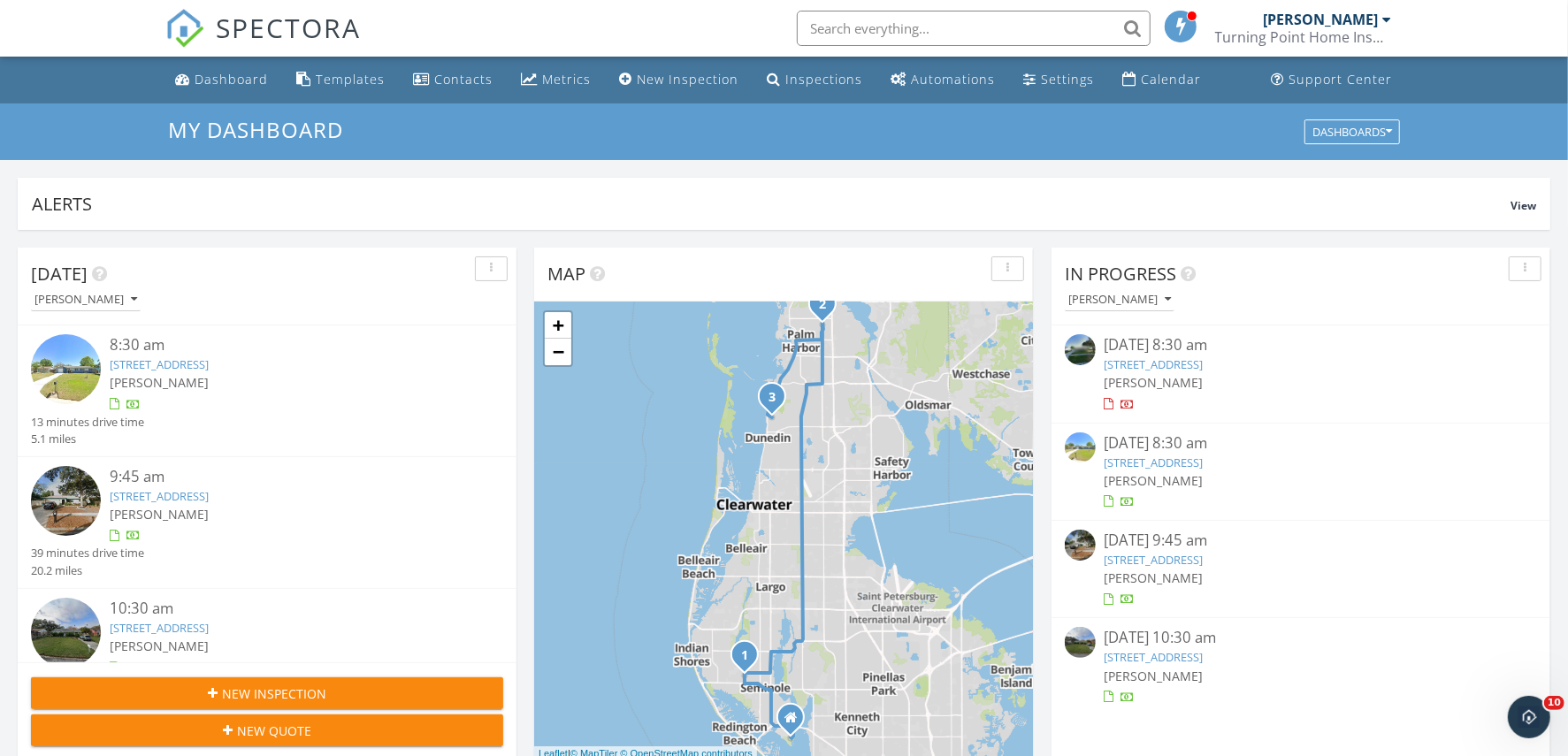
click at [47, 353] on img at bounding box center [65, 369] width 69 height 69
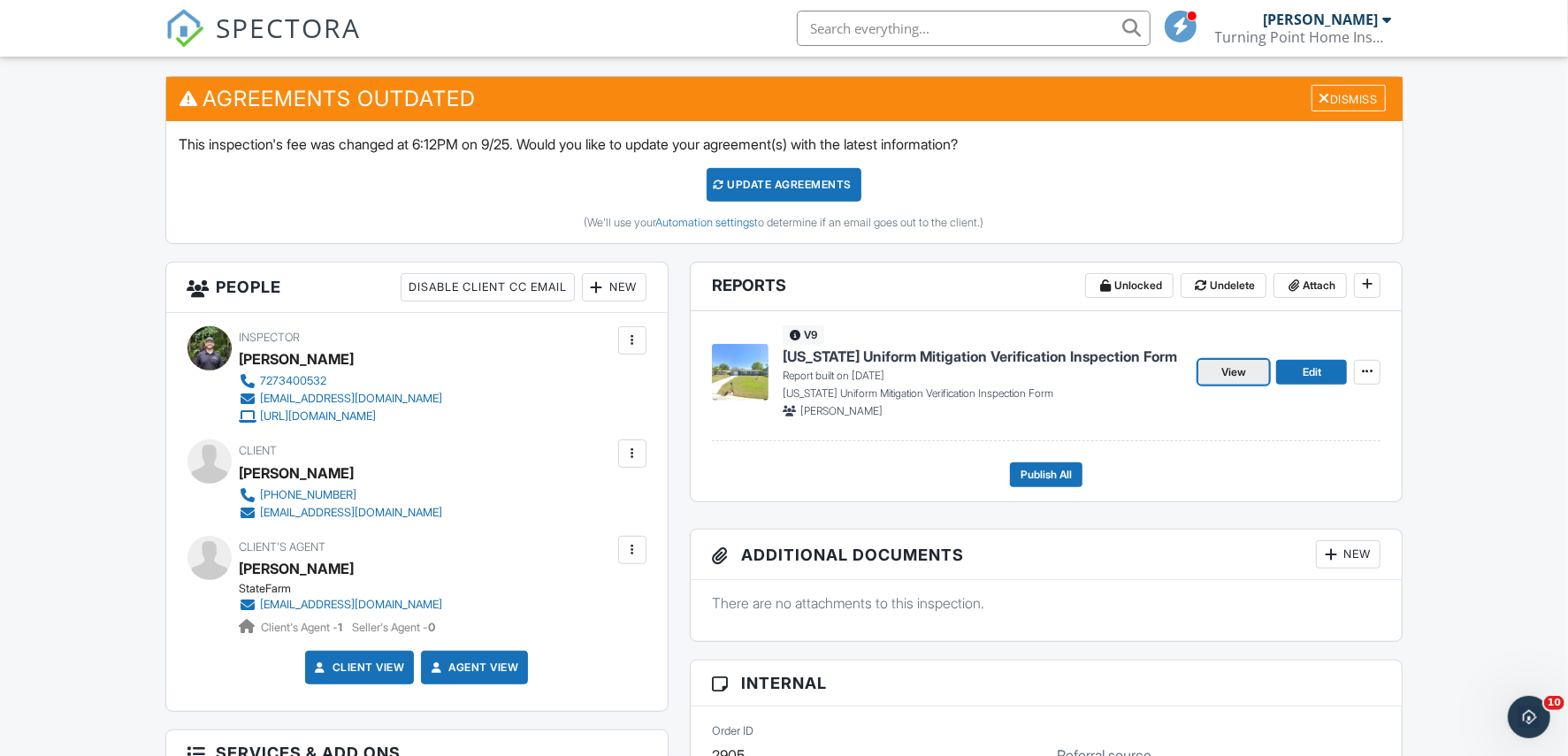
click at [1228, 367] on span "View" at bounding box center [1234, 372] width 25 height 18
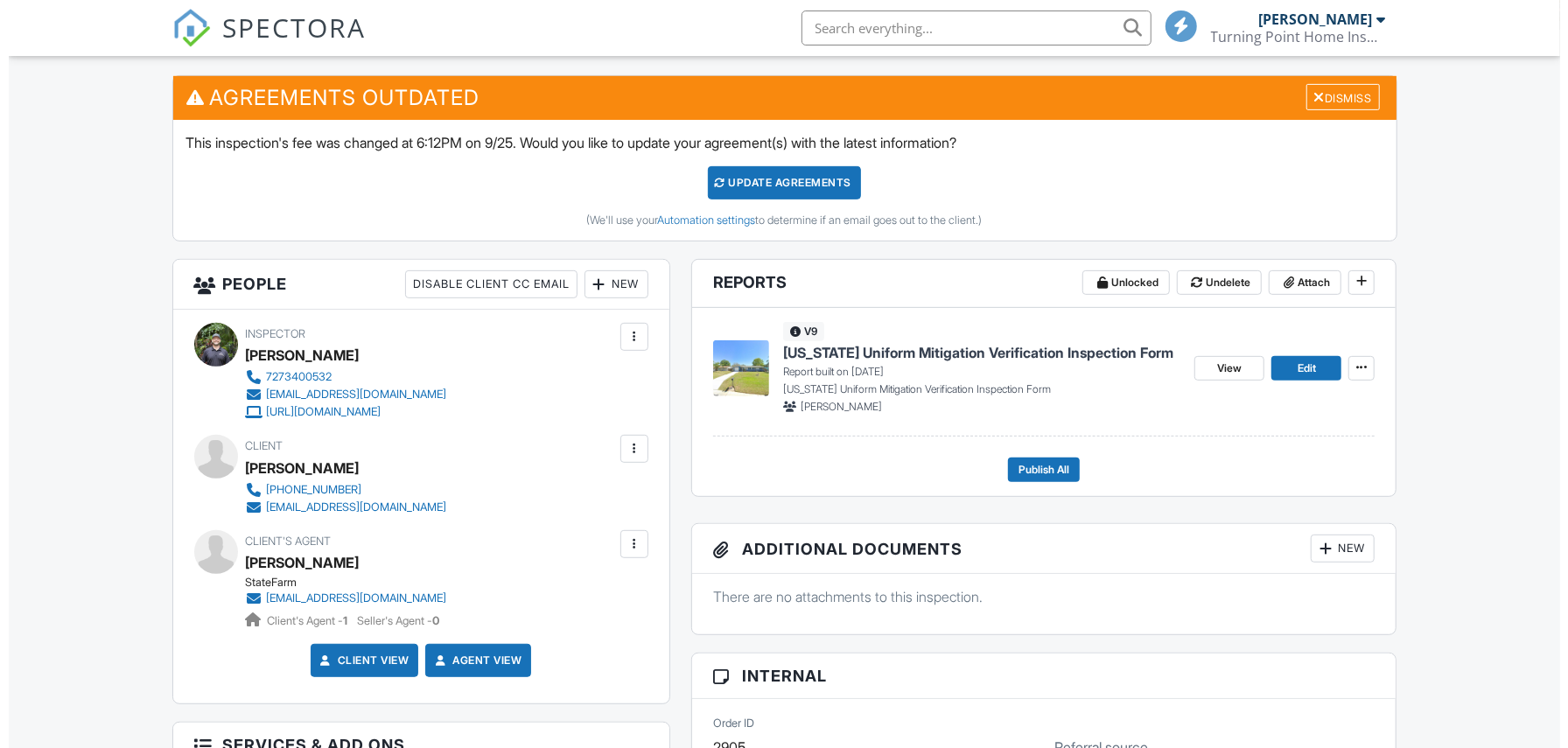
scroll to position [437, 0]
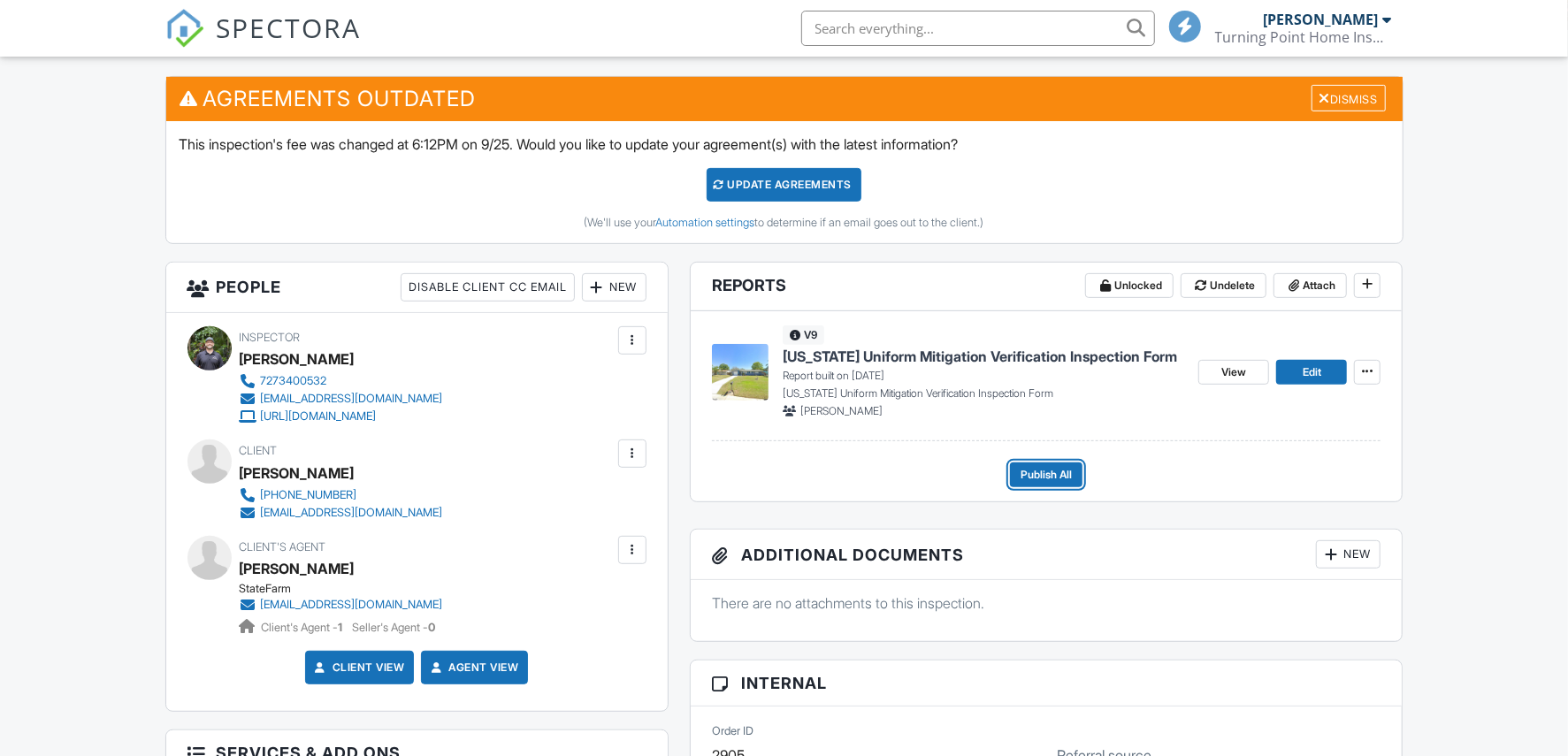
click at [1055, 474] on span "Publish All" at bounding box center [1046, 474] width 51 height 18
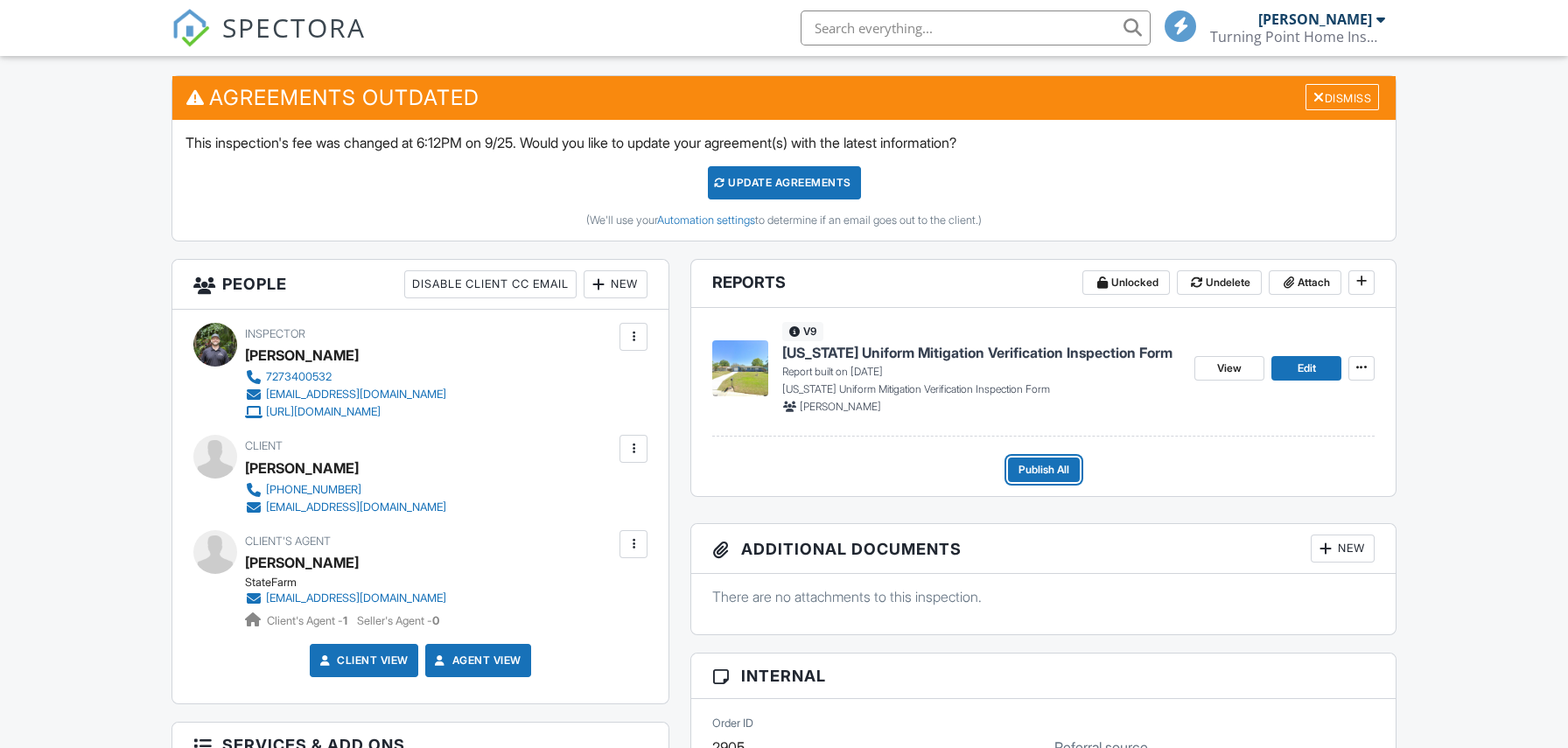
scroll to position [0, 0]
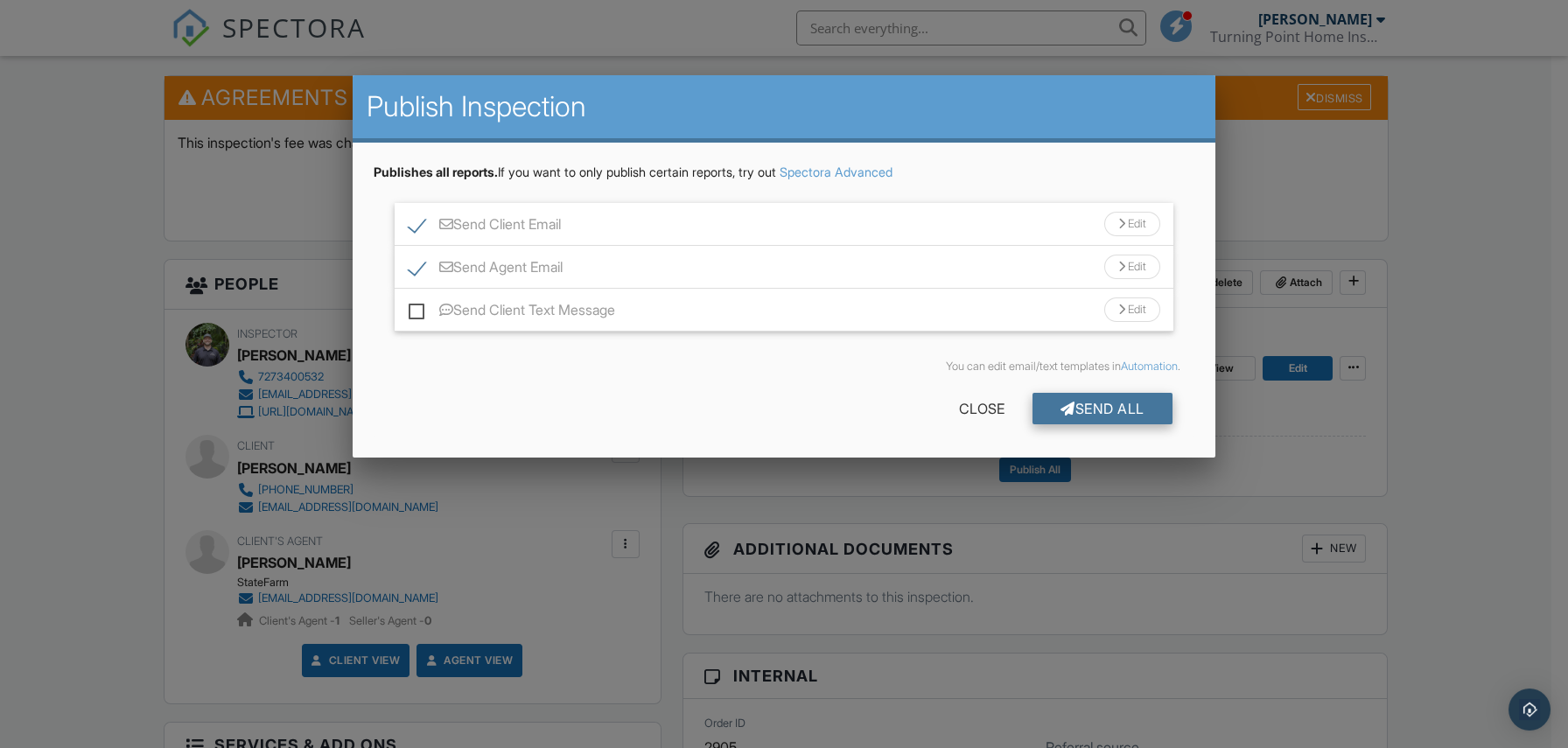
click at [1092, 411] on div "Send All" at bounding box center [1102, 409] width 140 height 31
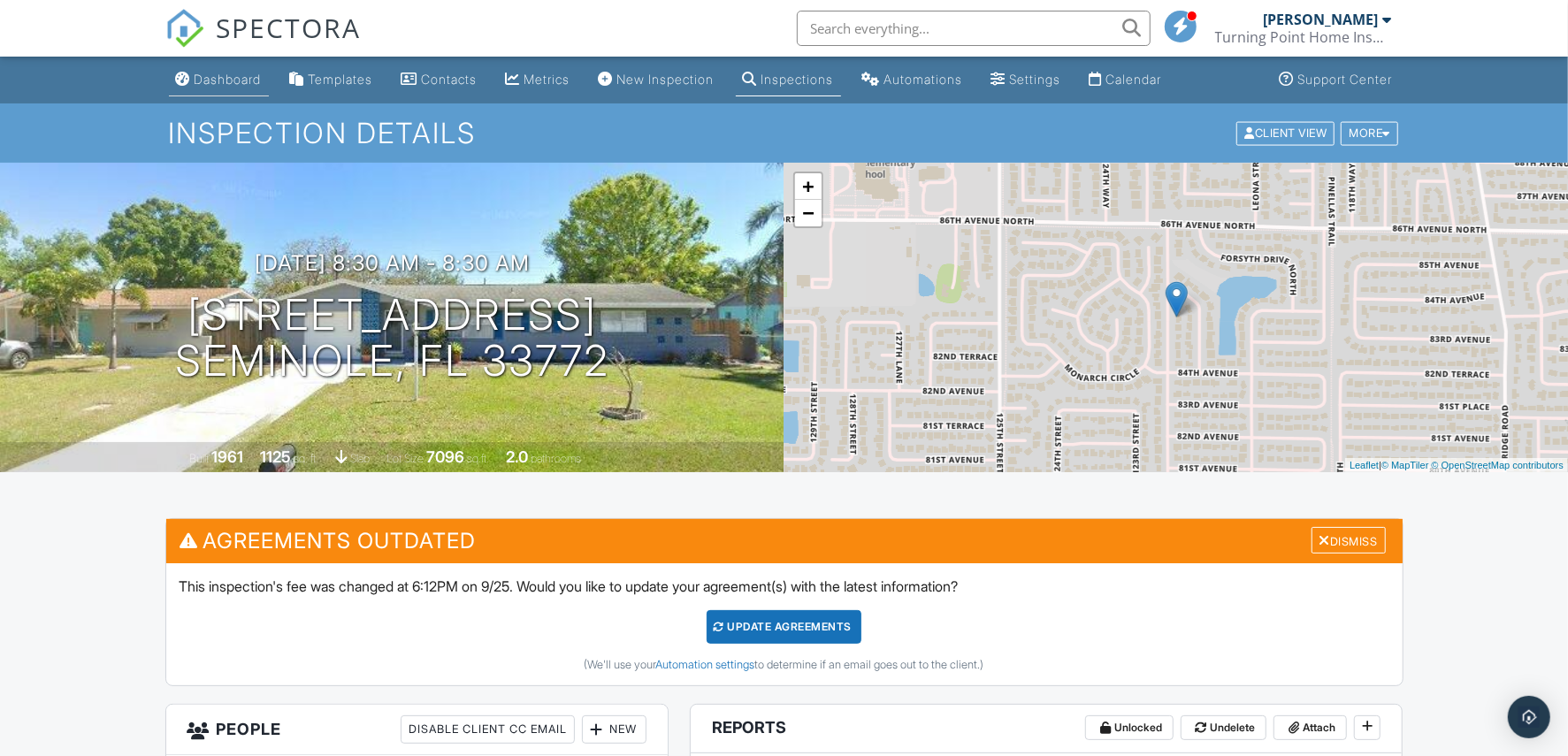
drag, startPoint x: 0, startPoint y: 0, endPoint x: 206, endPoint y: 78, distance: 220.3
click at [206, 78] on div "Dashboard" at bounding box center [228, 79] width 68 height 15
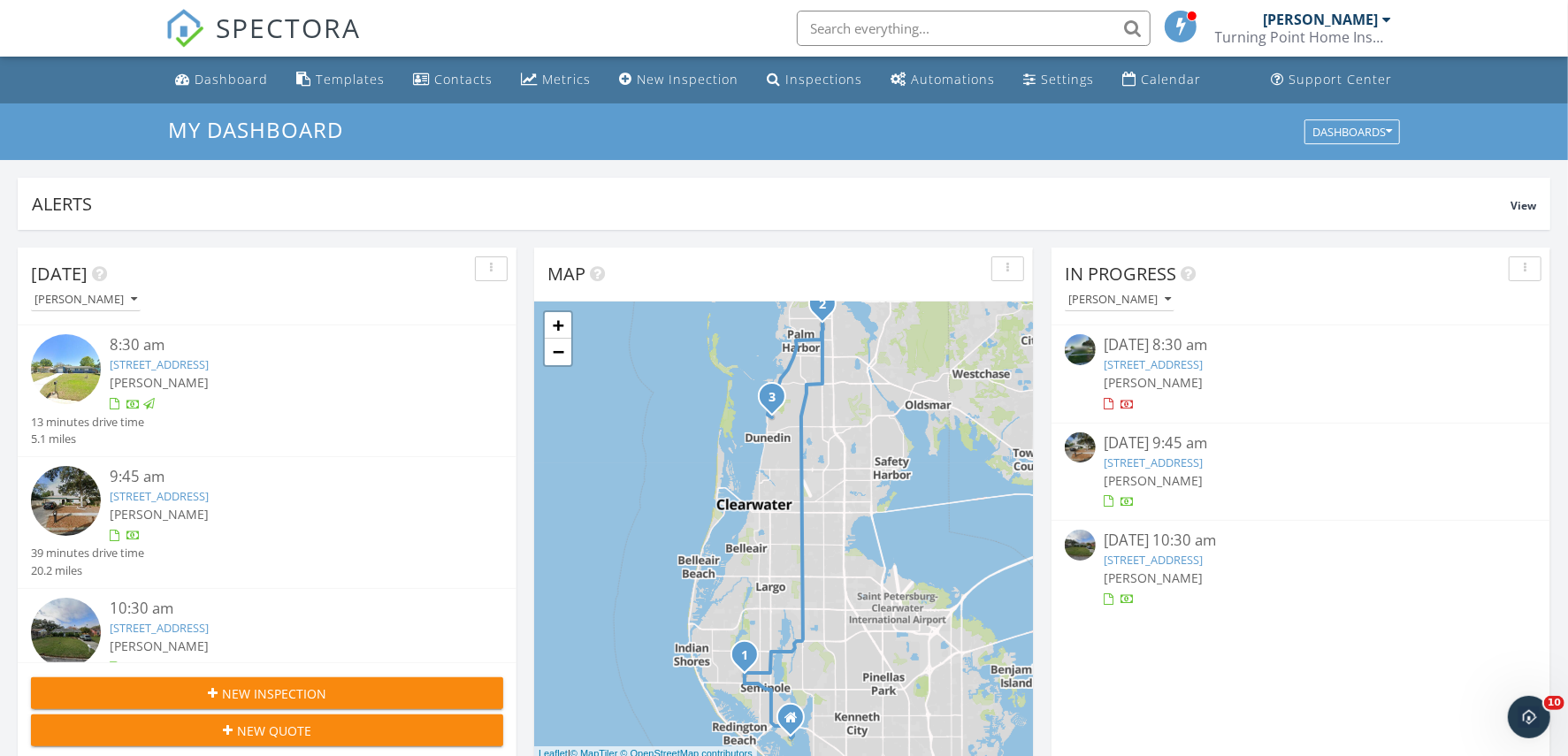
click at [50, 509] on img at bounding box center [65, 500] width 69 height 69
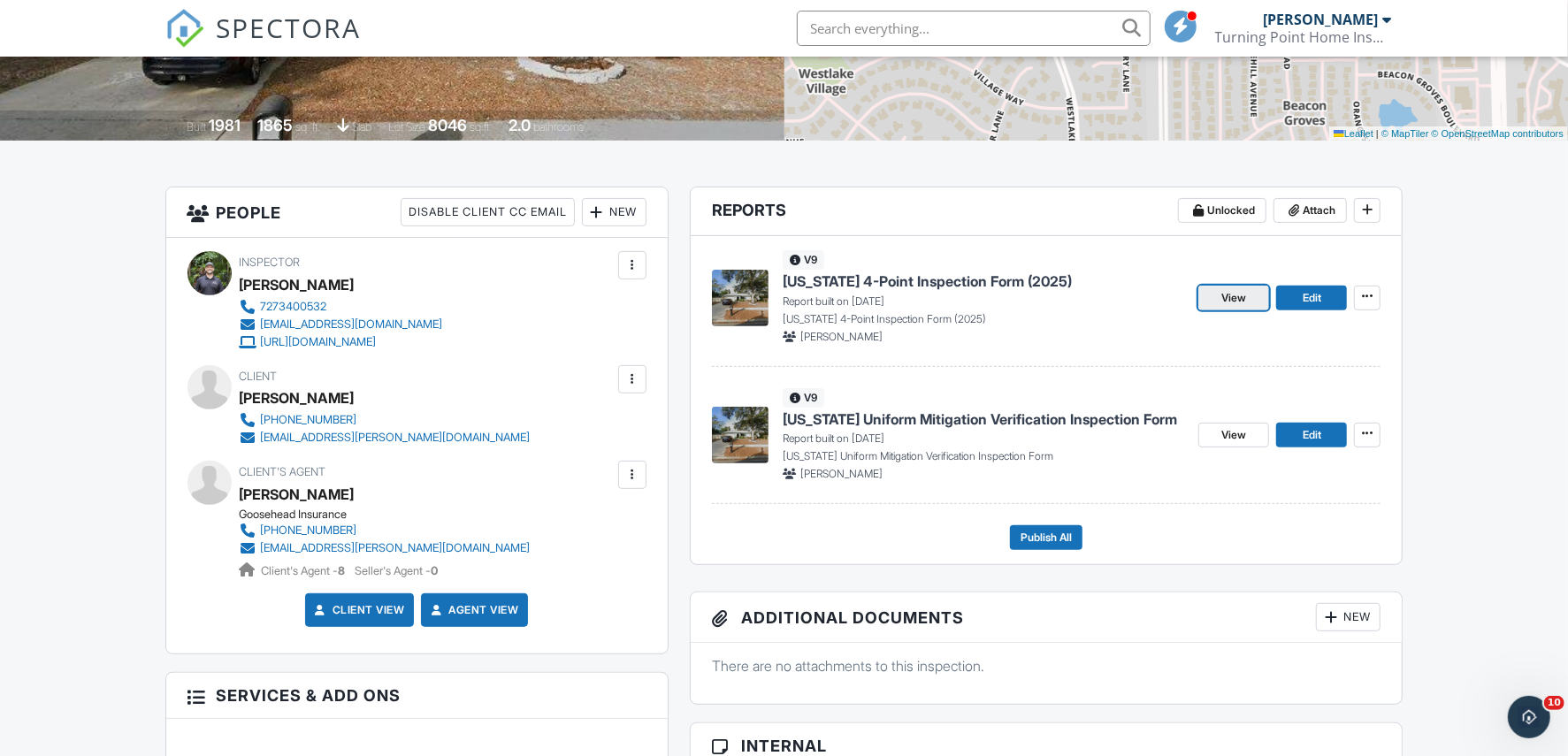
click at [1222, 301] on span "View" at bounding box center [1234, 297] width 25 height 18
click at [1224, 435] on span "View" at bounding box center [1234, 435] width 25 height 18
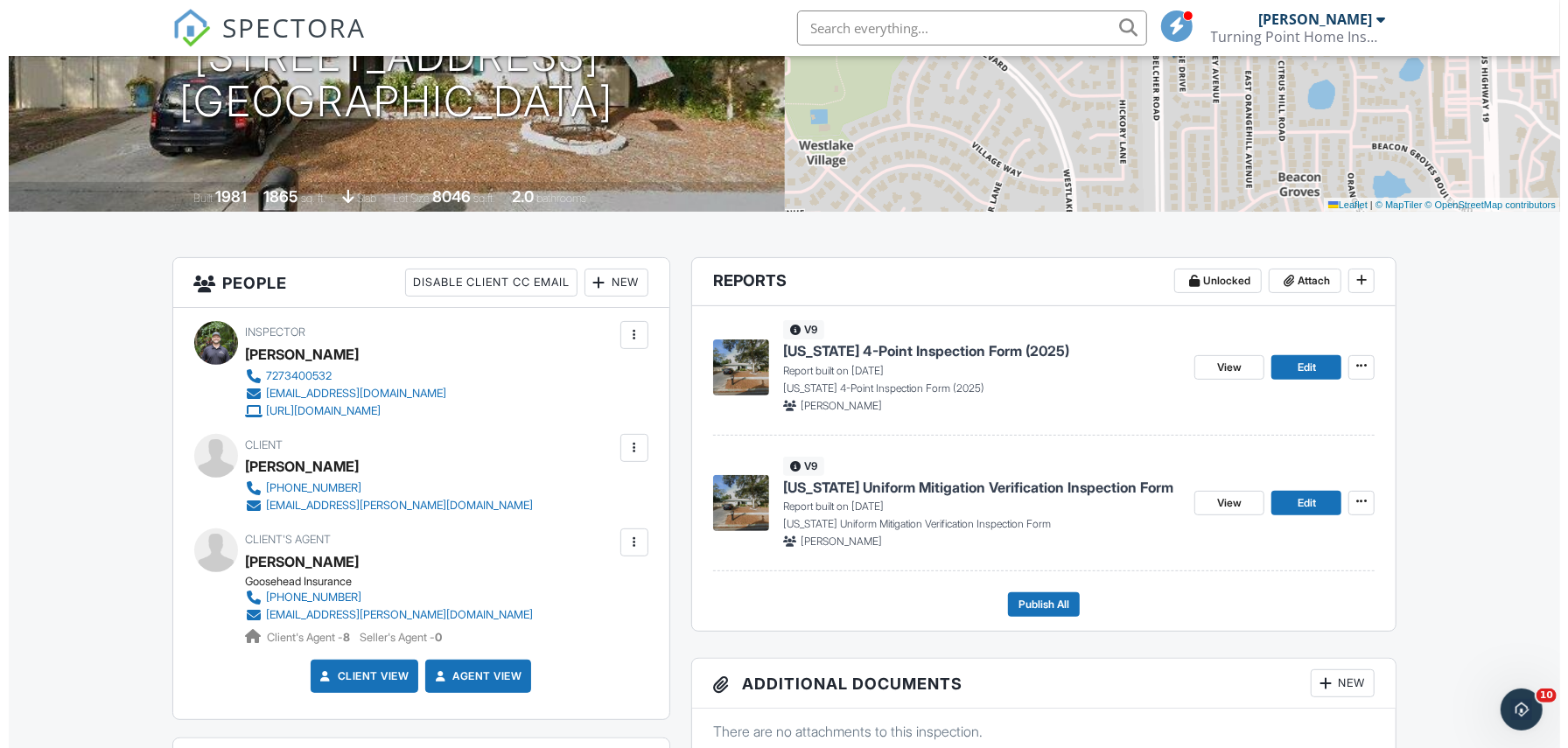
scroll to position [541, 0]
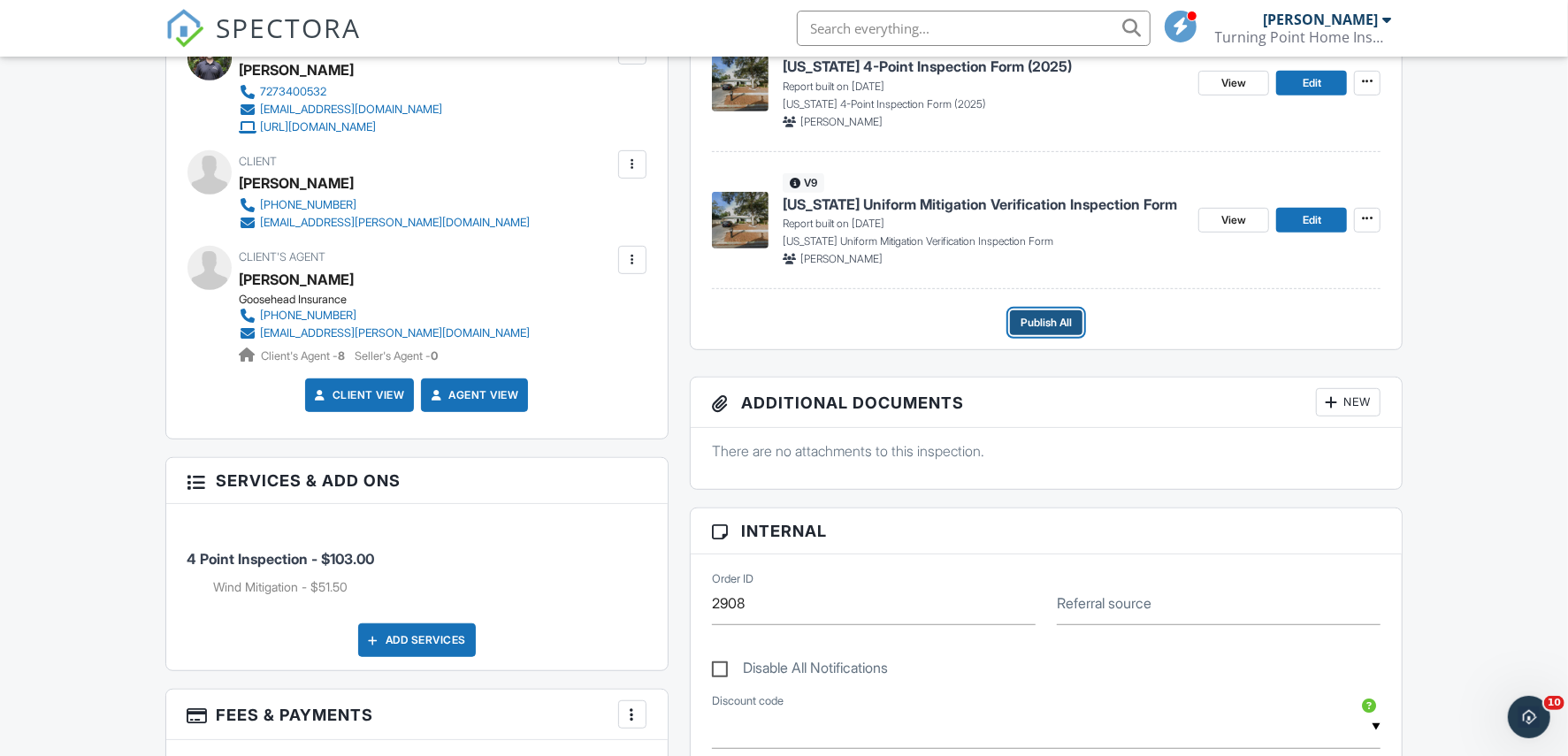
click at [1052, 322] on span "Publish All" at bounding box center [1046, 322] width 51 height 18
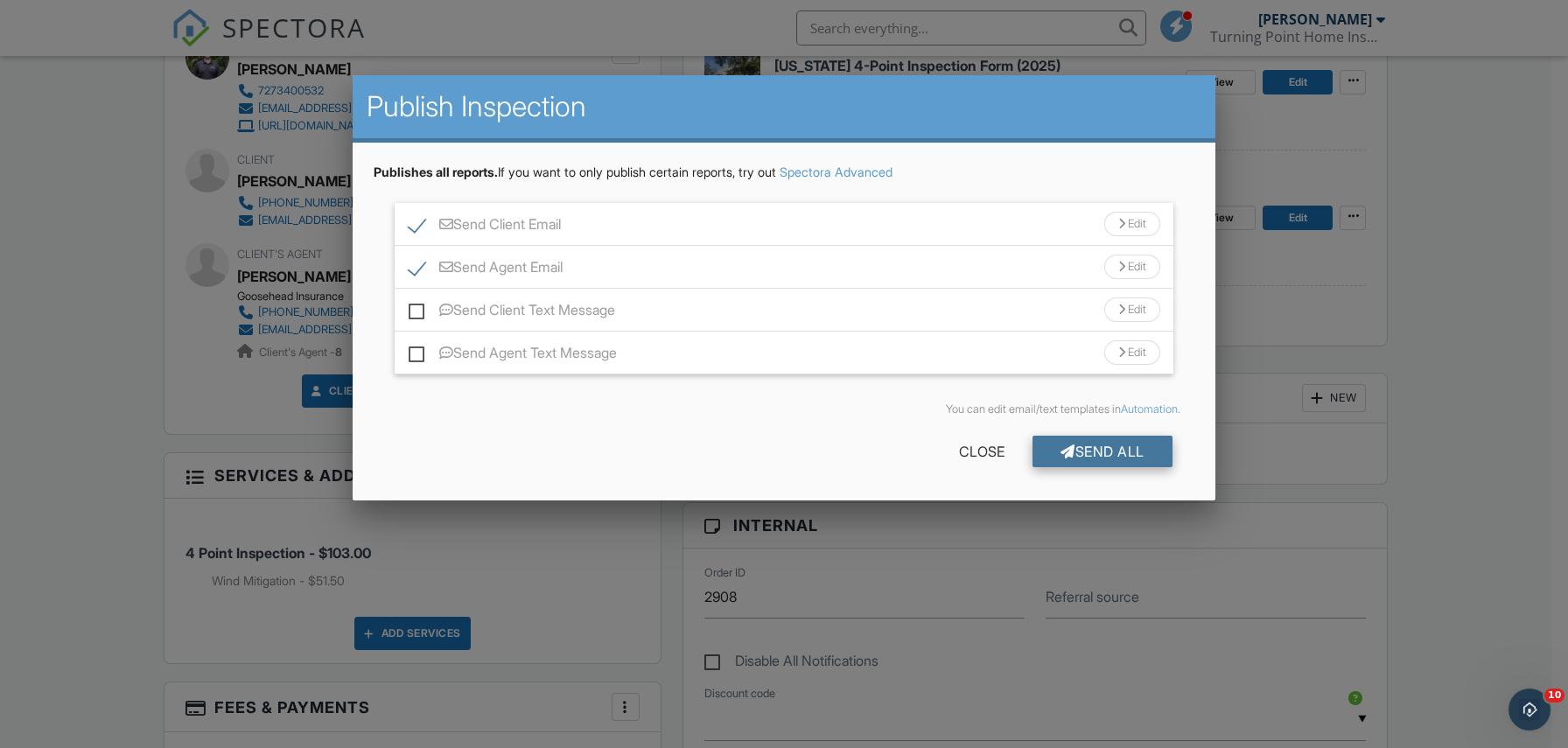
click at [1071, 449] on div "Send All" at bounding box center [1102, 452] width 140 height 31
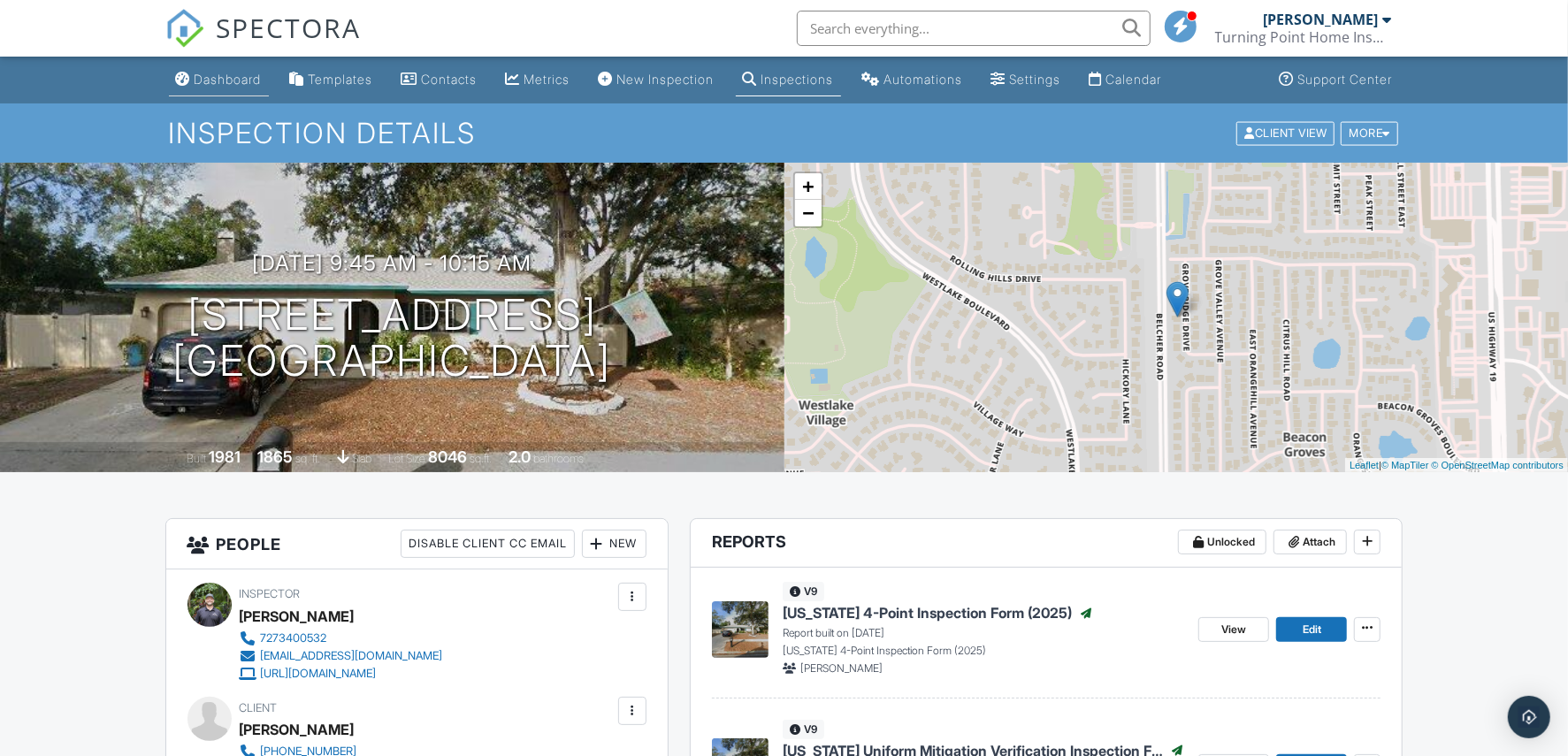
click at [225, 84] on div "Dashboard" at bounding box center [228, 79] width 68 height 15
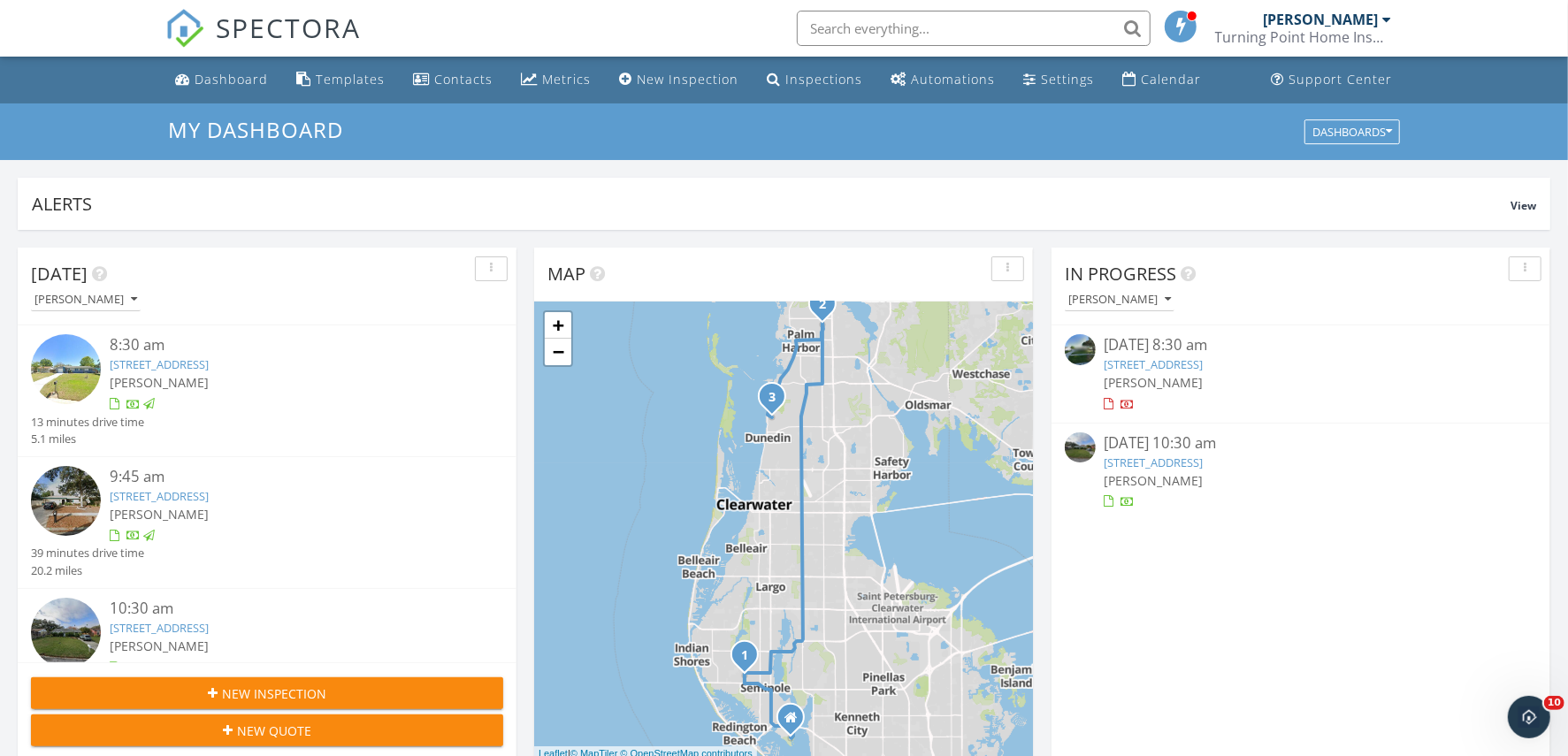
click at [1050, 32] on input "text" at bounding box center [973, 28] width 354 height 35
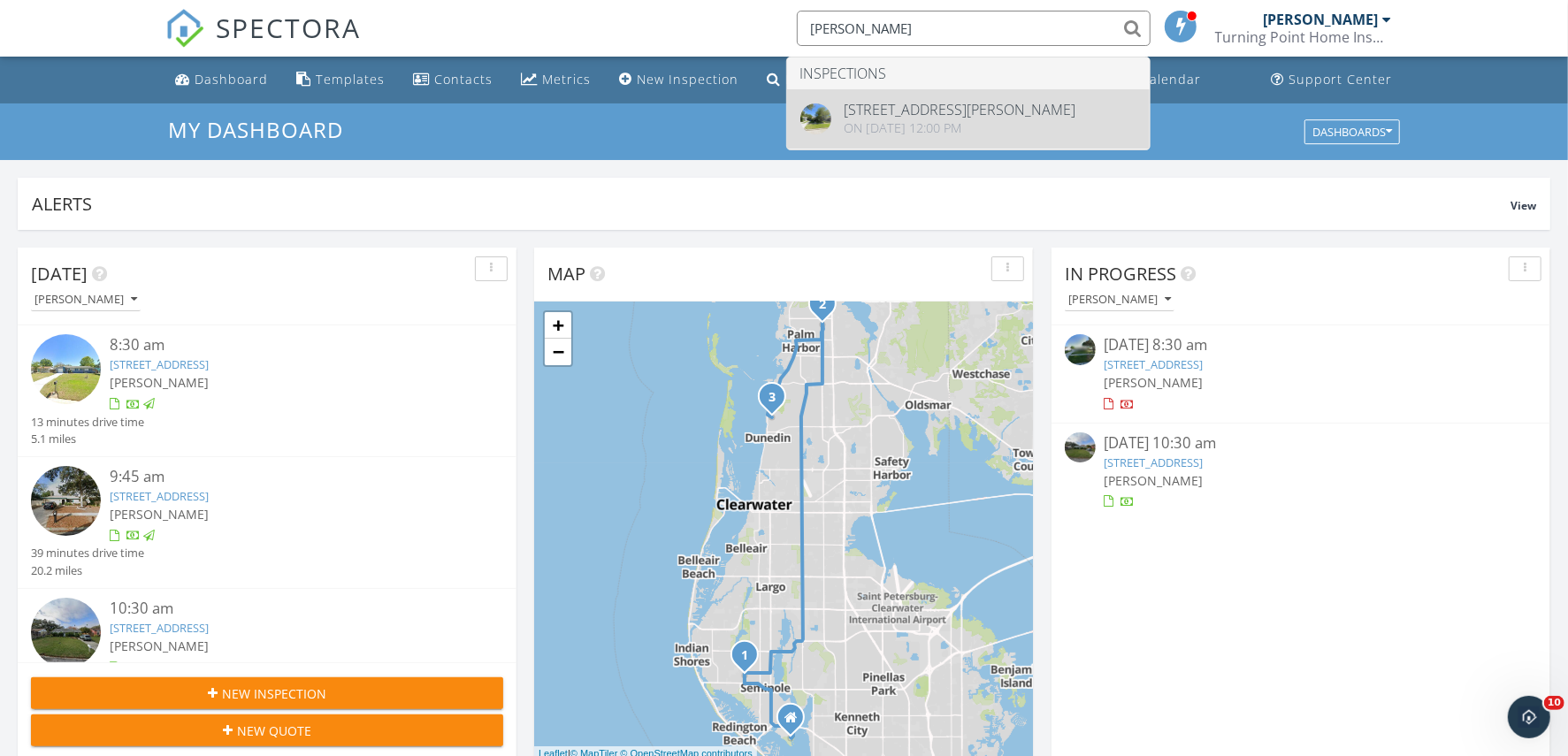
type input "[PERSON_NAME]"
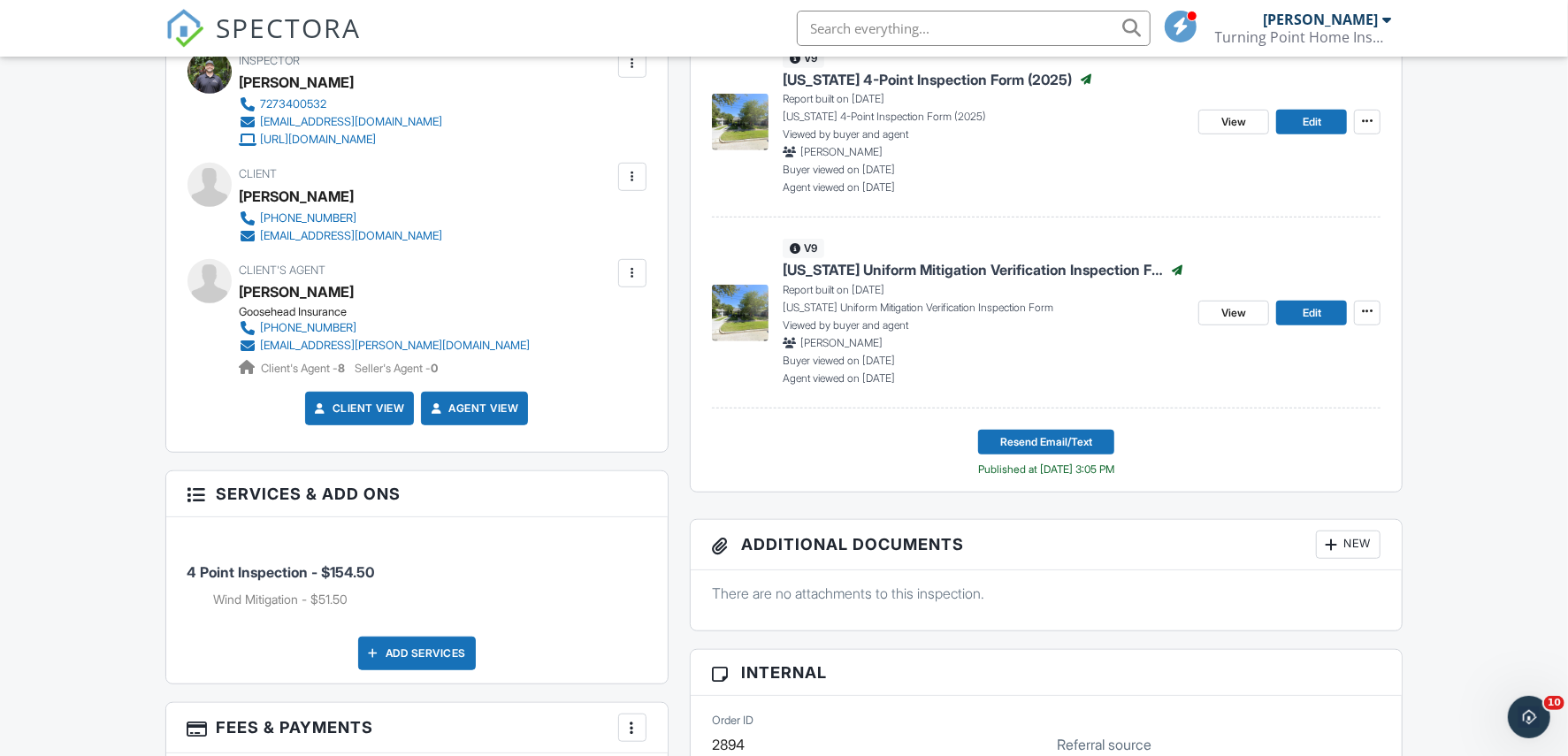
scroll to position [629, 0]
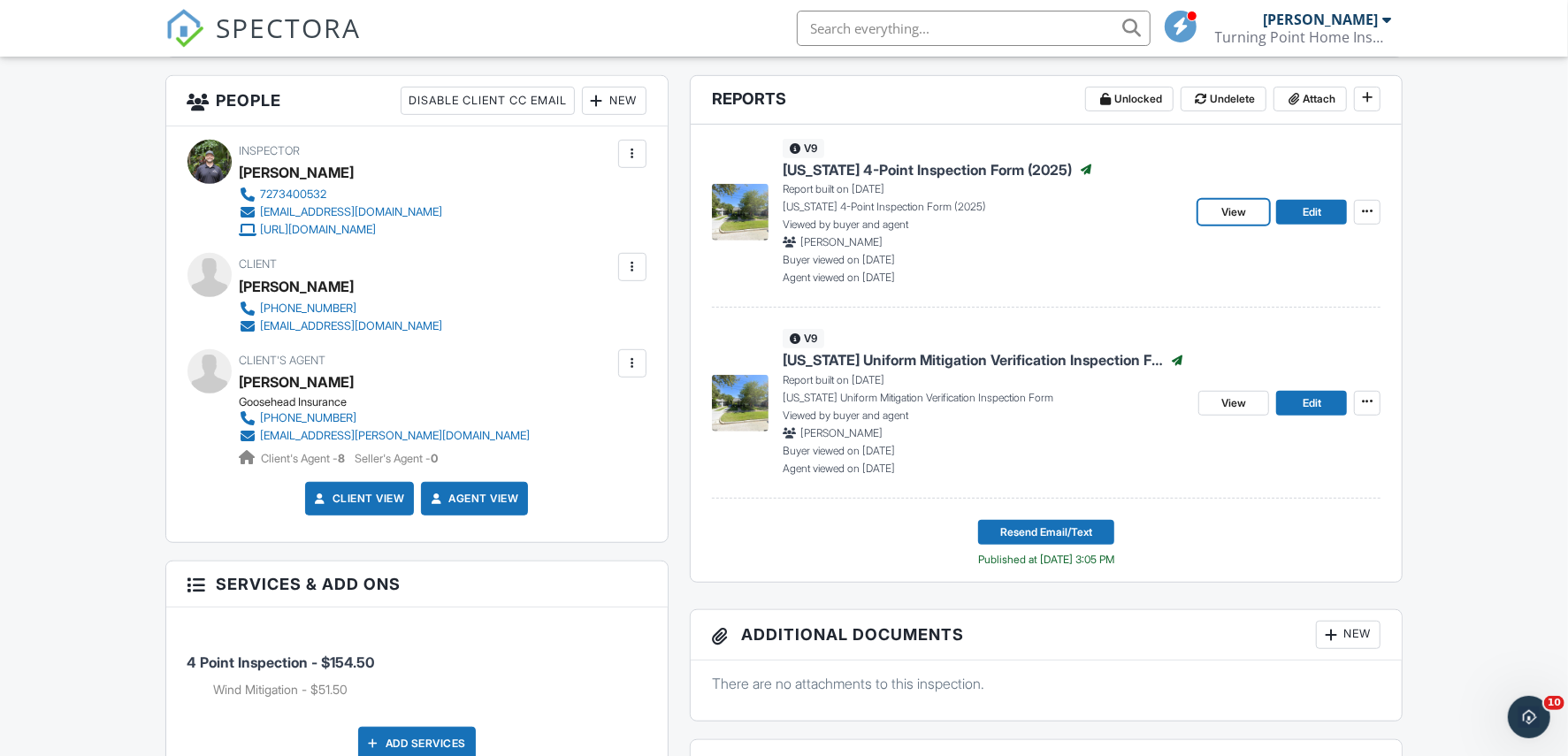
click at [1242, 204] on span "View" at bounding box center [1234, 212] width 25 height 18
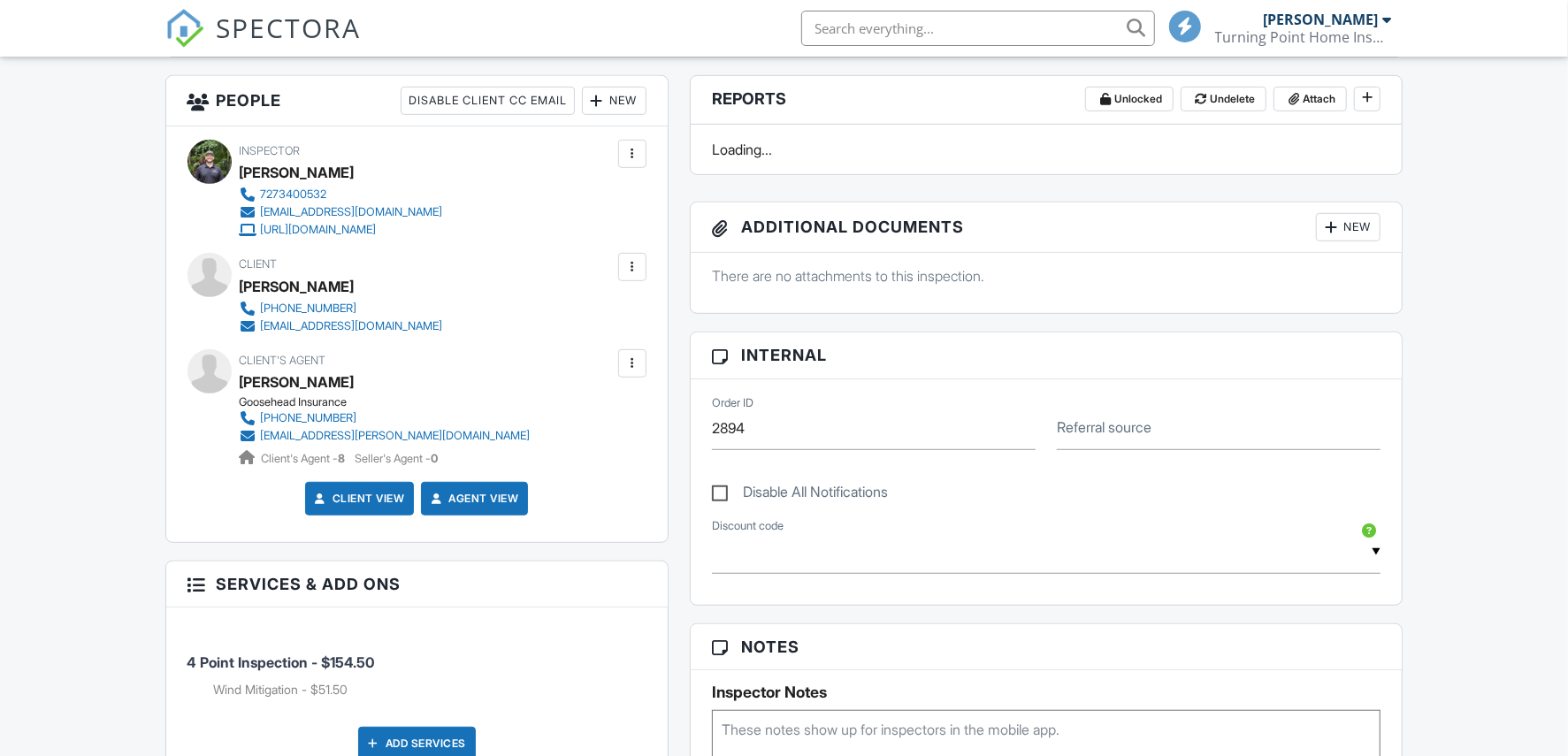
scroll to position [629, 0]
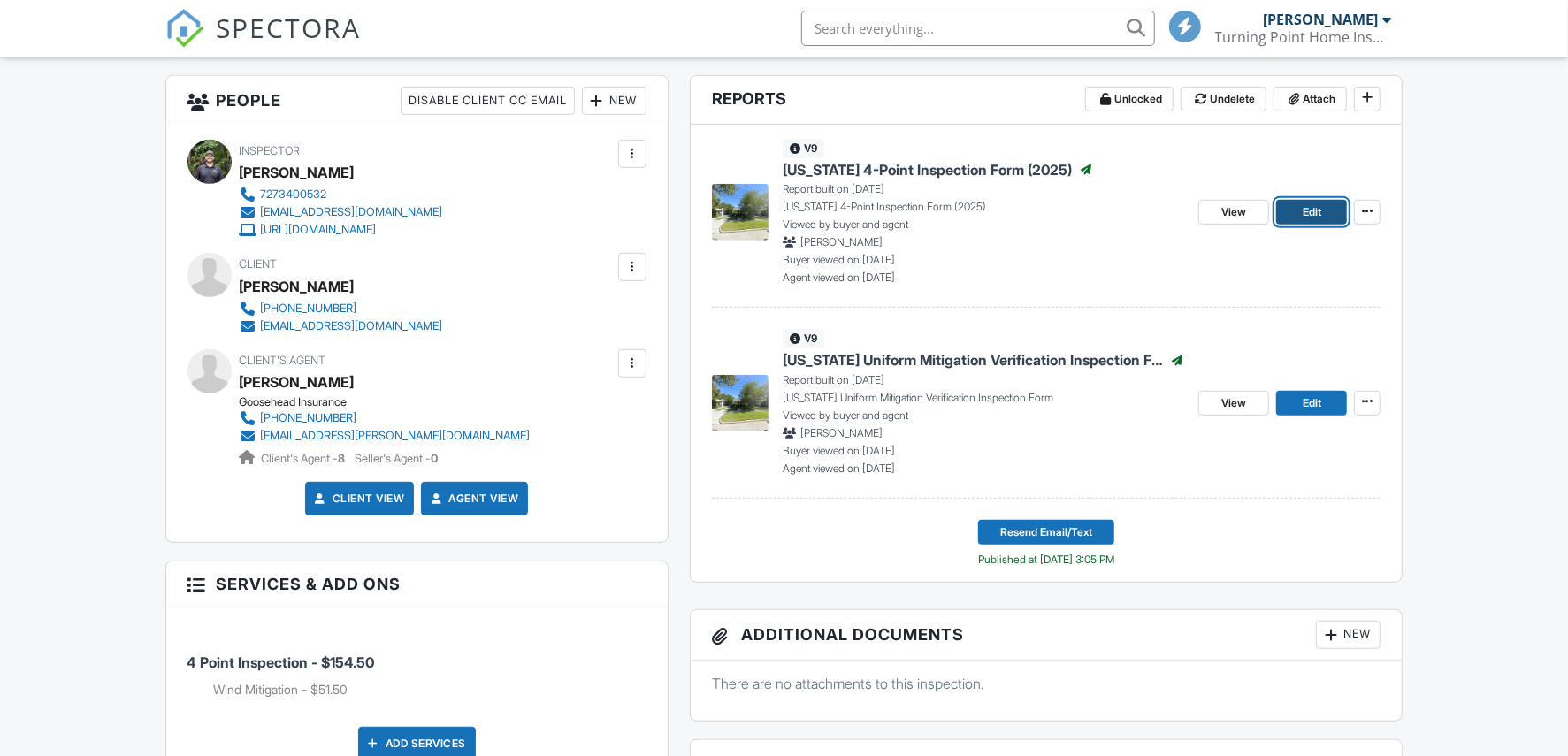
click at [1312, 206] on span "Edit" at bounding box center [1312, 212] width 19 height 18
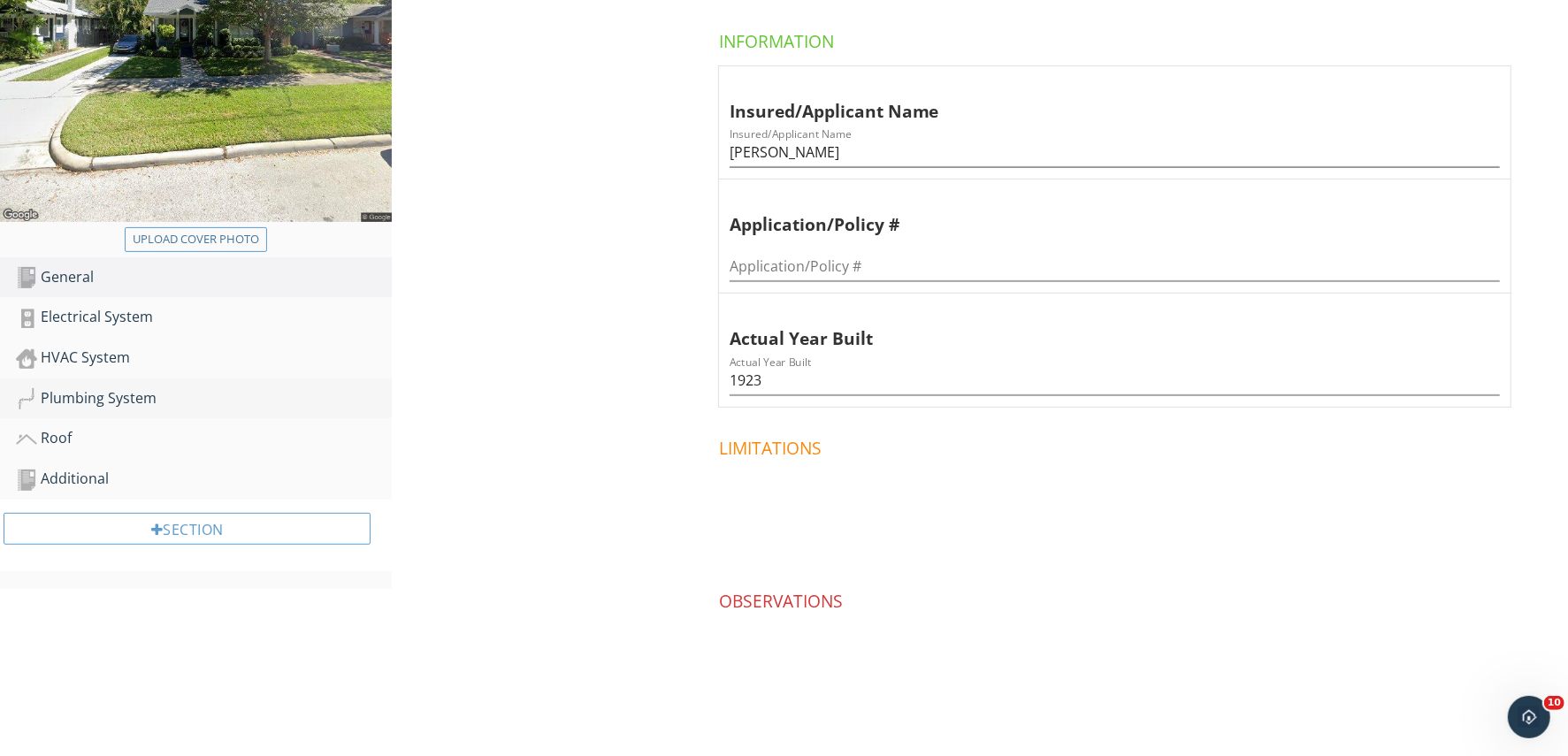
click at [115, 391] on div "Plumbing System" at bounding box center [204, 398] width 376 height 23
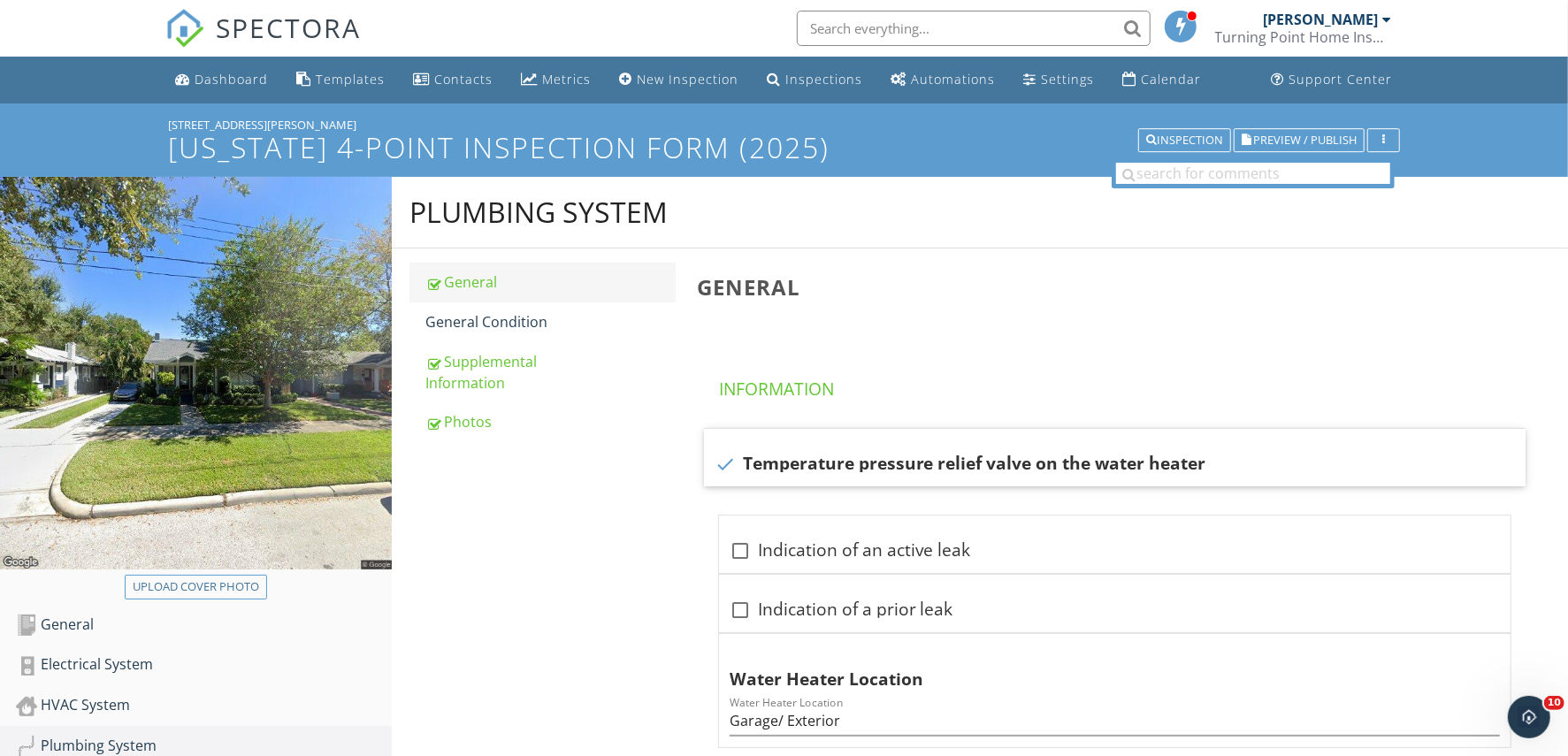
click at [516, 287] on div "General" at bounding box center [549, 282] width 249 height 21
click at [504, 321] on div "General Condition" at bounding box center [549, 321] width 249 height 21
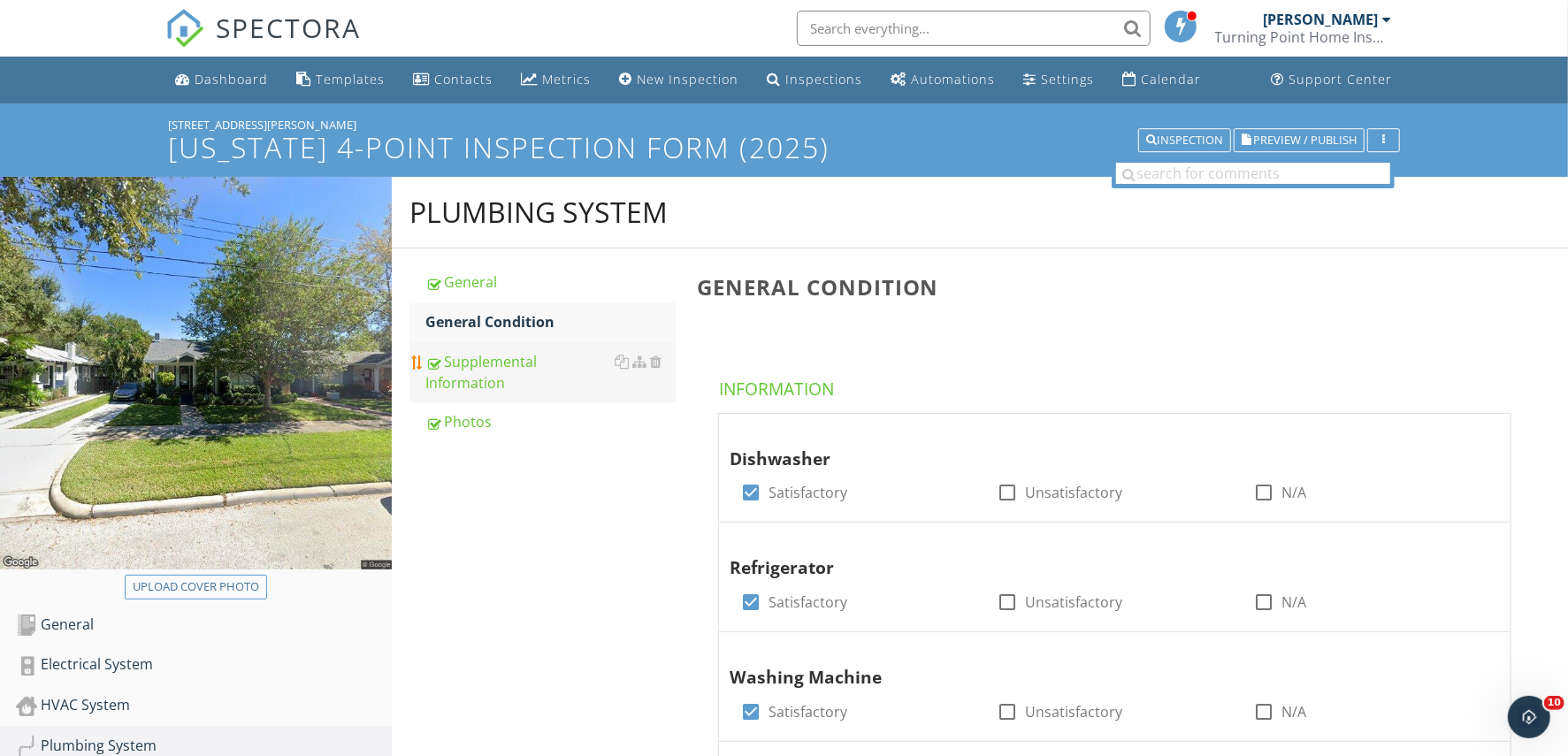
click at [534, 370] on div "Supplemental Information" at bounding box center [549, 372] width 249 height 43
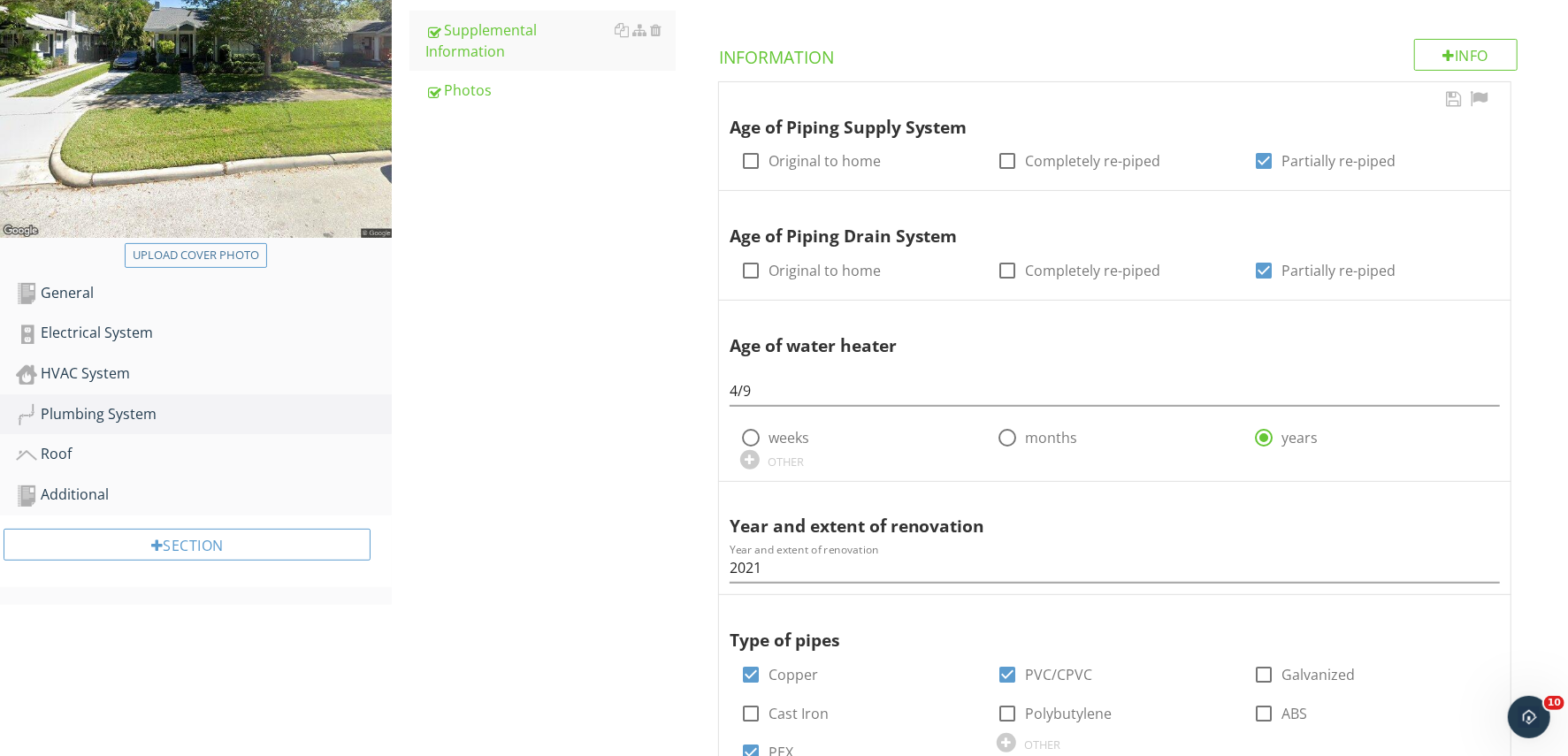
scroll to position [442, 0]
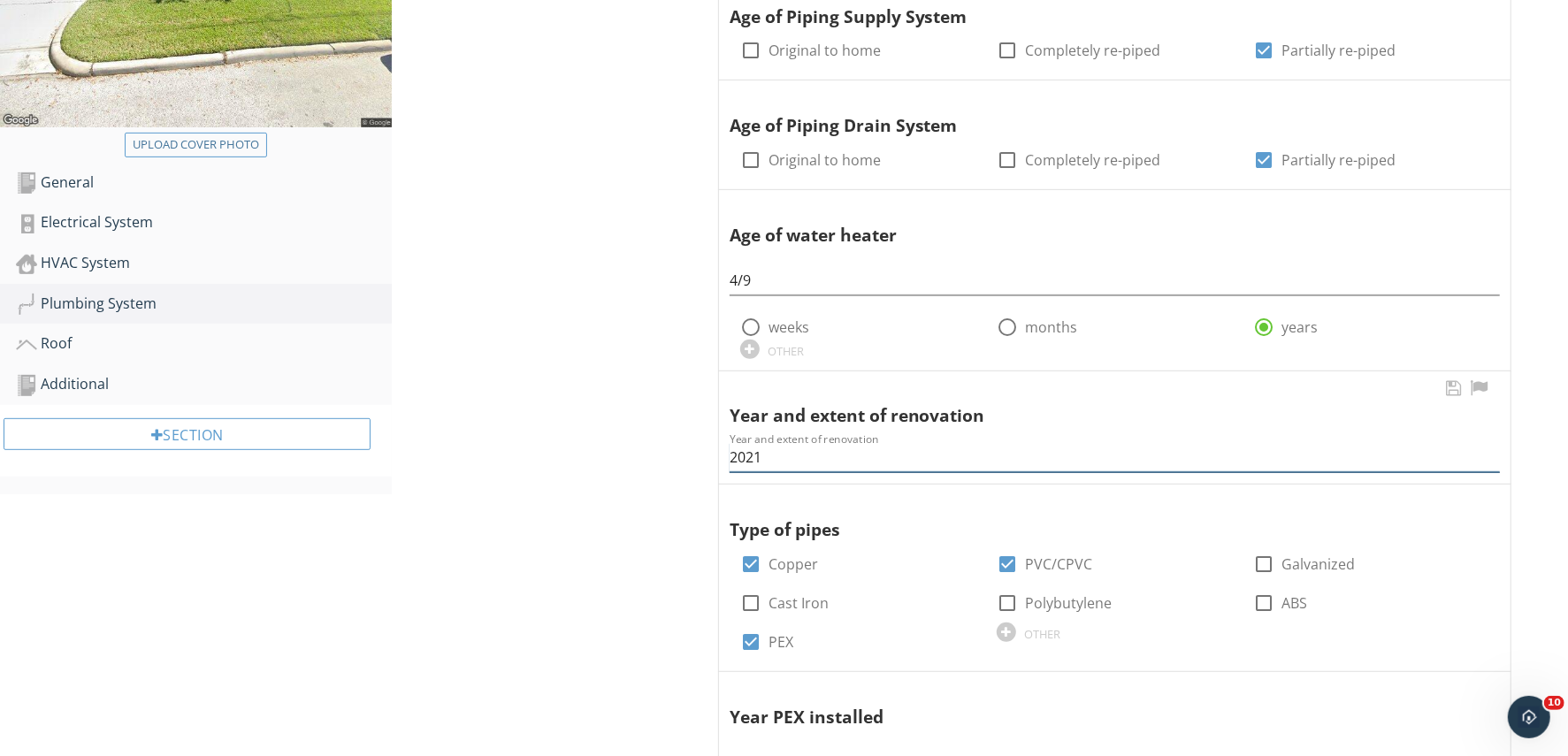
click at [792, 460] on input "2021" at bounding box center [1115, 458] width 771 height 30
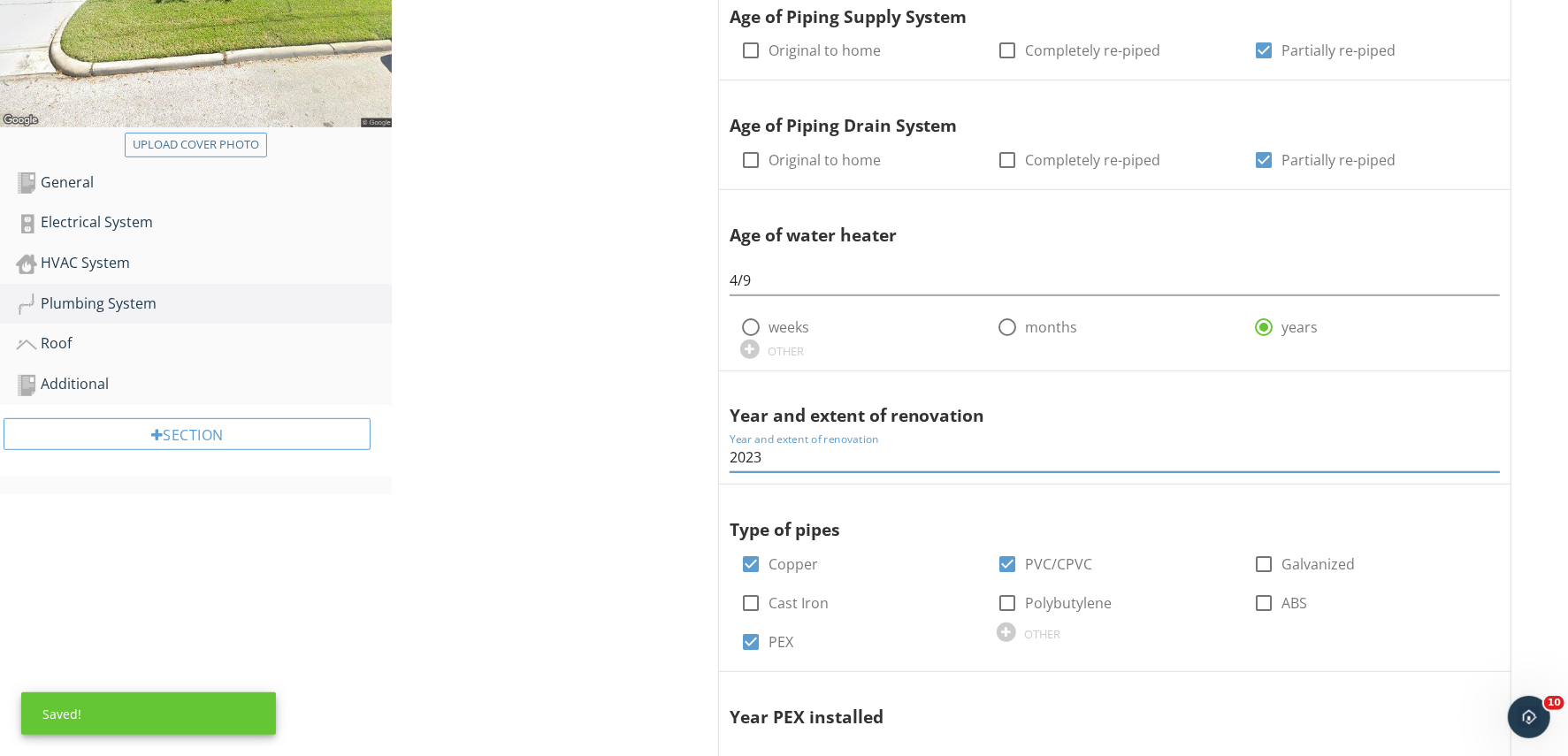
click at [633, 381] on div "Plumbing System General General Condition Supplemental Information Photos Suppl…" at bounding box center [980, 451] width 1176 height 1433
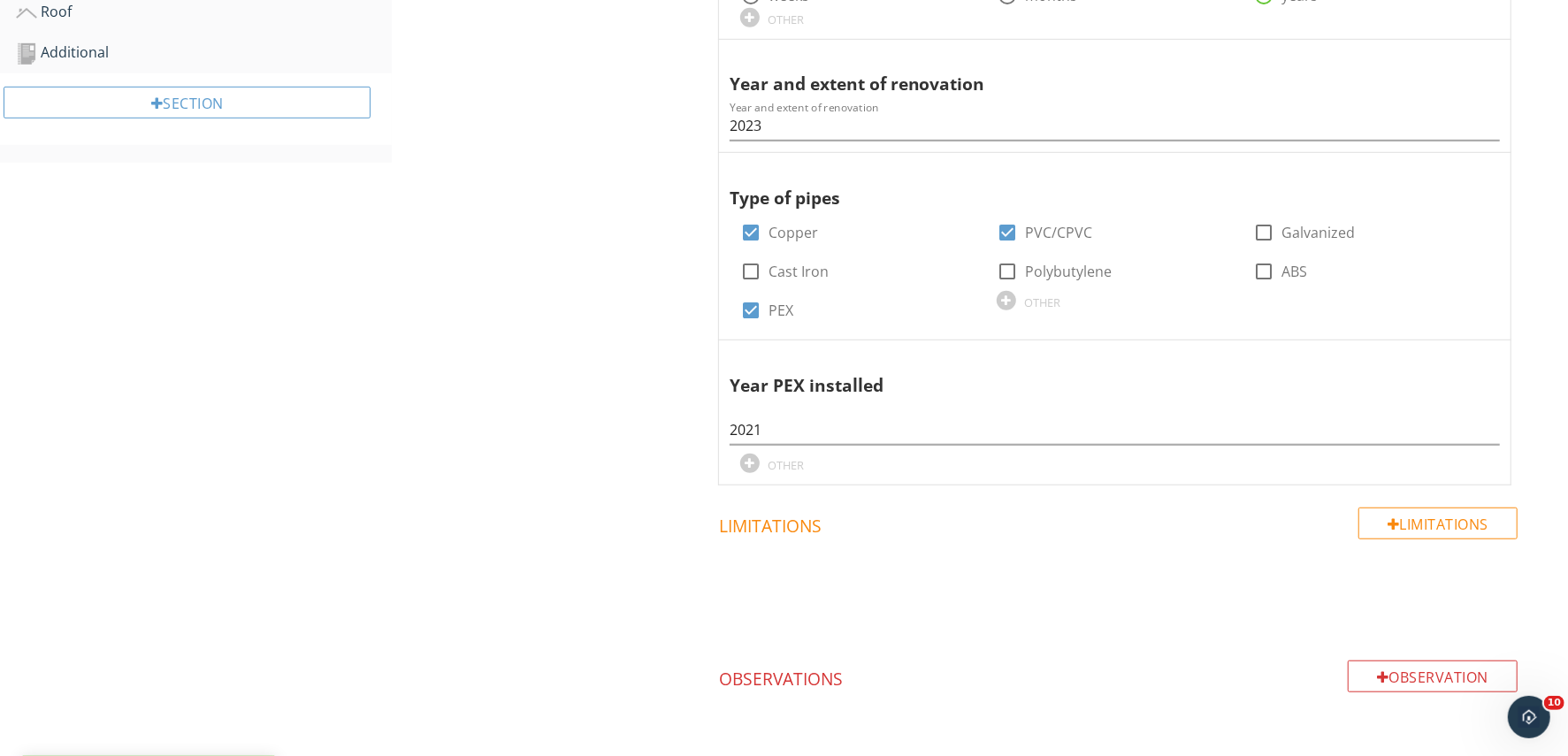
scroll to position [663, 0]
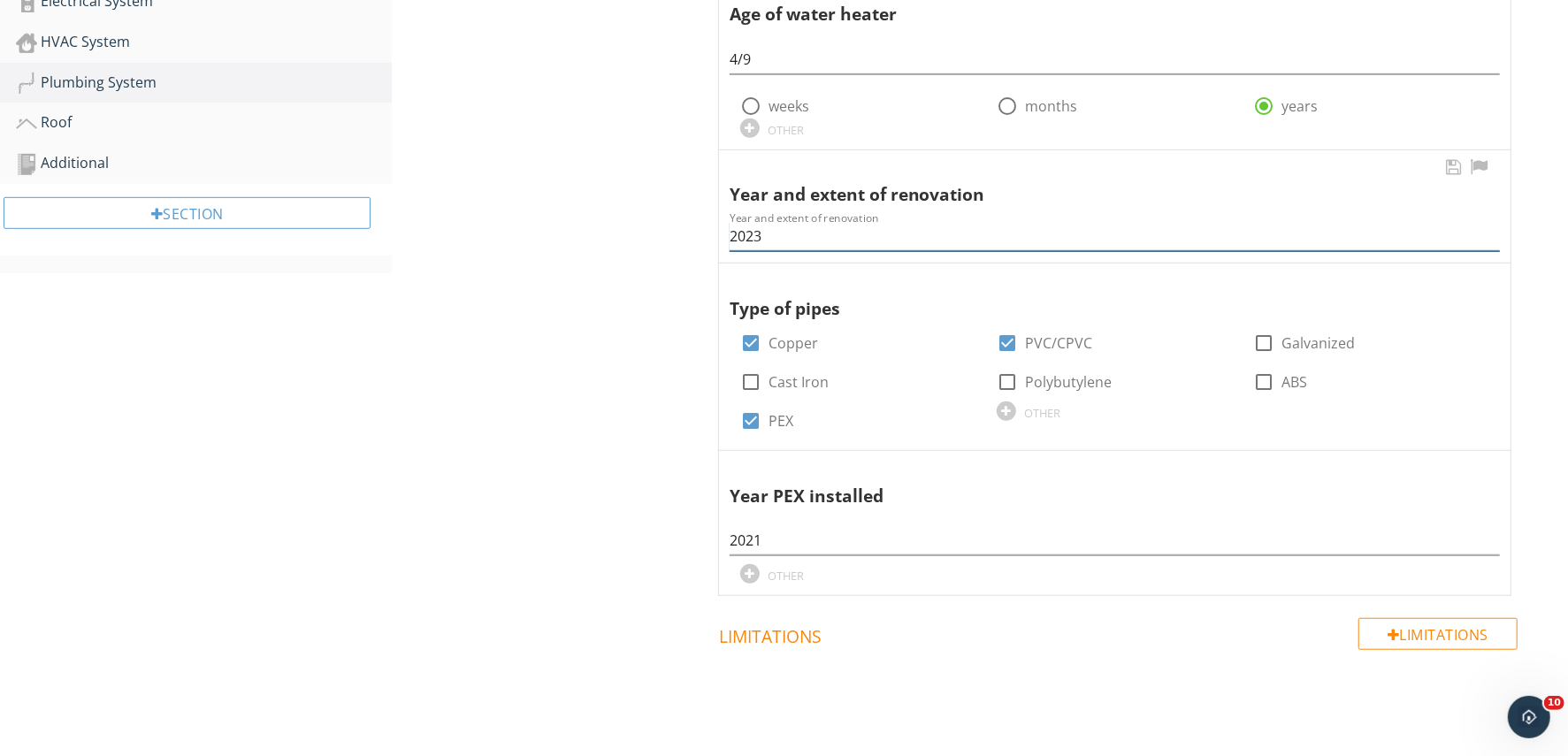
click at [797, 239] on input "2023" at bounding box center [1115, 237] width 771 height 30
type input "2023"
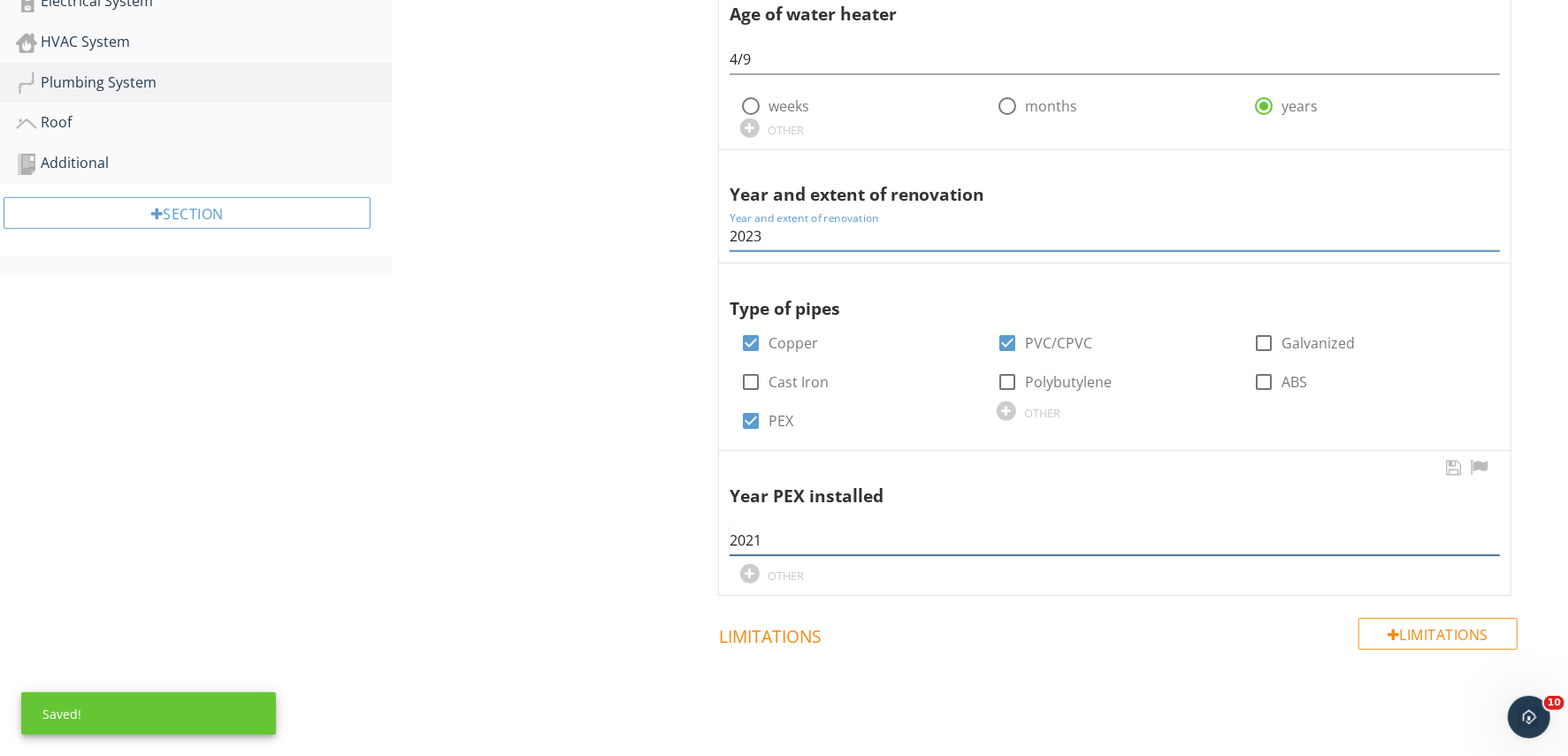
click at [784, 539] on input "2021" at bounding box center [1115, 541] width 771 height 30
type input "2023"
click at [537, 349] on div "Plumbing System General General Condition Supplemental Information Photos Suppl…" at bounding box center [980, 230] width 1176 height 1433
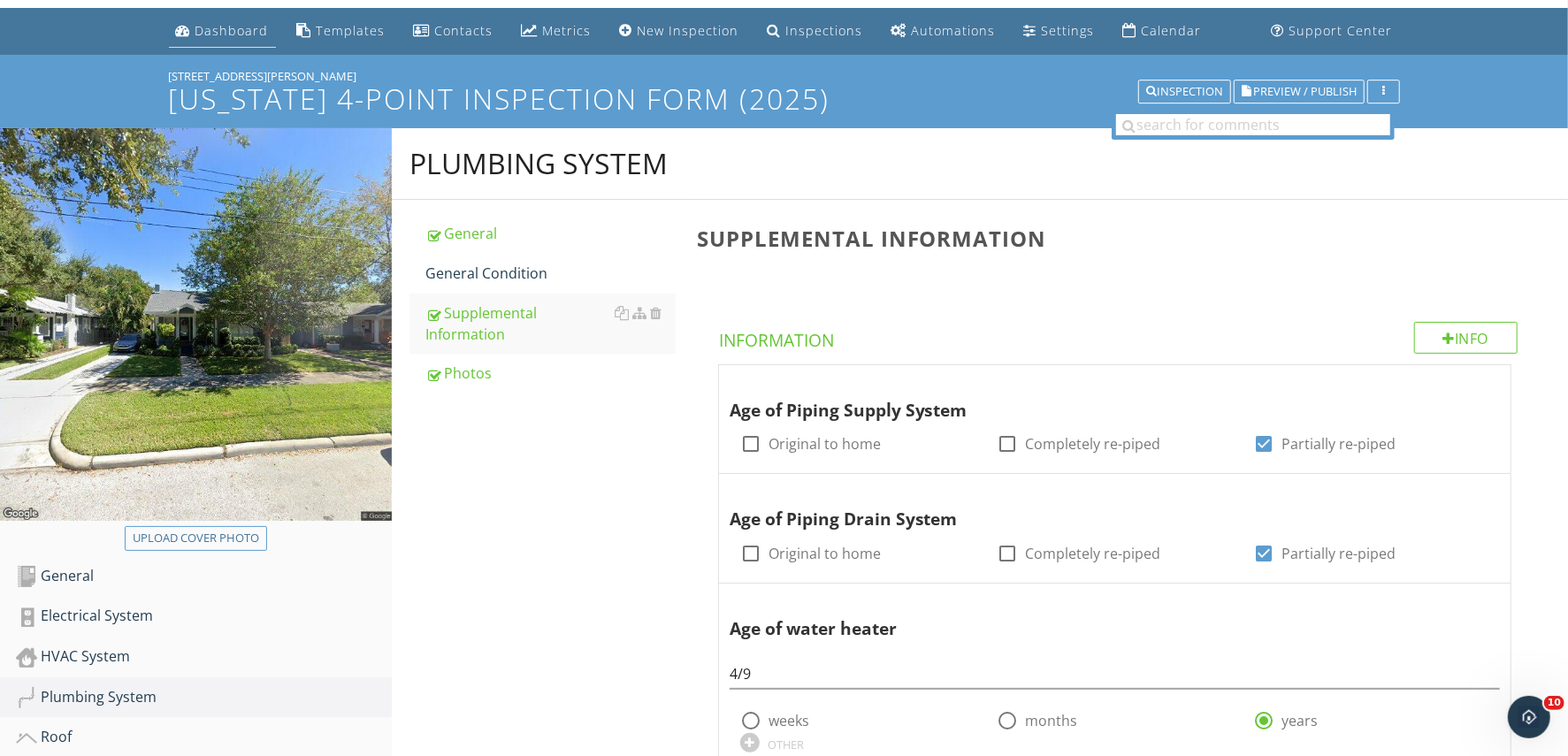
scroll to position [0, 0]
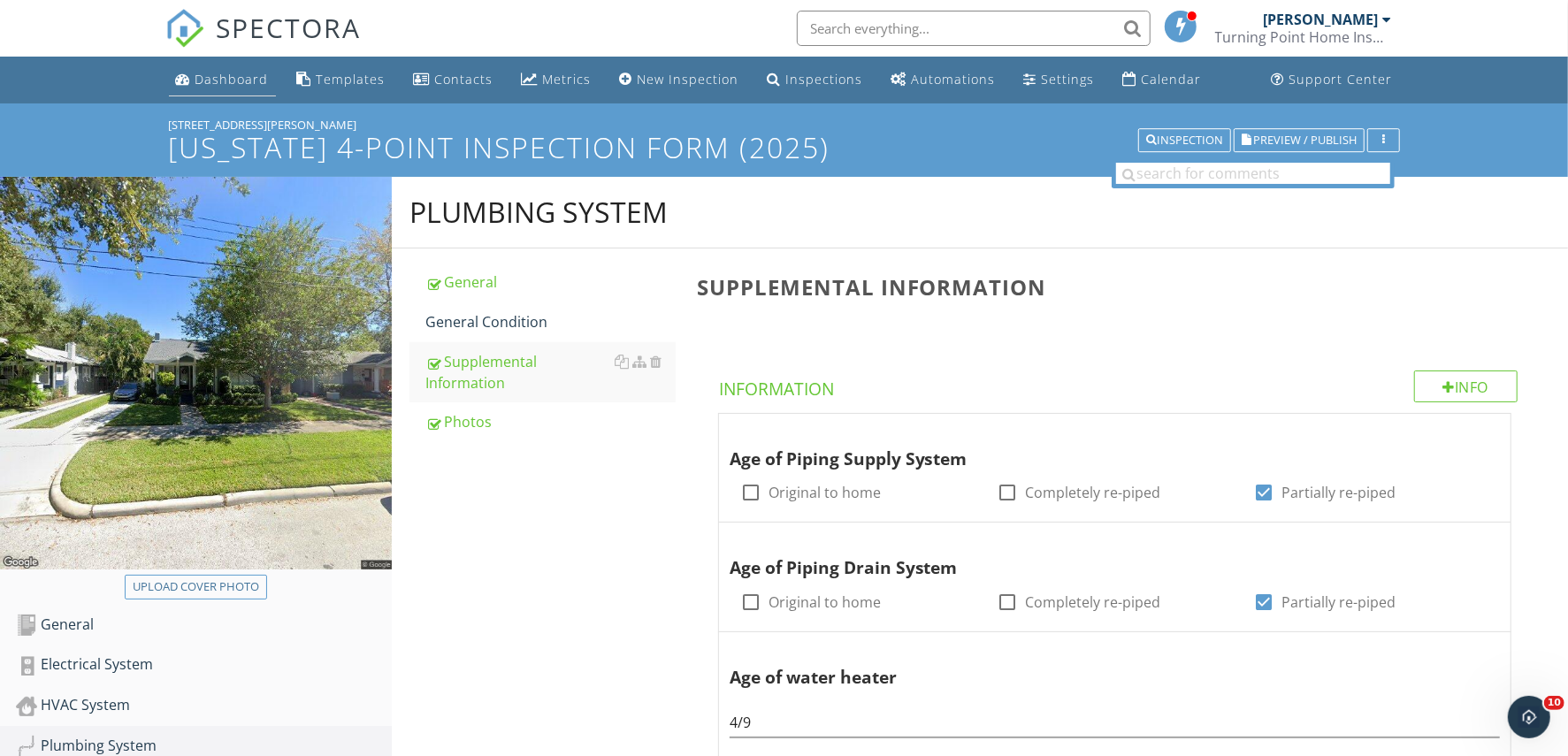
click at [209, 80] on div "Dashboard" at bounding box center [232, 79] width 73 height 17
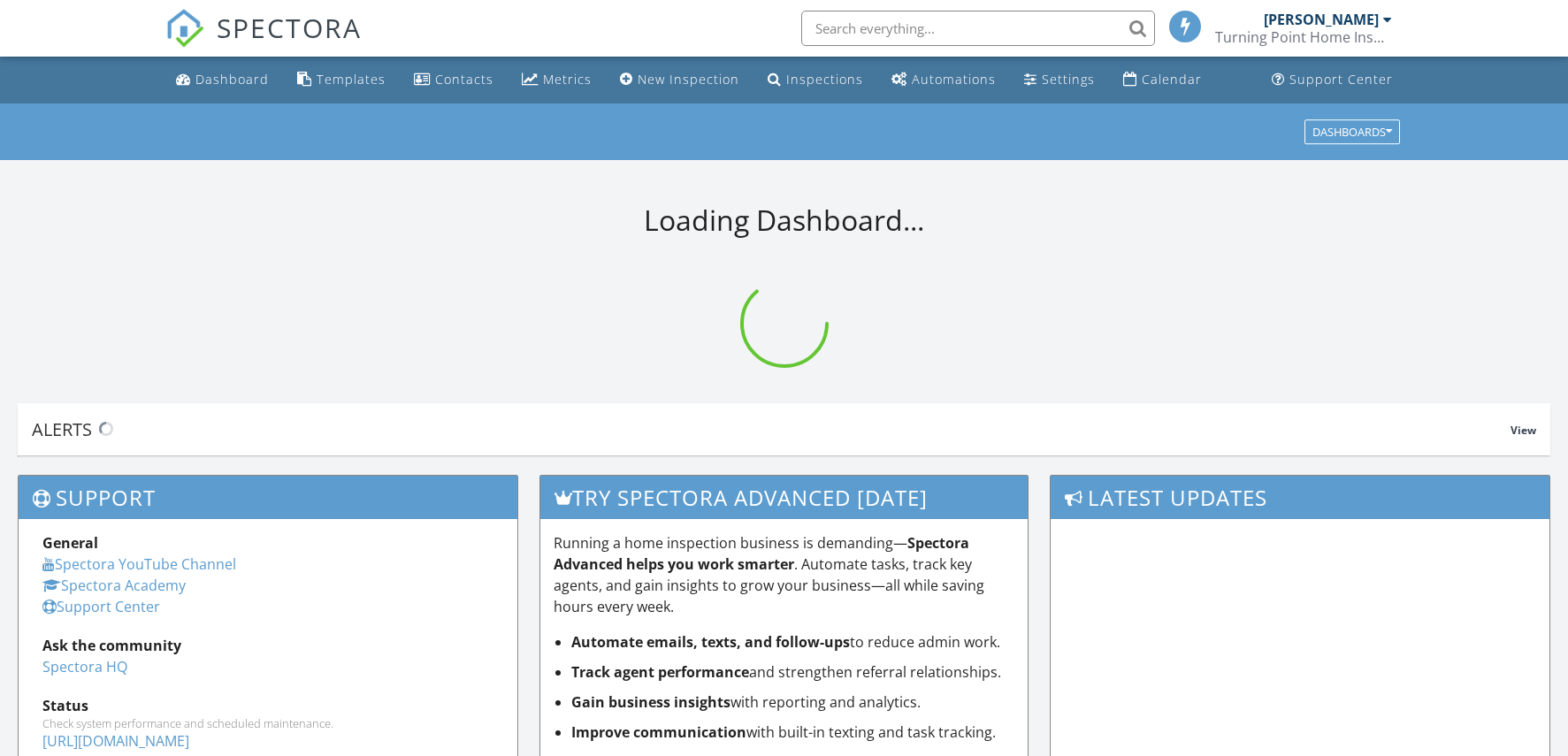
click at [855, 20] on input "text" at bounding box center [978, 28] width 354 height 35
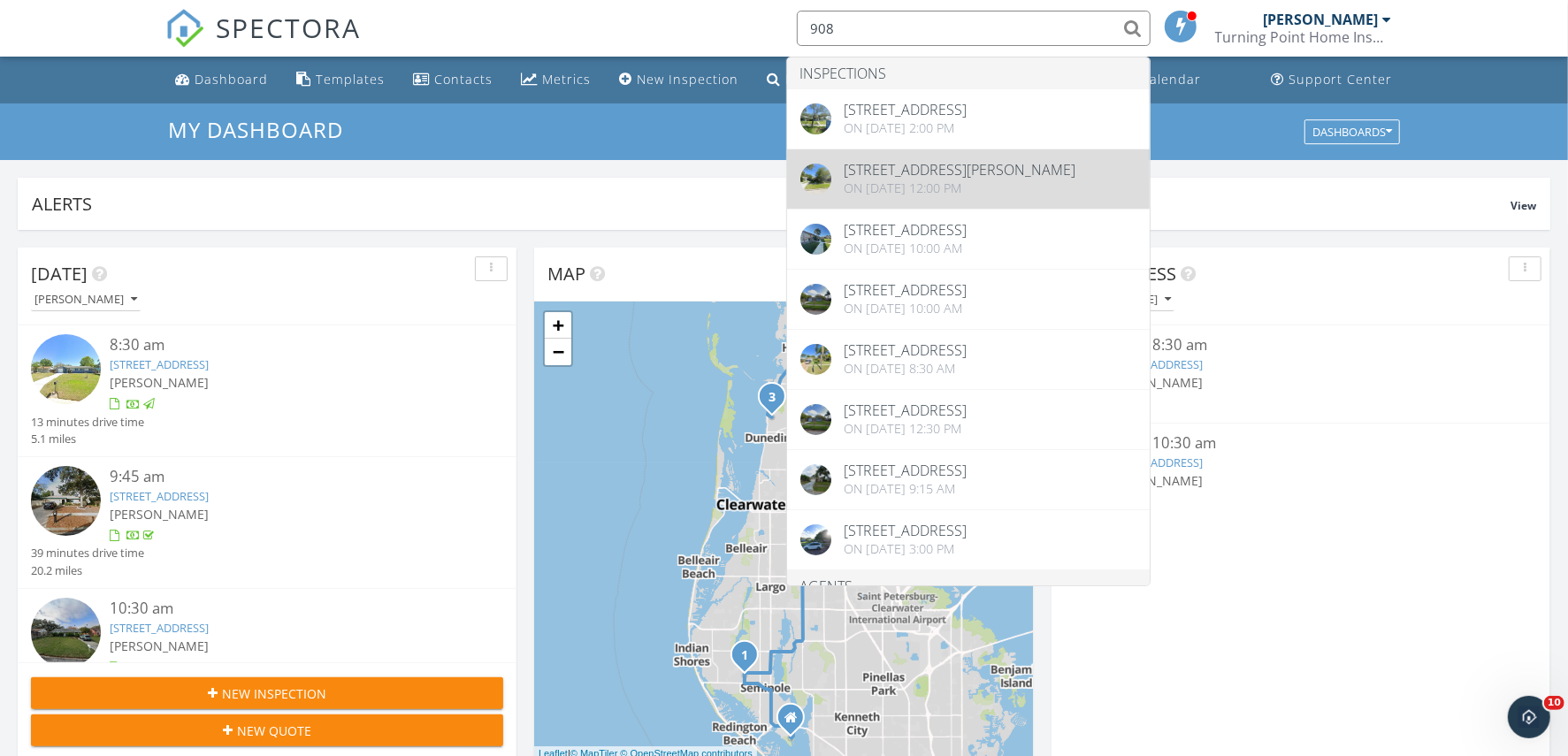
type input "908"
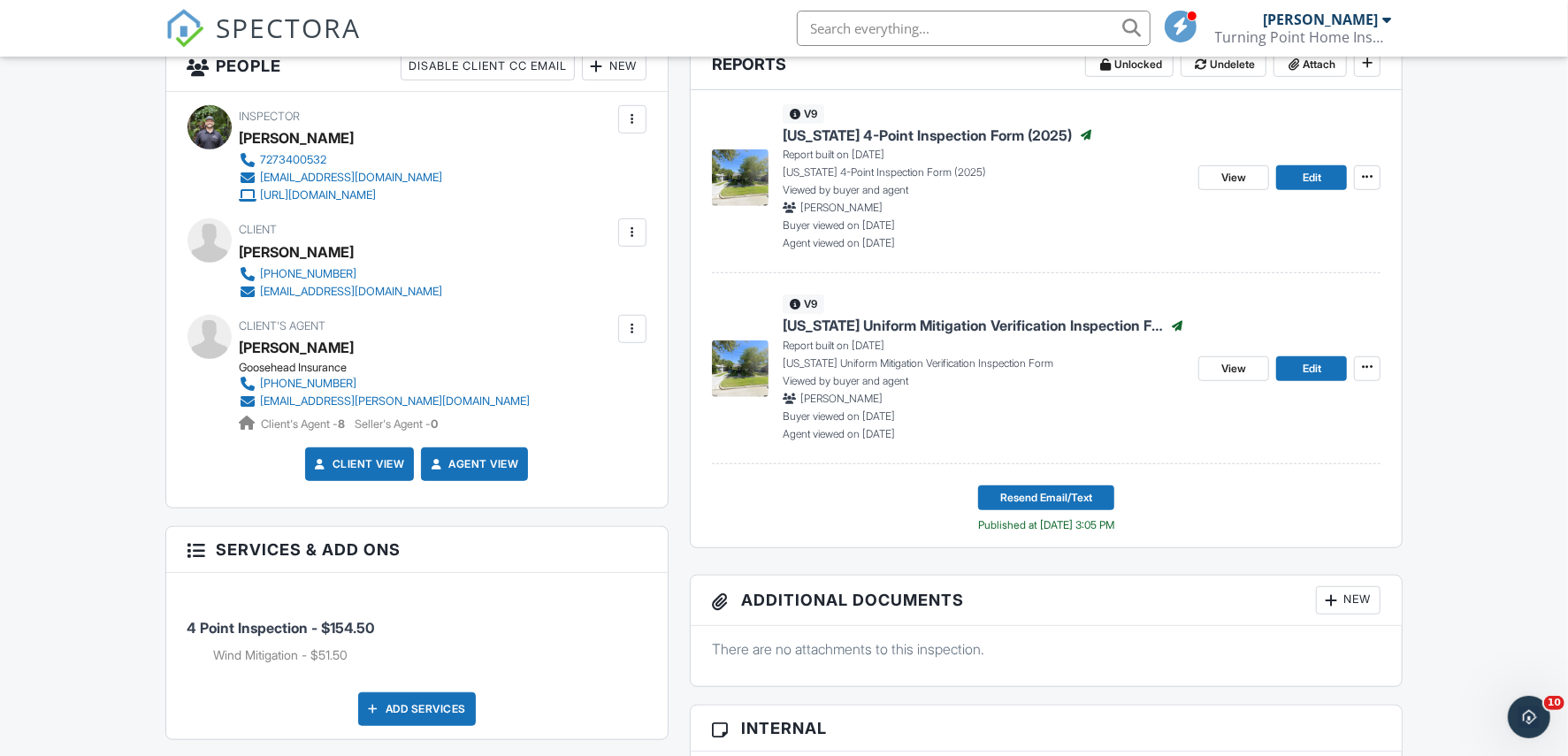
scroll to position [553, 0]
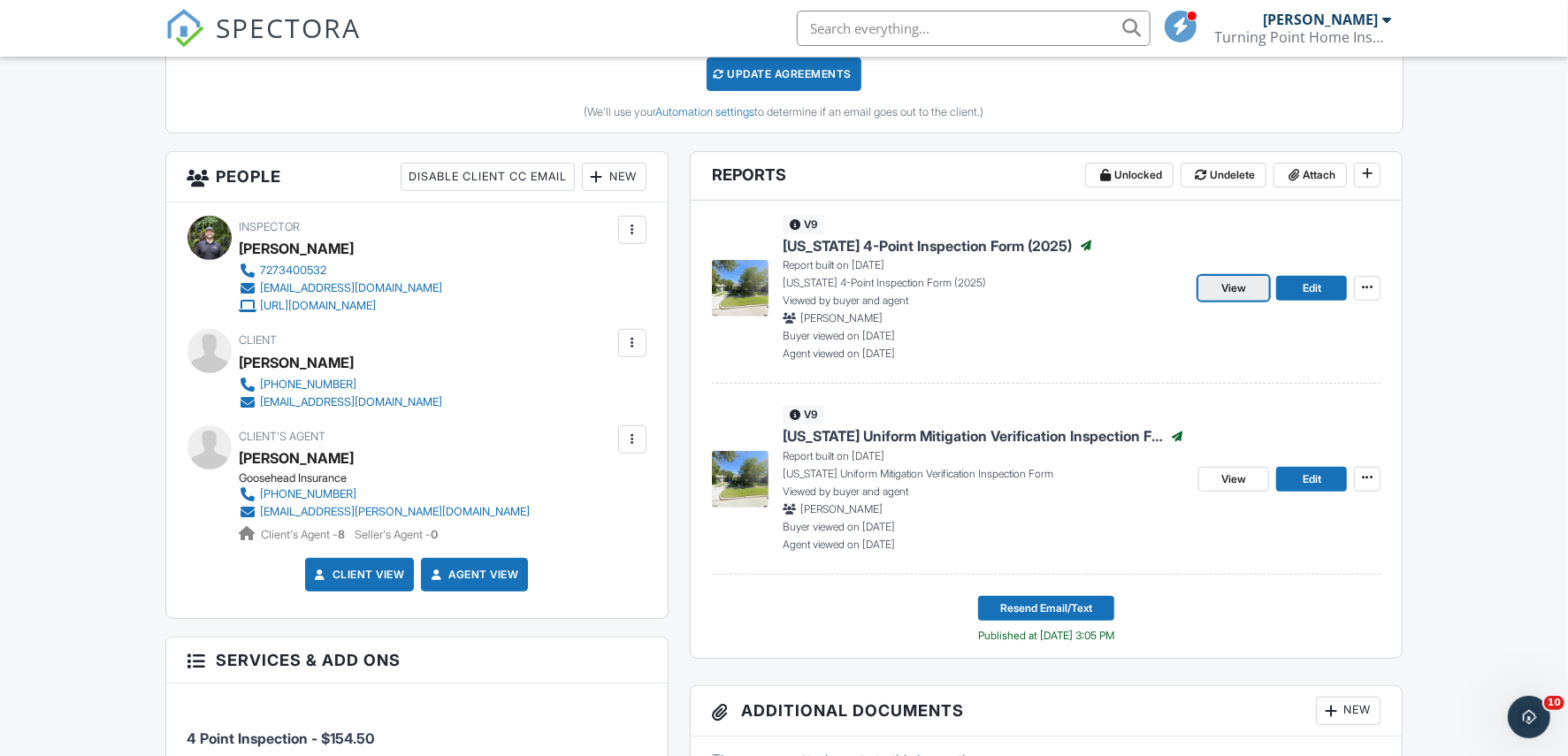
click at [1210, 286] on link "View" at bounding box center [1234, 288] width 70 height 25
drag, startPoint x: 1323, startPoint y: 287, endPoint x: 1311, endPoint y: 287, distance: 12.0
click at [1323, 287] on link "Edit" at bounding box center [1311, 288] width 70 height 25
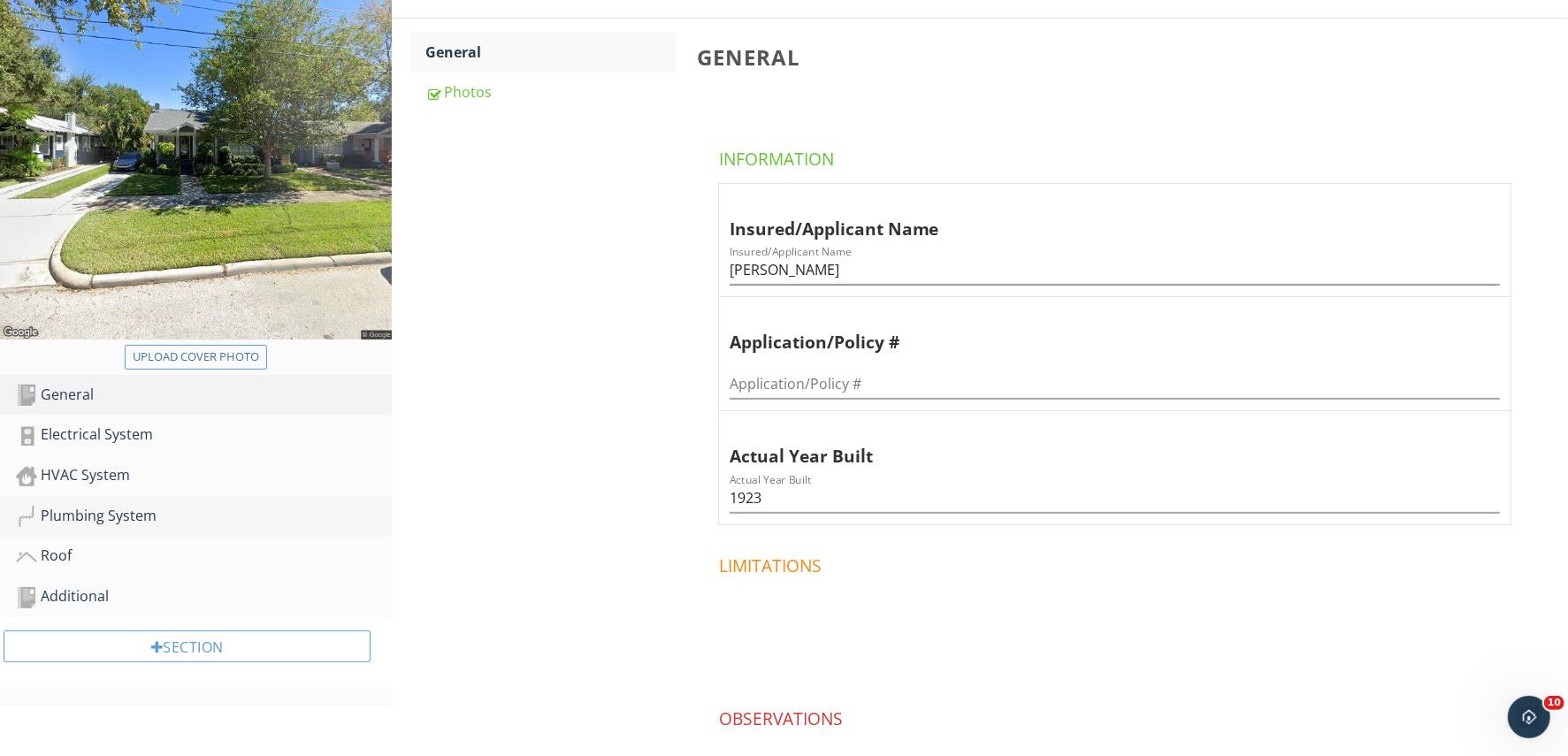
scroll to position [347, 0]
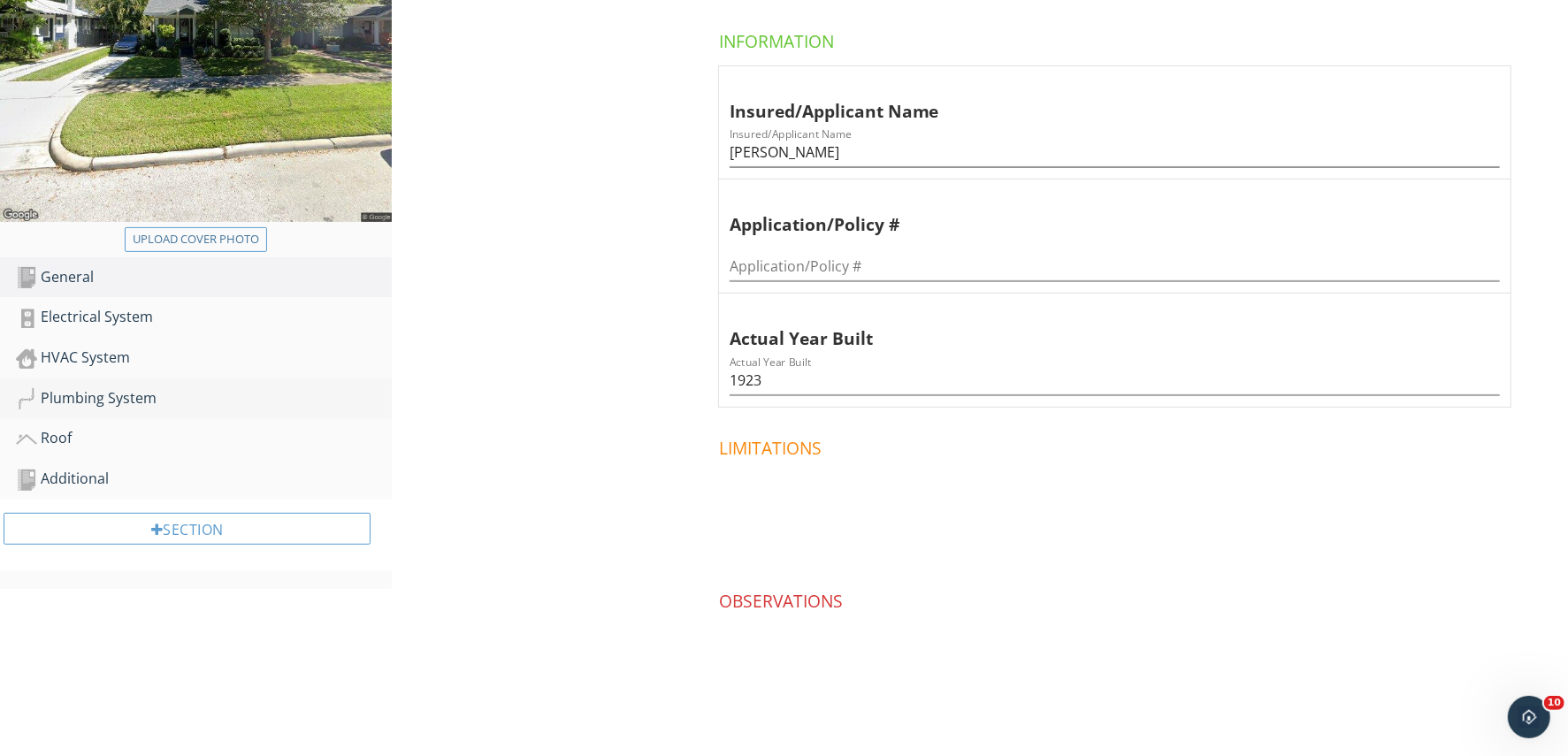
click at [124, 401] on div "Plumbing System" at bounding box center [204, 398] width 376 height 23
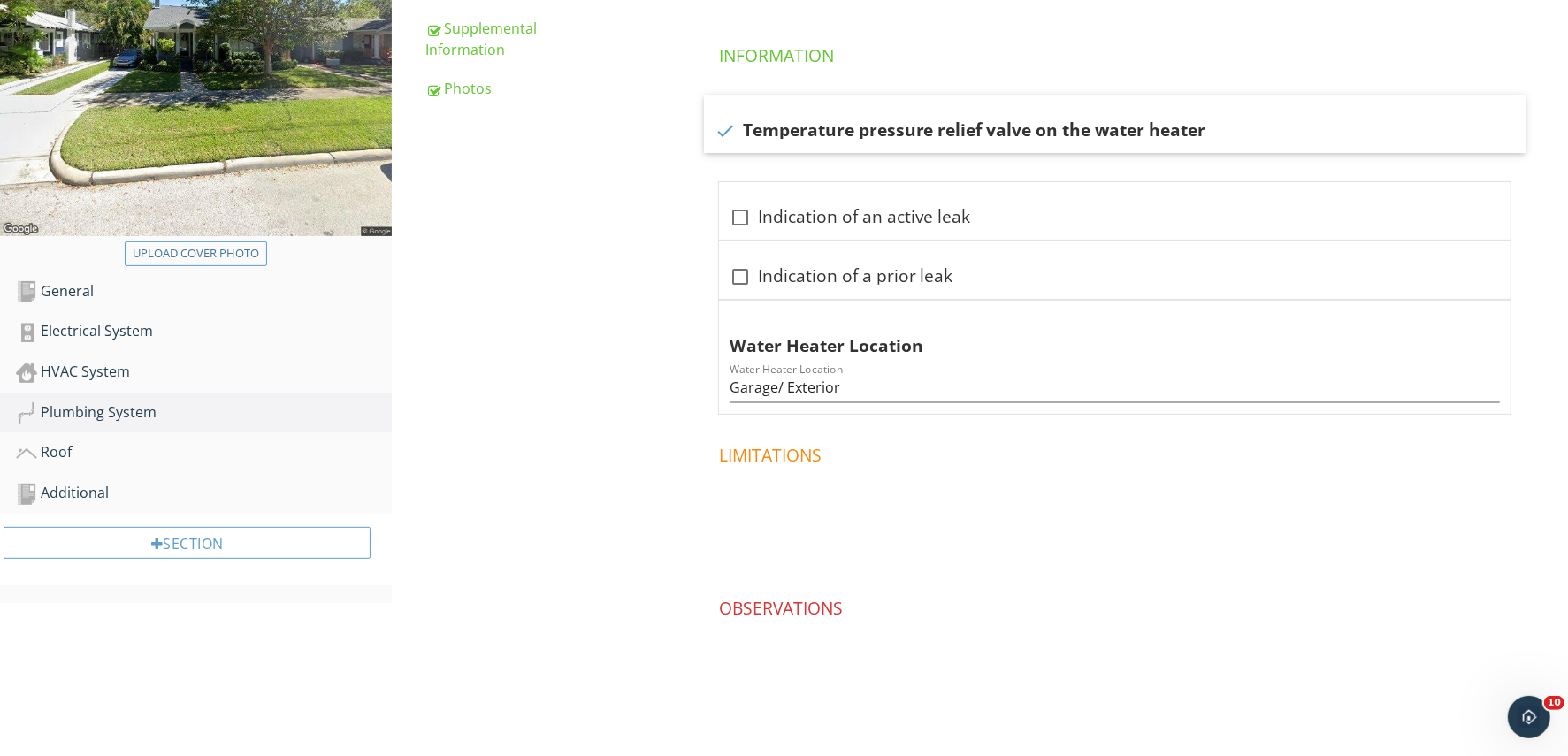
scroll to position [120, 0]
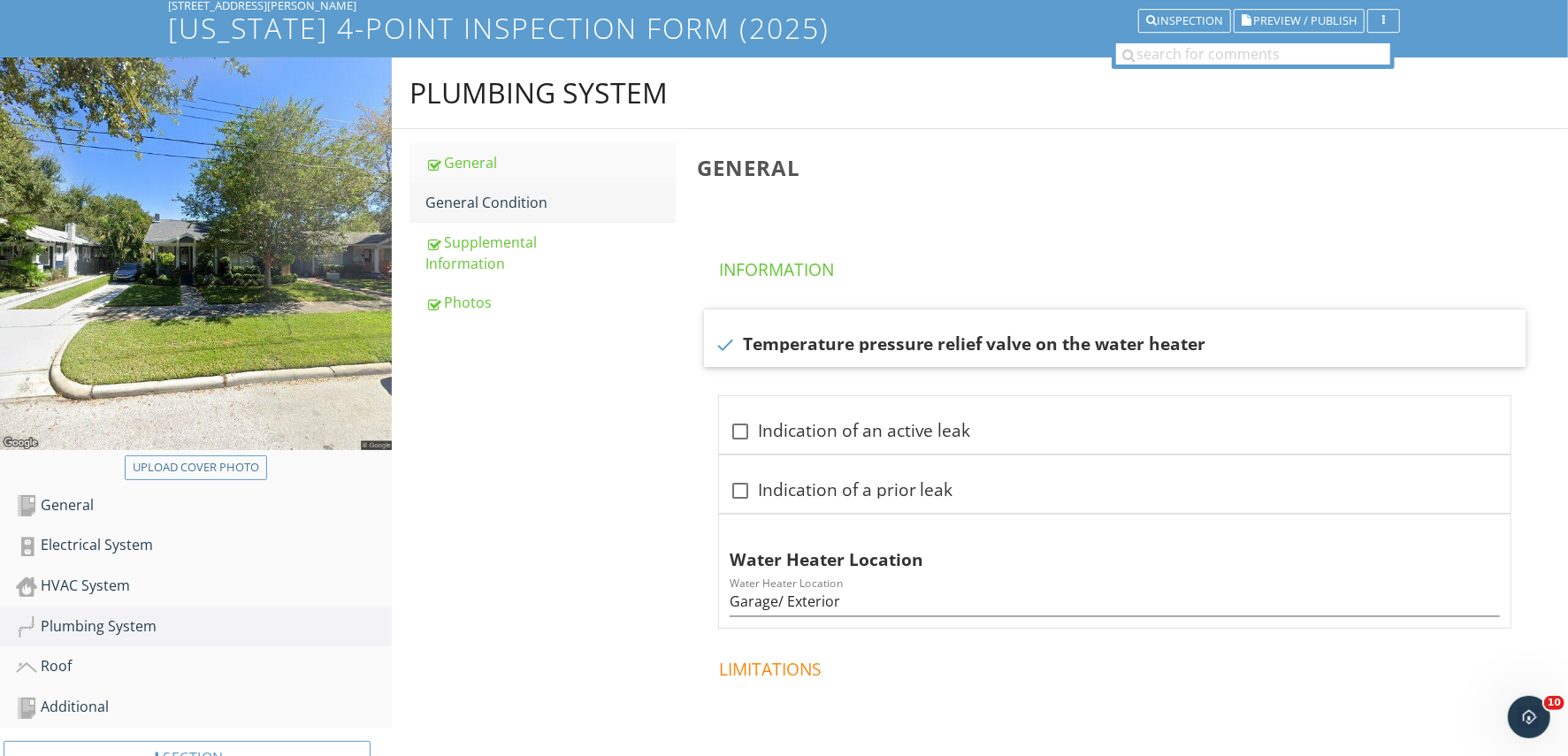
click at [511, 210] on div "General Condition" at bounding box center [549, 202] width 249 height 21
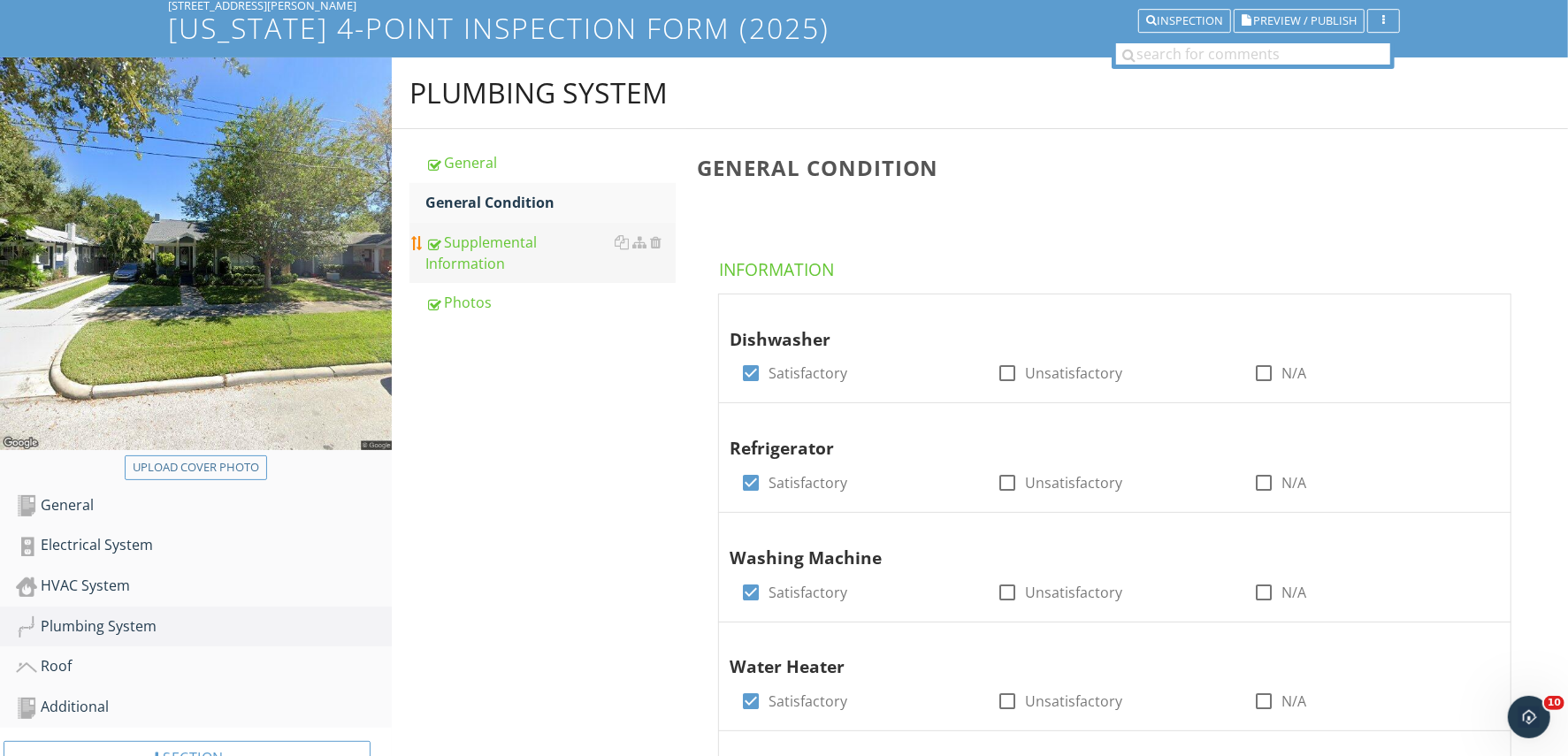
click at [501, 245] on div "Supplemental Information" at bounding box center [549, 253] width 249 height 43
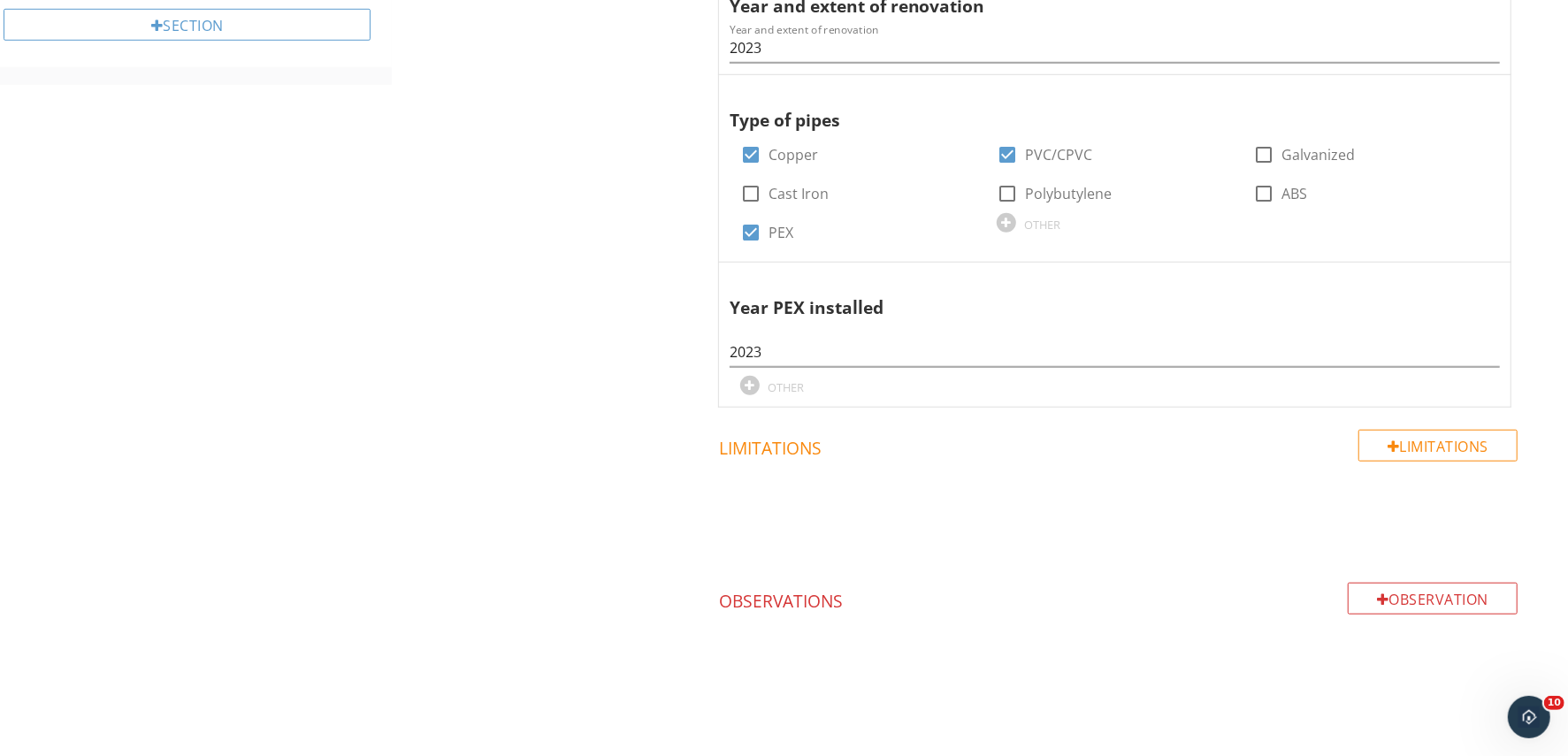
scroll to position [631, 0]
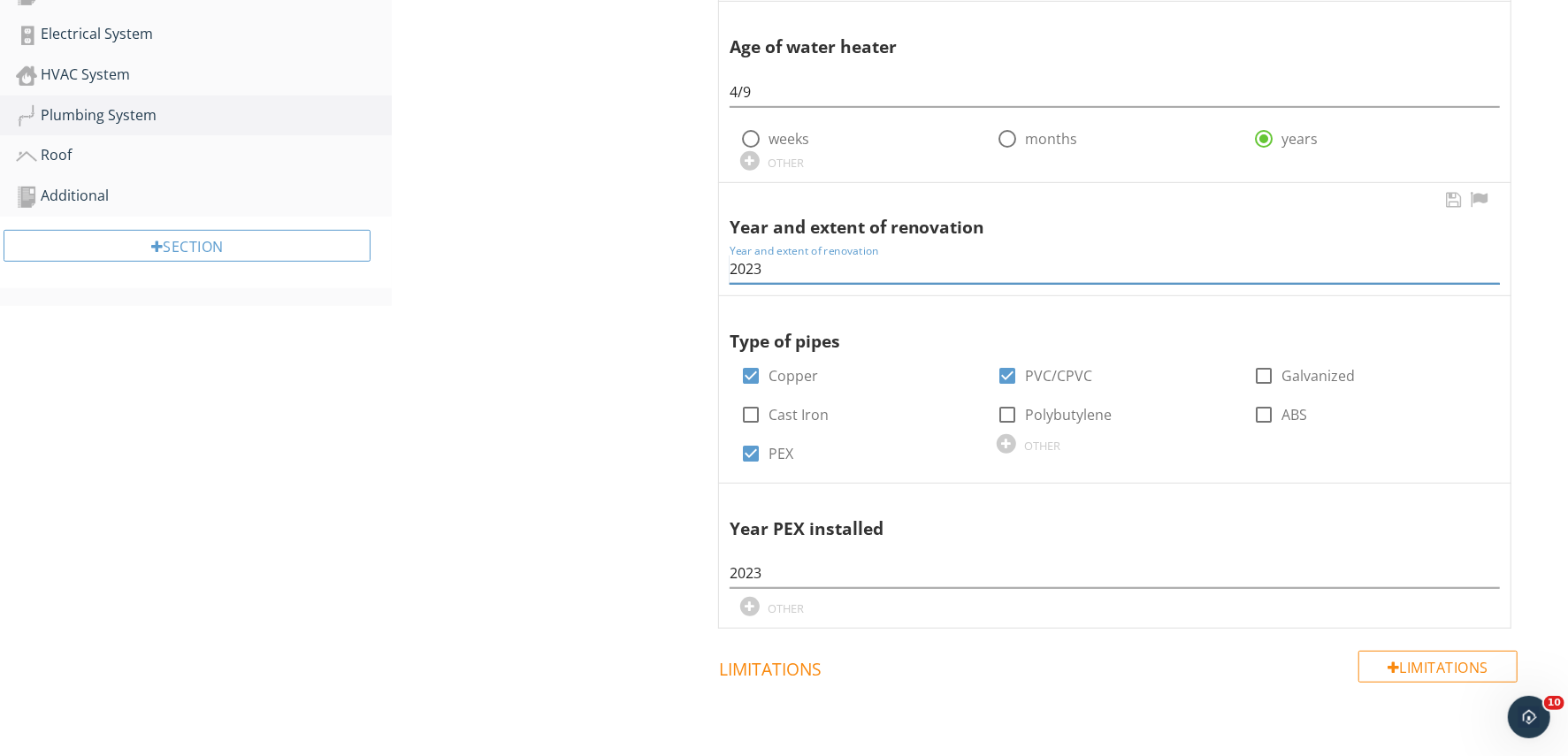
click at [769, 270] on input "2023" at bounding box center [1115, 270] width 771 height 30
type input "2"
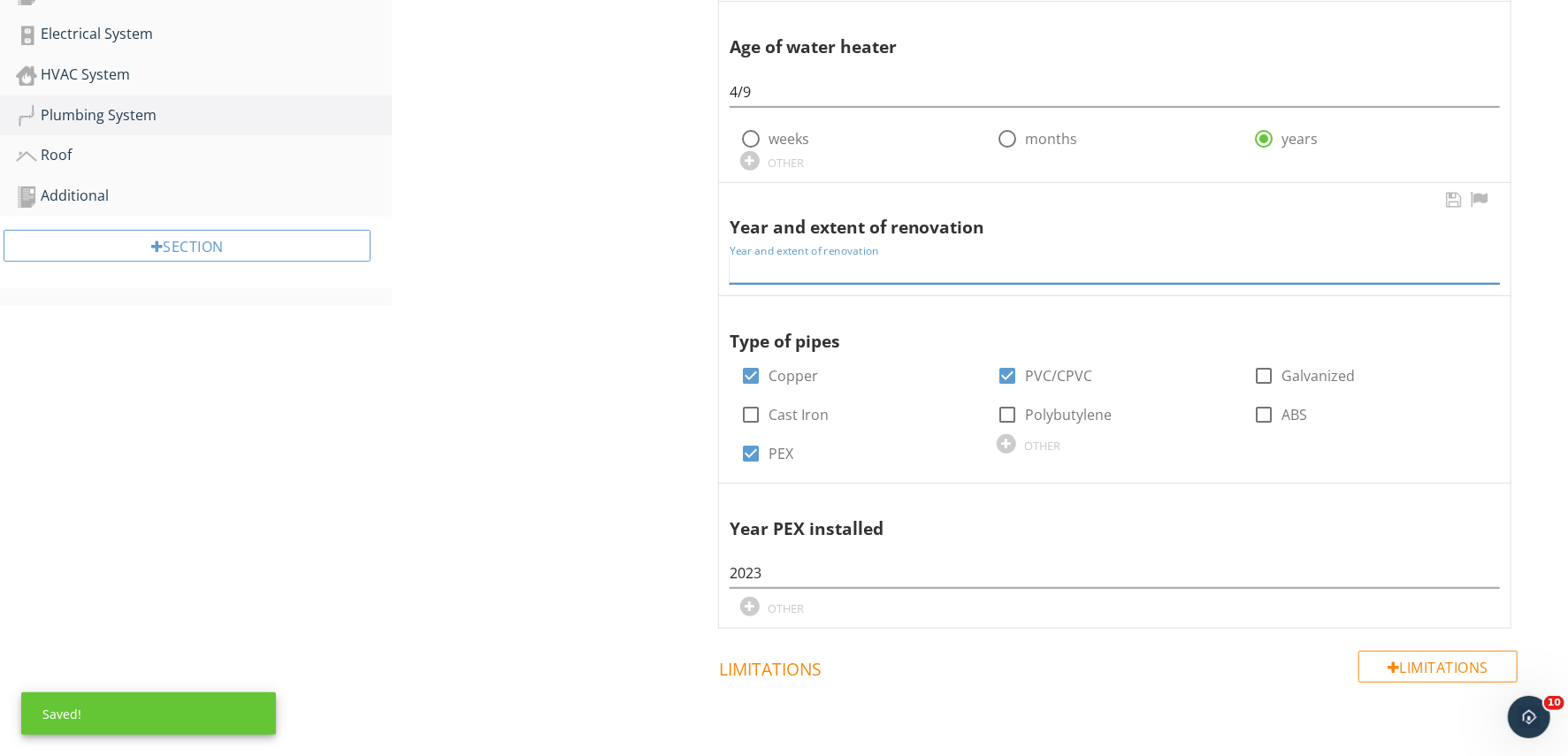
type input "P"
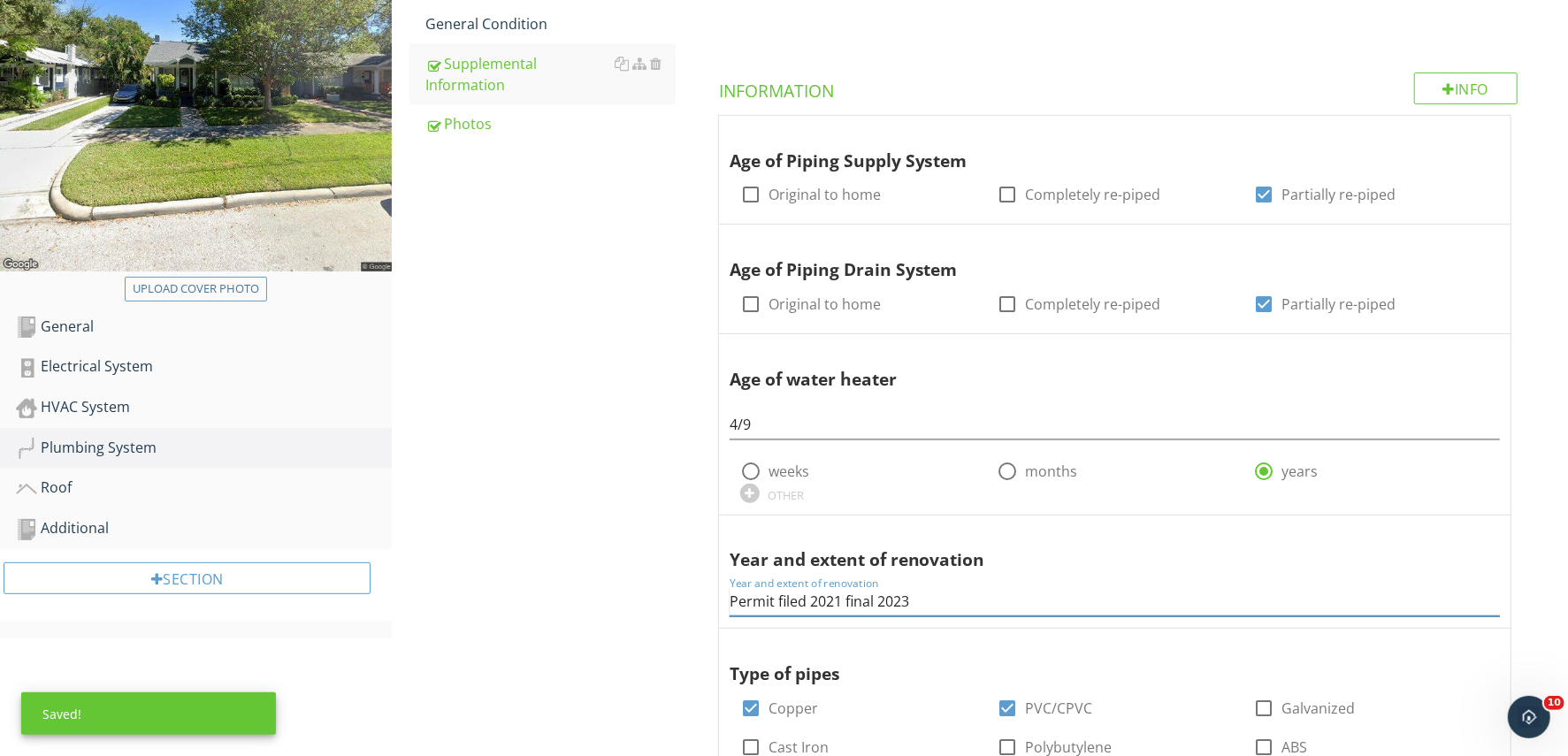
scroll to position [0, 0]
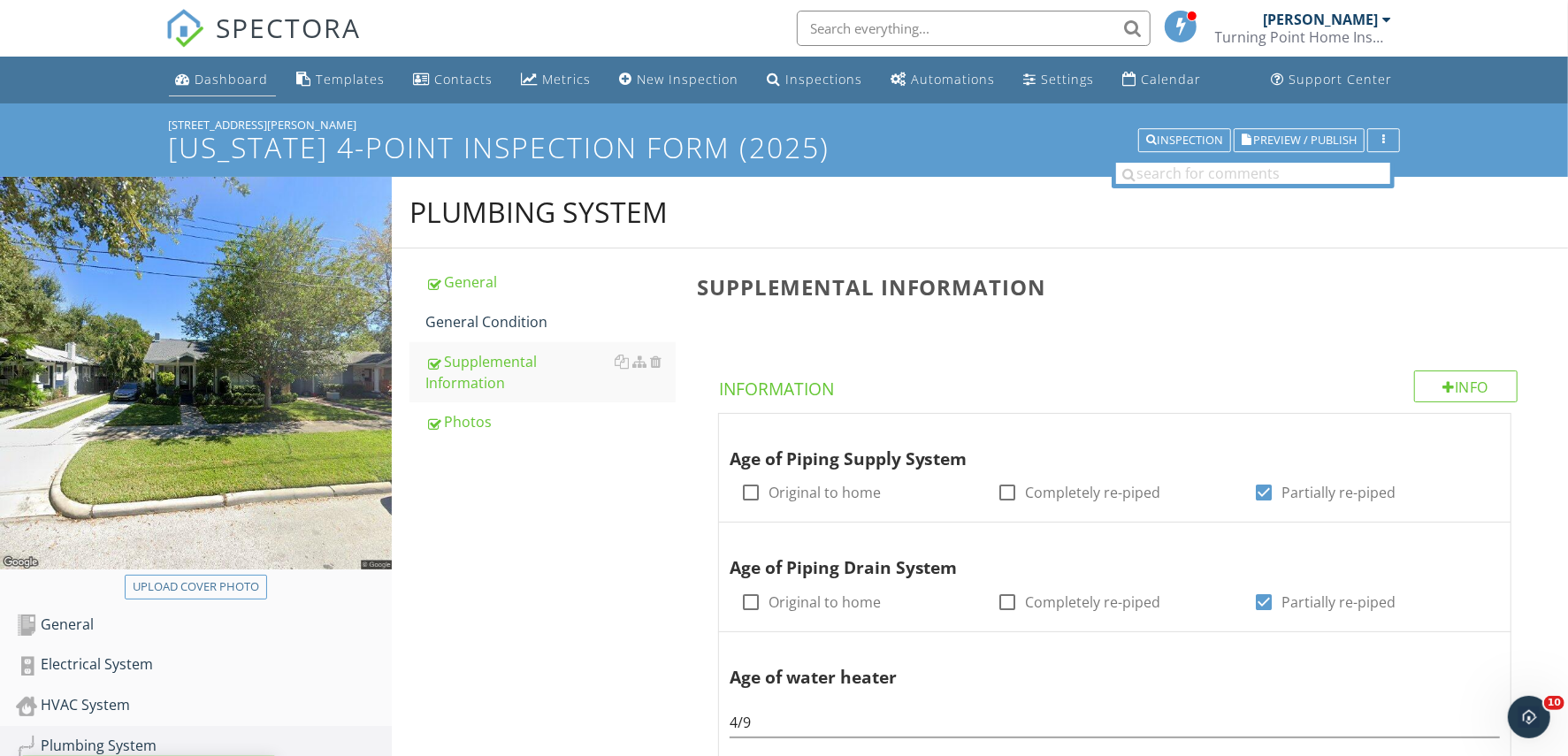
type input "Permit filed 2021 final 2023"
click at [252, 85] on div "Dashboard" at bounding box center [232, 79] width 73 height 17
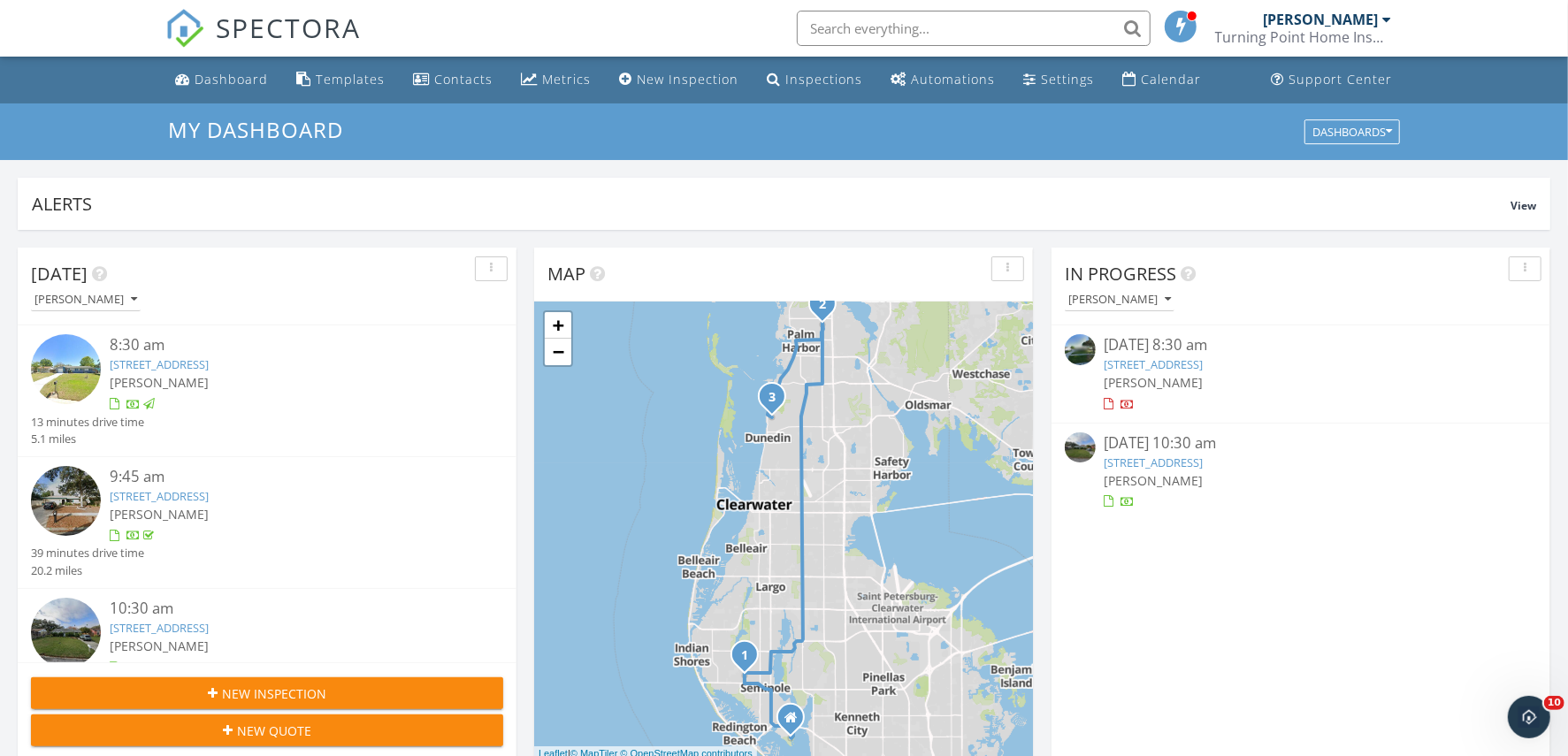
click at [872, 28] on input "text" at bounding box center [973, 28] width 354 height 35
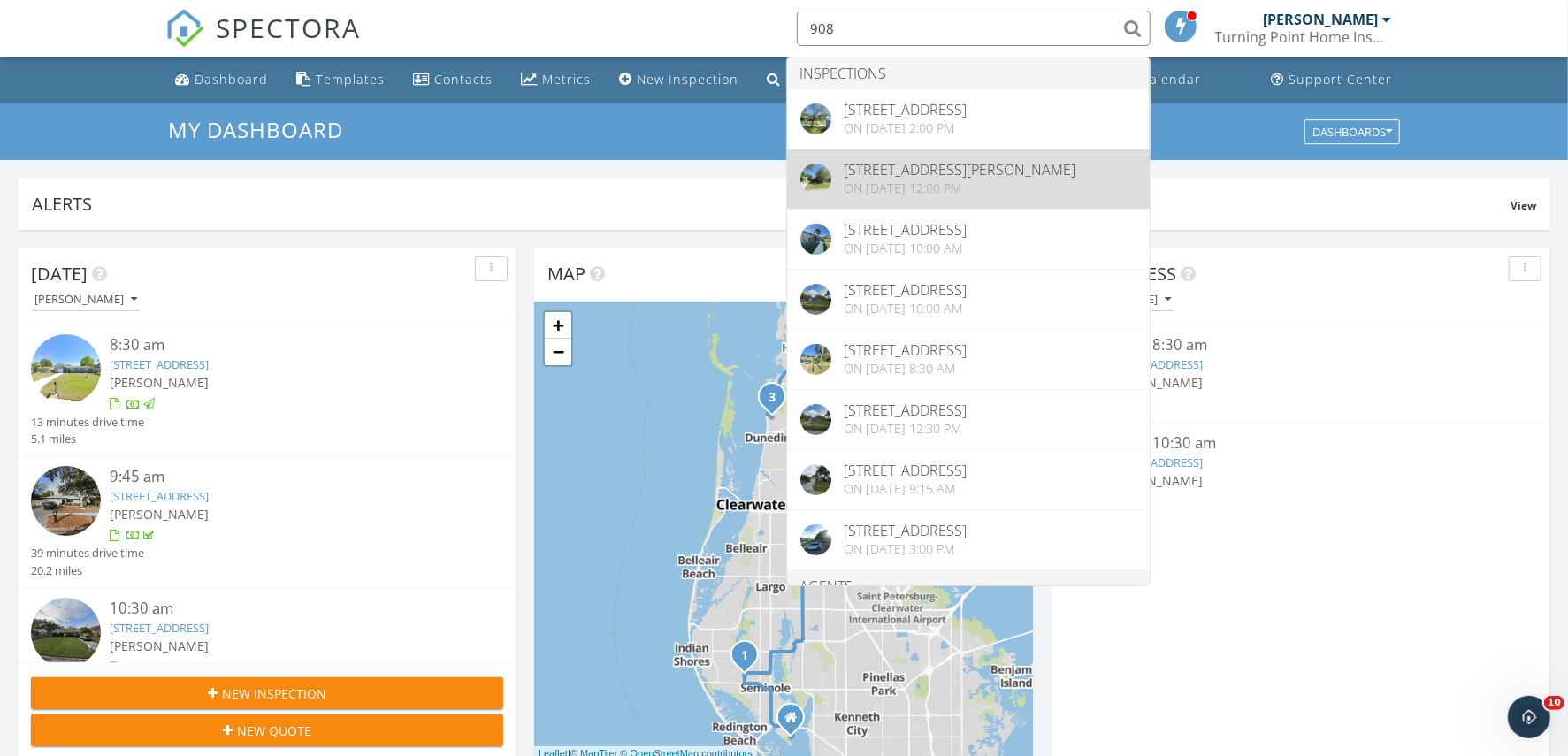
type input "908"
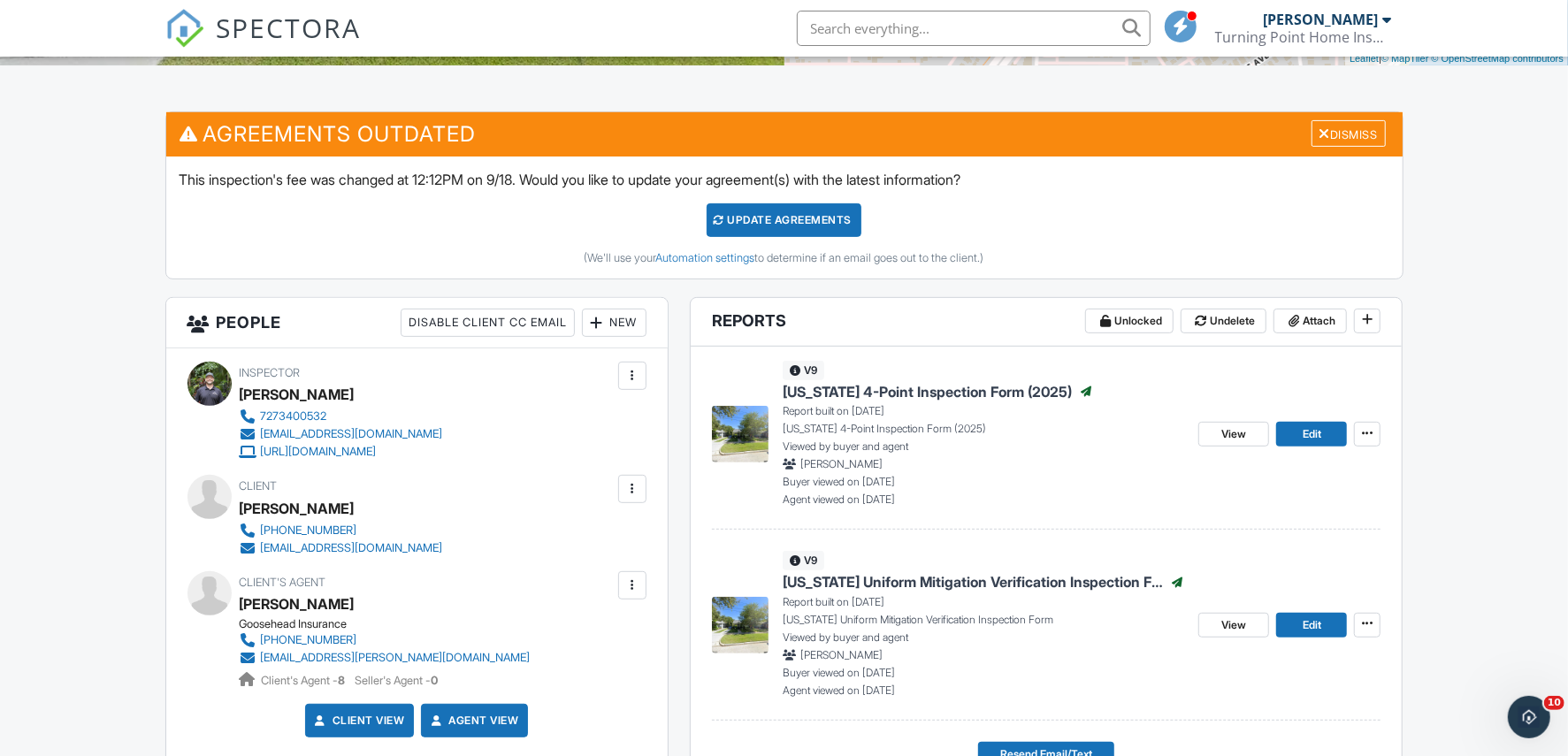
scroll to position [442, 0]
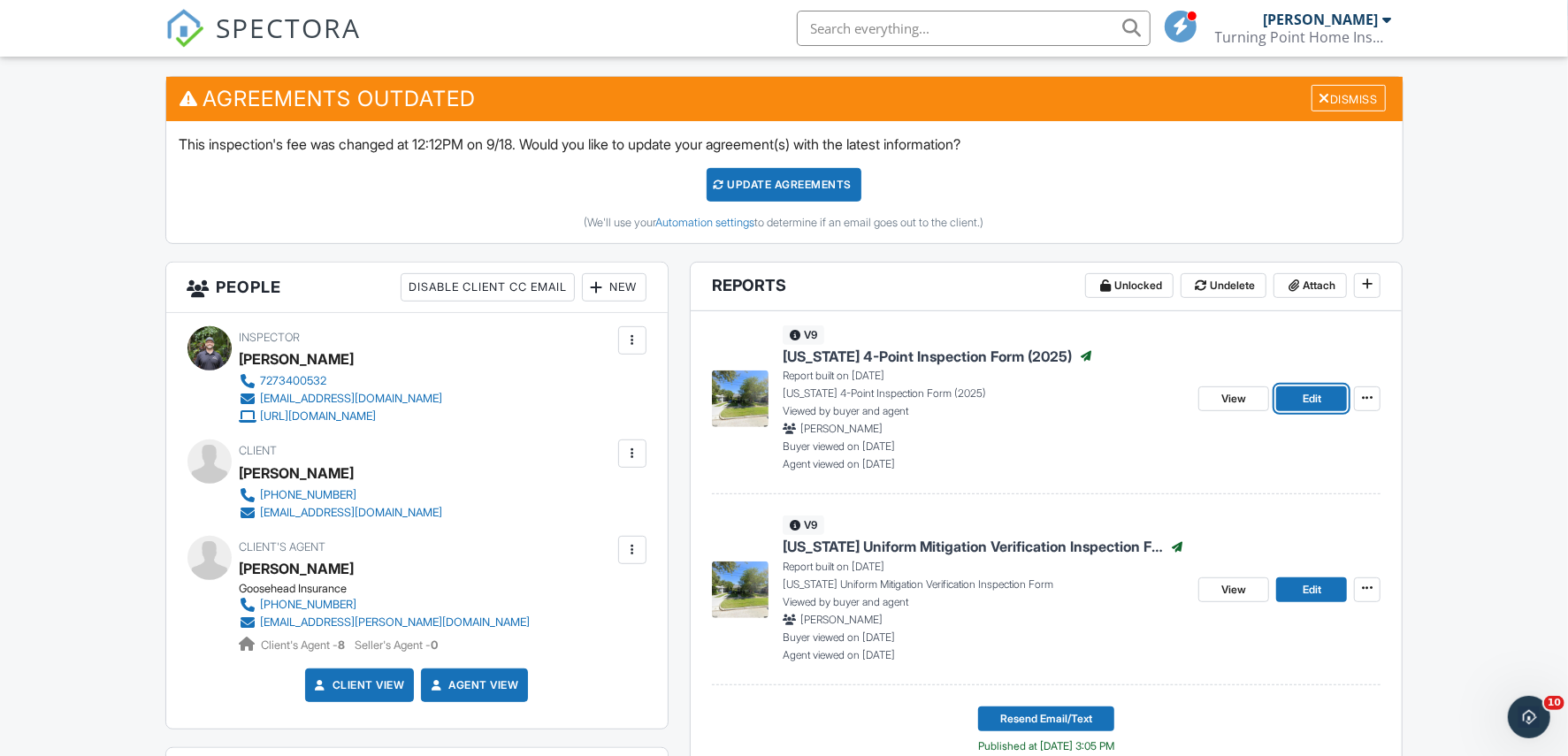
drag, startPoint x: 1300, startPoint y: 395, endPoint x: 1207, endPoint y: 386, distance: 93.4
click at [1301, 395] on link "Edit" at bounding box center [1311, 398] width 70 height 25
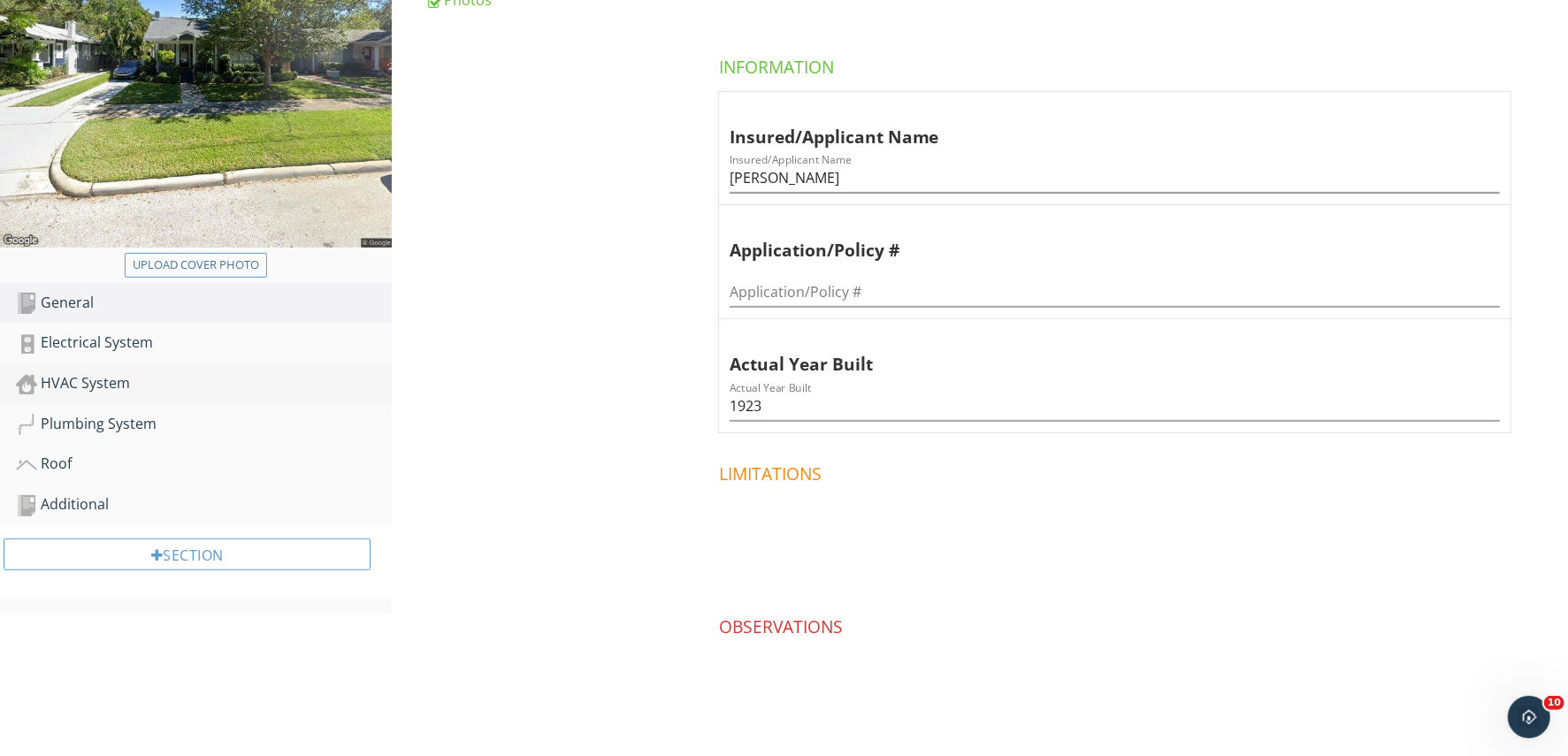
scroll to position [332, 0]
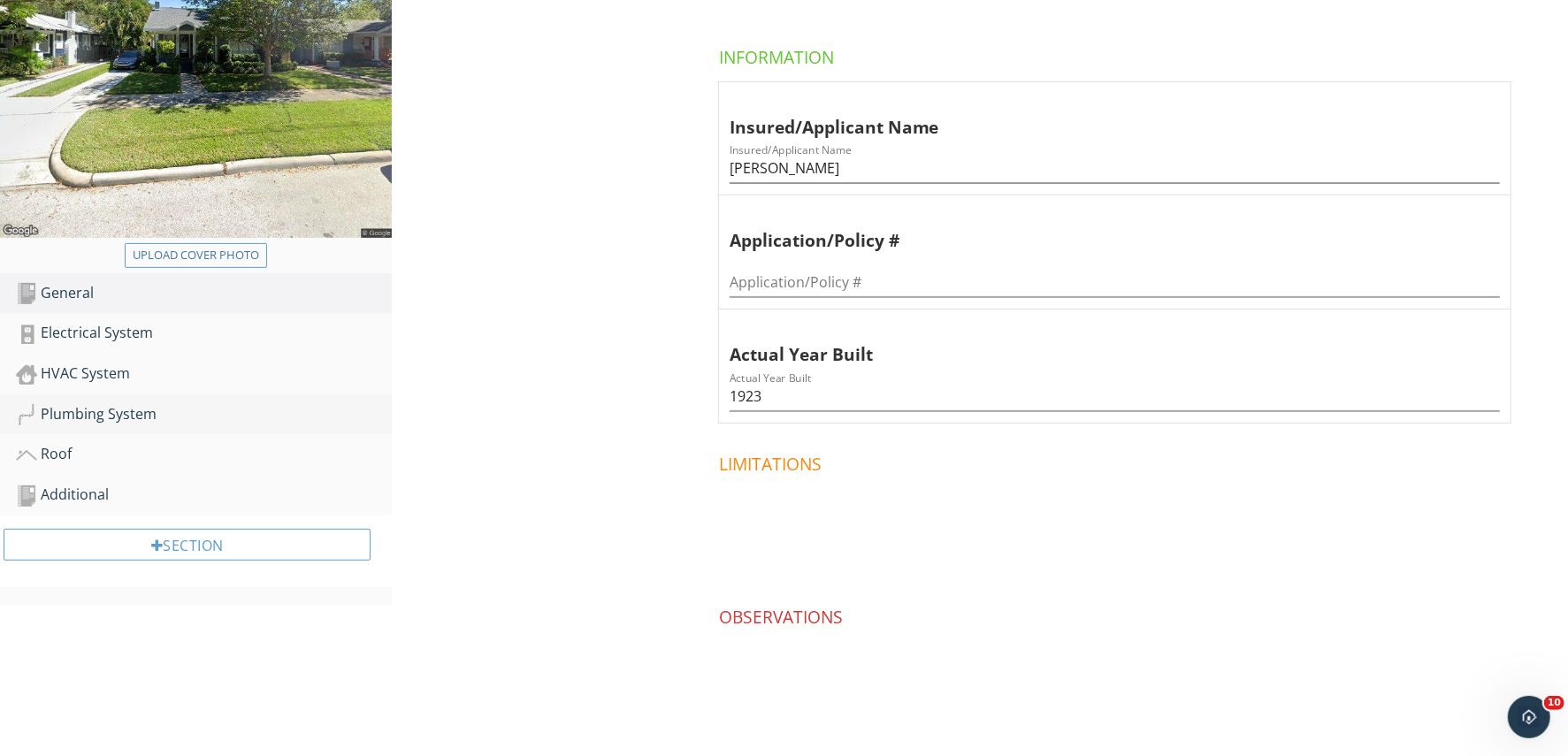
click at [141, 430] on link "Plumbing System" at bounding box center [204, 415] width 376 height 41
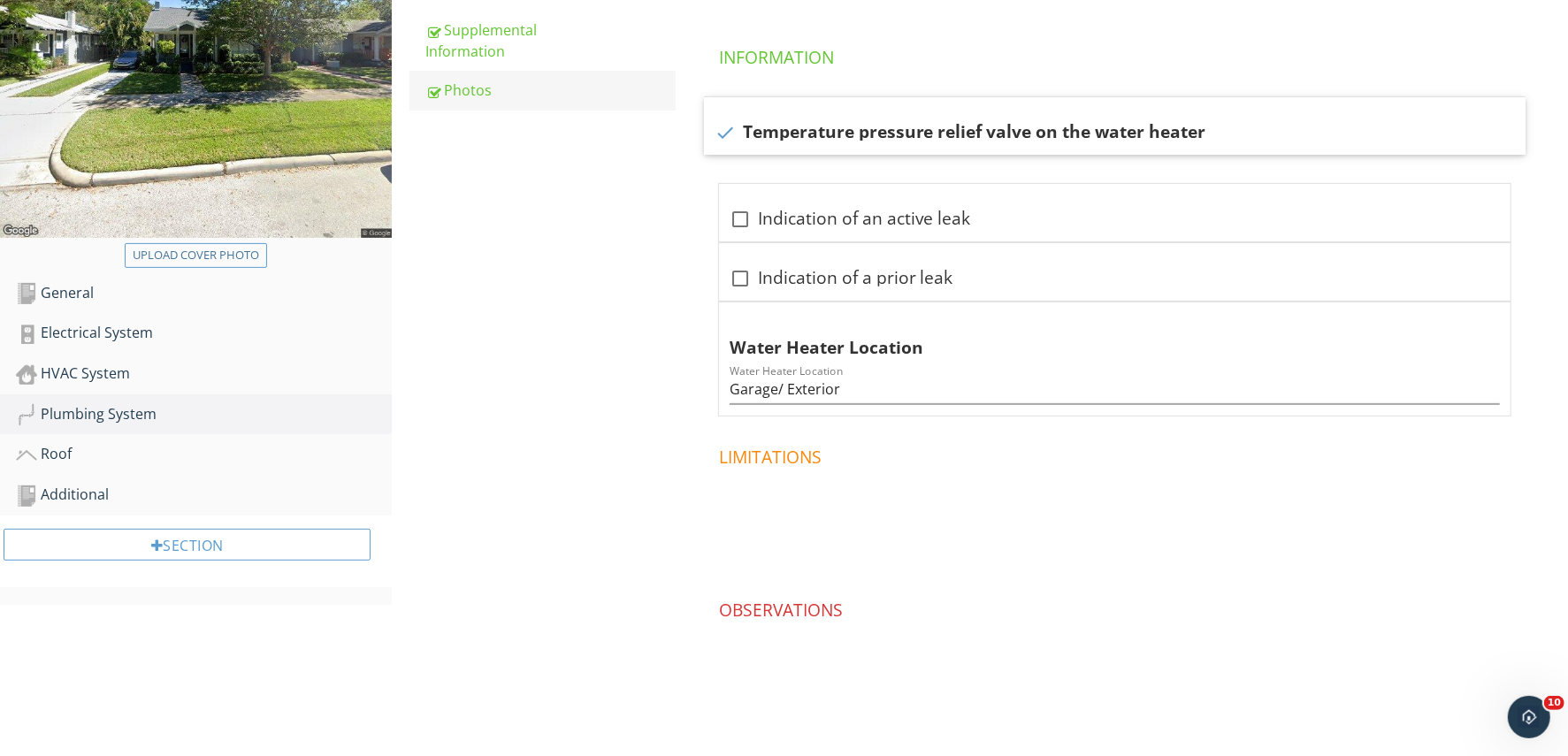
click at [502, 92] on div "Photos" at bounding box center [549, 90] width 249 height 21
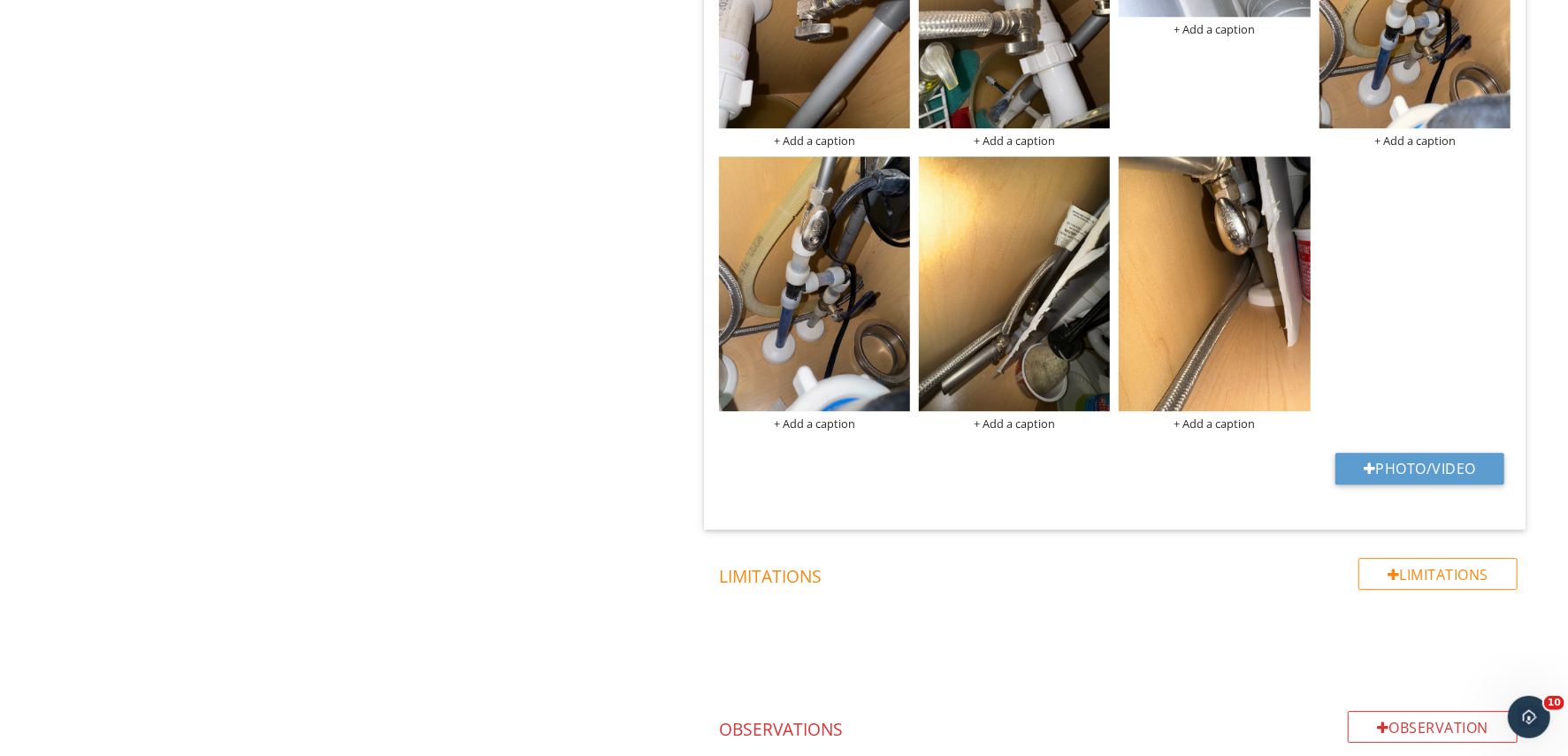
scroll to position [3538, 0]
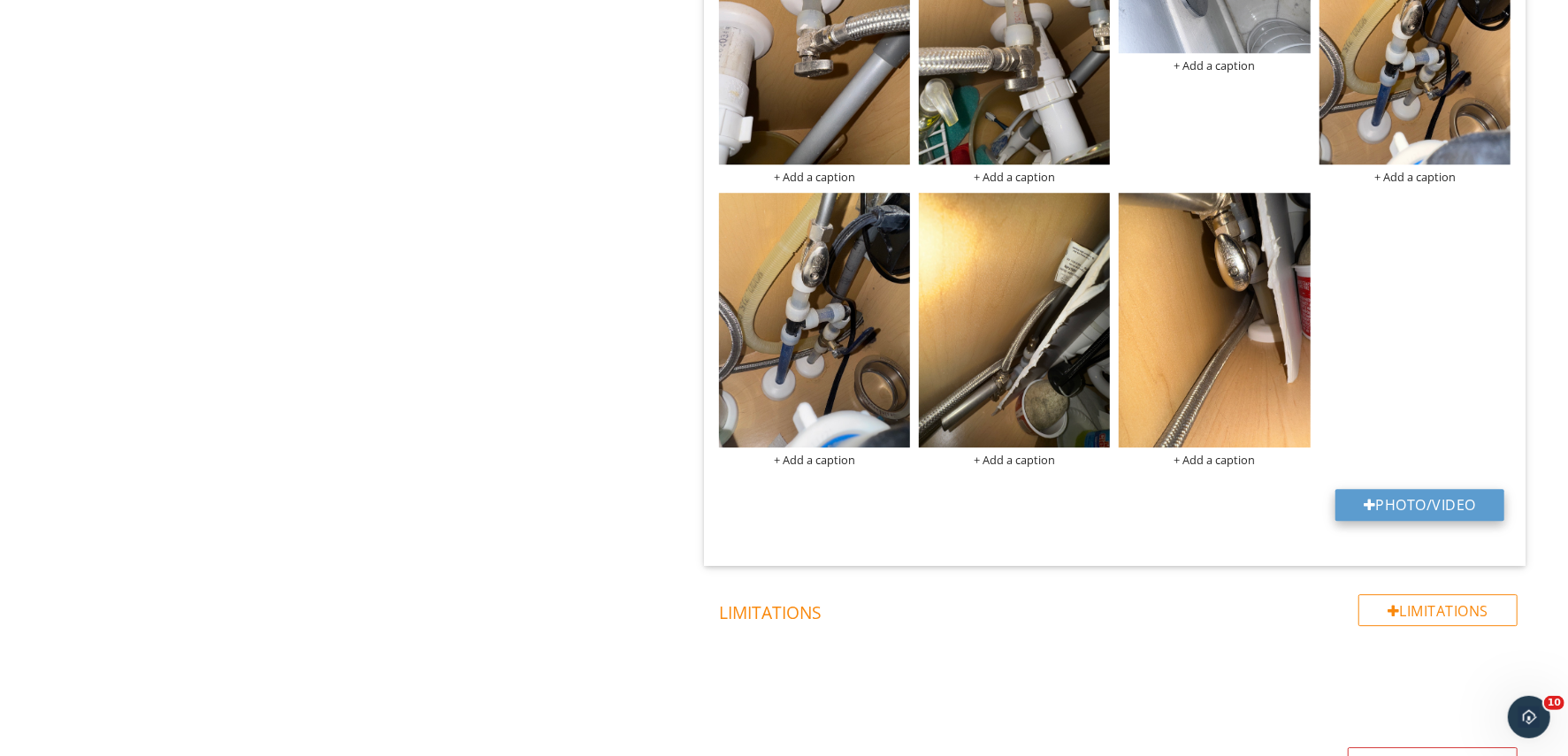
click at [1400, 508] on button "Photo/Video" at bounding box center [1420, 505] width 169 height 32
type input "C:\fakepath\Screenshot [DATE] 131640.png"
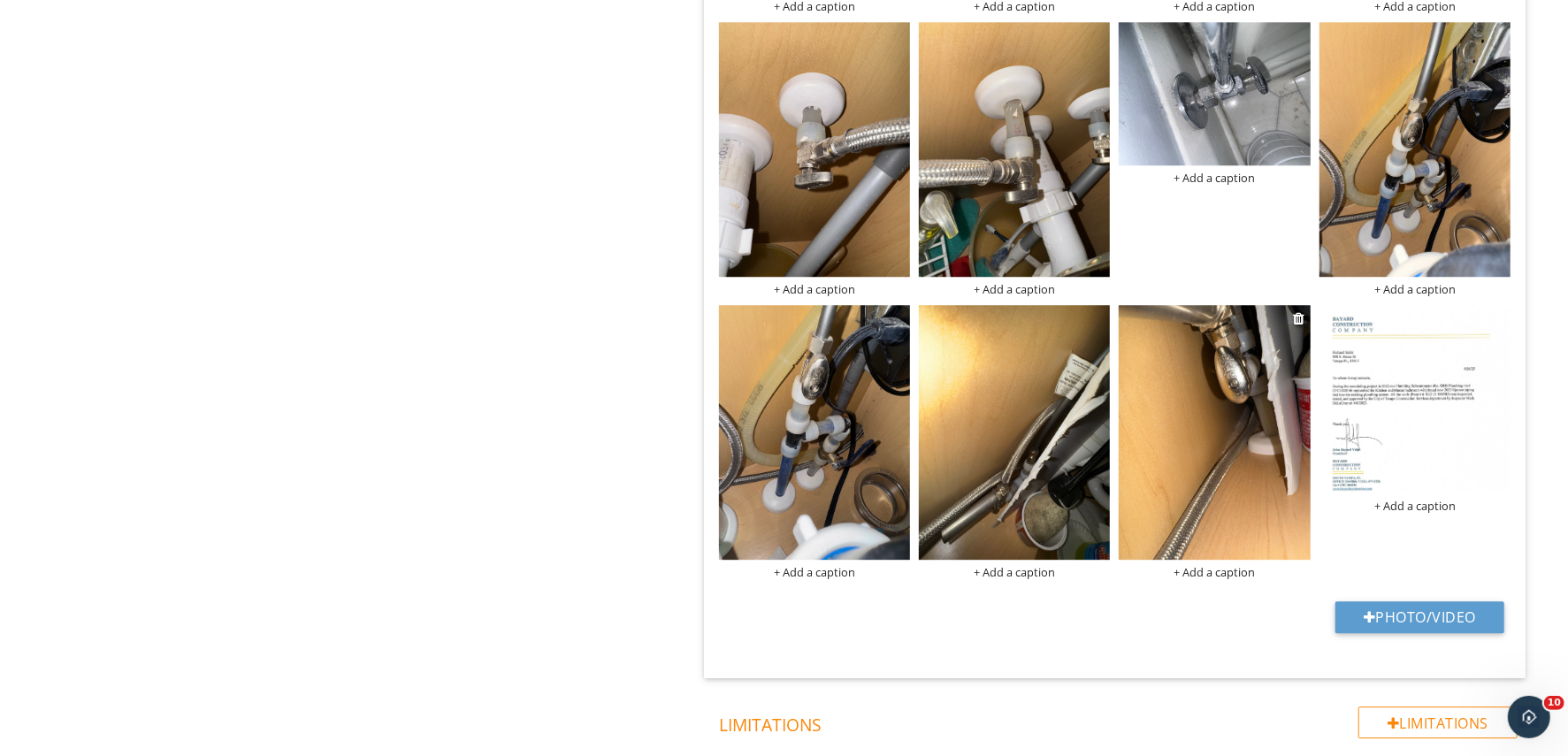
scroll to position [3428, 0]
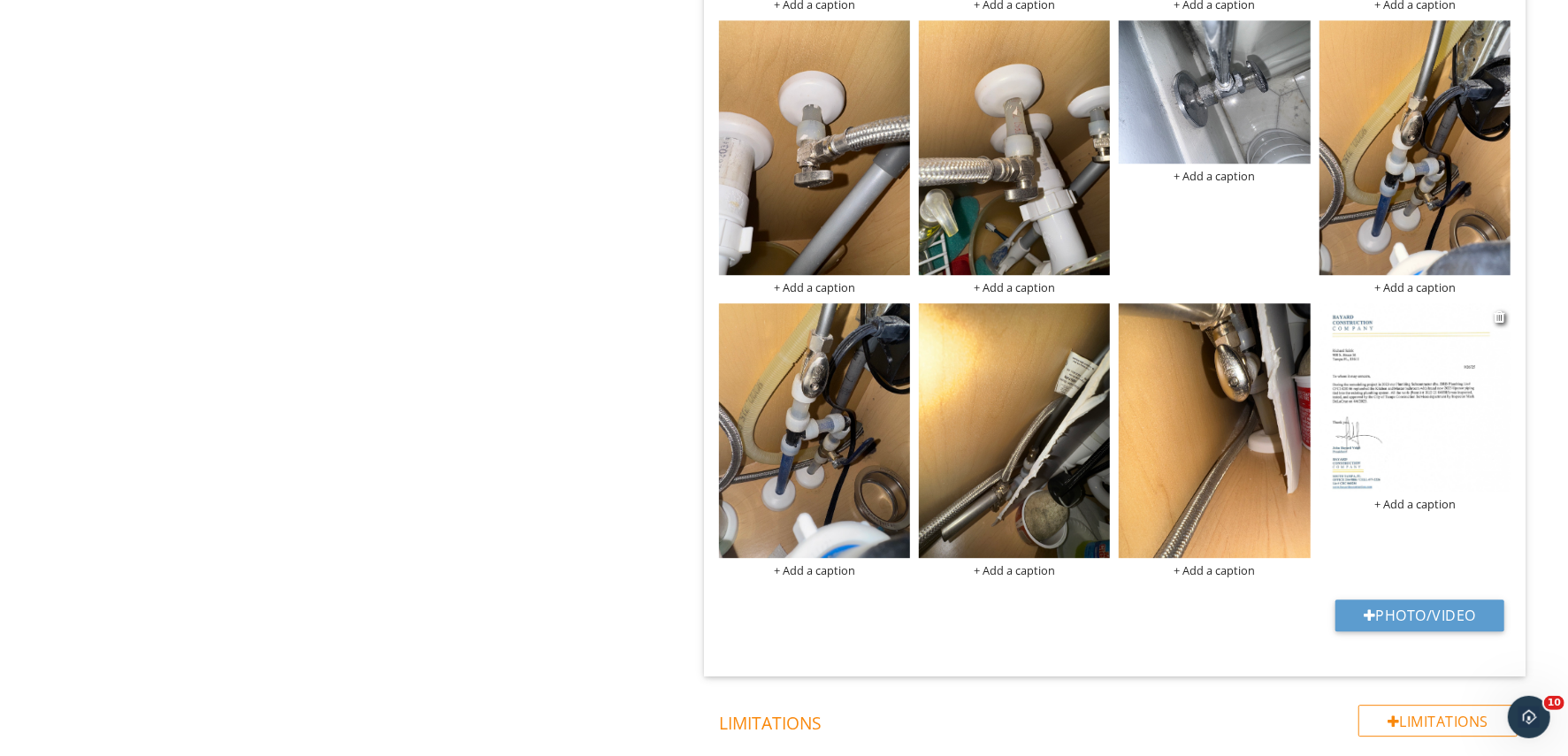
click at [1412, 508] on div "+ Add a caption" at bounding box center [1415, 504] width 191 height 14
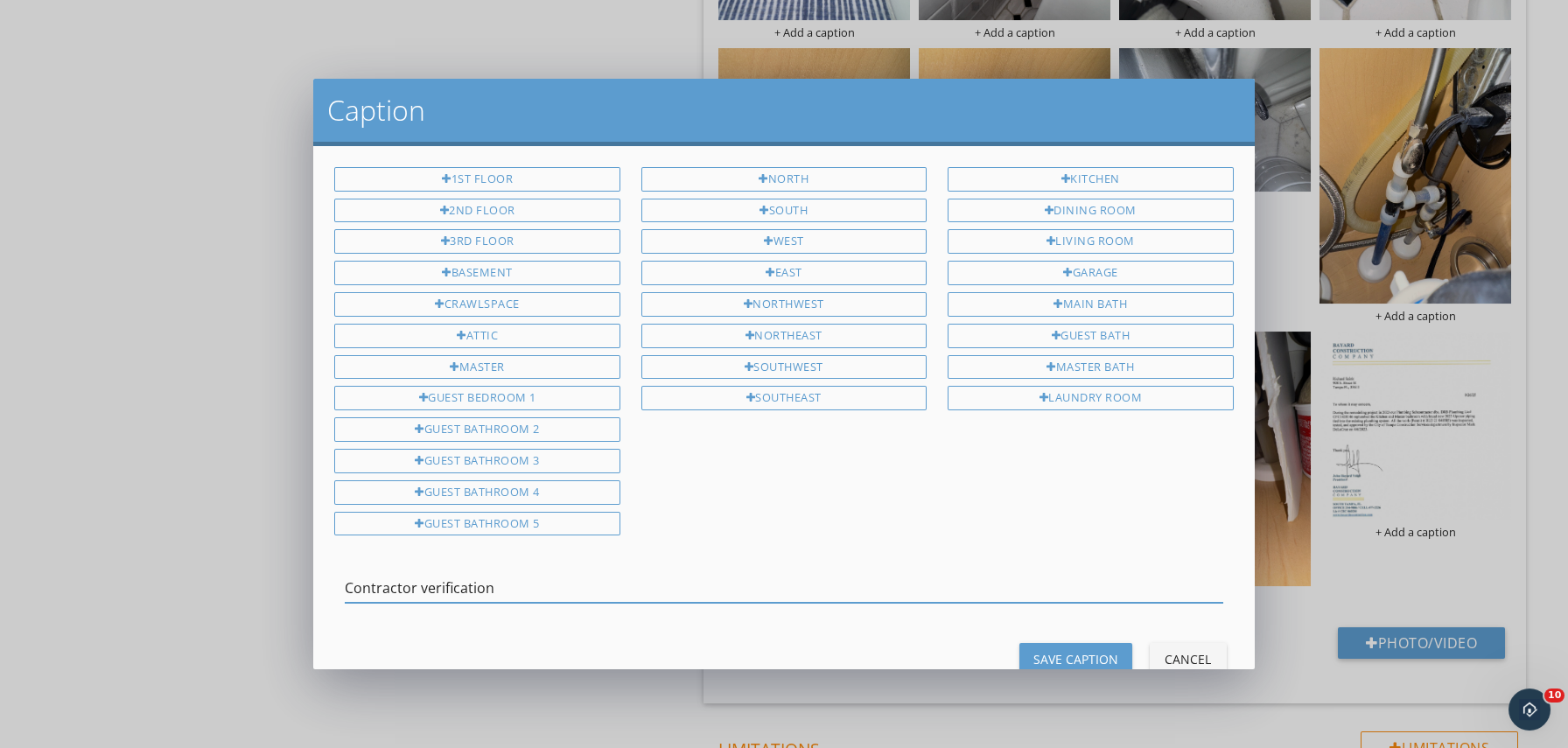
type input "Contractor verification"
click at [1052, 656] on div "Save Caption" at bounding box center [1076, 659] width 85 height 18
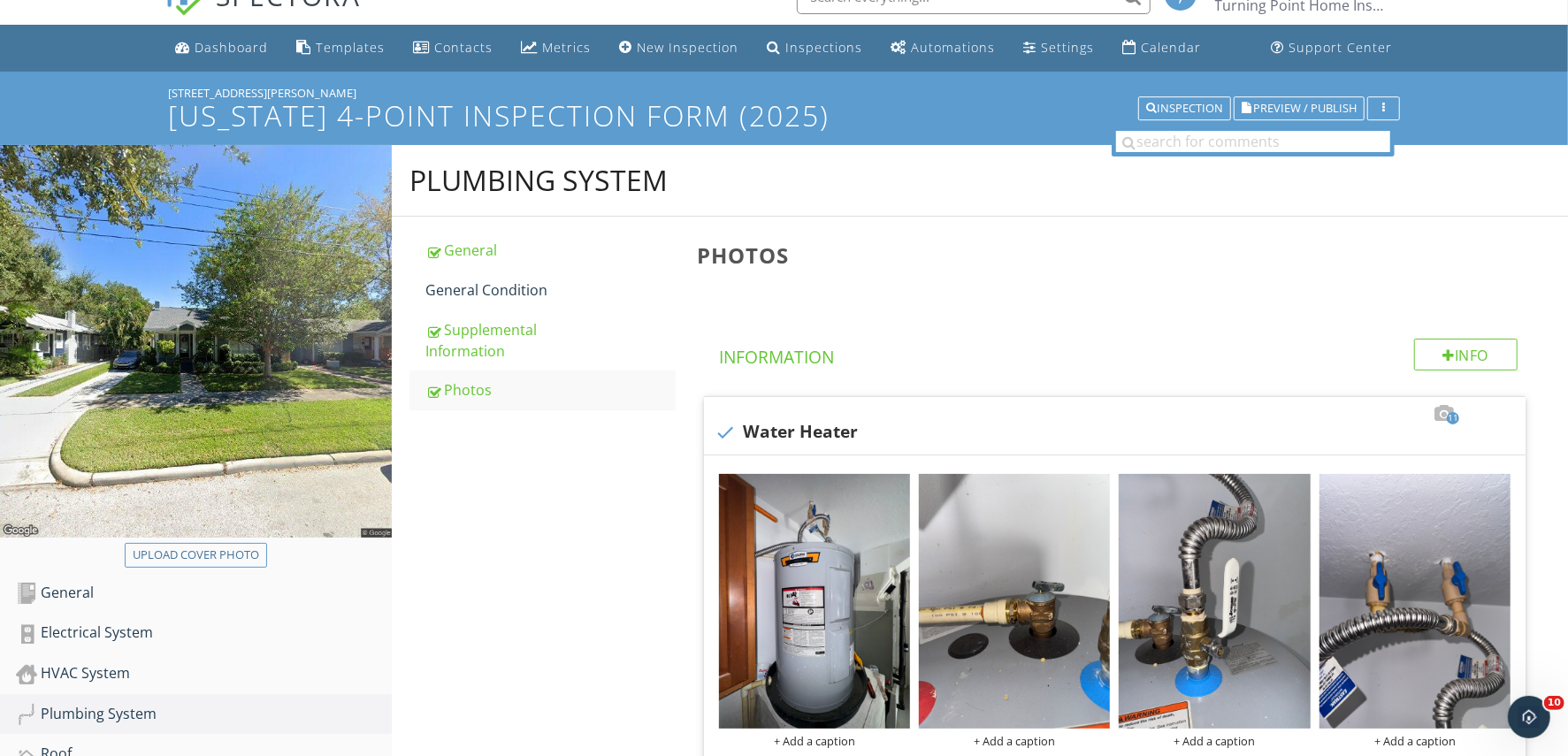
scroll to position [0, 0]
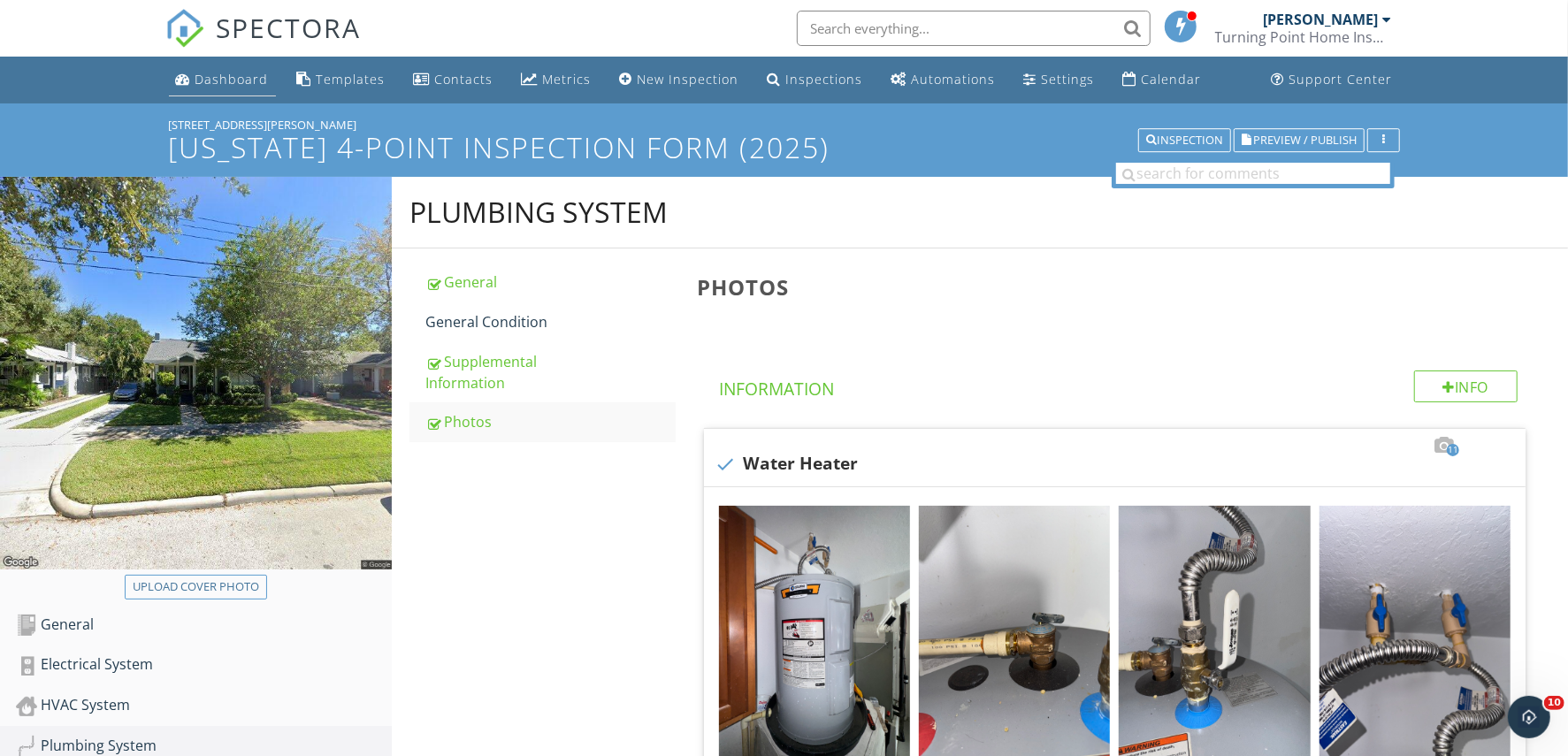
click at [241, 64] on link "Dashboard" at bounding box center [222, 80] width 107 height 32
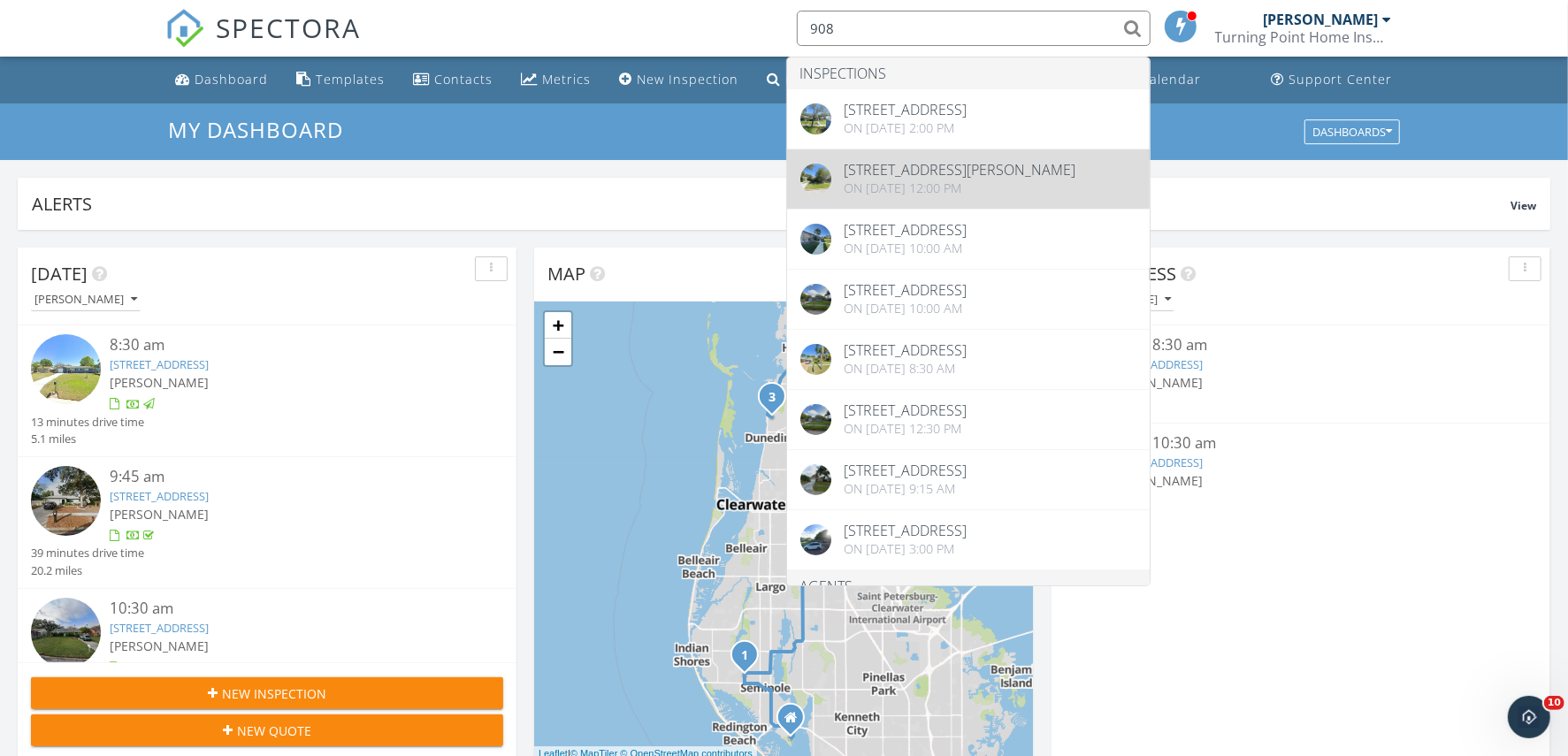
type input "908"
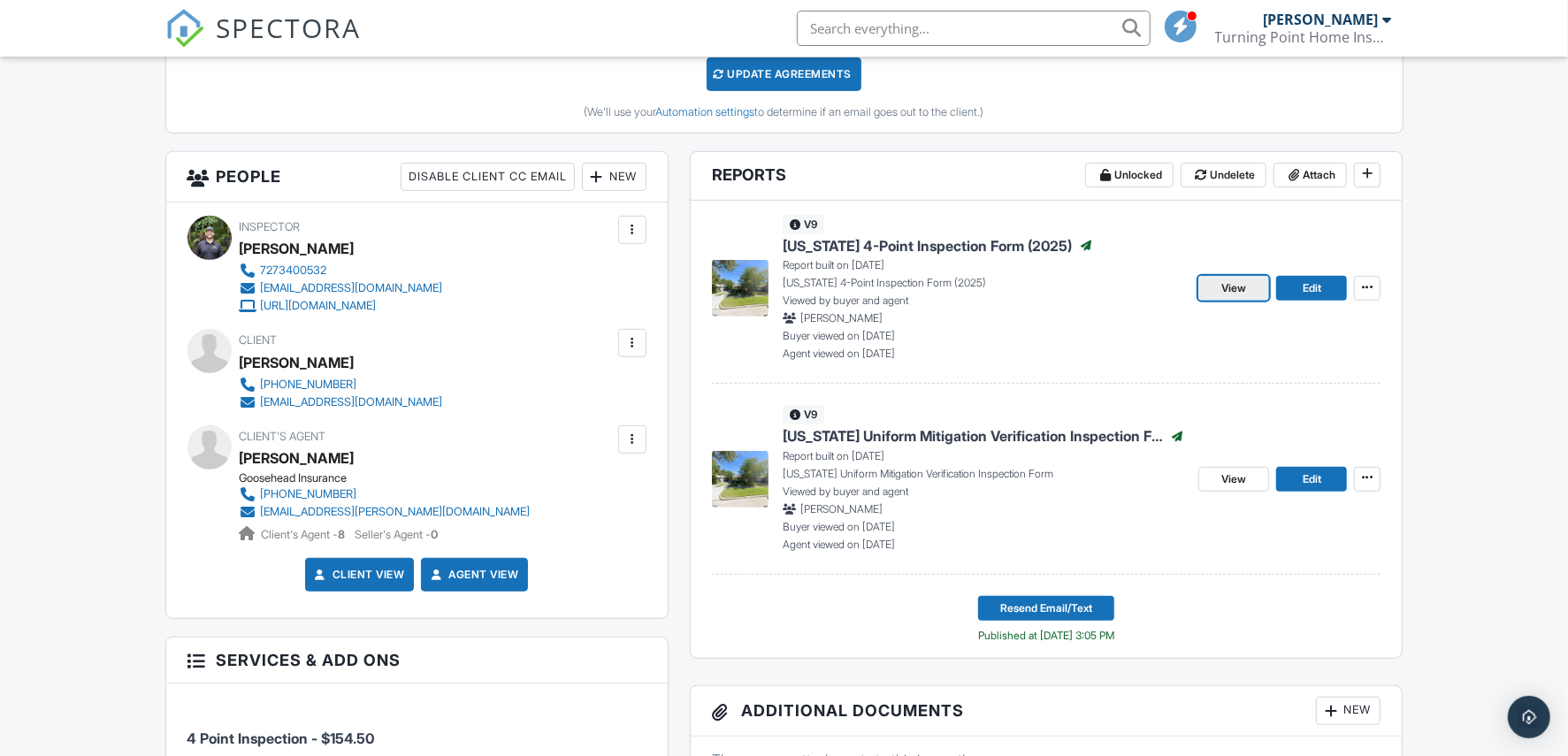
click at [1248, 284] on link "View" at bounding box center [1234, 288] width 70 height 25
drag, startPoint x: 1291, startPoint y: 294, endPoint x: 1259, endPoint y: 293, distance: 32.0
click at [1291, 294] on link "Edit" at bounding box center [1311, 288] width 70 height 25
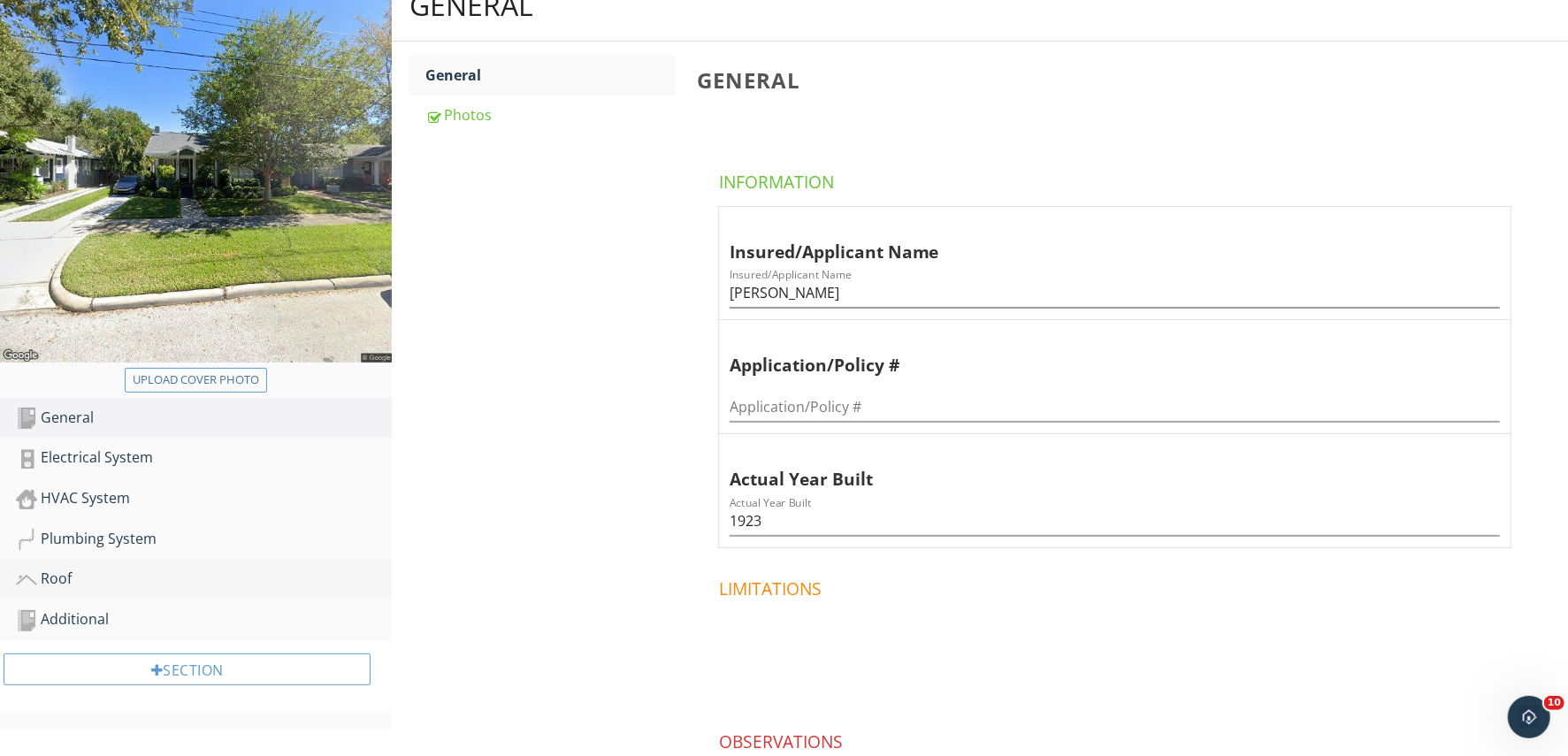
scroll to position [347, 0]
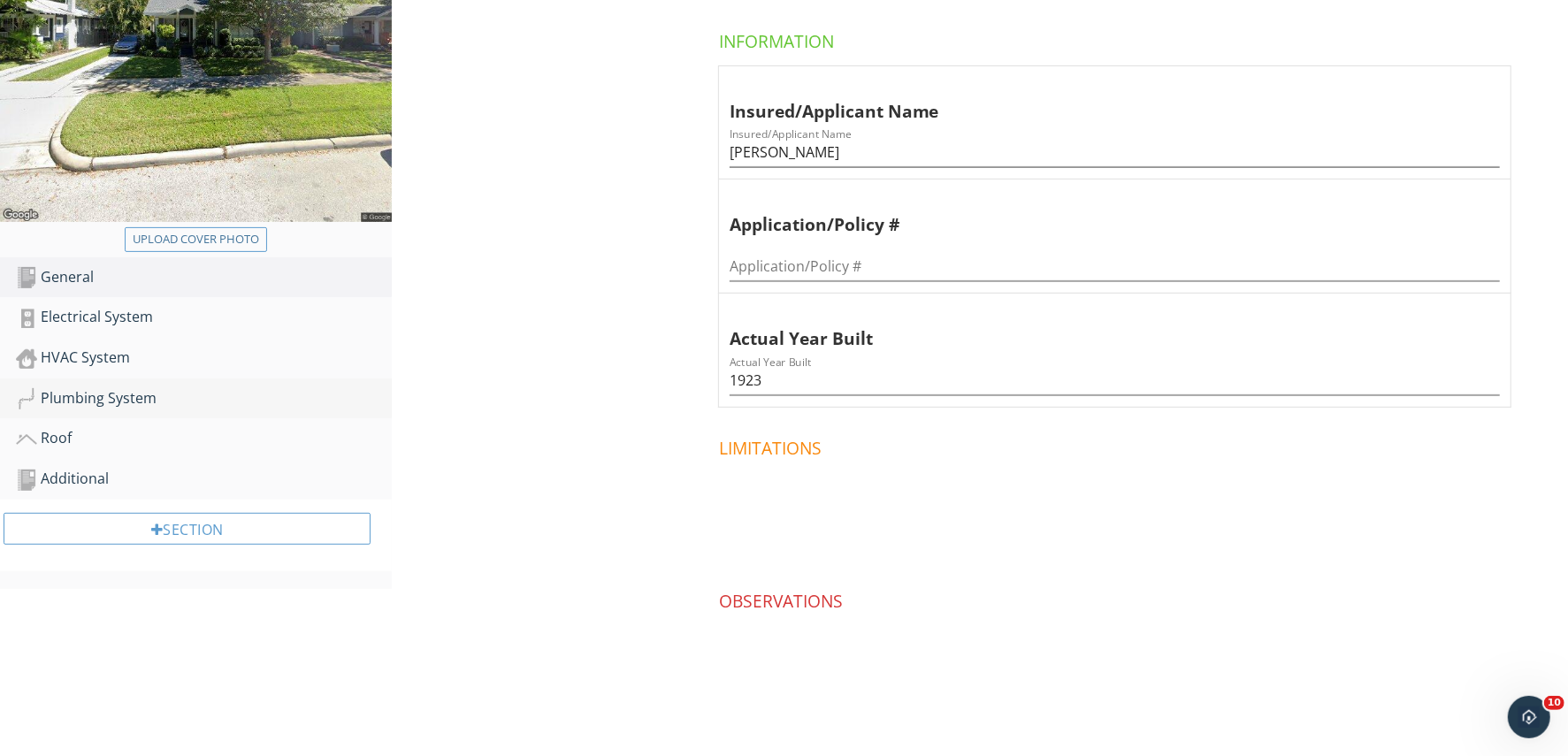
click at [147, 396] on div "Plumbing System" at bounding box center [204, 398] width 376 height 23
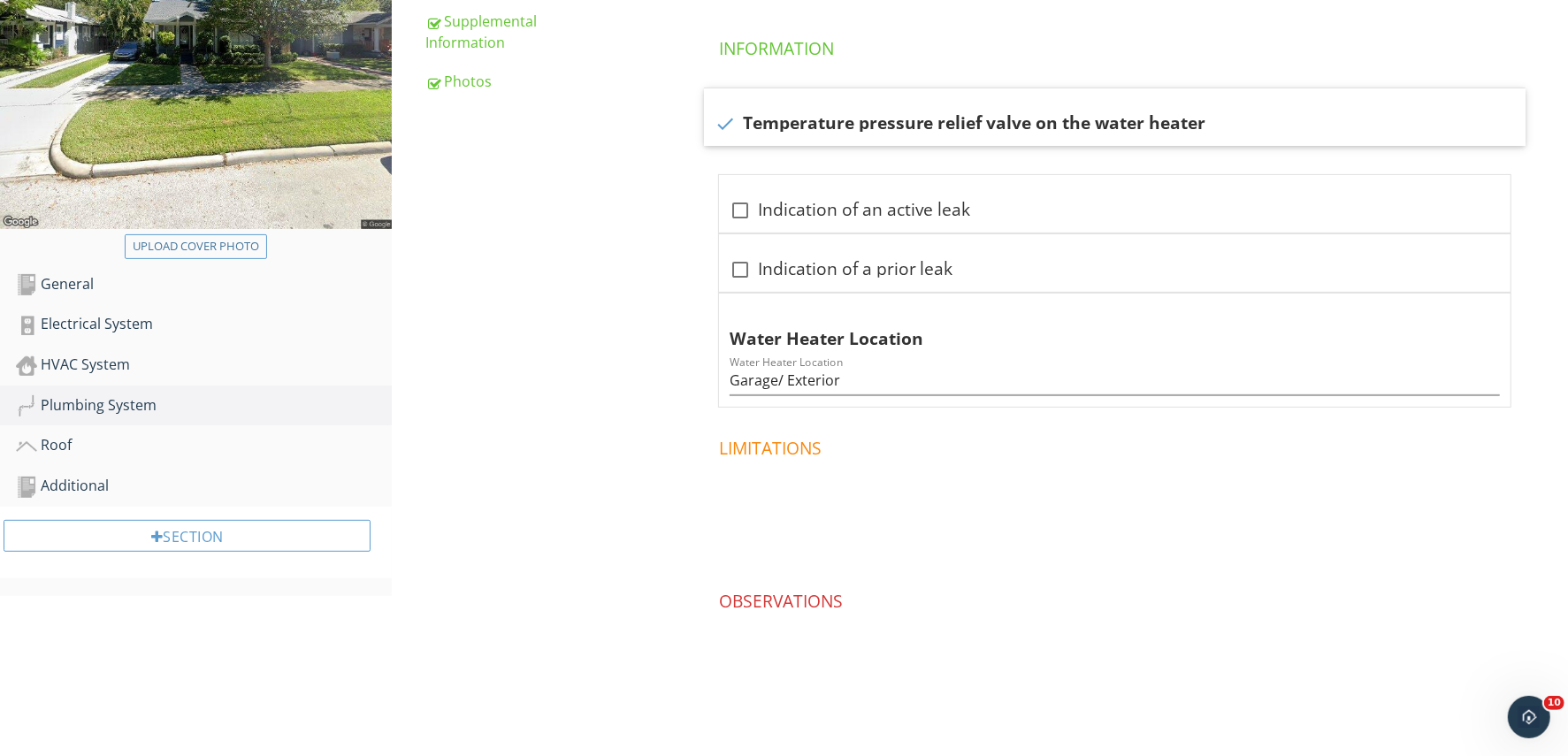
scroll to position [120, 0]
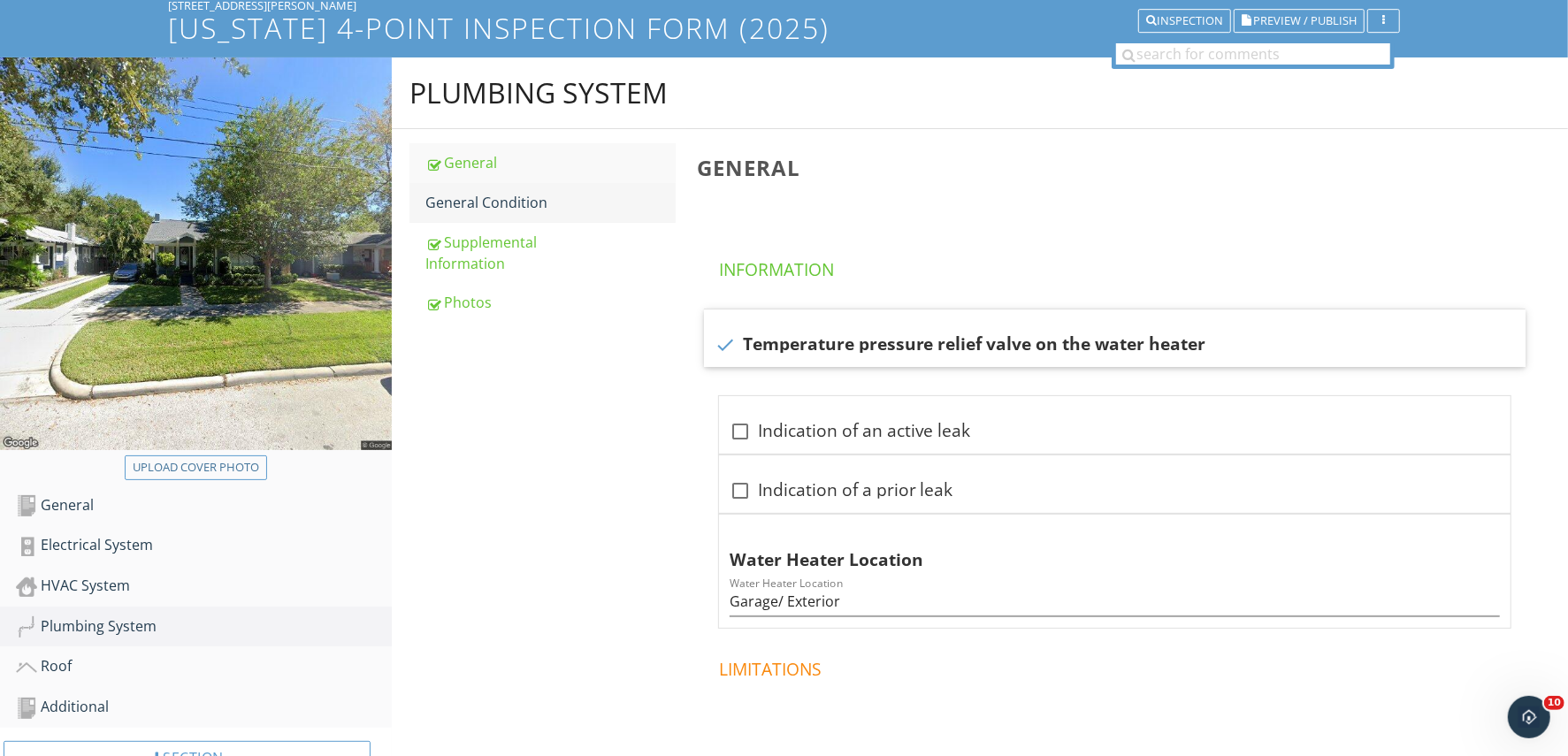
click at [487, 195] on div "General Condition" at bounding box center [549, 202] width 249 height 21
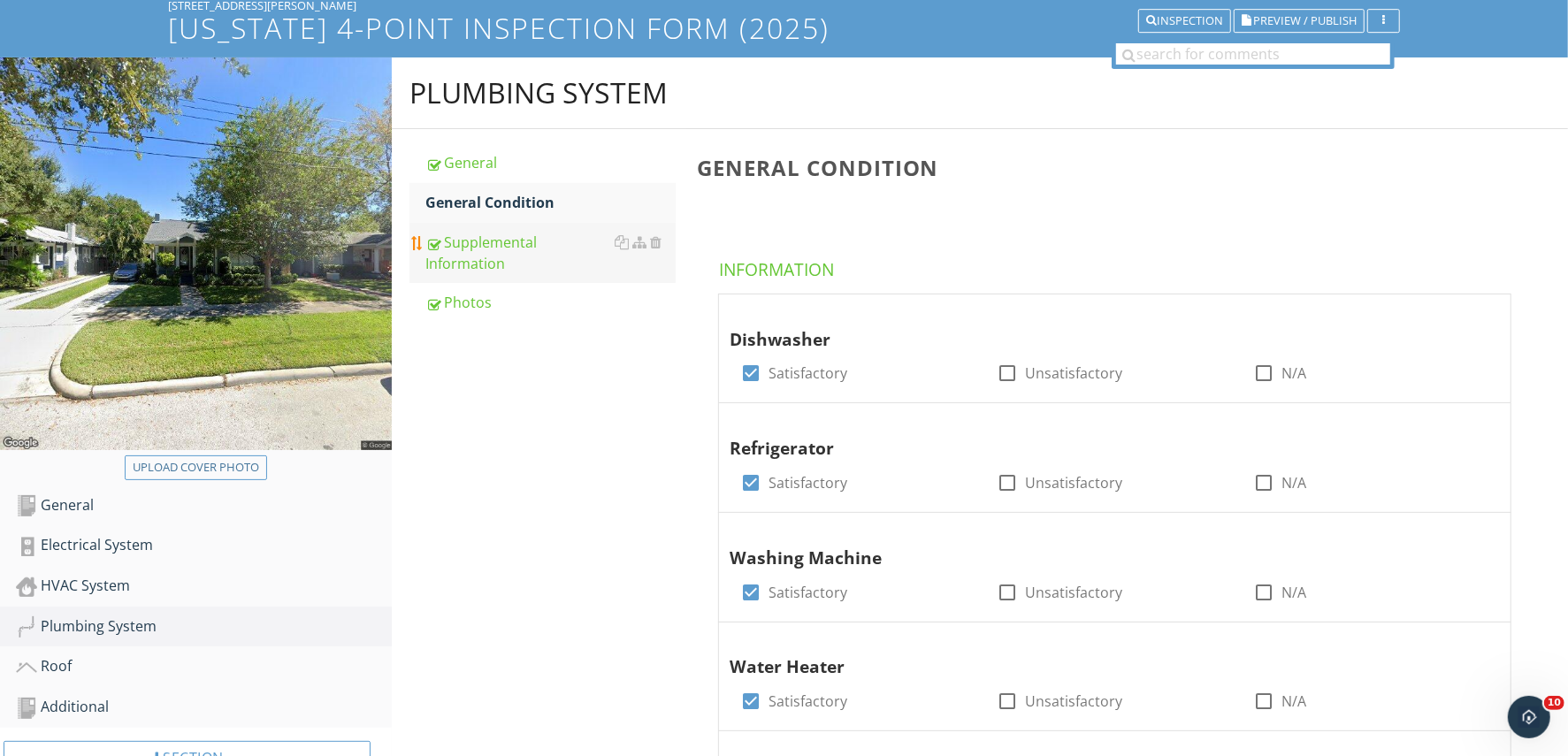
click at [492, 244] on div "Supplemental Information" at bounding box center [549, 253] width 249 height 43
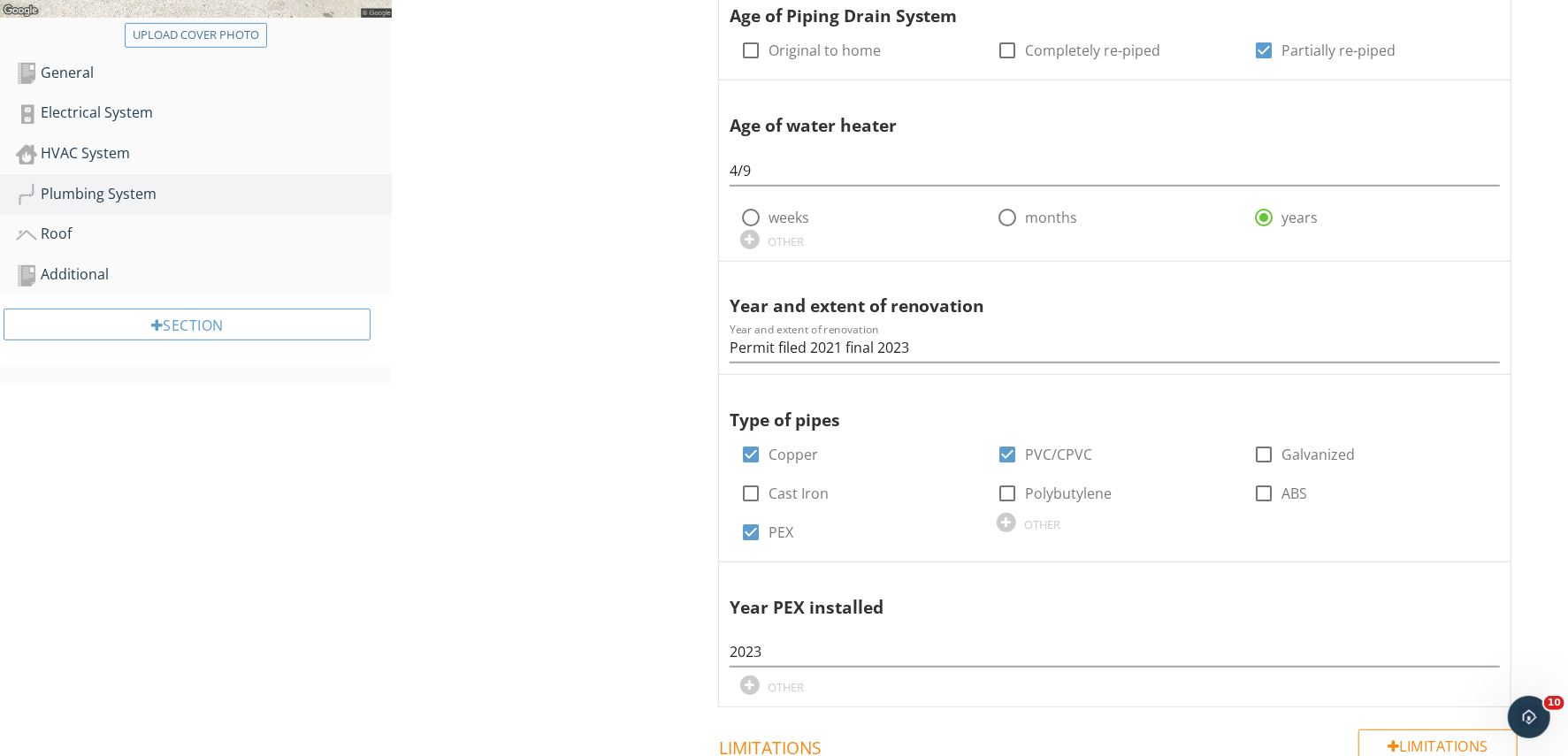
scroll to position [561, 0]
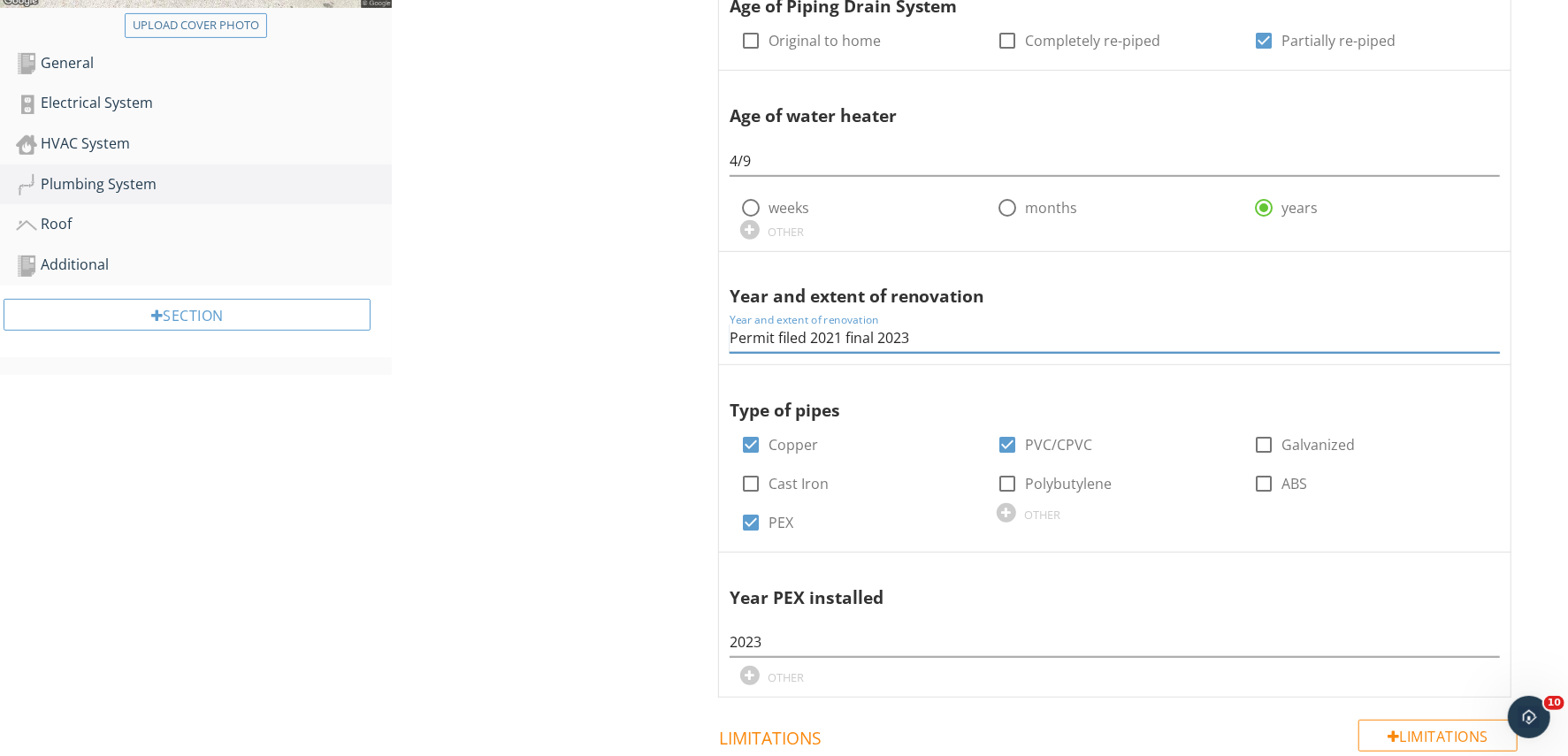
drag, startPoint x: 871, startPoint y: 336, endPoint x: 715, endPoint y: 334, distance: 156.0
click at [715, 334] on span "Age of Piping Supply System check_box_outline_blank Original to home check_box_…" at bounding box center [1118, 275] width 843 height 848
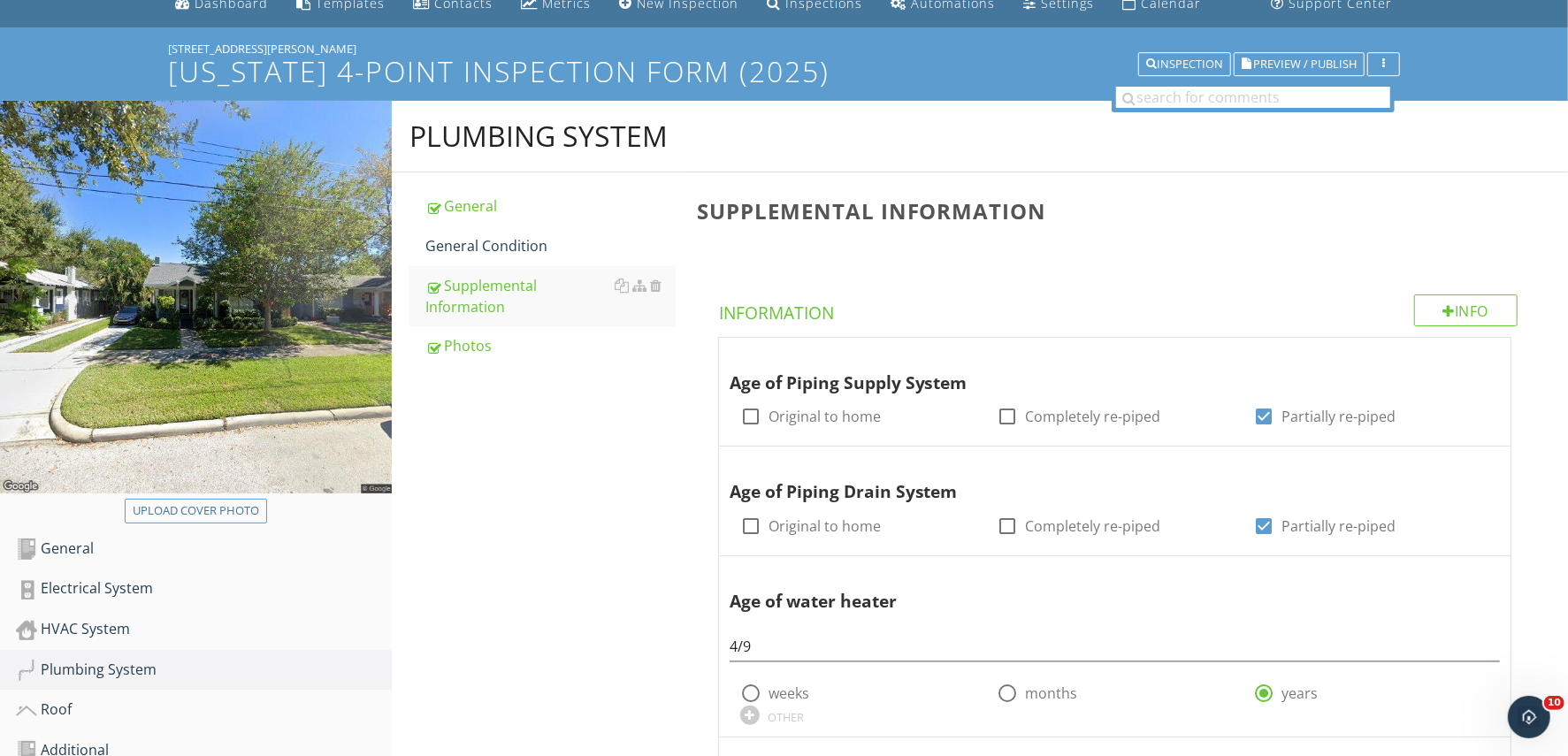
scroll to position [0, 0]
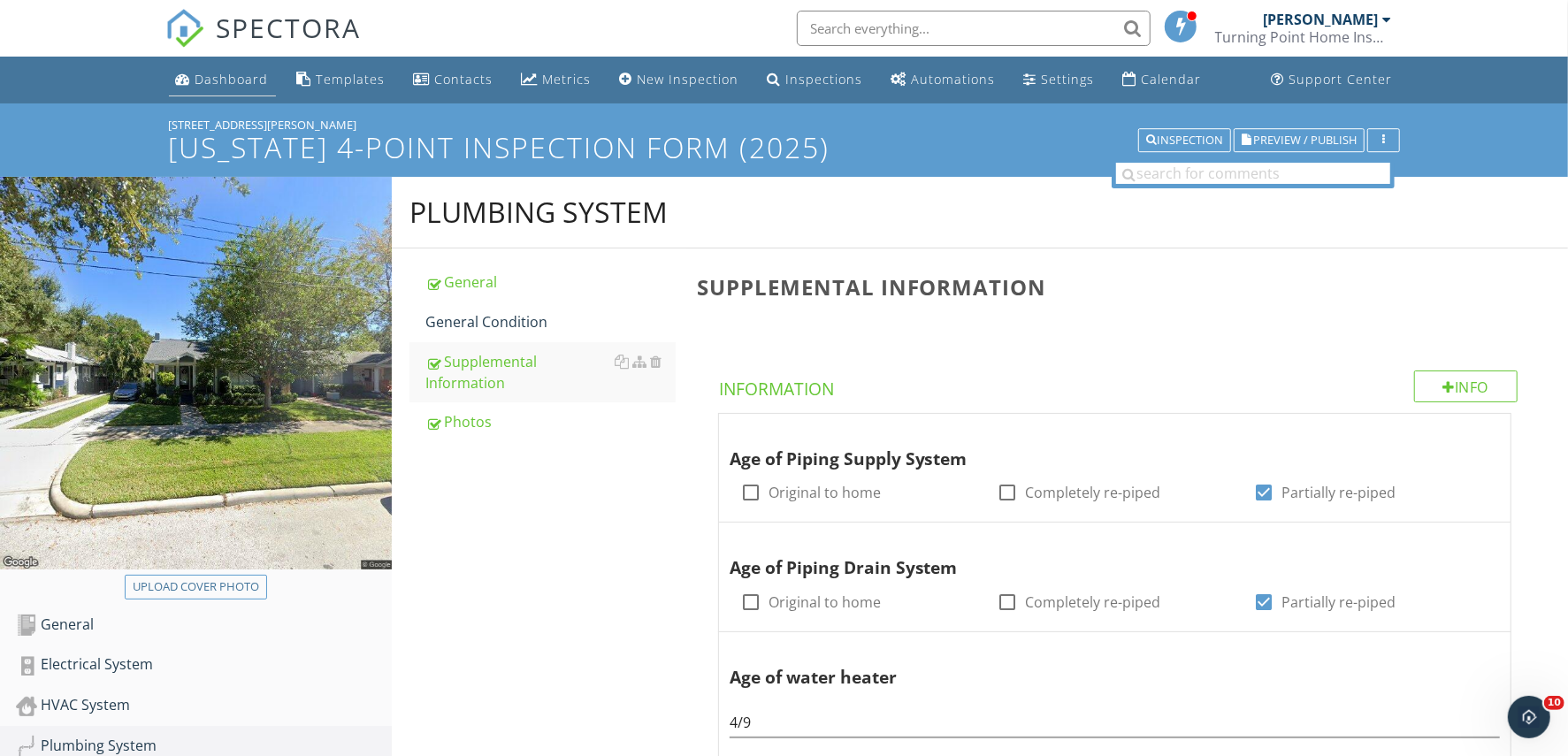
type input "2023"
click at [211, 61] on li "Dashboard" at bounding box center [222, 80] width 114 height 47
click at [884, 21] on input "text" at bounding box center [973, 28] width 354 height 35
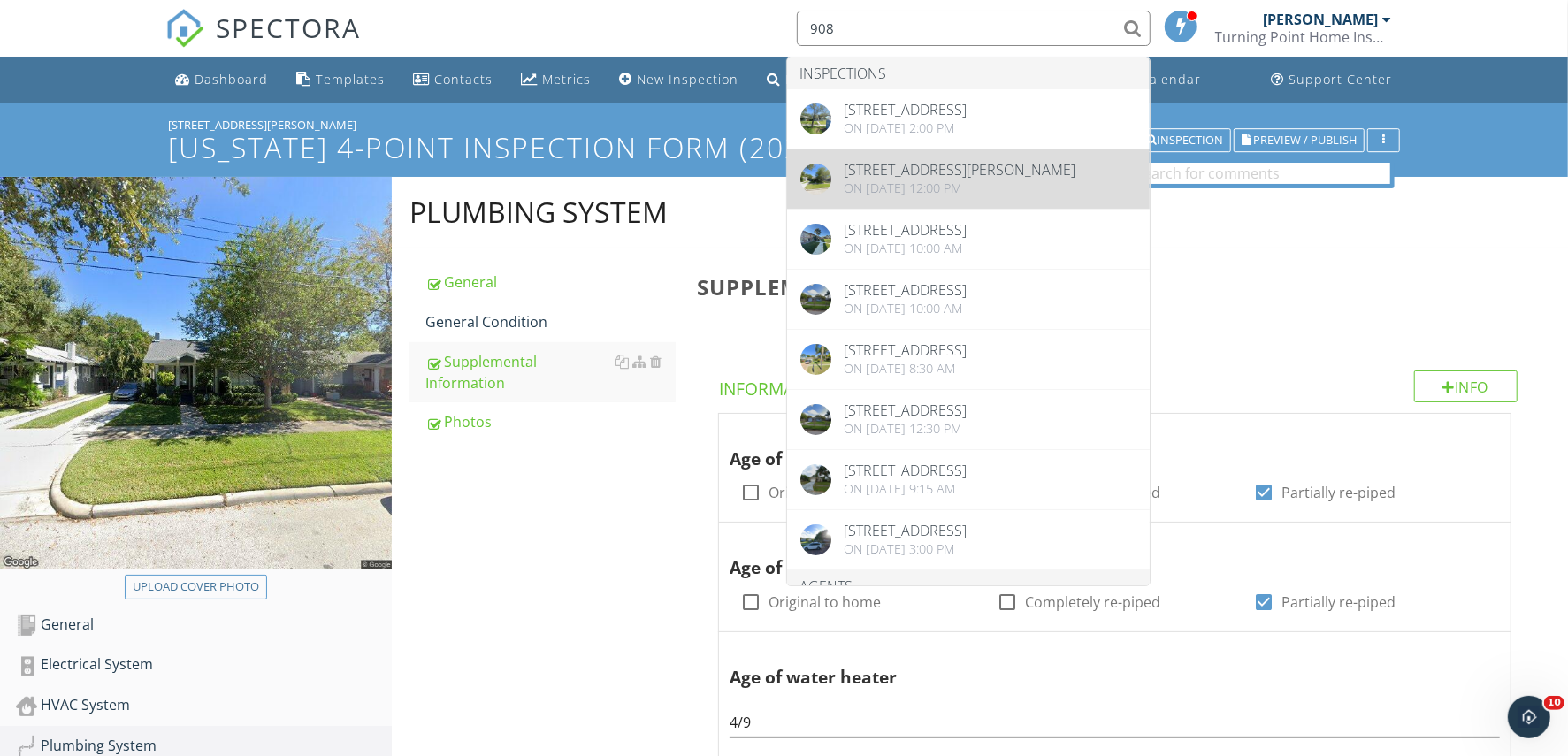
type input "908"
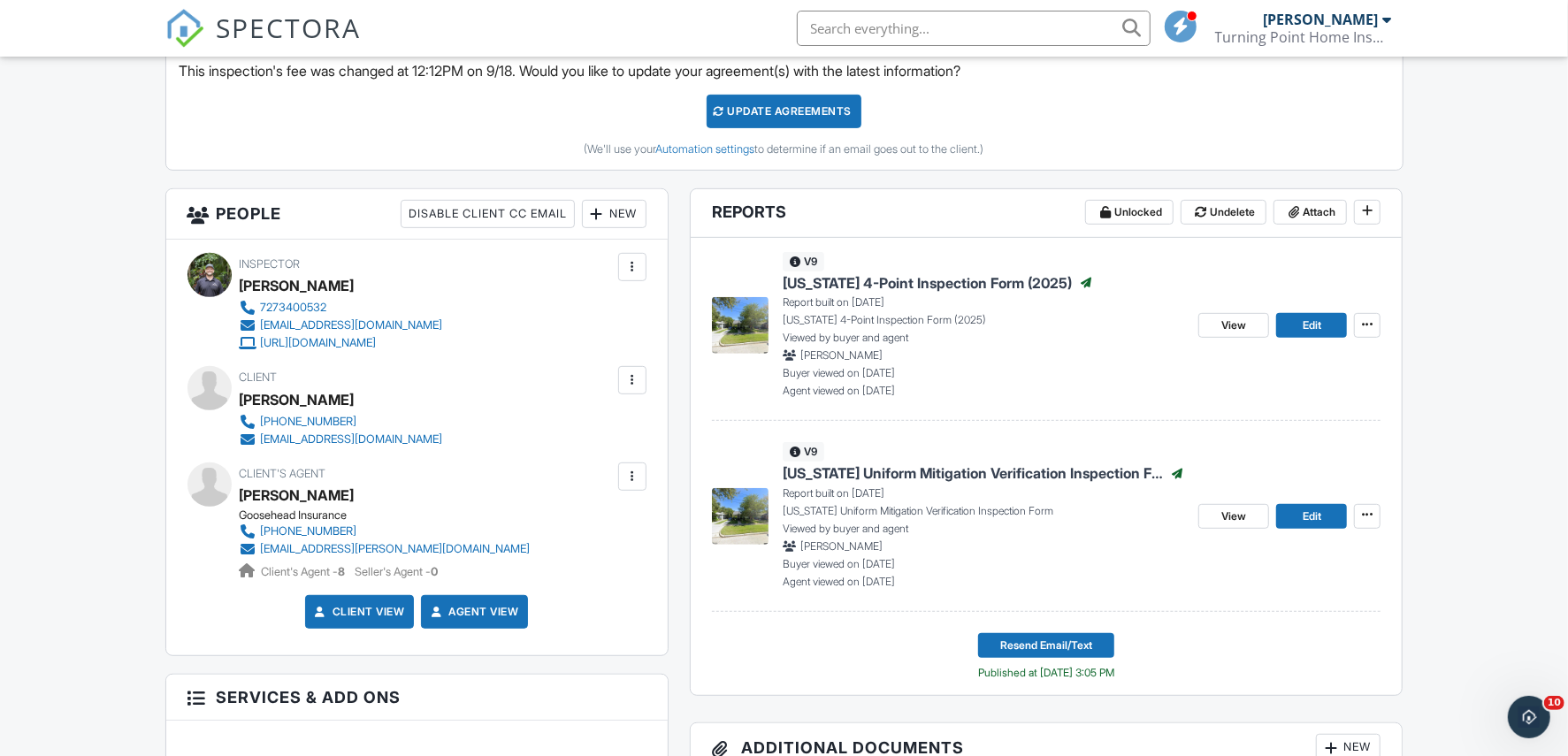
scroll to position [553, 0]
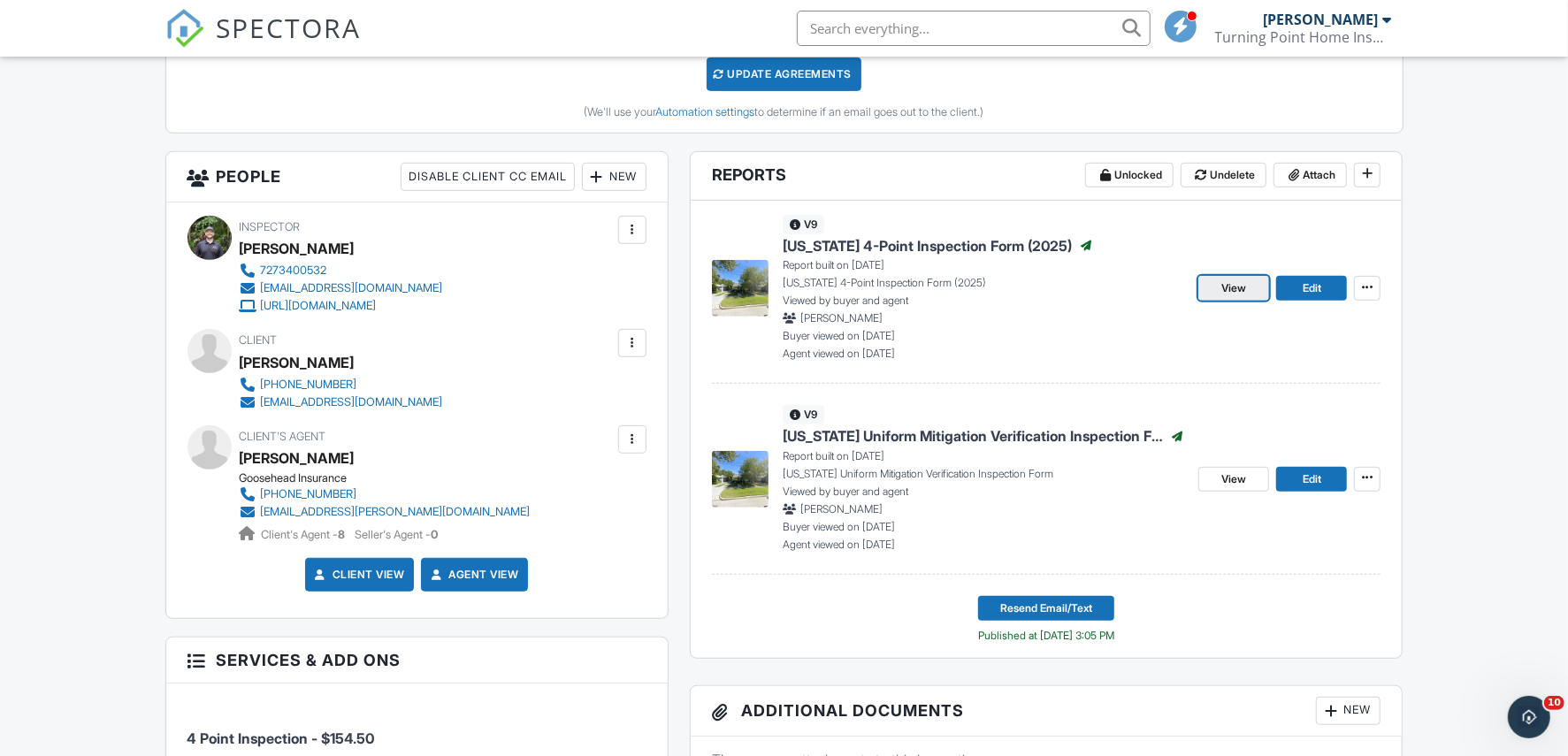
click at [1244, 288] on span "View" at bounding box center [1234, 288] width 25 height 18
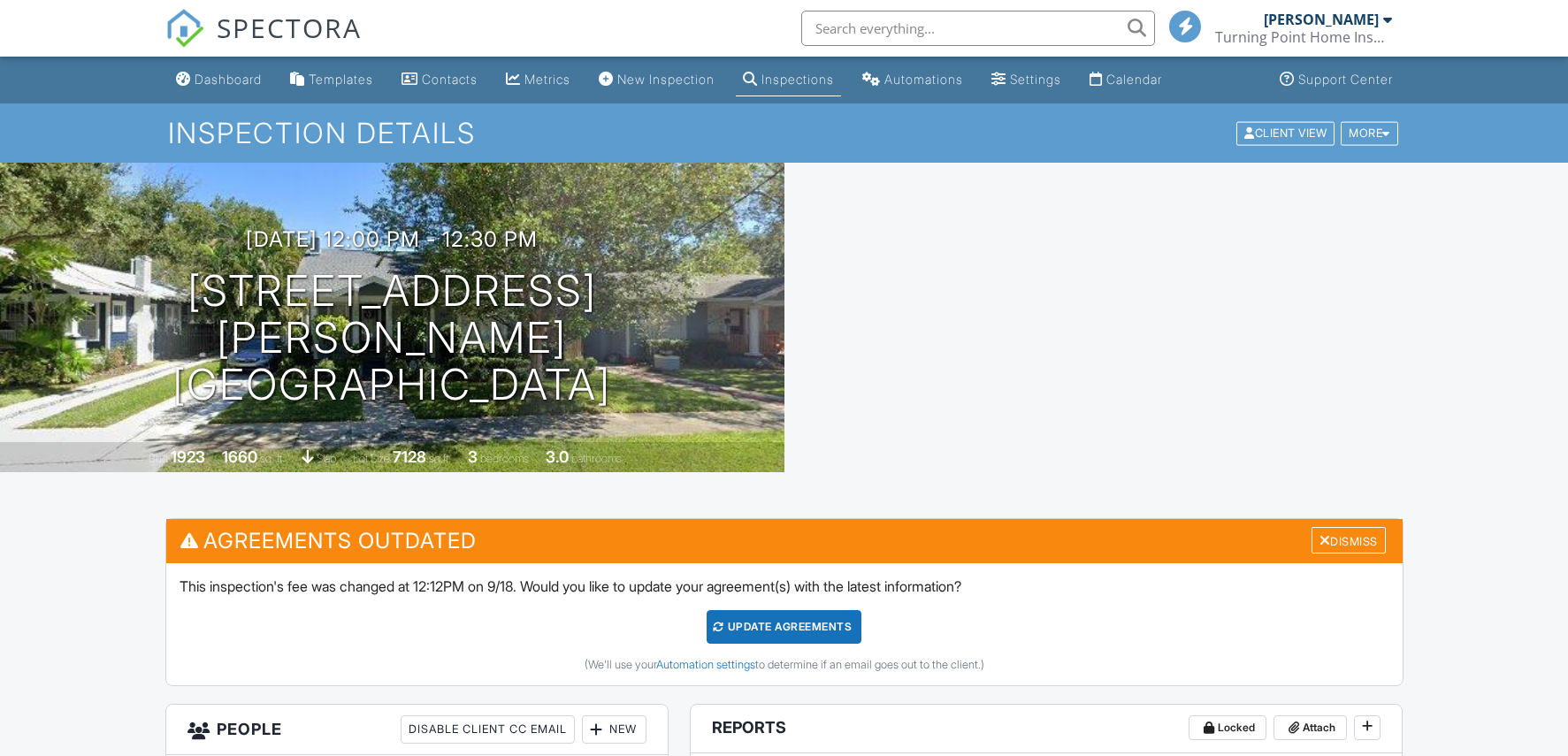
scroll to position [553, 0]
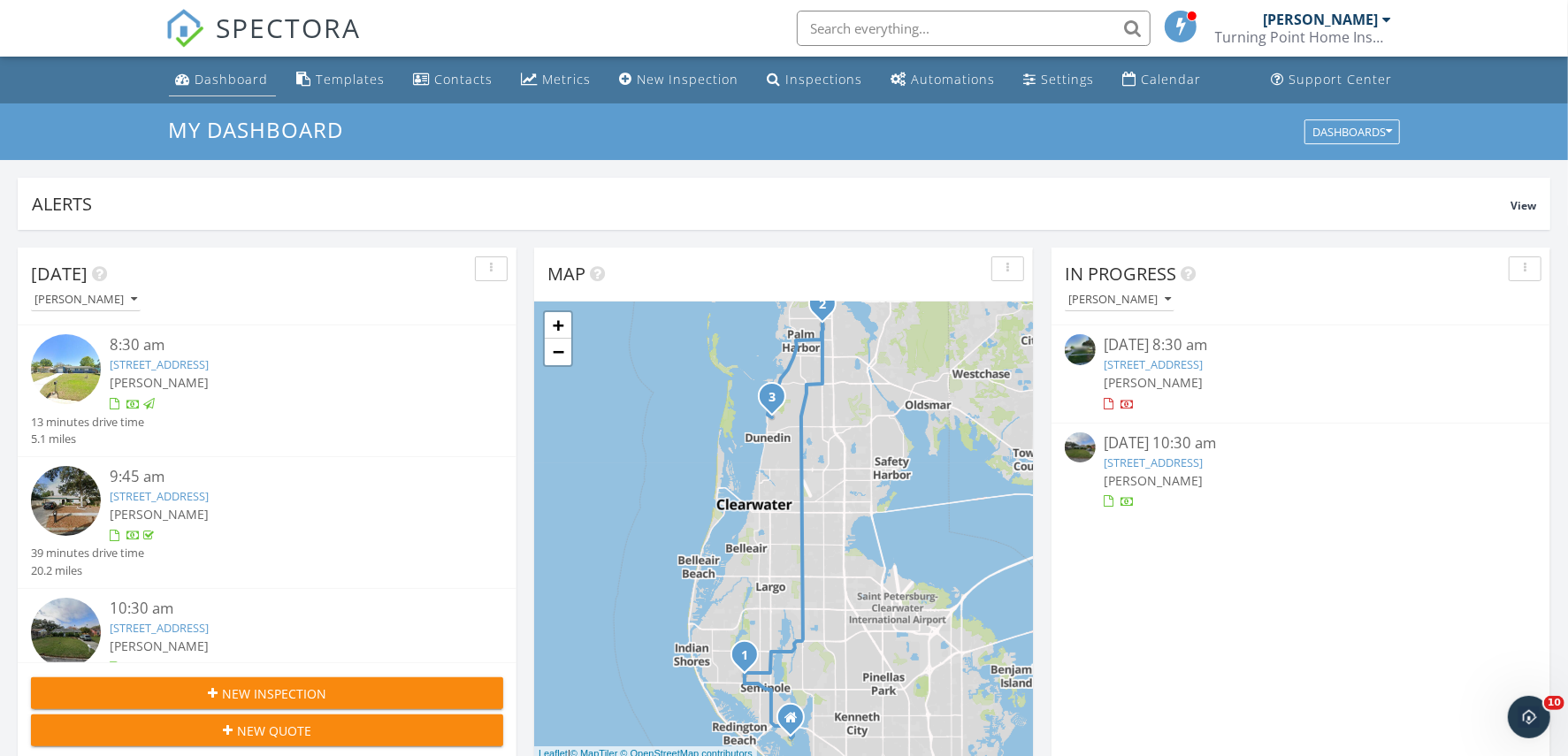
click at [232, 71] on div "Dashboard" at bounding box center [232, 79] width 73 height 17
